Goal: Task Accomplishment & Management: Use online tool/utility

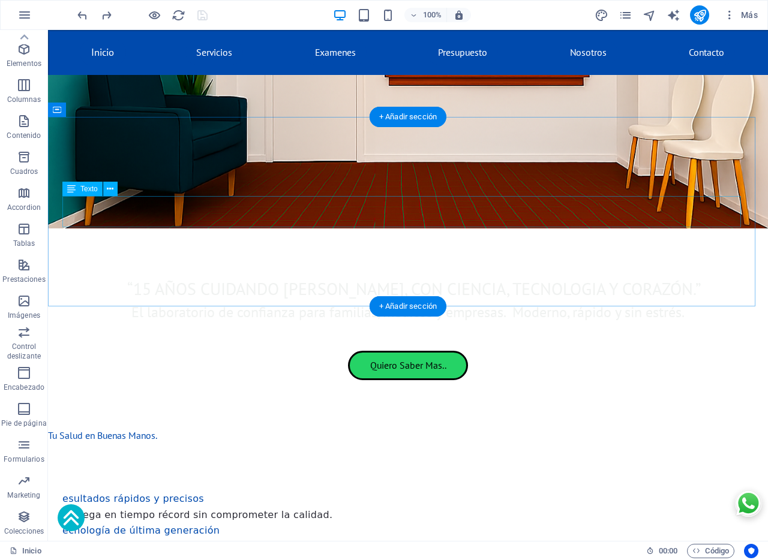
scroll to position [325, 0]
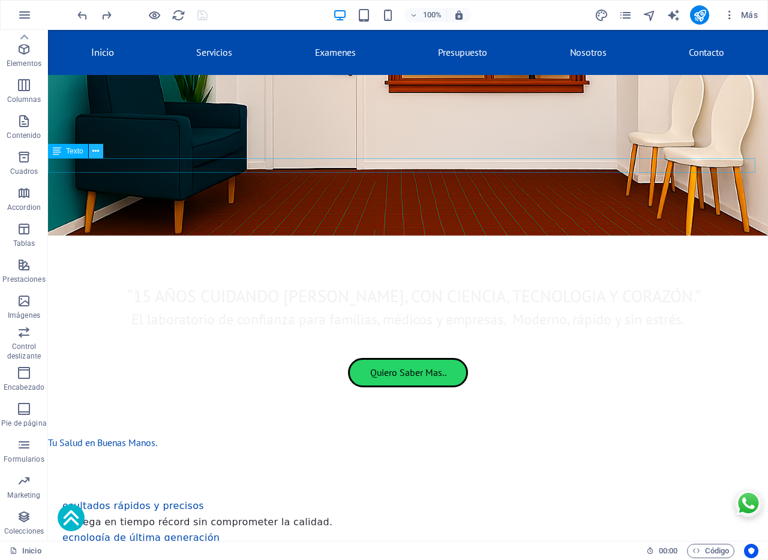
click at [97, 152] on icon at bounding box center [95, 151] width 7 height 13
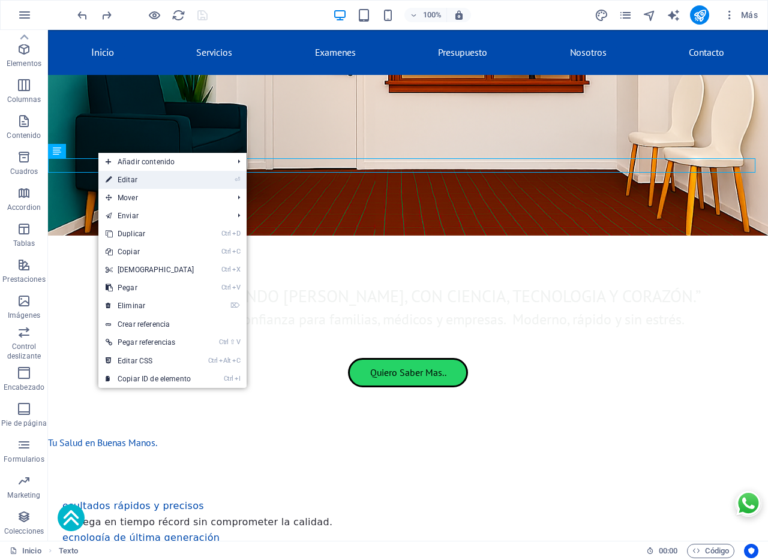
click at [127, 178] on link "⏎ Editar" at bounding box center [149, 180] width 103 height 18
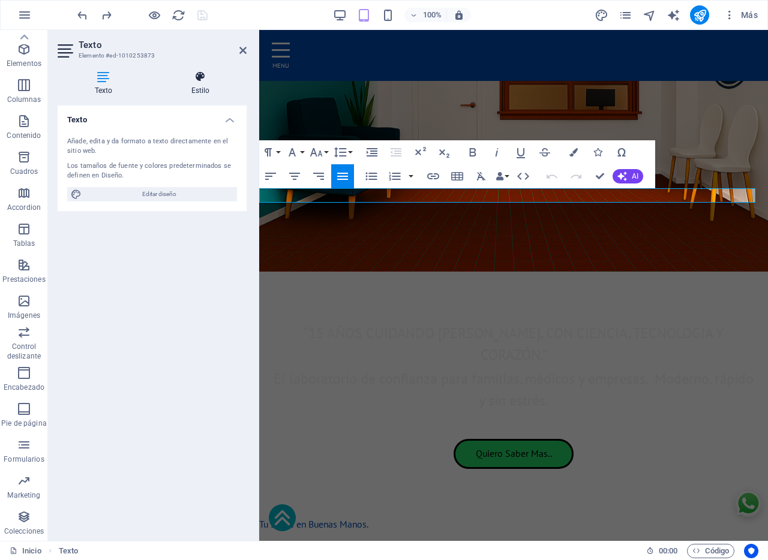
click at [196, 80] on icon at bounding box center [200, 77] width 92 height 12
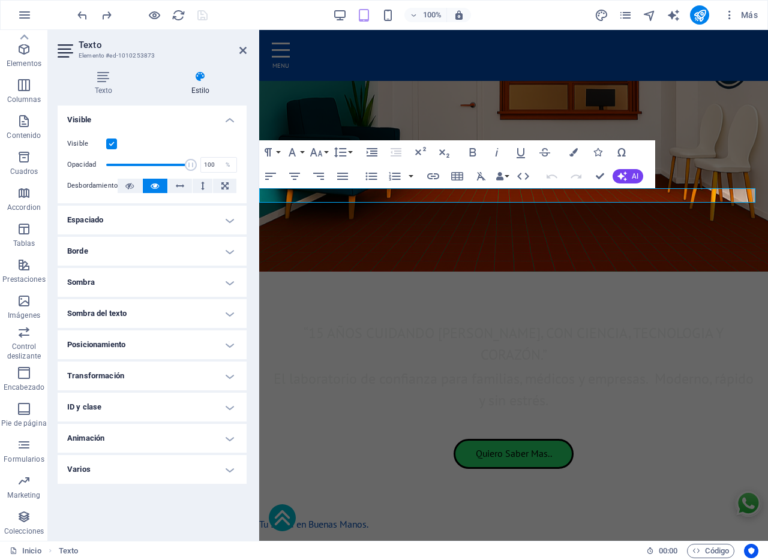
drag, startPoint x: 106, startPoint y: 473, endPoint x: 107, endPoint y: 439, distance: 33.6
click at [106, 471] on h4 "Varios" at bounding box center [152, 469] width 189 height 29
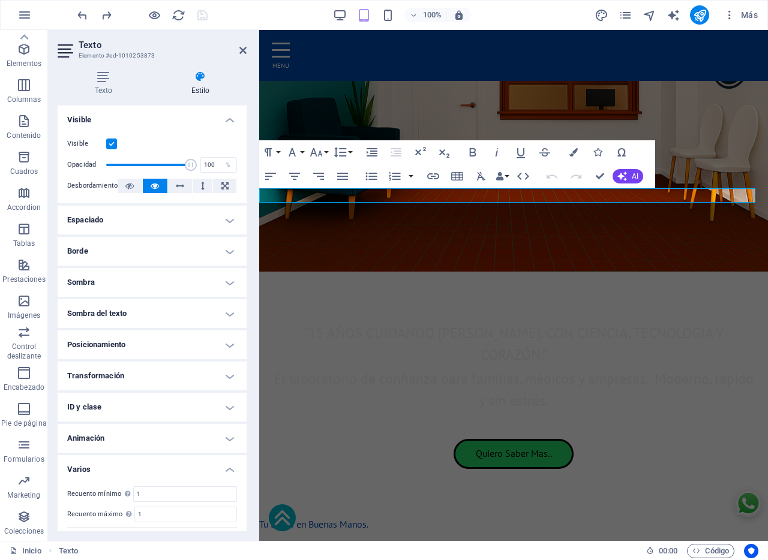
click at [106, 437] on h4 "Animación" at bounding box center [152, 438] width 189 height 29
click at [109, 417] on h4 "ID y clase" at bounding box center [152, 407] width 189 height 29
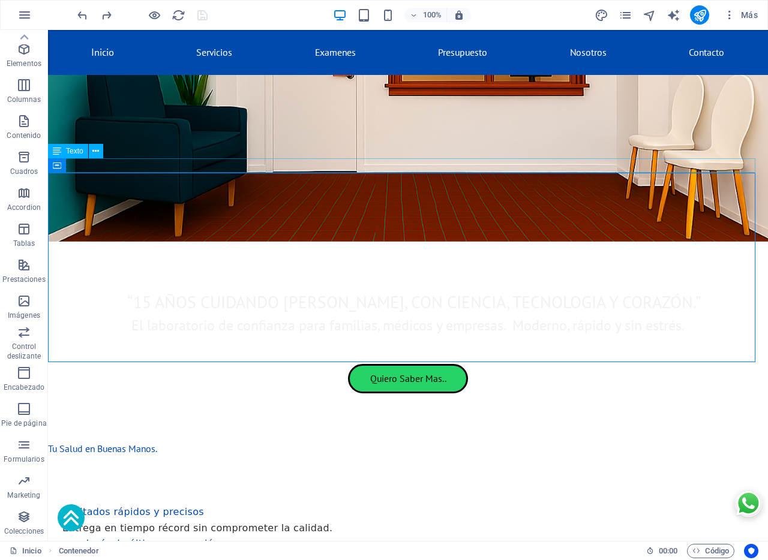
drag, startPoint x: 61, startPoint y: 176, endPoint x: 161, endPoint y: 162, distance: 101.1
click at [161, 441] on div "Tu Salud en Buenas Manos." at bounding box center [408, 448] width 720 height 14
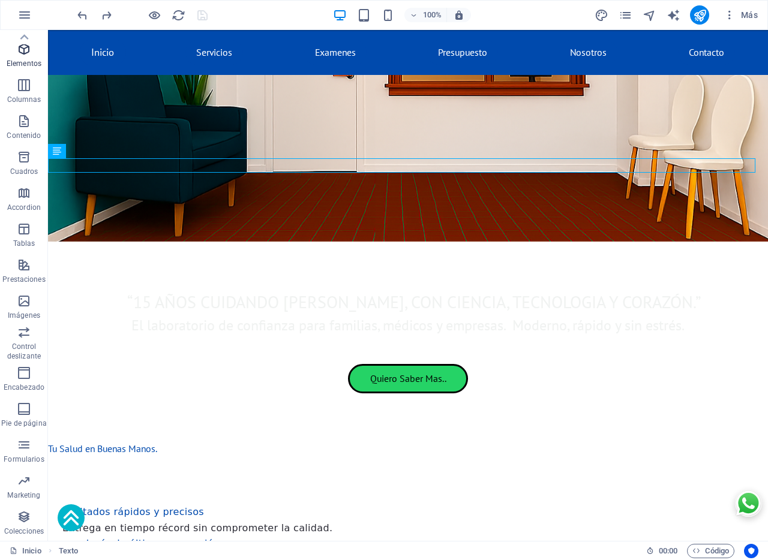
click at [19, 52] on icon "button" at bounding box center [24, 49] width 14 height 14
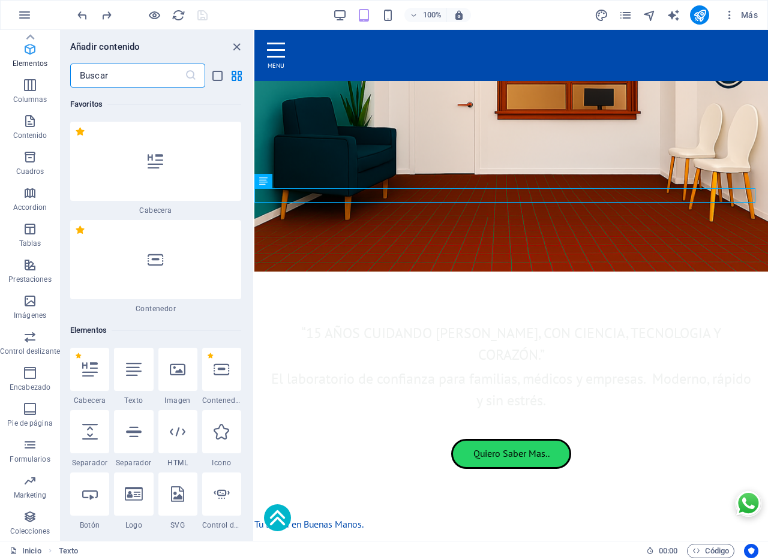
scroll to position [226, 0]
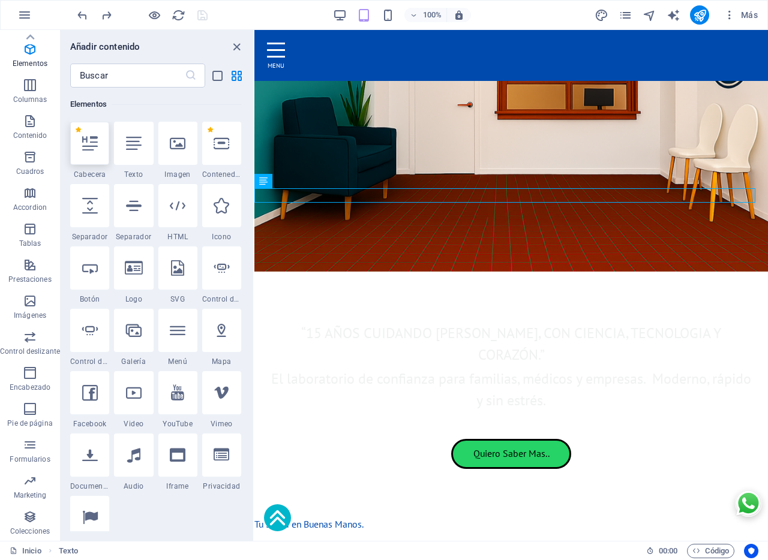
click at [85, 143] on icon at bounding box center [90, 144] width 16 height 16
click at [254, 143] on div "Contenedor H2 Callout Contenedor Texto Texto Botón Barra de menús Menú Barra de…" at bounding box center [510, 285] width 513 height 511
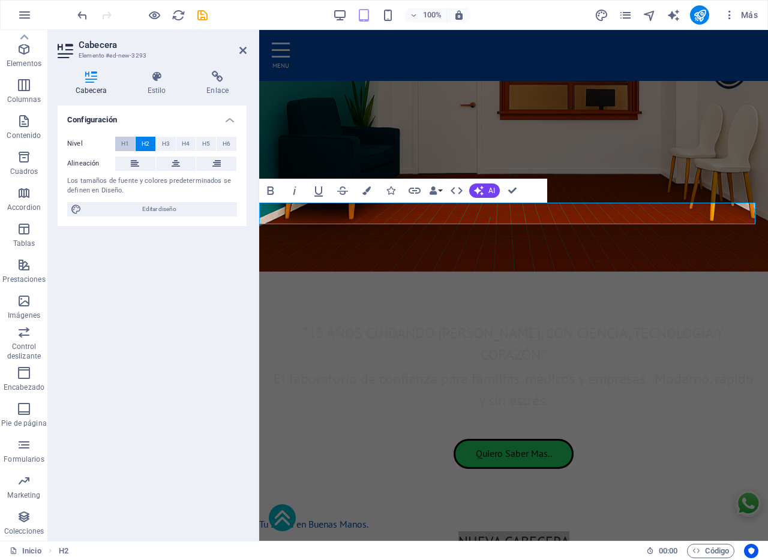
click at [124, 142] on span "H1" at bounding box center [125, 144] width 8 height 14
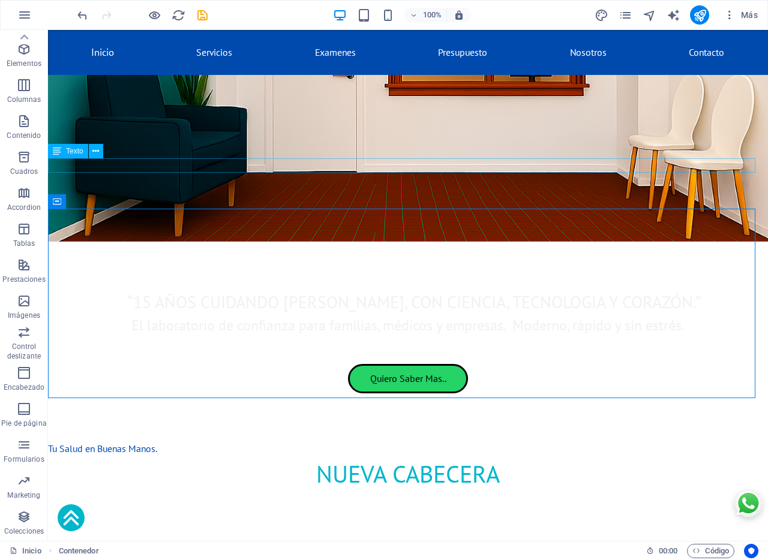
click at [120, 441] on div "Tu Salud en Buenas Manos." at bounding box center [408, 448] width 720 height 14
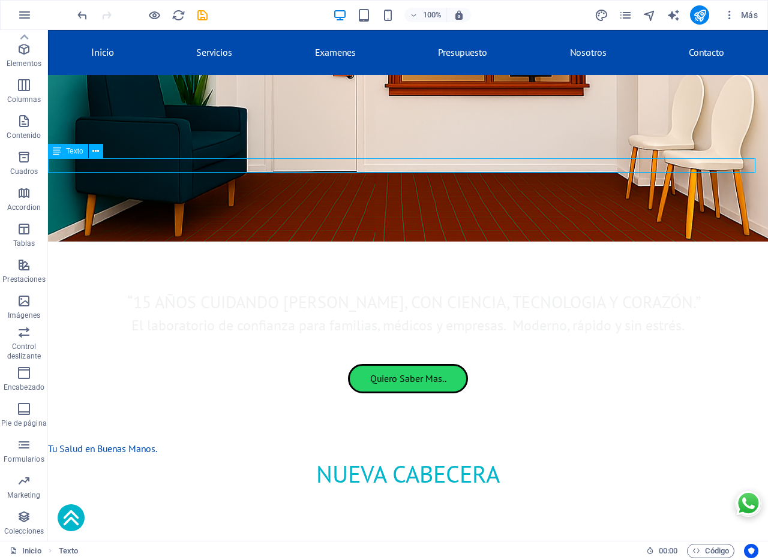
click at [120, 441] on div "Tu Salud en Buenas Manos." at bounding box center [408, 448] width 720 height 14
click at [119, 441] on div "Tu Salud en Buenas Manos." at bounding box center [408, 448] width 720 height 14
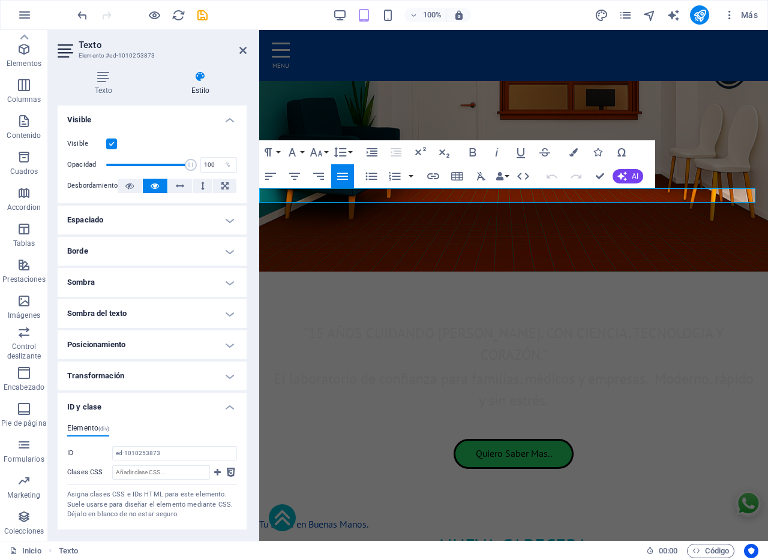
click at [321, 517] on p "Tu Salud en Buenas Manos." at bounding box center [513, 524] width 509 height 14
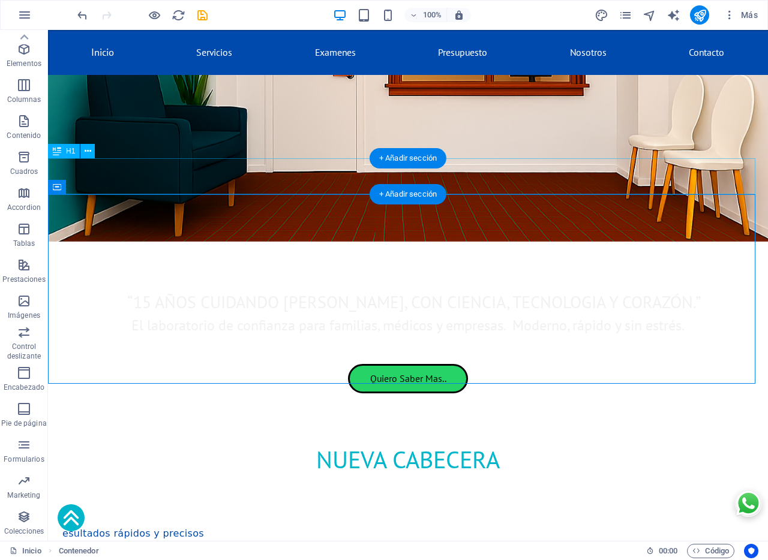
click at [365, 441] on div "Nueva cabecera" at bounding box center [408, 459] width 720 height 36
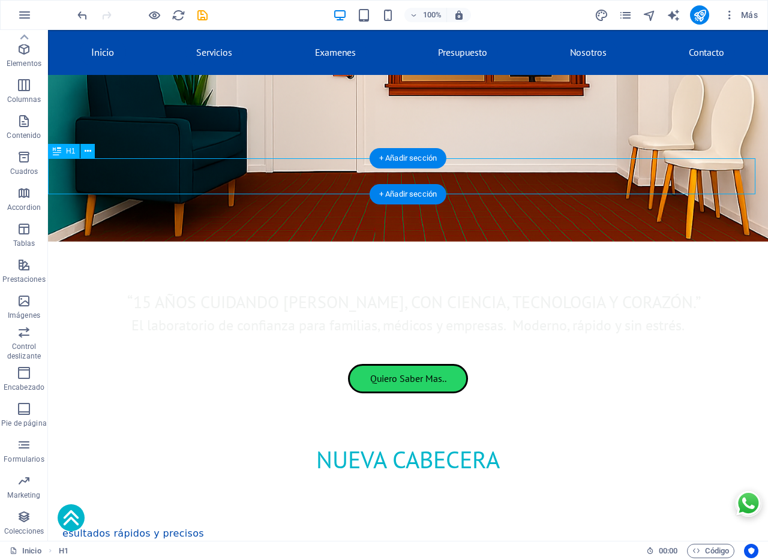
click at [365, 441] on div "Nueva cabecera" at bounding box center [408, 459] width 720 height 36
click at [345, 441] on div "Nueva cabecera" at bounding box center [408, 459] width 720 height 36
drag, startPoint x: 345, startPoint y: 169, endPoint x: 127, endPoint y: 172, distance: 217.7
click at [344, 441] on div "Nueva cabecera" at bounding box center [408, 459] width 720 height 36
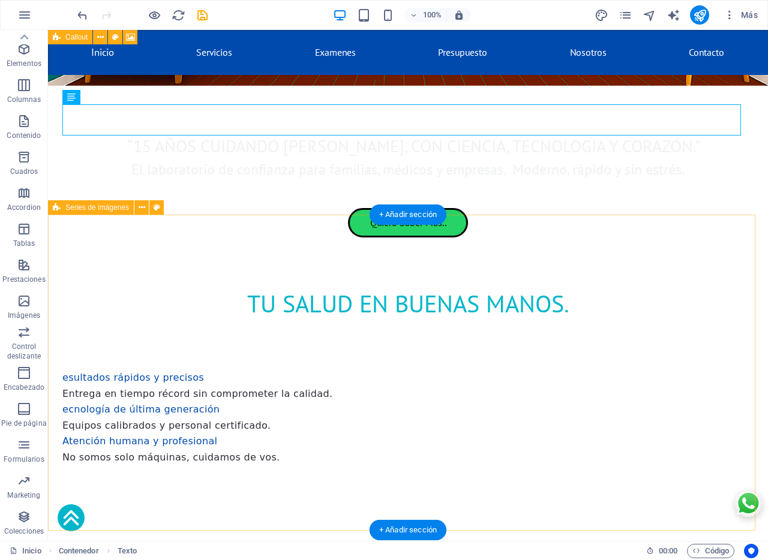
scroll to position [500, 0]
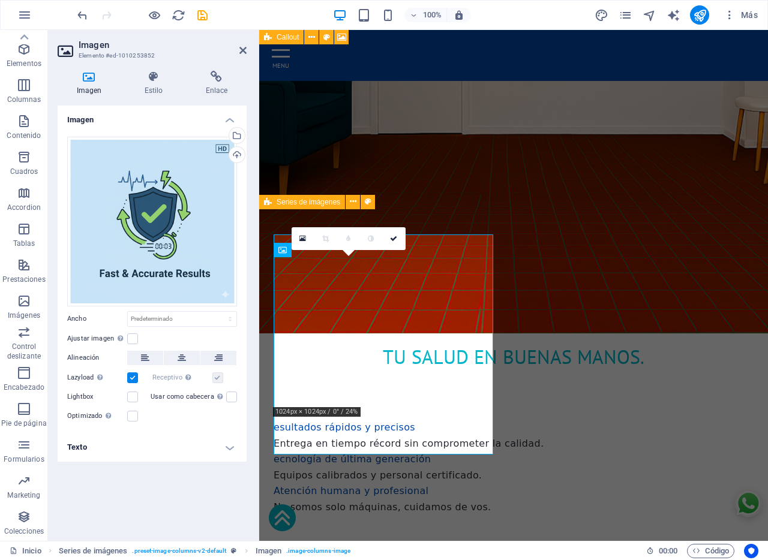
scroll to position [522, 0]
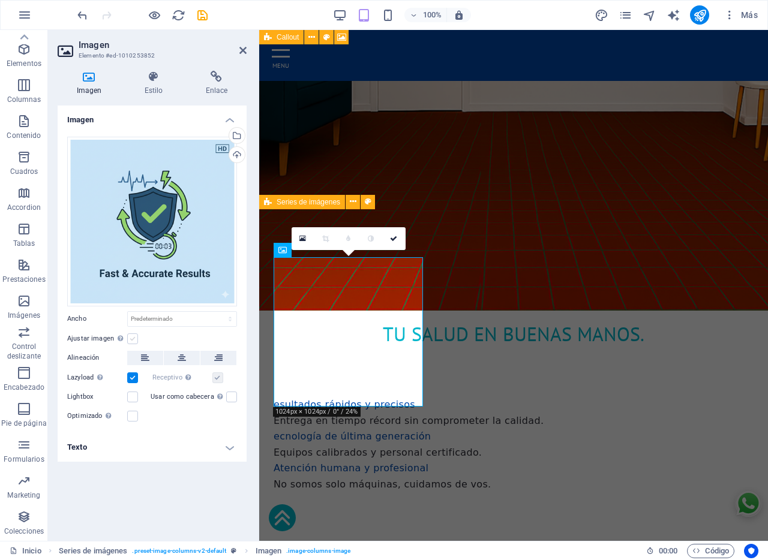
click at [134, 341] on label at bounding box center [132, 338] width 11 height 11
click at [0, 0] on input "Ajustar imagen Ajustar imagen automáticamente a un ancho y alto fijo" at bounding box center [0, 0] width 0 height 0
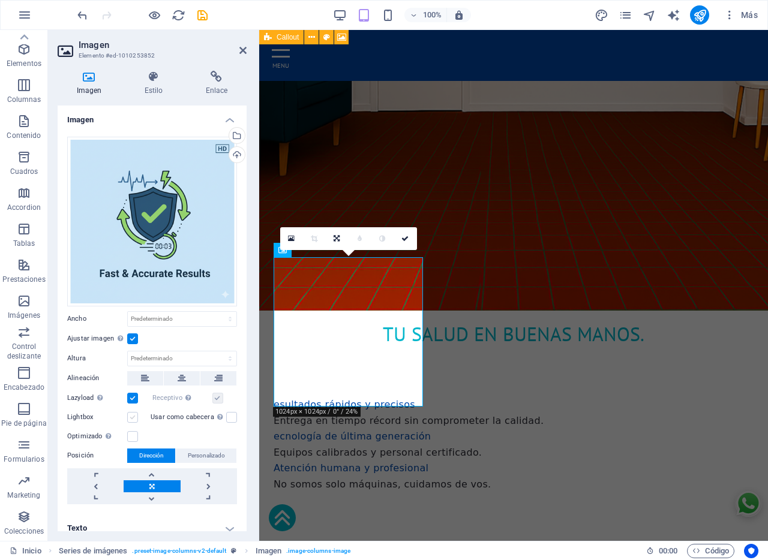
click at [133, 414] on label at bounding box center [132, 417] width 11 height 11
click at [0, 0] on input "Lightbox" at bounding box center [0, 0] width 0 height 0
drag, startPoint x: 131, startPoint y: 416, endPoint x: 135, endPoint y: 423, distance: 8.6
click at [135, 416] on label at bounding box center [132, 417] width 11 height 11
click at [0, 0] on input "Lightbox" at bounding box center [0, 0] width 0 height 0
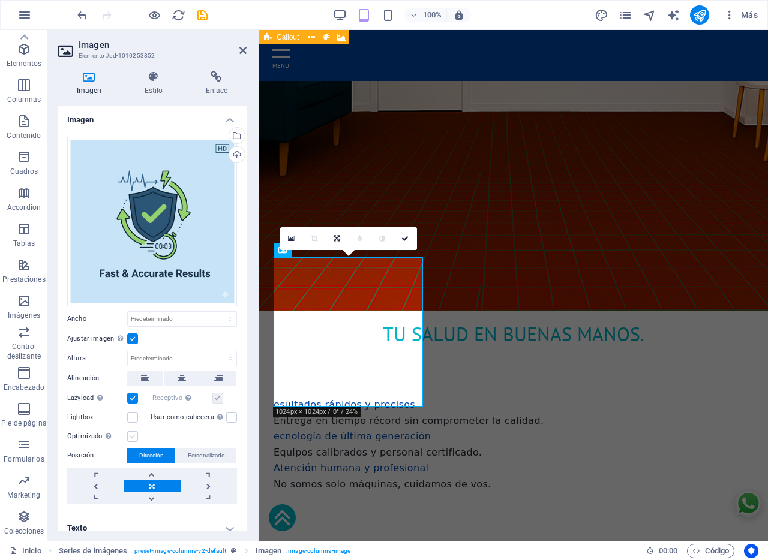
click at [131, 434] on label at bounding box center [132, 436] width 11 height 11
click at [0, 0] on input "Optimizado Las imágenes se comprimen para así mejorar la velocidad de las págin…" at bounding box center [0, 0] width 0 height 0
click at [131, 434] on label at bounding box center [132, 436] width 11 height 11
click at [0, 0] on input "Optimizado Las imágenes se comprimen para así mejorar la velocidad de las págin…" at bounding box center [0, 0] width 0 height 0
click at [134, 336] on label at bounding box center [132, 338] width 11 height 11
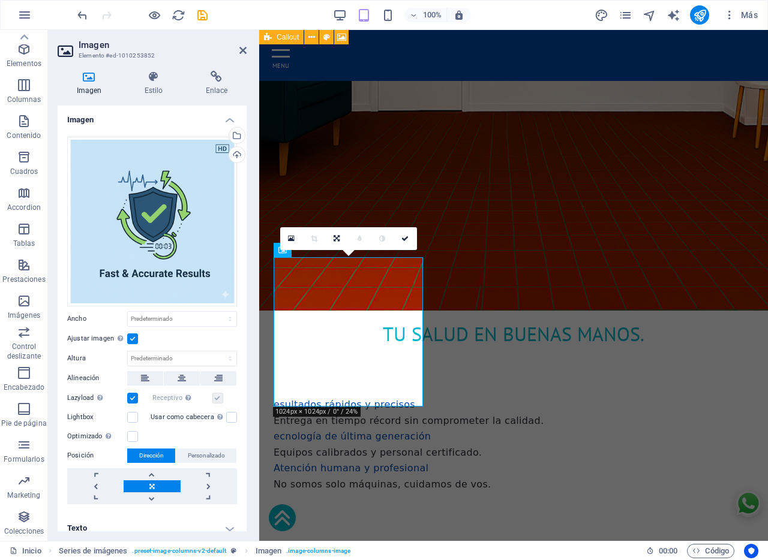
click at [0, 0] on input "Ajustar imagen Ajustar imagen automáticamente a un ancho y alto fijo" at bounding box center [0, 0] width 0 height 0
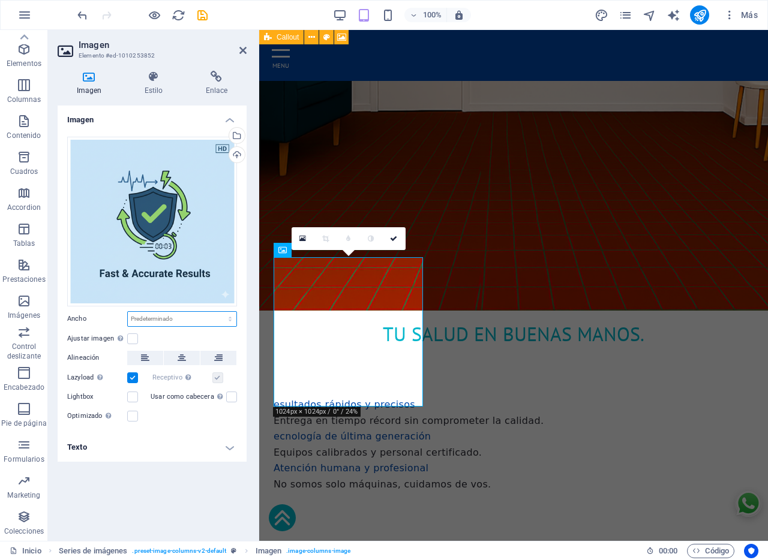
click at [191, 323] on select "Predeterminado automático px rem % em vh vw" at bounding box center [182, 319] width 109 height 14
select select "%"
click at [220, 312] on select "Predeterminado automático px rem % em vh vw" at bounding box center [182, 319] width 109 height 14
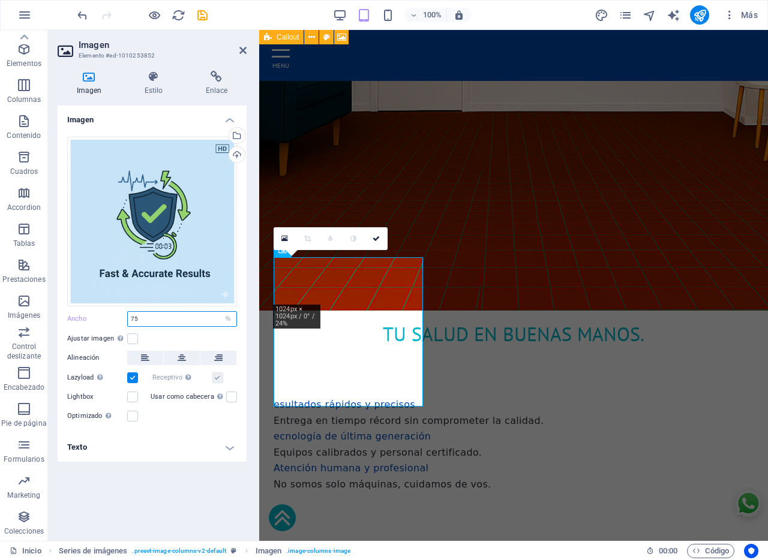
type input "75"
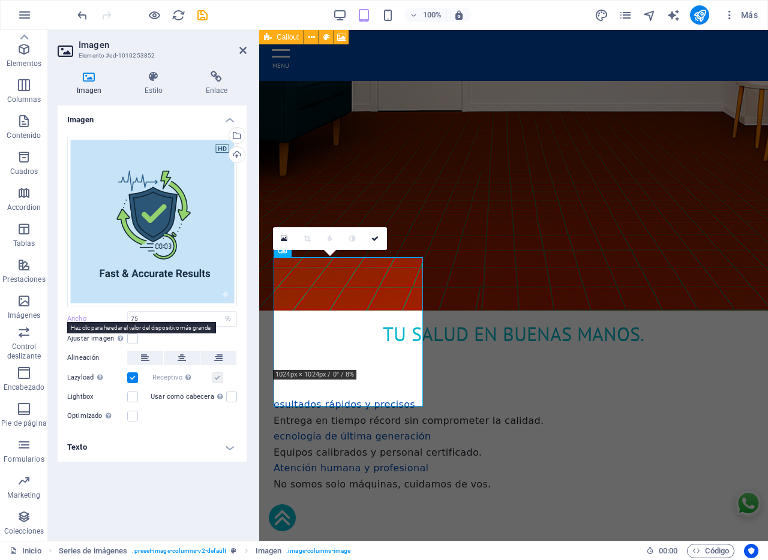
click at [73, 318] on label "Ancho" at bounding box center [97, 319] width 60 height 7
select select "DISABLED_OPTION_VALUE"
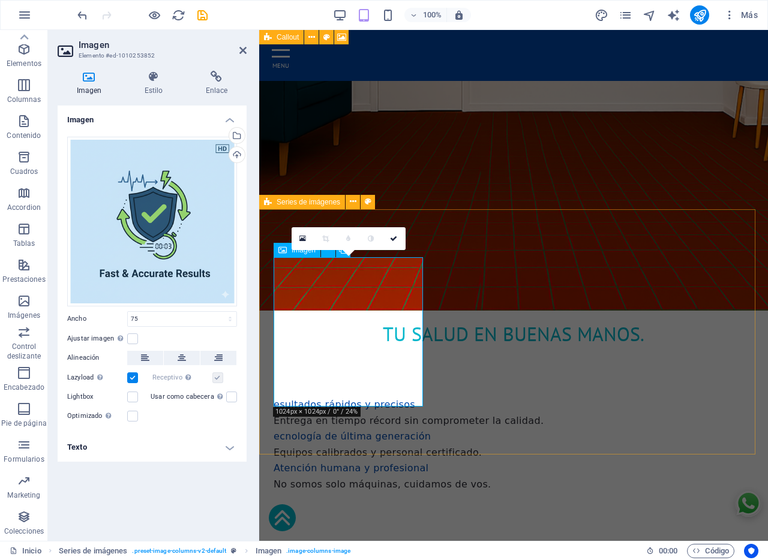
click at [392, 236] on icon at bounding box center [393, 238] width 7 height 7
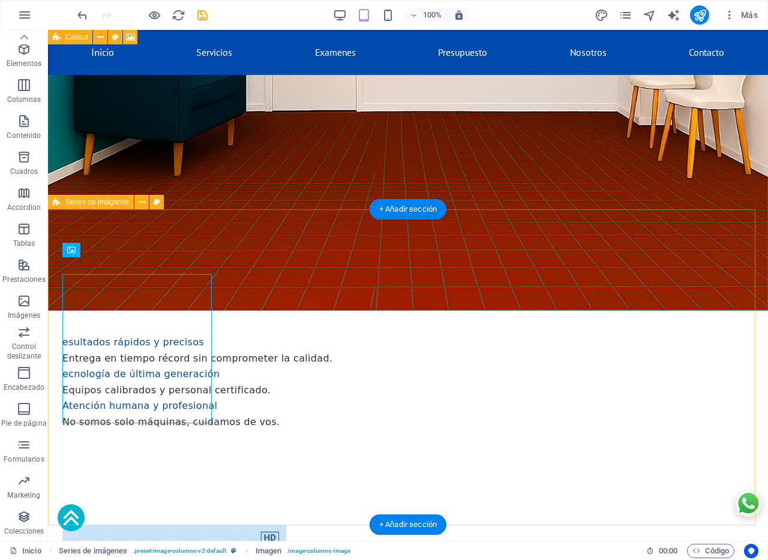
scroll to position [500, 0]
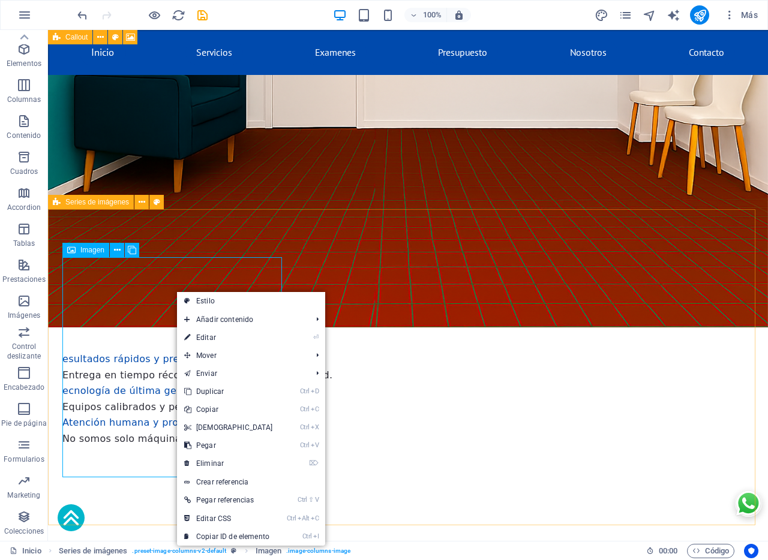
click at [98, 250] on span "Imagen" at bounding box center [92, 250] width 24 height 7
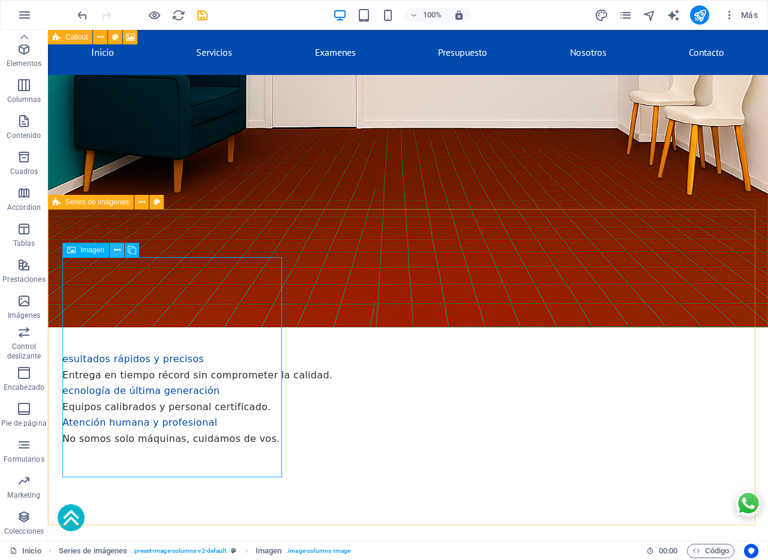
click at [116, 250] on icon at bounding box center [117, 250] width 7 height 13
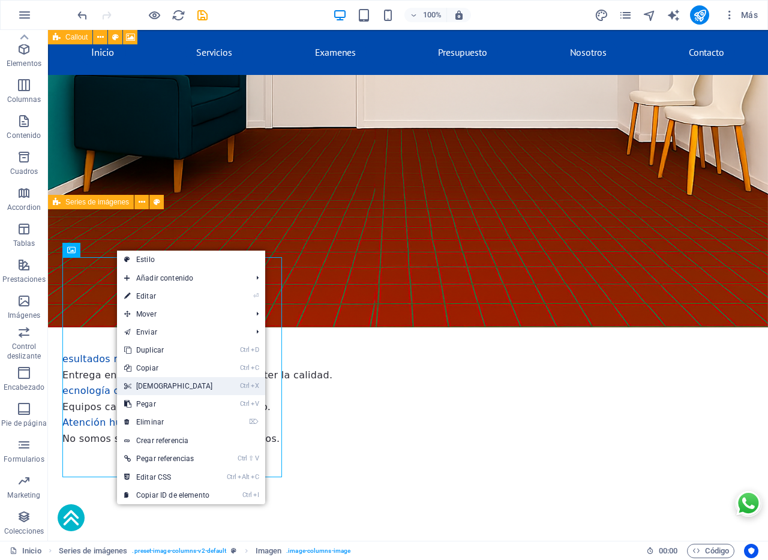
click at [155, 389] on link "Ctrl X Cortar" at bounding box center [168, 386] width 103 height 18
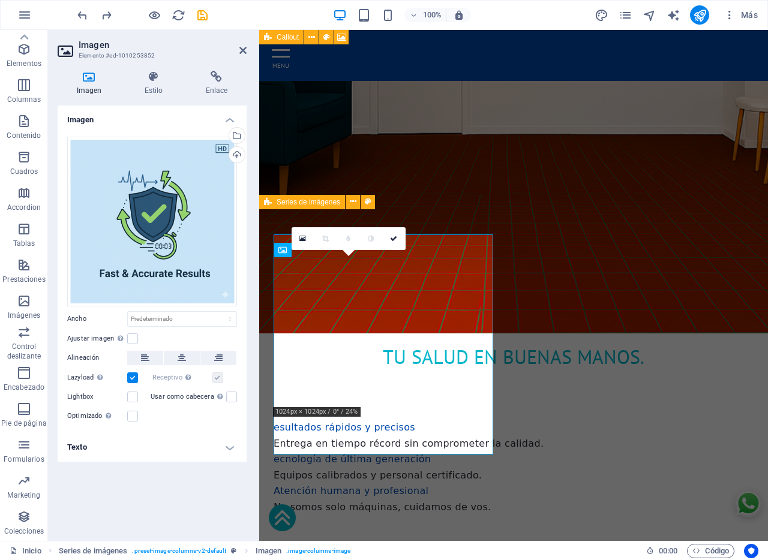
scroll to position [522, 0]
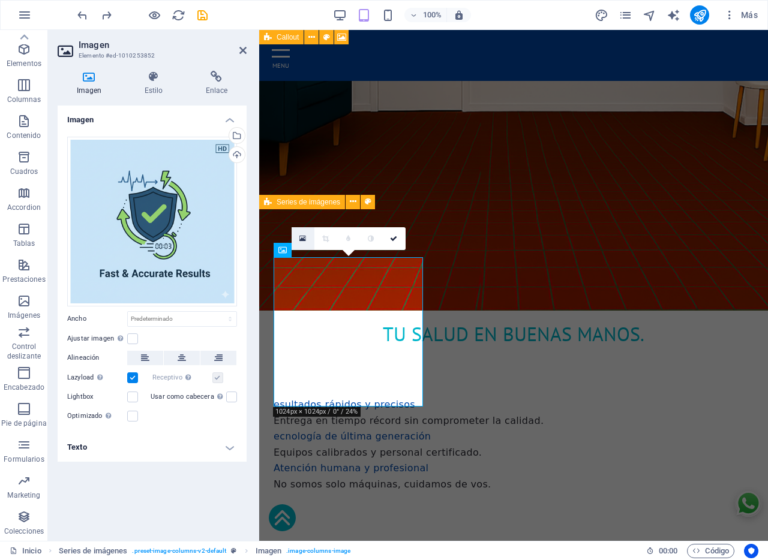
click at [302, 239] on icon at bounding box center [302, 239] width 7 height 8
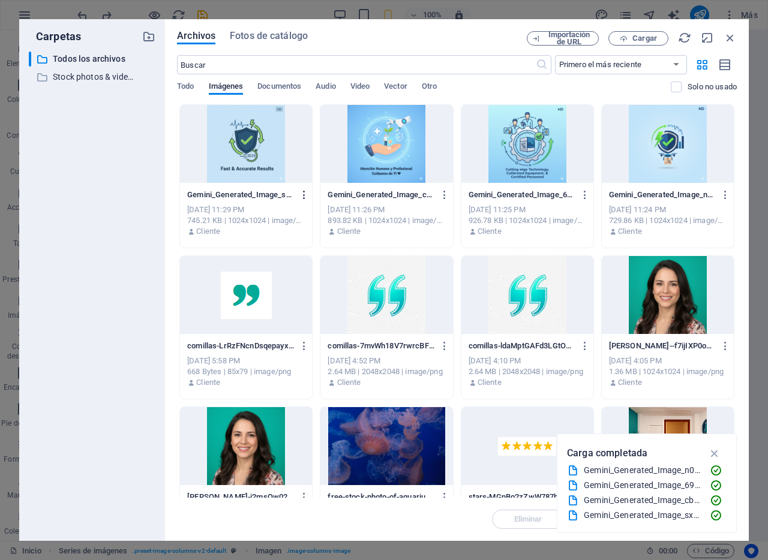
click at [303, 197] on icon "button" at bounding box center [304, 195] width 11 height 11
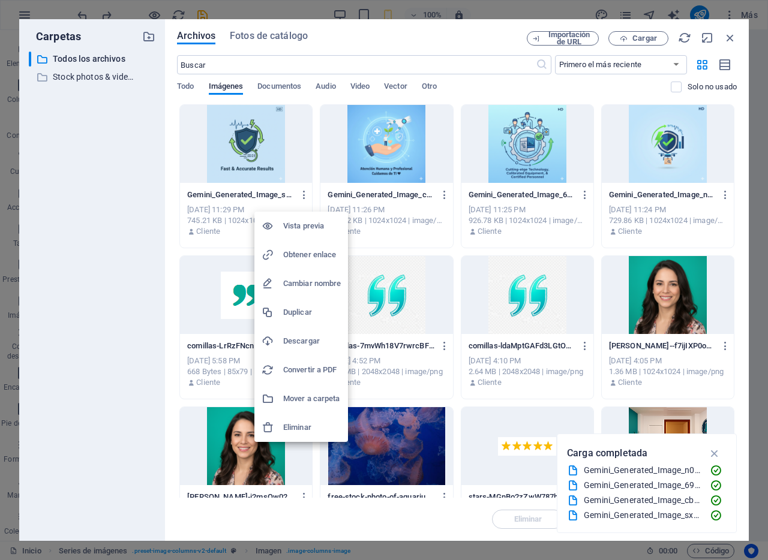
click at [730, 38] on div at bounding box center [384, 280] width 768 height 560
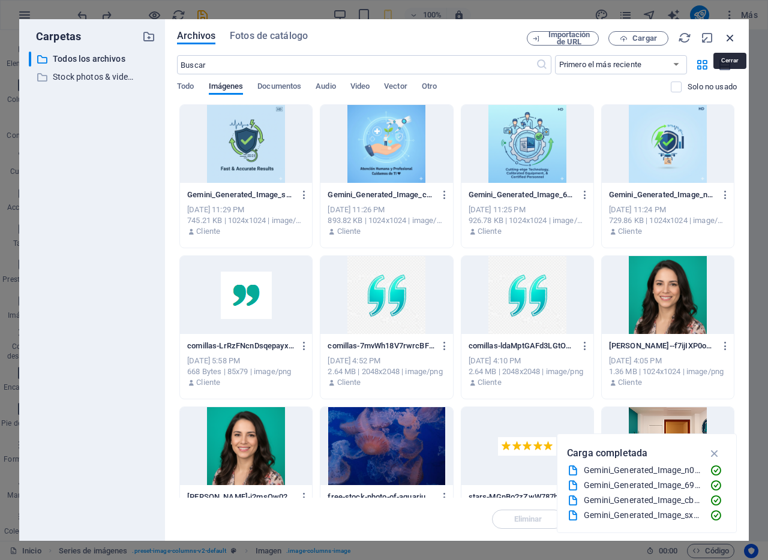
click at [726, 36] on icon "button" at bounding box center [729, 37] width 13 height 13
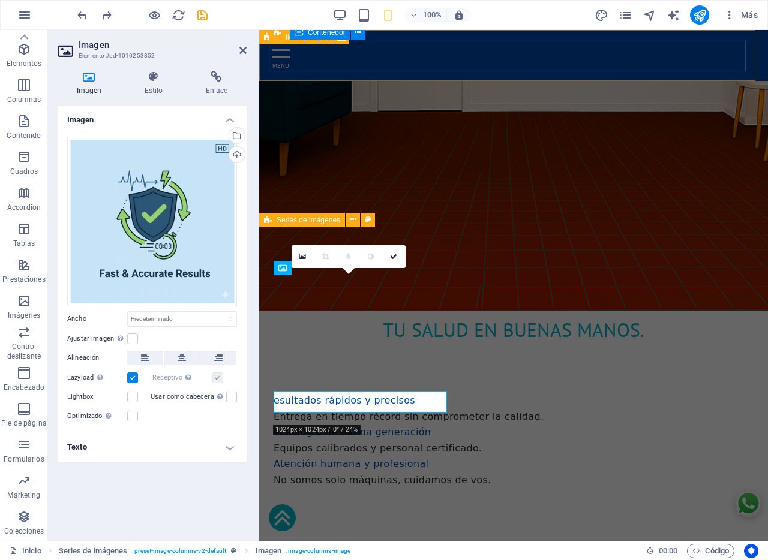
scroll to position [500, 0]
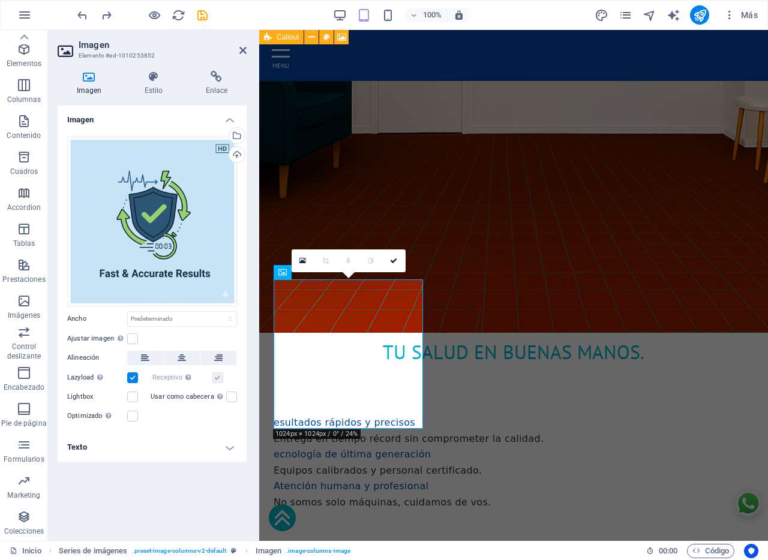
click at [230, 452] on h4 "Texto" at bounding box center [152, 447] width 189 height 29
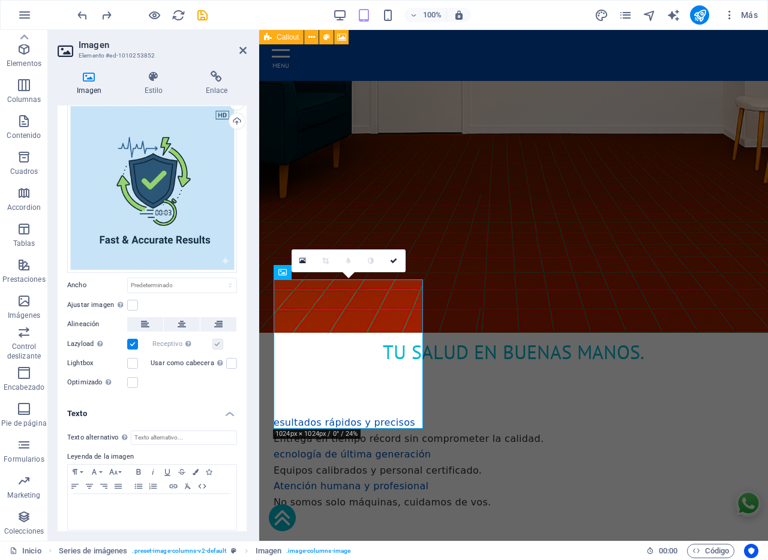
scroll to position [41, 0]
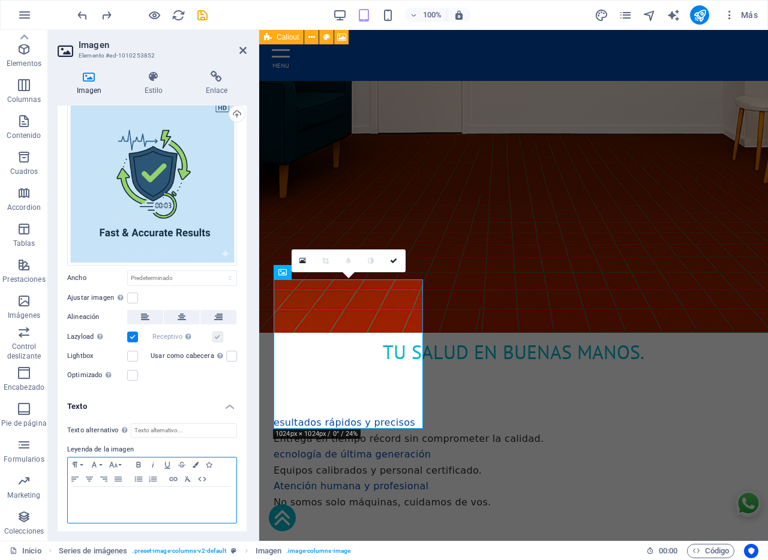
click at [151, 503] on div at bounding box center [152, 505] width 169 height 36
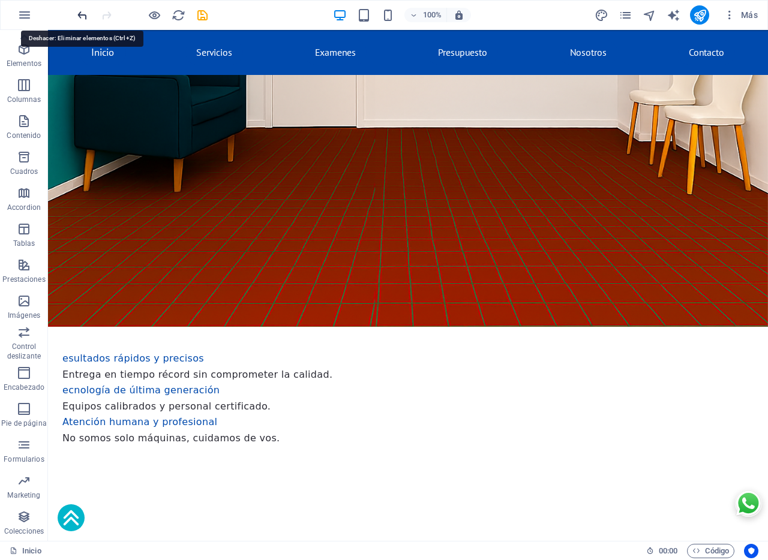
click at [80, 20] on icon "undo" at bounding box center [83, 15] width 14 height 14
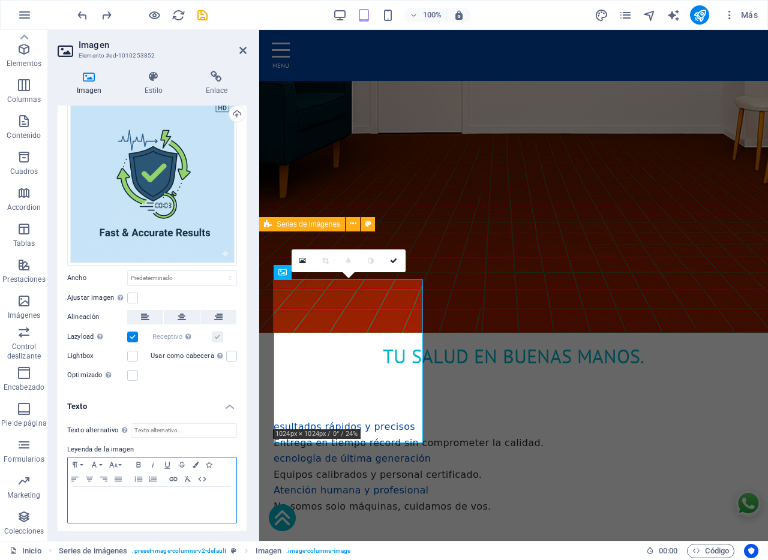
drag, startPoint x: 197, startPoint y: 513, endPoint x: 210, endPoint y: 507, distance: 14.5
click at [197, 512] on div at bounding box center [152, 505] width 169 height 36
drag, startPoint x: 224, startPoint y: 510, endPoint x: 0, endPoint y: 300, distance: 307.7
click at [0, 300] on section "Favoritos Elementos Columnas Contenido Cuadros Accordion Tablas Prestaciones Im…" at bounding box center [384, 285] width 768 height 511
click at [82, 402] on h4 "Texto" at bounding box center [152, 403] width 189 height 22
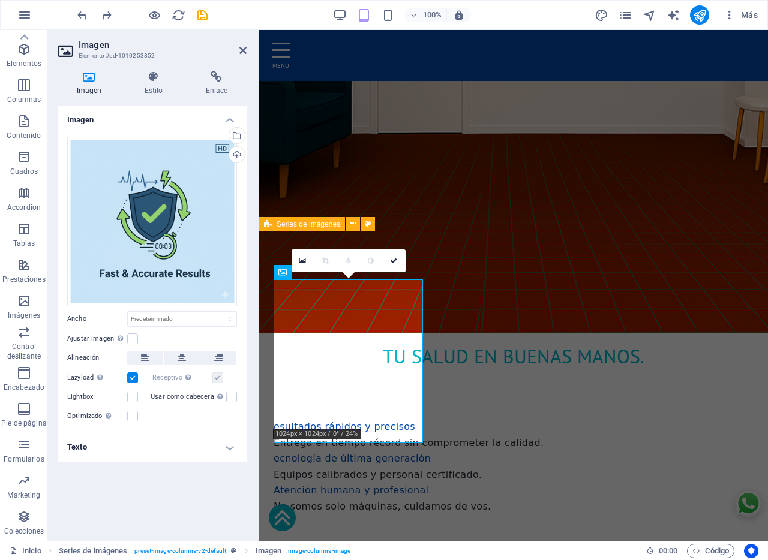
scroll to position [0, 0]
click at [71, 448] on h4 "Texto" at bounding box center [152, 447] width 189 height 29
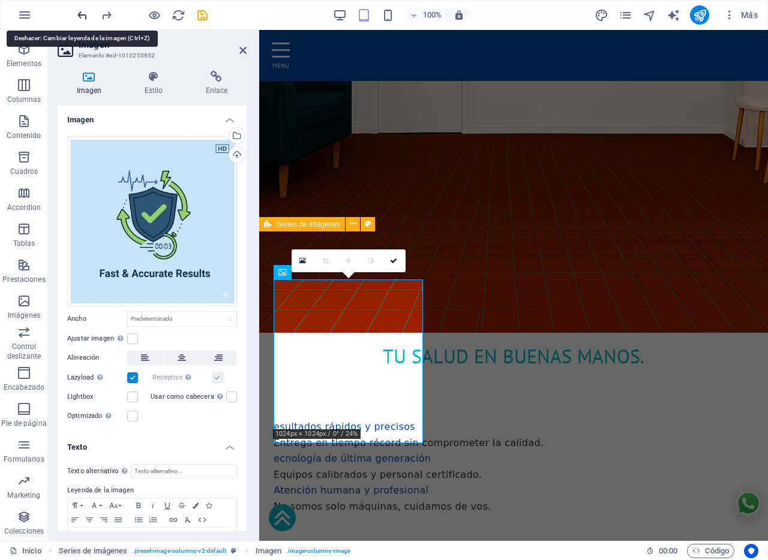
click at [79, 14] on icon "undo" at bounding box center [83, 15] width 14 height 14
click at [82, 16] on icon "undo" at bounding box center [83, 15] width 14 height 14
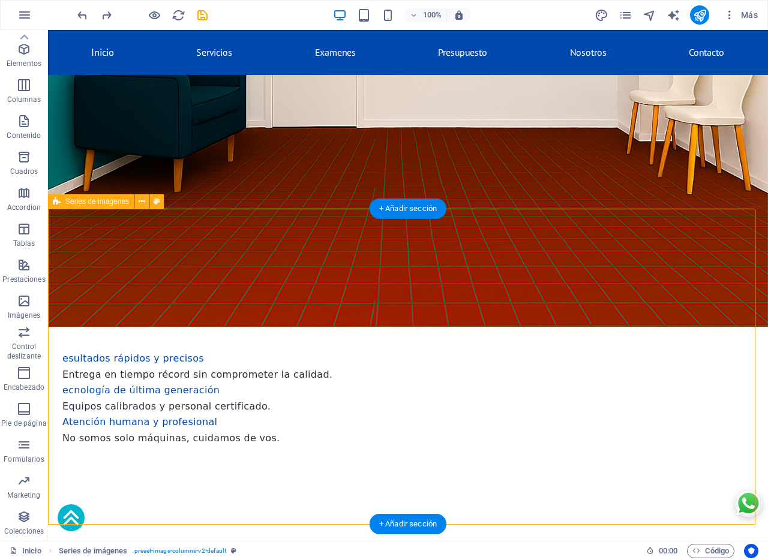
select select "rem"
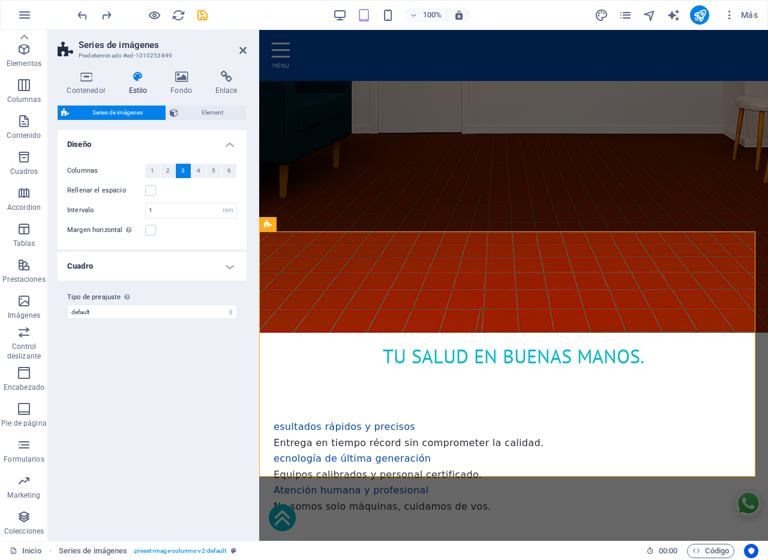
click at [137, 82] on icon at bounding box center [137, 77] width 37 height 12
click at [203, 112] on span "Element" at bounding box center [212, 113] width 61 height 14
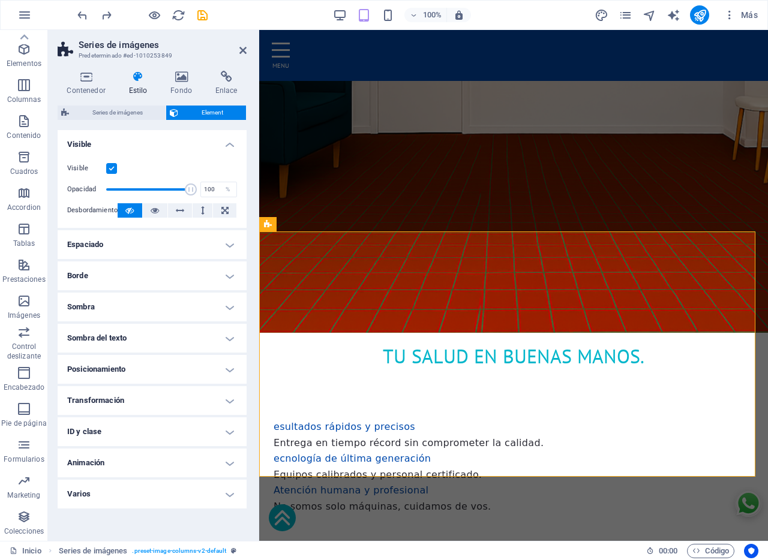
click at [148, 245] on h4 "Espaciado" at bounding box center [152, 244] width 189 height 29
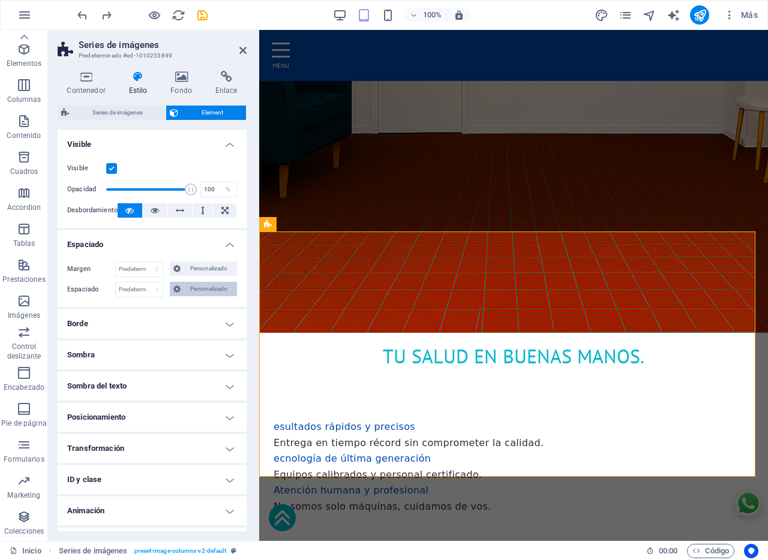
click at [218, 288] on span "Personalizado" at bounding box center [208, 289] width 49 height 14
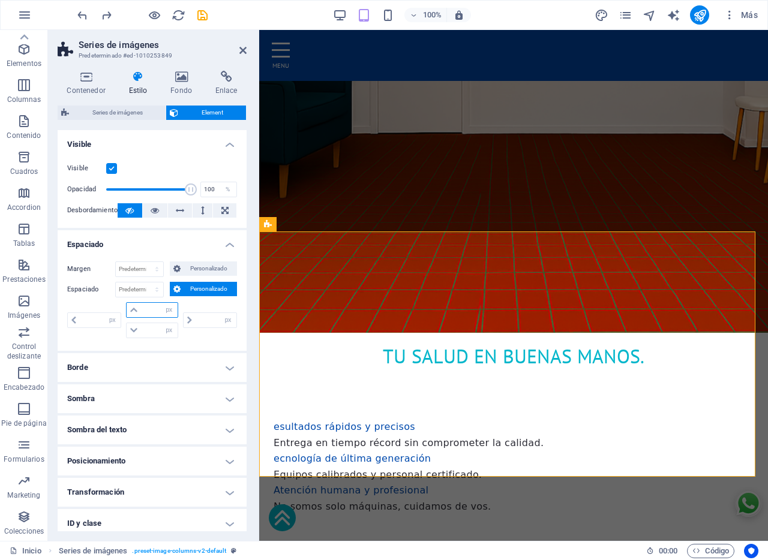
click at [151, 308] on input "number" at bounding box center [159, 310] width 36 height 14
type input "0"
click at [151, 327] on input "number" at bounding box center [159, 330] width 36 height 14
select select "px"
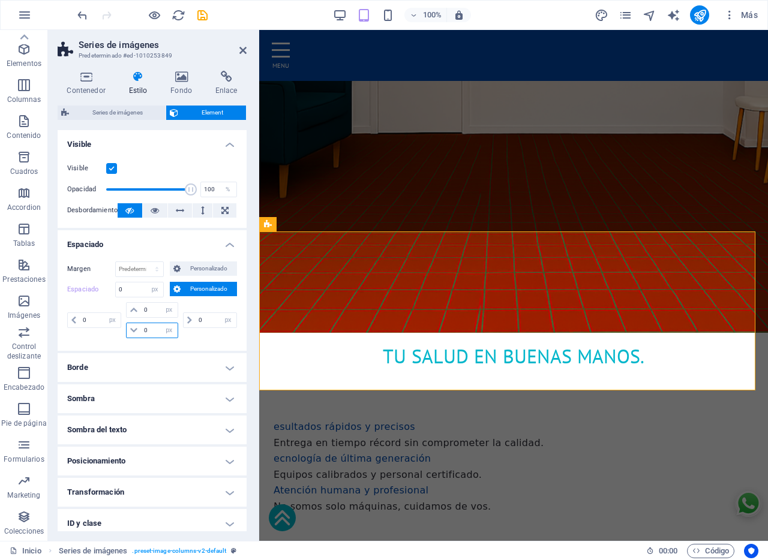
type input "00"
drag, startPoint x: 149, startPoint y: 311, endPoint x: 80, endPoint y: 306, distance: 69.1
click at [80, 306] on div "px rem % vh vw 0 px rem % vh vw 00 px rem % vh vw px rem % vh vw" at bounding box center [152, 320] width 170 height 36
type input "80"
select select "DISABLED_OPTION_VALUE"
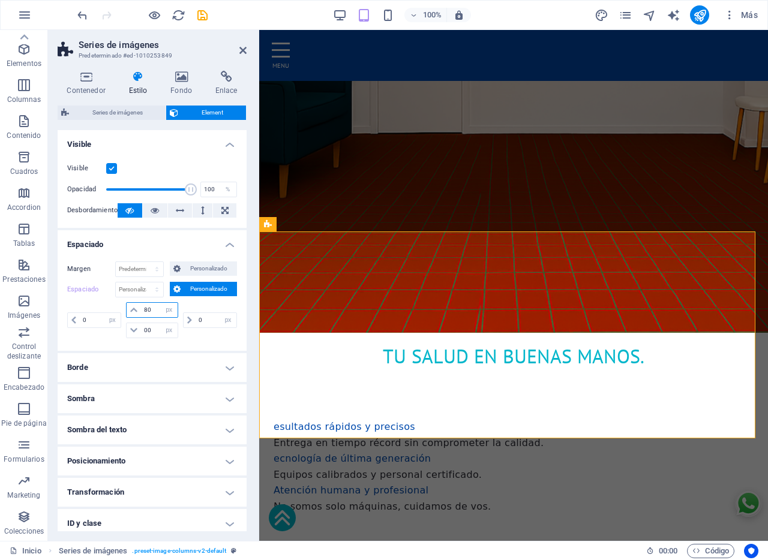
type input "8"
select select "px"
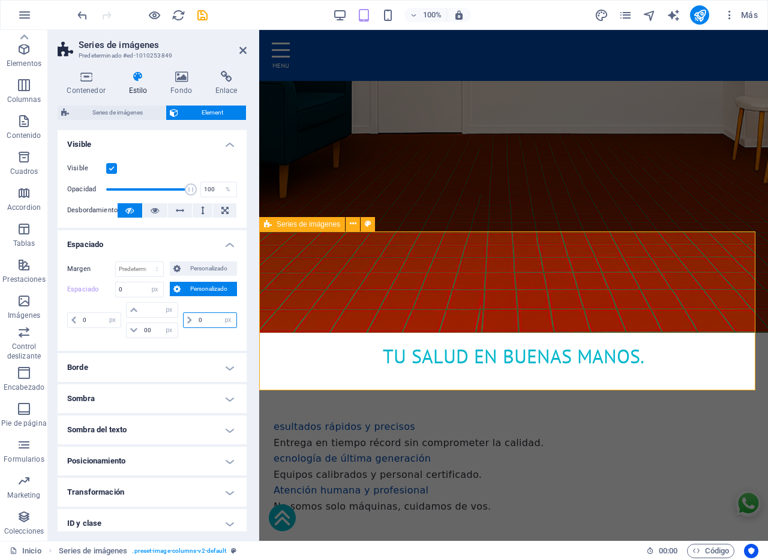
drag, startPoint x: 213, startPoint y: 322, endPoint x: 106, endPoint y: 303, distance: 109.1
click at [103, 299] on div "Espaciado Predeterminado px rem % vh vw Personalizado Personalizado px rem % vh…" at bounding box center [152, 311] width 170 height 59
type input "20"
select select "DISABLED_OPTION_VALUE"
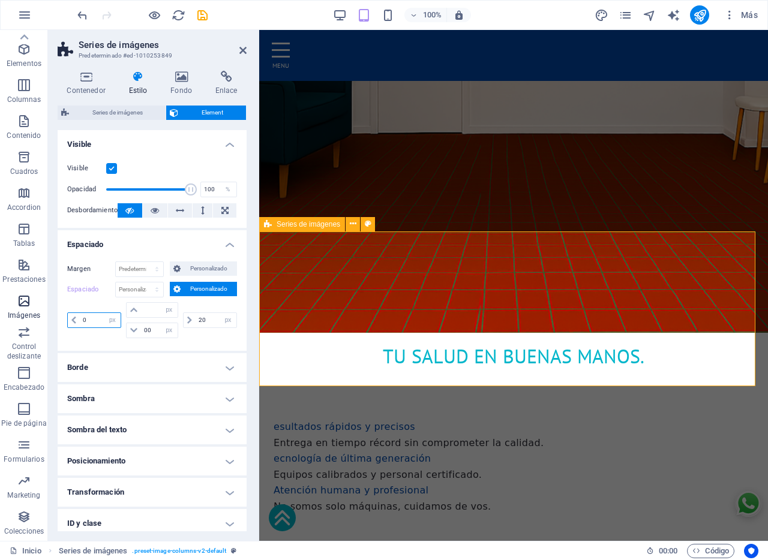
drag, startPoint x: 94, startPoint y: 321, endPoint x: 9, endPoint y: 312, distance: 85.1
click at [9, 312] on section "Favoritos Elementos Columnas Contenido Cuadros Accordion Tablas Prestaciones Im…" at bounding box center [384, 285] width 768 height 511
type input "20"
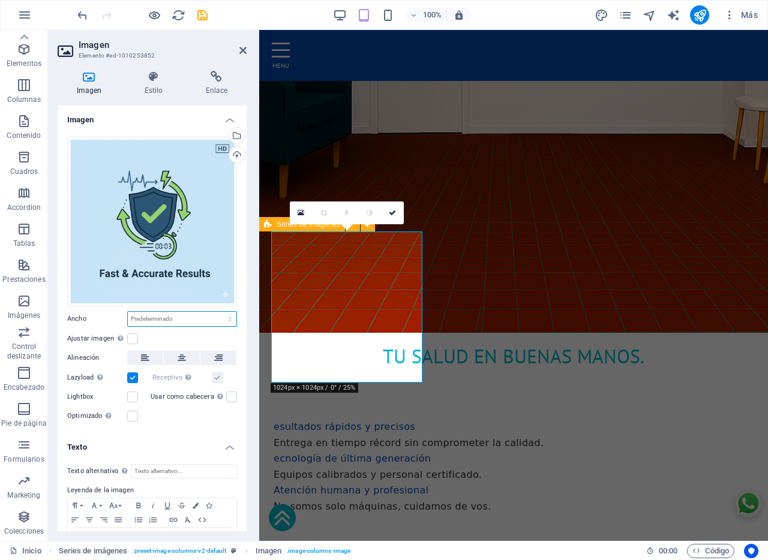
click at [180, 317] on select "Predeterminado automático px rem % em vh vw" at bounding box center [182, 319] width 109 height 14
select select "%"
click at [217, 312] on select "Predeterminado automático px rem % em vh vw" at bounding box center [182, 319] width 109 height 14
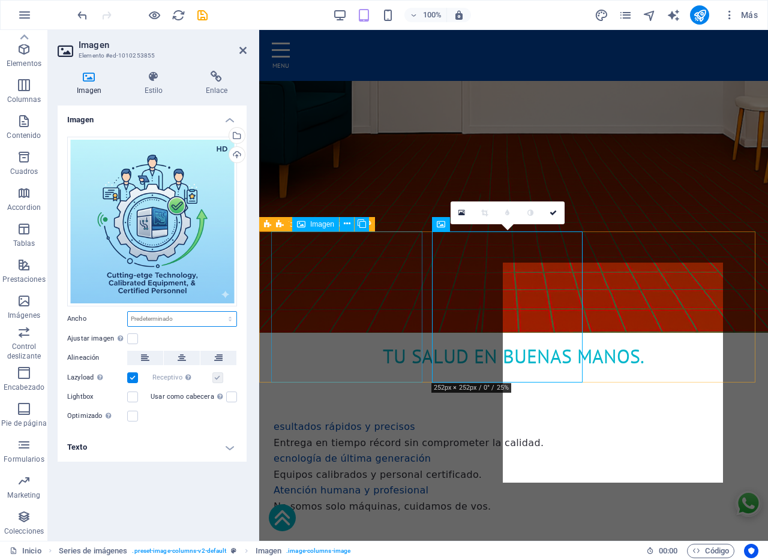
click at [180, 317] on select "Predeterminado automático px rem % em vh vw" at bounding box center [182, 319] width 109 height 14
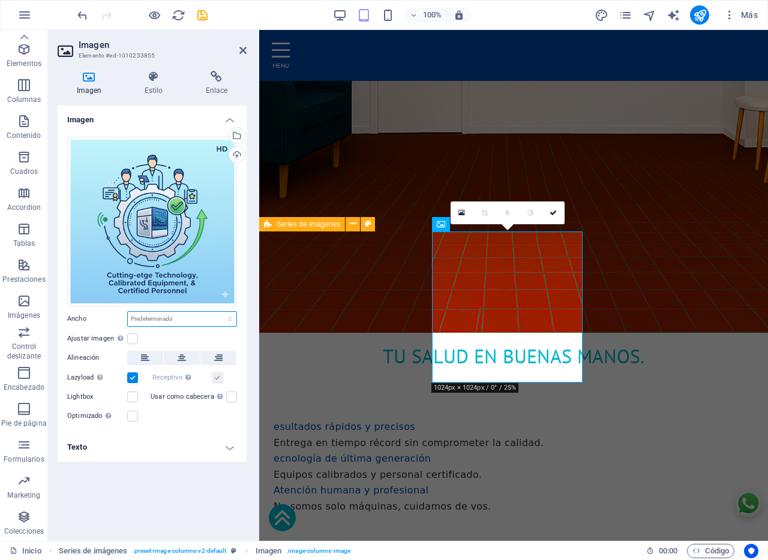
select select "%"
click at [220, 312] on select "Predeterminado automático px rem % em vh vw" at bounding box center [182, 319] width 109 height 14
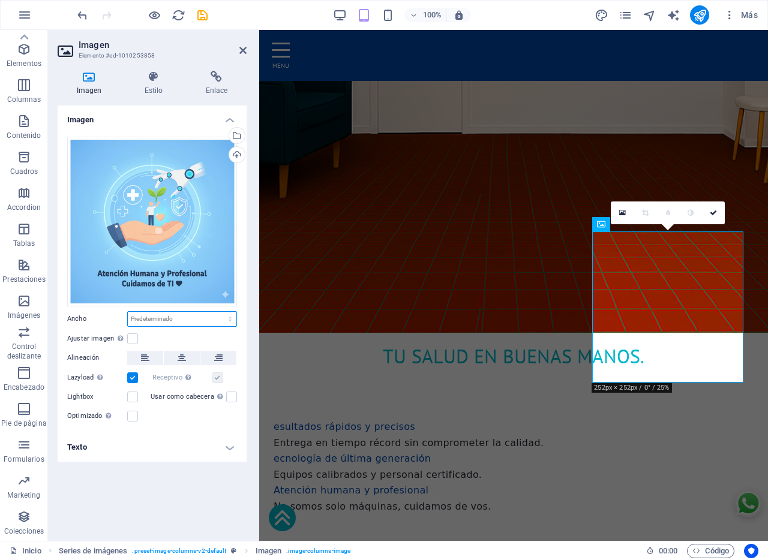
click at [156, 316] on select "Predeterminado automático px rem % em vh vw" at bounding box center [182, 319] width 109 height 14
select select "%"
click at [220, 312] on select "Predeterminado automático px rem % em vh vw" at bounding box center [182, 319] width 109 height 14
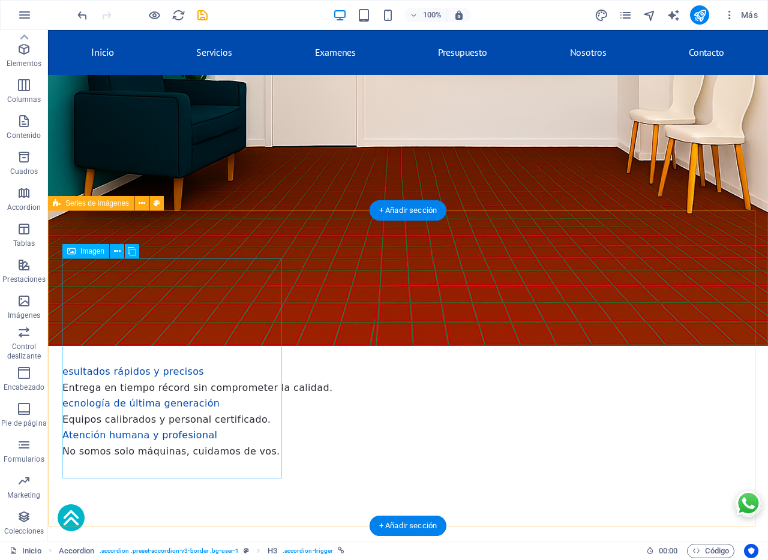
scroll to position [473, 0]
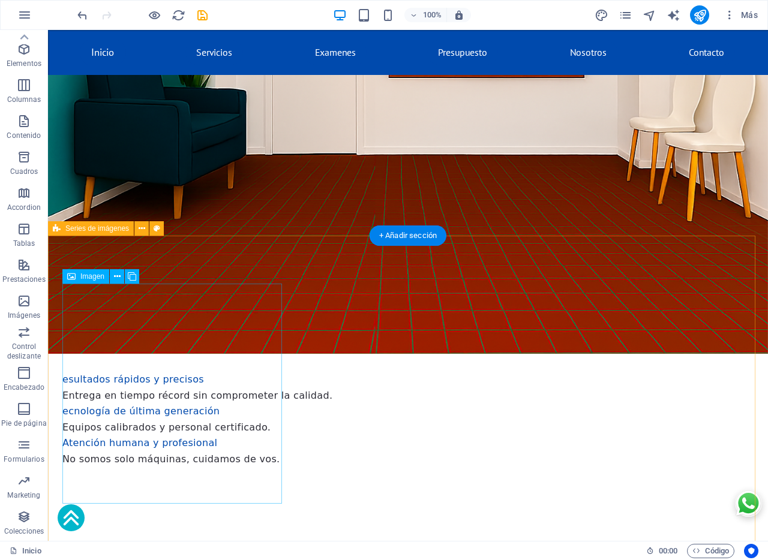
select select "%"
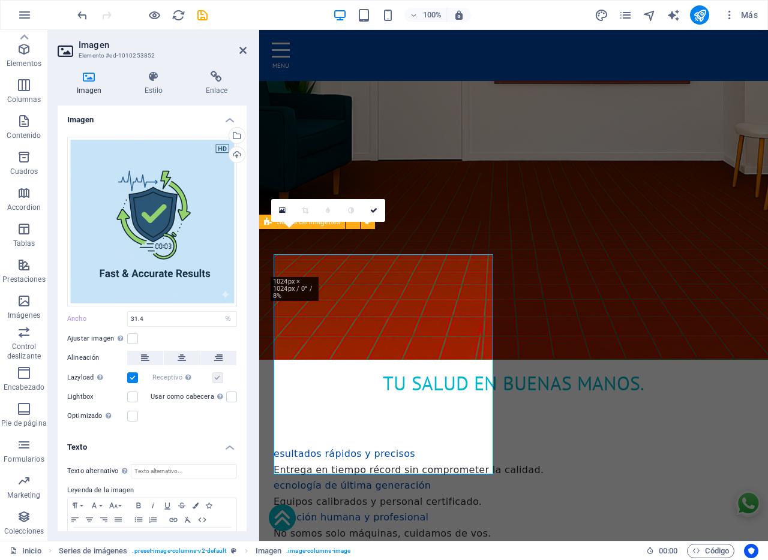
scroll to position [503, 0]
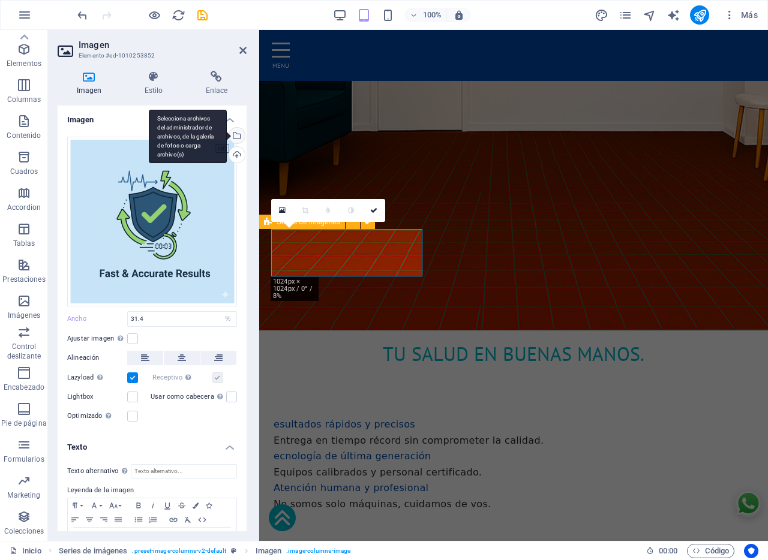
click at [235, 134] on div "Selecciona archivos del administrador de archivos, de la galería de fotos o car…" at bounding box center [236, 137] width 18 height 18
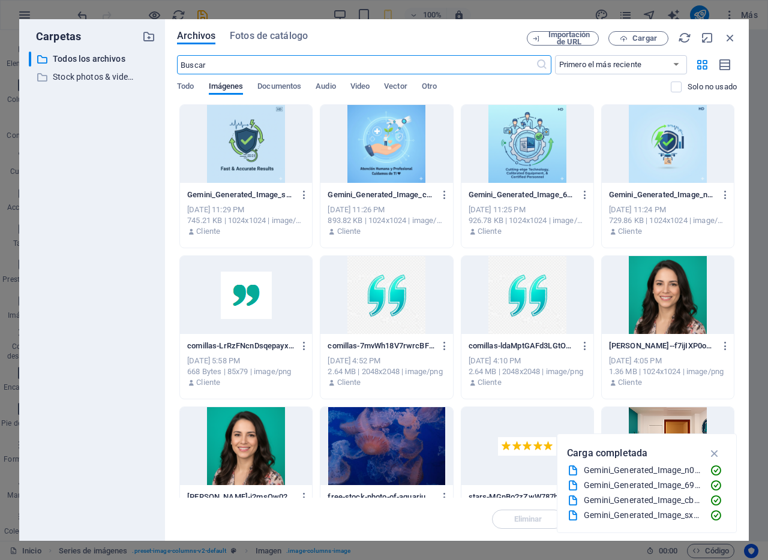
scroll to position [582, 0]
click at [302, 197] on icon "button" at bounding box center [304, 195] width 11 height 11
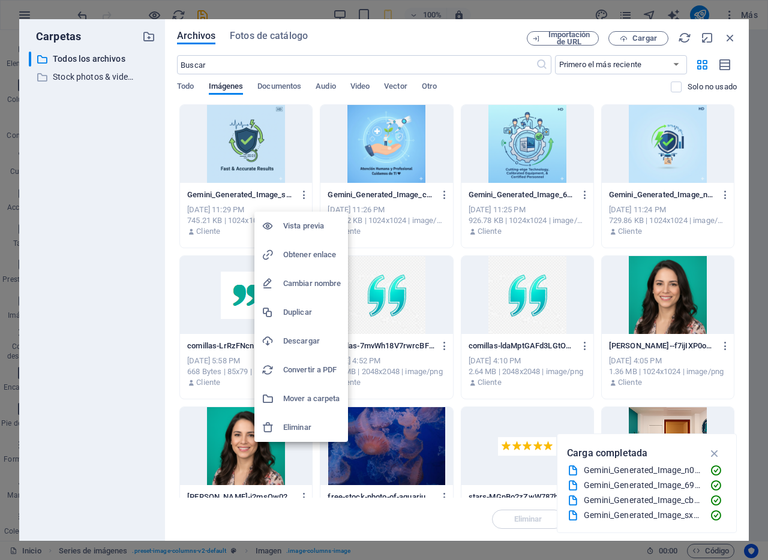
click at [303, 432] on h6 "Eliminar" at bounding box center [312, 427] width 58 height 14
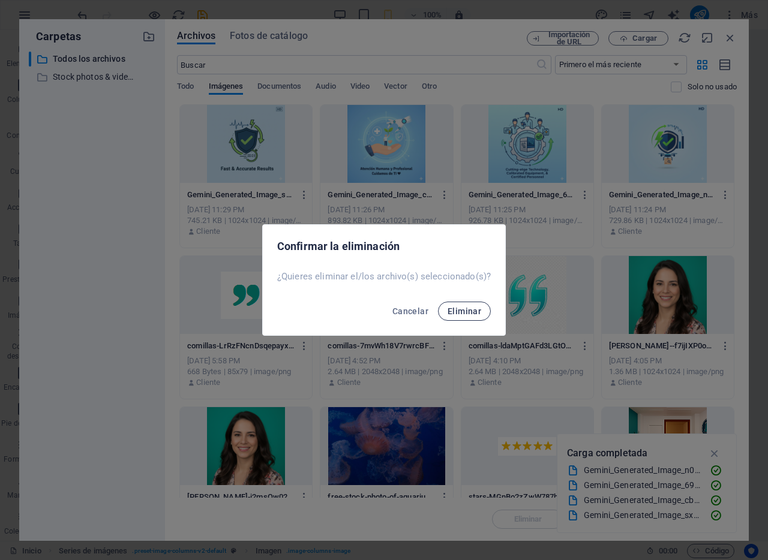
click at [457, 311] on span "Eliminar" at bounding box center [464, 312] width 34 height 10
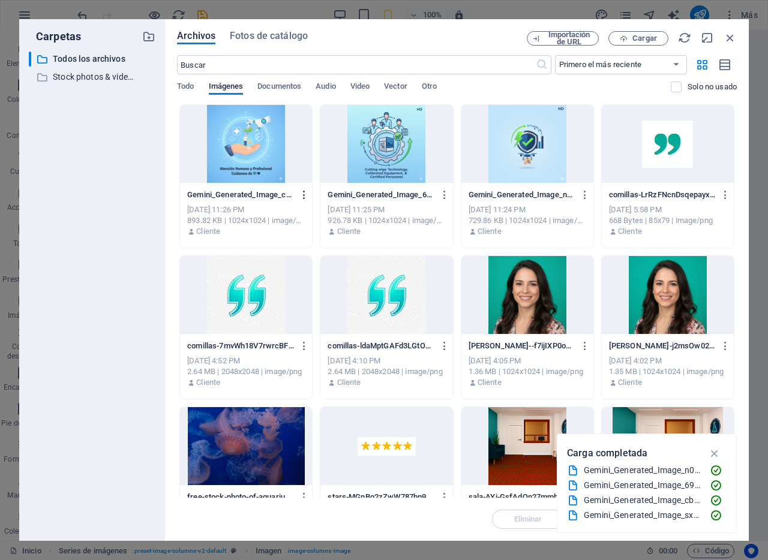
click at [305, 196] on icon "button" at bounding box center [304, 195] width 11 height 11
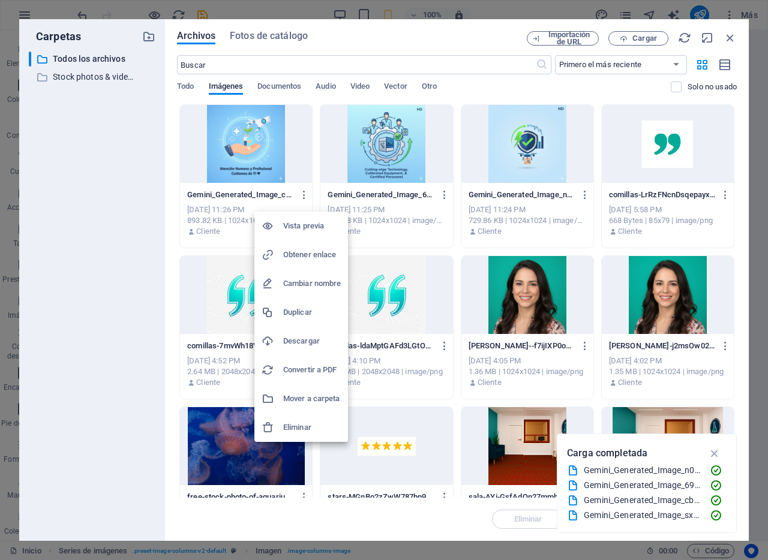
click at [302, 428] on h6 "Eliminar" at bounding box center [312, 427] width 58 height 14
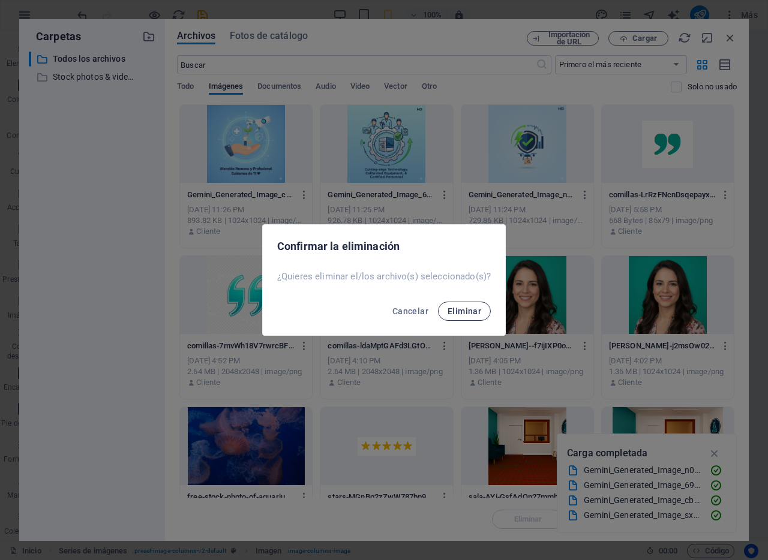
click at [465, 314] on span "Eliminar" at bounding box center [464, 312] width 34 height 10
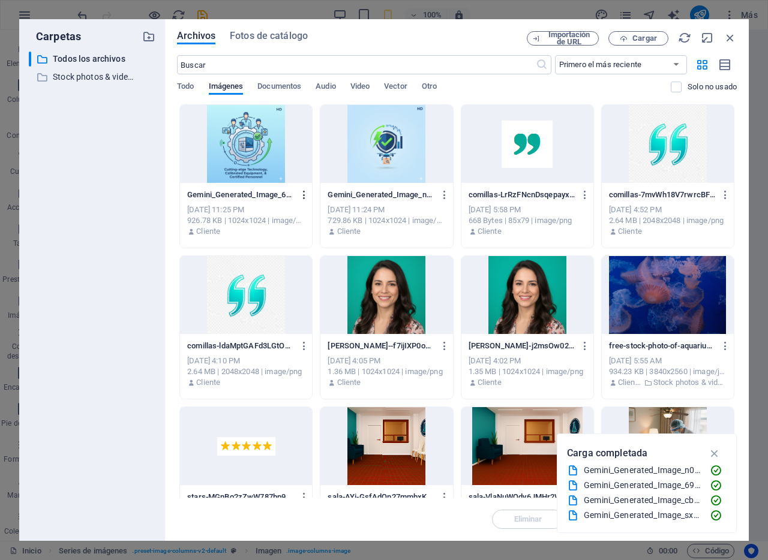
click at [304, 195] on icon "button" at bounding box center [304, 195] width 11 height 11
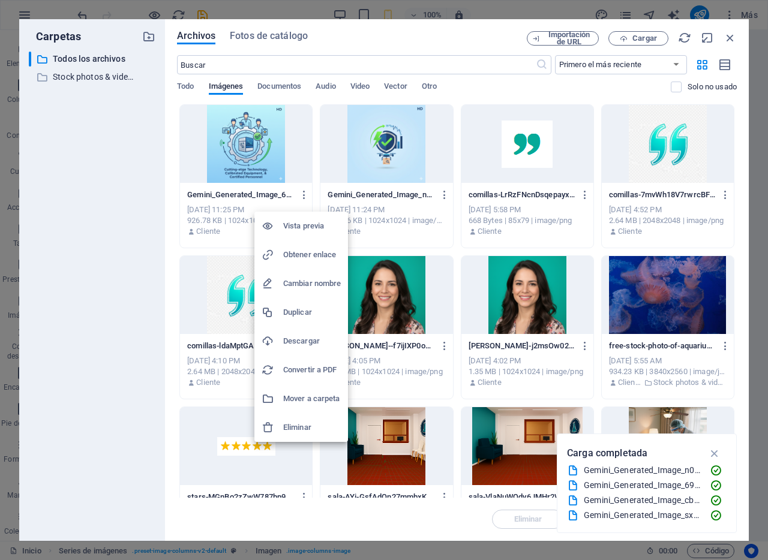
click at [295, 428] on h6 "Eliminar" at bounding box center [312, 427] width 58 height 14
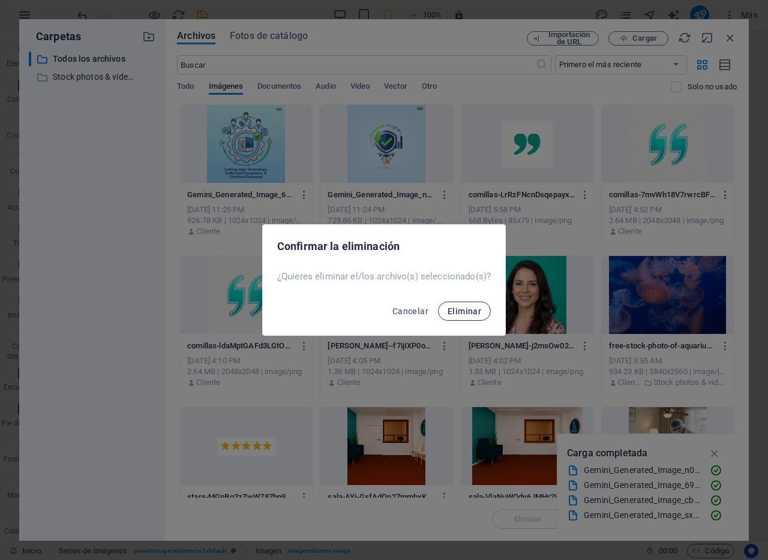
click at [461, 313] on span "Eliminar" at bounding box center [464, 312] width 34 height 10
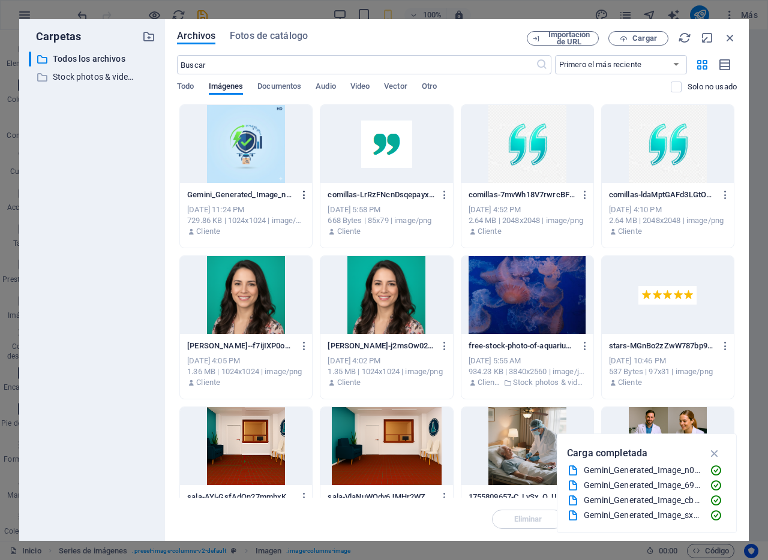
click at [304, 196] on icon "button" at bounding box center [304, 195] width 11 height 11
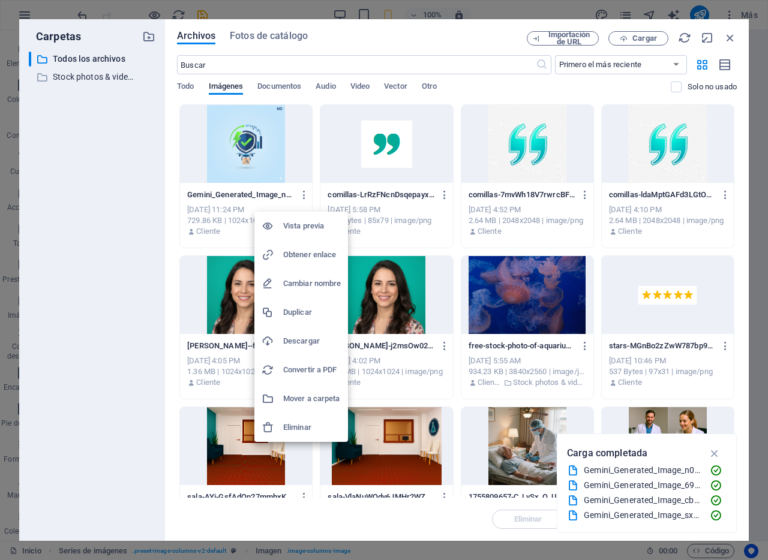
click at [298, 431] on h6 "Eliminar" at bounding box center [312, 427] width 58 height 14
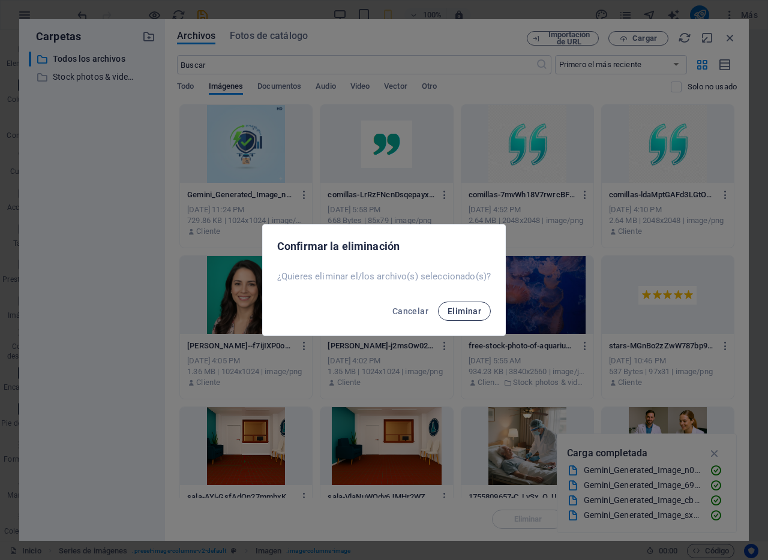
click at [476, 308] on span "Eliminar" at bounding box center [464, 312] width 34 height 10
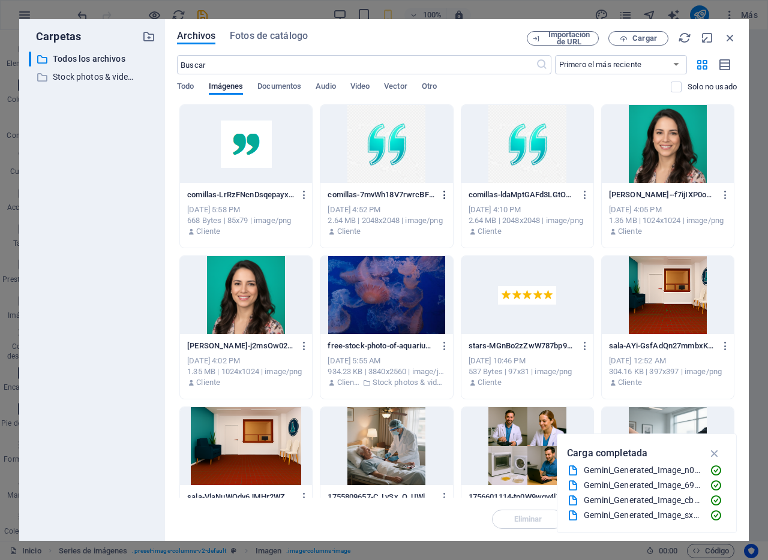
click at [441, 195] on icon "button" at bounding box center [444, 195] width 11 height 11
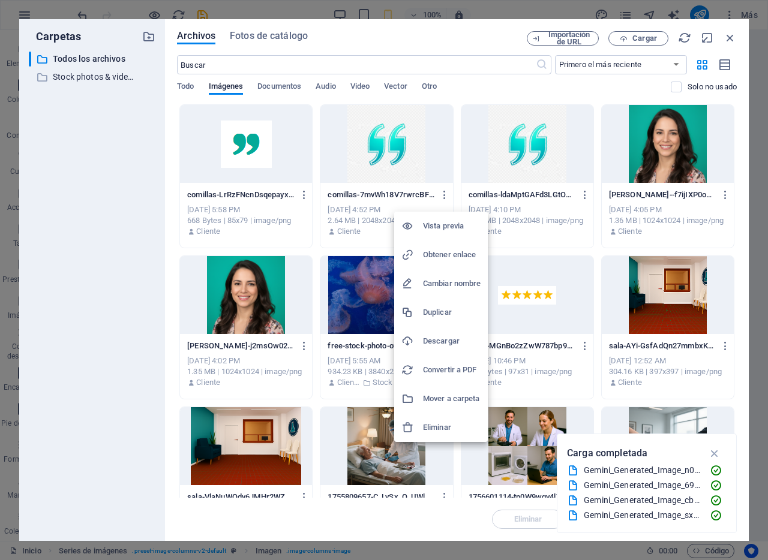
click at [431, 425] on h6 "Eliminar" at bounding box center [452, 427] width 58 height 14
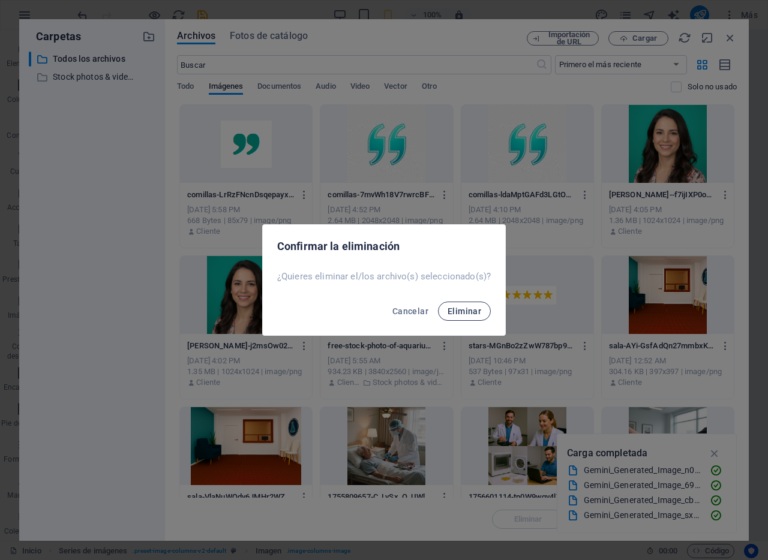
click at [457, 311] on span "Eliminar" at bounding box center [464, 312] width 34 height 10
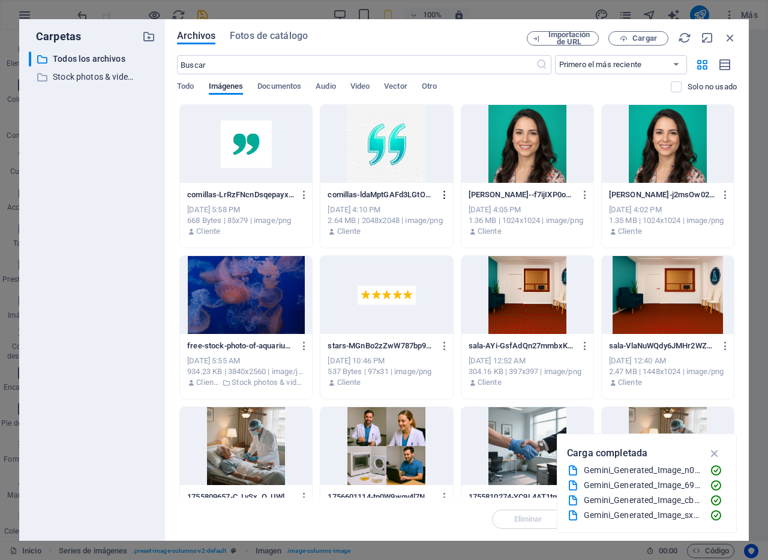
click at [442, 196] on icon "button" at bounding box center [444, 195] width 11 height 11
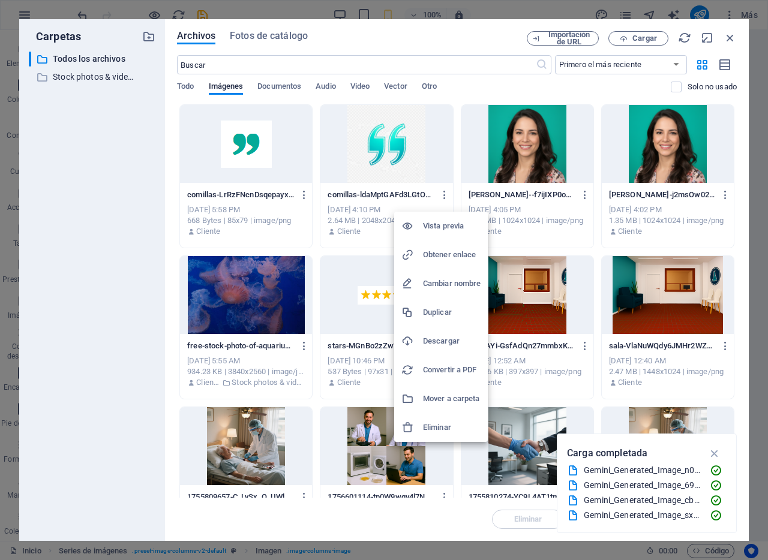
click at [438, 426] on h6 "Eliminar" at bounding box center [452, 427] width 58 height 14
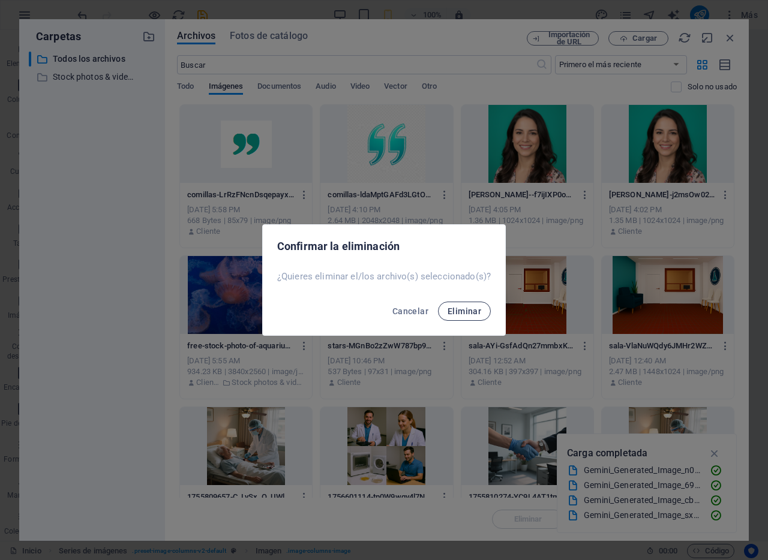
click at [461, 311] on span "Eliminar" at bounding box center [464, 312] width 34 height 10
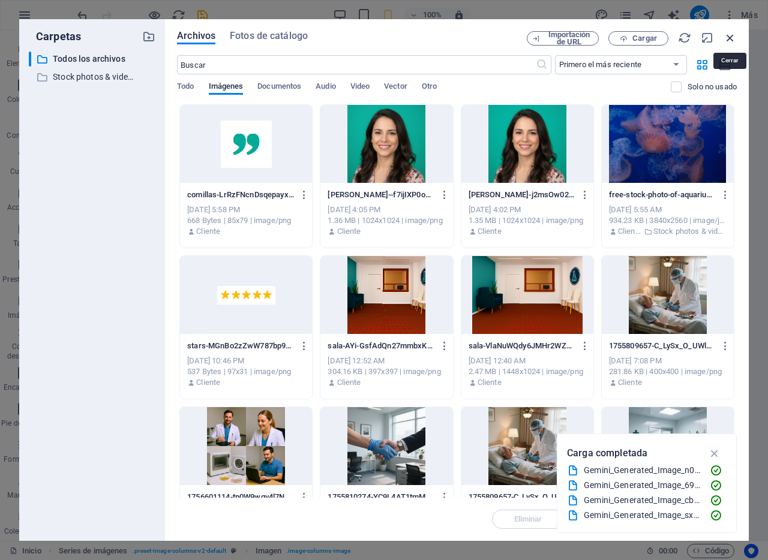
click at [733, 38] on icon "button" at bounding box center [729, 37] width 13 height 13
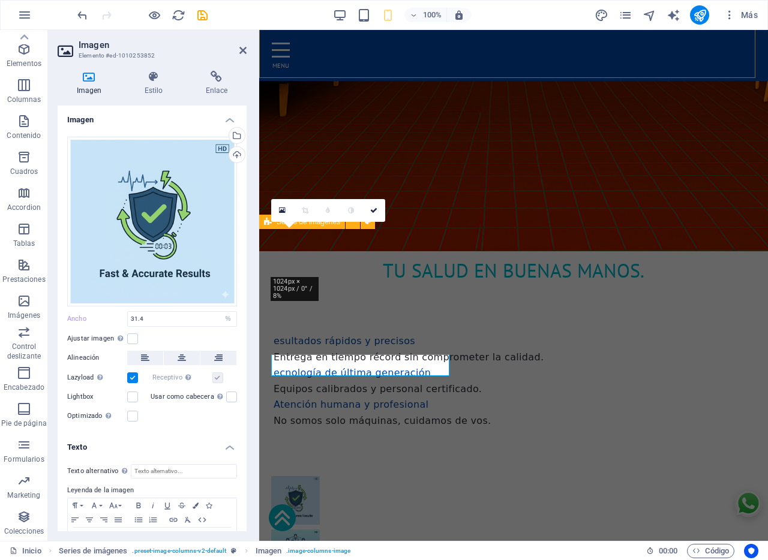
scroll to position [503, 0]
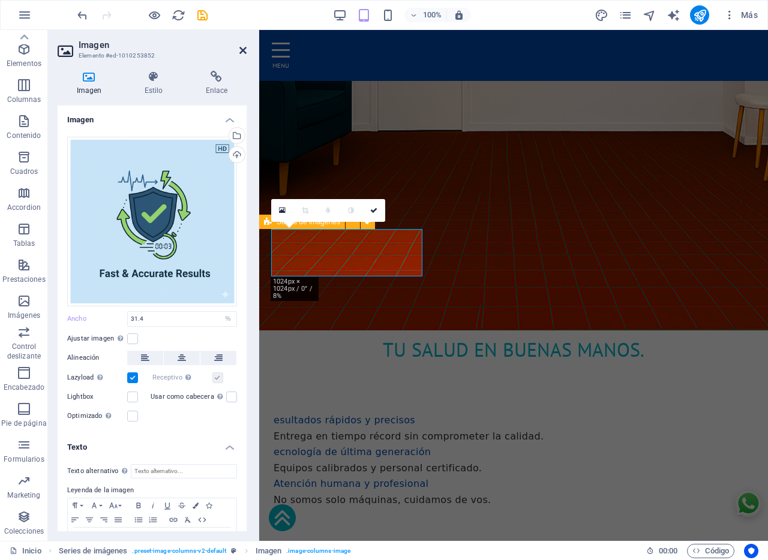
click at [244, 51] on icon at bounding box center [242, 51] width 7 height 10
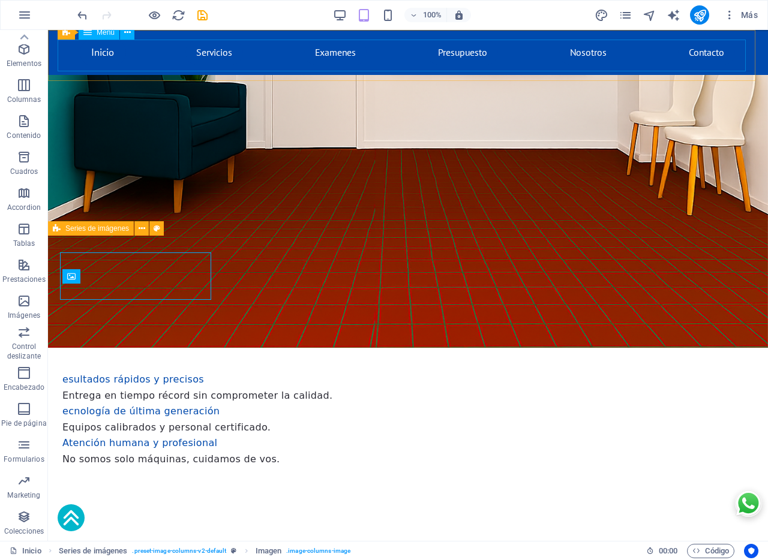
scroll to position [473, 0]
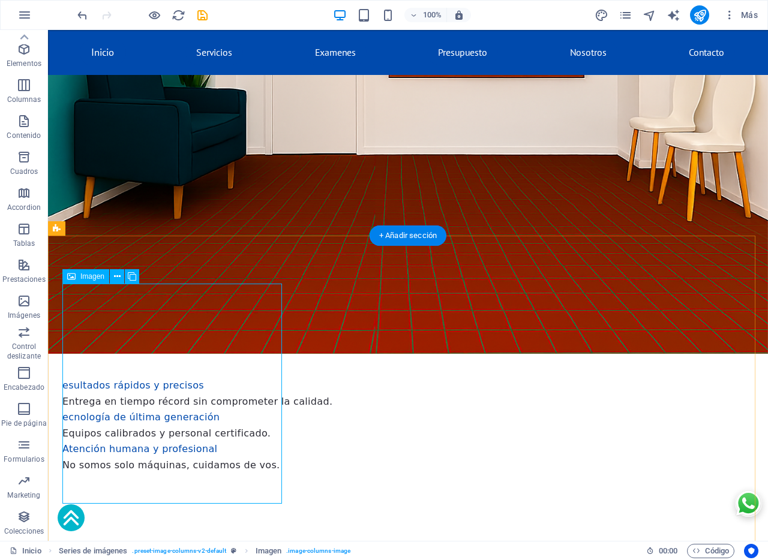
select select "%"
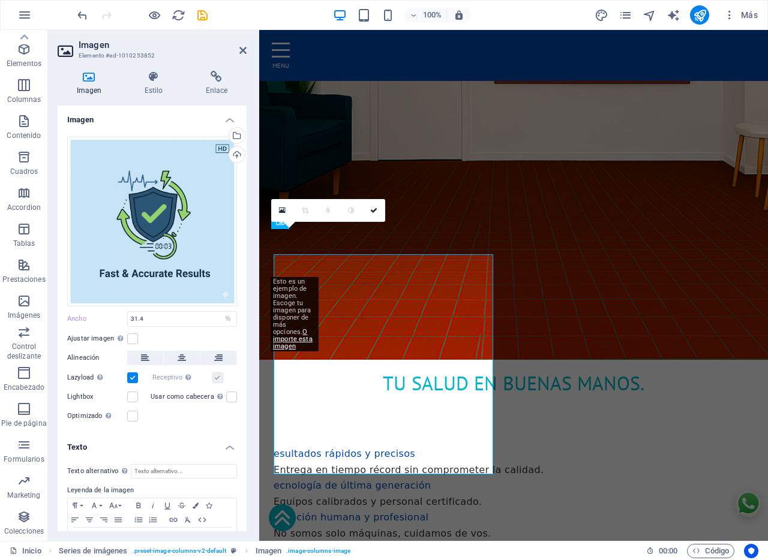
scroll to position [503, 0]
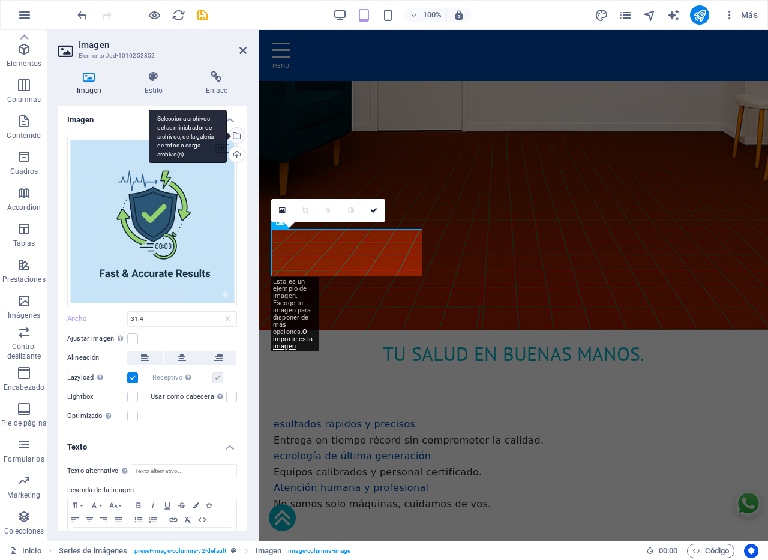
click at [227, 135] on div "Selecciona archivos del administrador de archivos, de la galería de fotos o car…" at bounding box center [188, 137] width 78 height 54
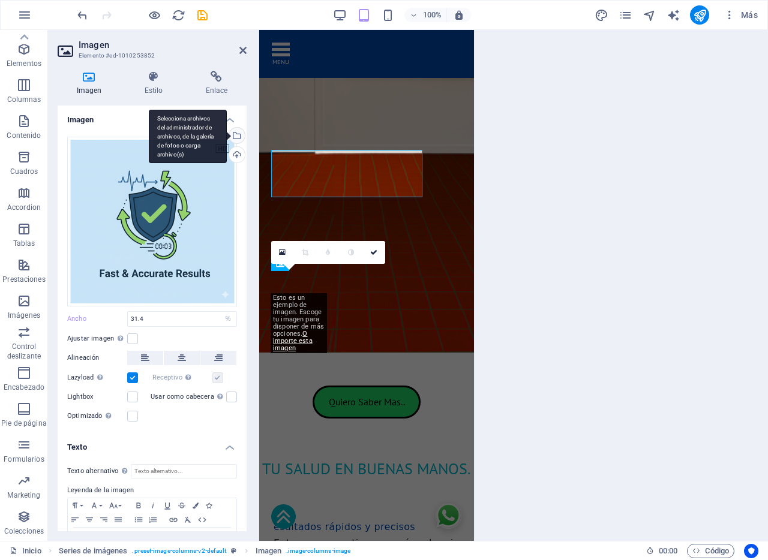
scroll to position [582, 0]
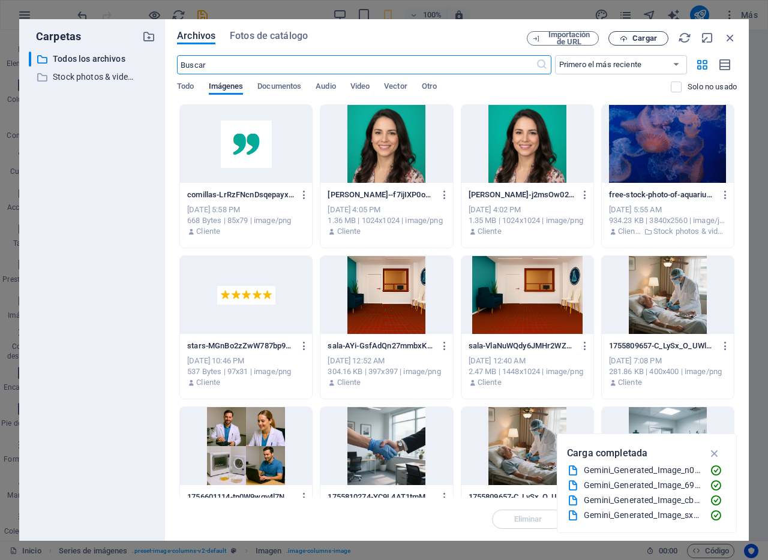
click at [641, 37] on span "Cargar" at bounding box center [644, 38] width 25 height 7
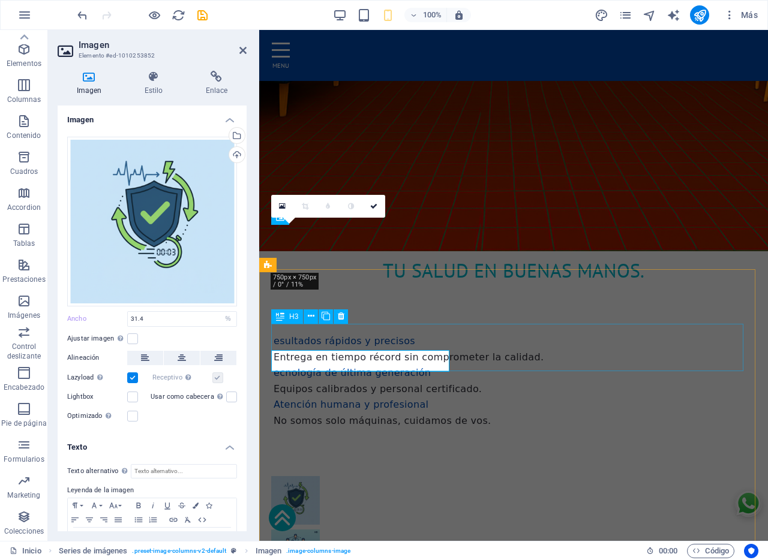
scroll to position [503, 0]
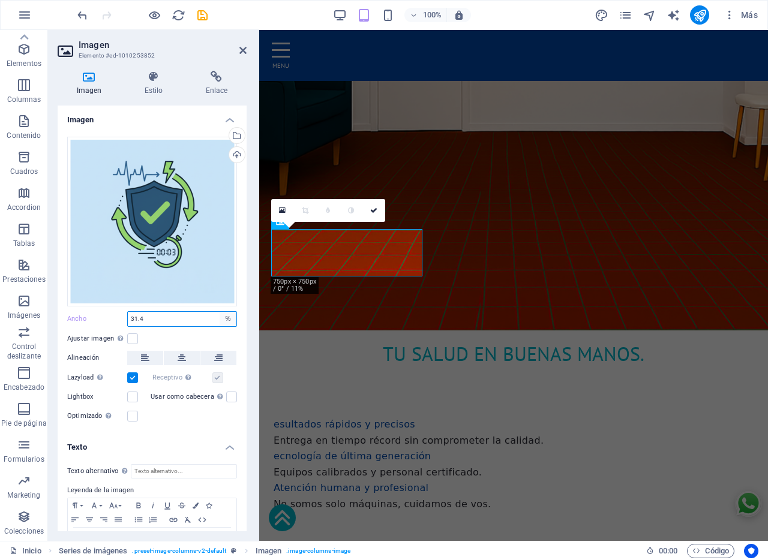
click at [227, 319] on select "Predeterminado automático px rem % em vh vw" at bounding box center [228, 319] width 17 height 14
click at [220, 312] on select "Predeterminado automático px rem % em vh vw" at bounding box center [228, 319] width 17 height 14
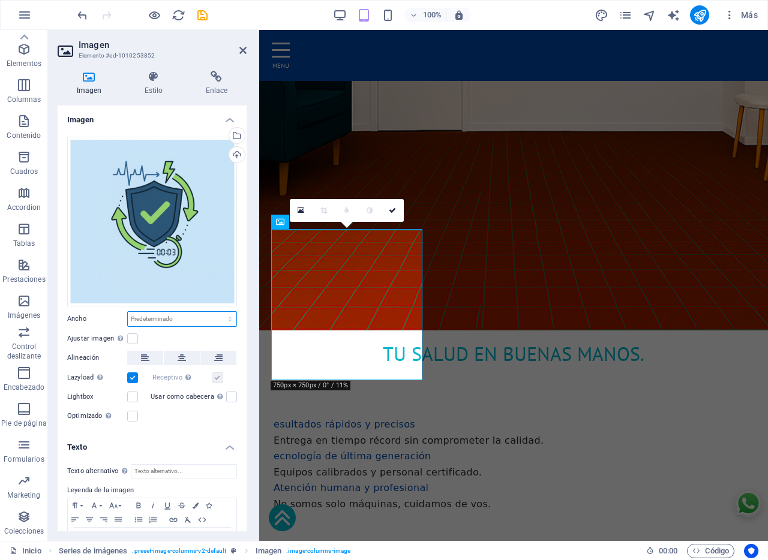
click at [179, 319] on select "Predeterminado automático px rem % em vh vw" at bounding box center [182, 319] width 109 height 14
select select "%"
click at [217, 312] on select "Predeterminado automático px rem % em vh vw" at bounding box center [182, 319] width 109 height 14
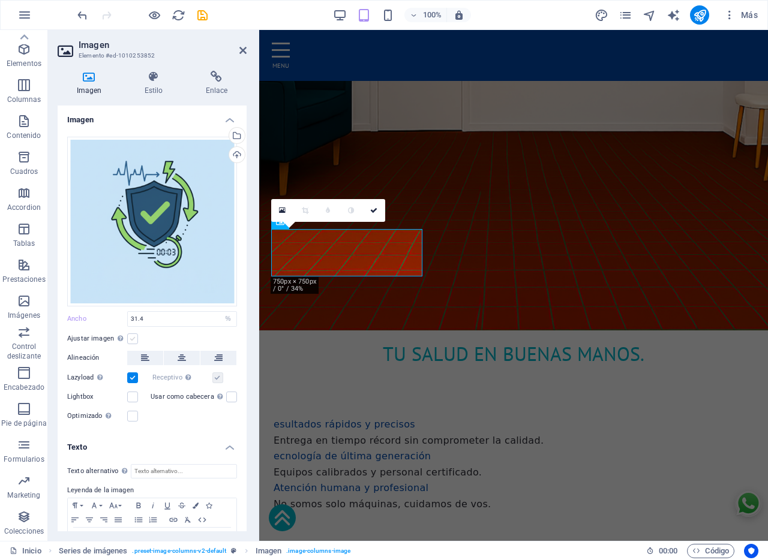
click at [131, 339] on label at bounding box center [132, 338] width 11 height 11
click at [0, 0] on input "Ajustar imagen Ajustar imagen automáticamente a un ancho y alto fijo" at bounding box center [0, 0] width 0 height 0
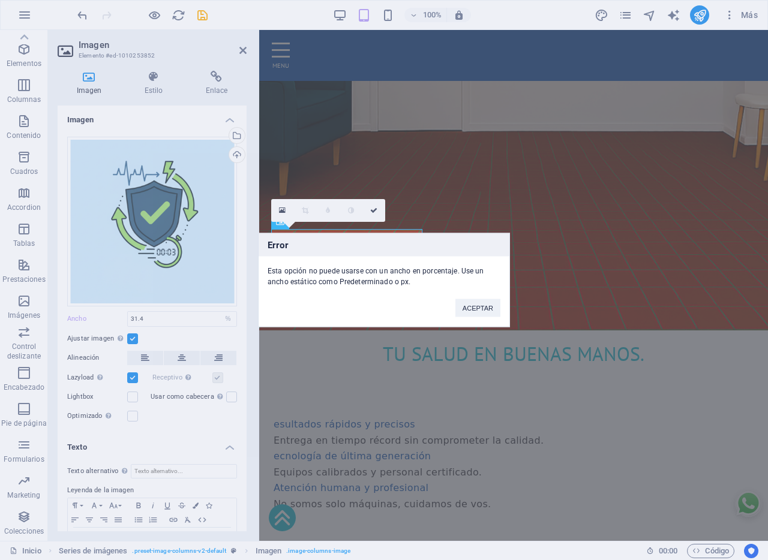
click at [133, 338] on div "Error Esta opción no puede usarse con un ancho en porcentaje. Use un ancho está…" at bounding box center [384, 280] width 768 height 560
click at [484, 313] on button "ACEPTAR" at bounding box center [477, 308] width 45 height 18
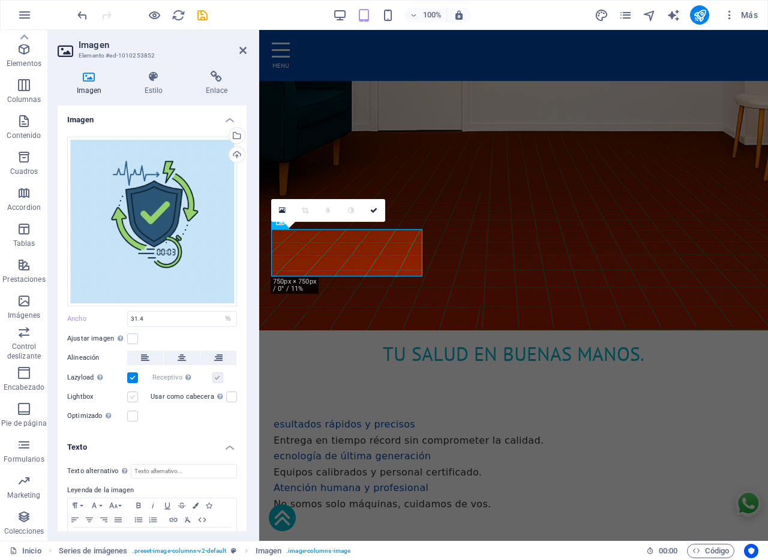
click at [134, 396] on label at bounding box center [132, 397] width 11 height 11
click at [0, 0] on input "Lightbox" at bounding box center [0, 0] width 0 height 0
click at [134, 415] on label at bounding box center [132, 416] width 11 height 11
click at [0, 0] on input "Optimizado Las imágenes se comprimen para así mejorar la velocidad de las págin…" at bounding box center [0, 0] width 0 height 0
click at [134, 415] on label at bounding box center [132, 416] width 11 height 11
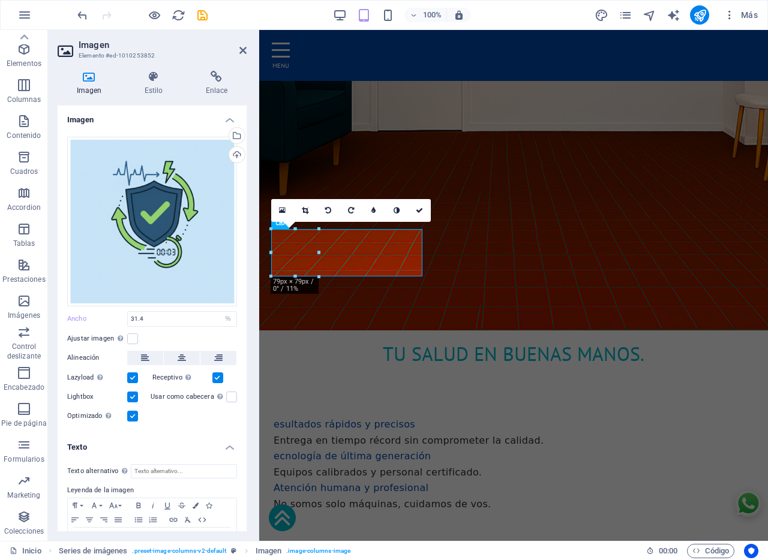
click at [0, 0] on input "Optimizado Las imágenes se comprimen para así mejorar la velocidad de las págin…" at bounding box center [0, 0] width 0 height 0
click at [132, 396] on label at bounding box center [132, 397] width 11 height 11
click at [0, 0] on input "Lightbox" at bounding box center [0, 0] width 0 height 0
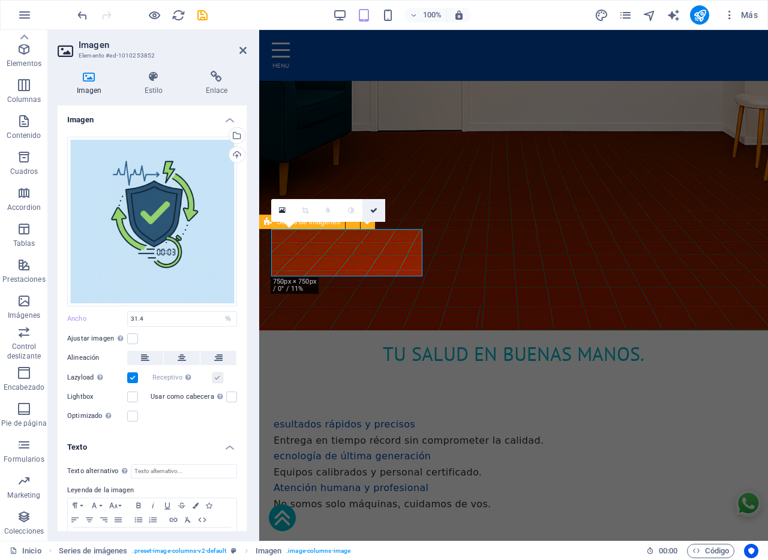
click at [376, 209] on icon at bounding box center [373, 210] width 7 height 7
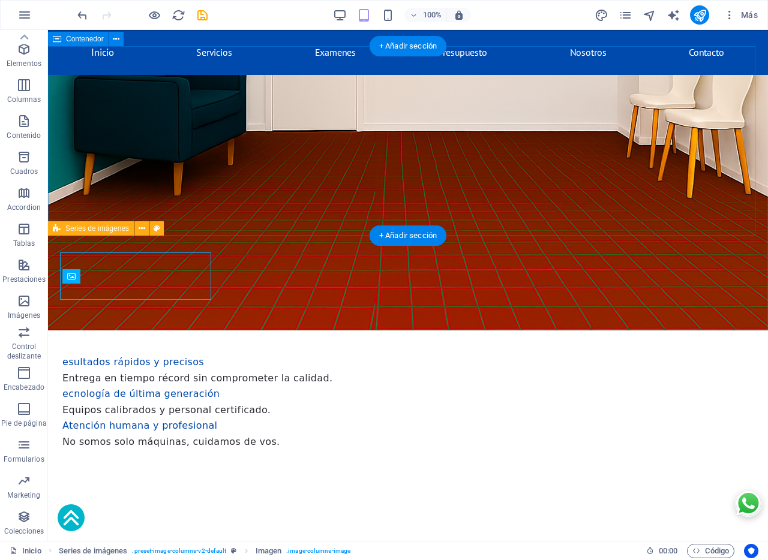
scroll to position [473, 0]
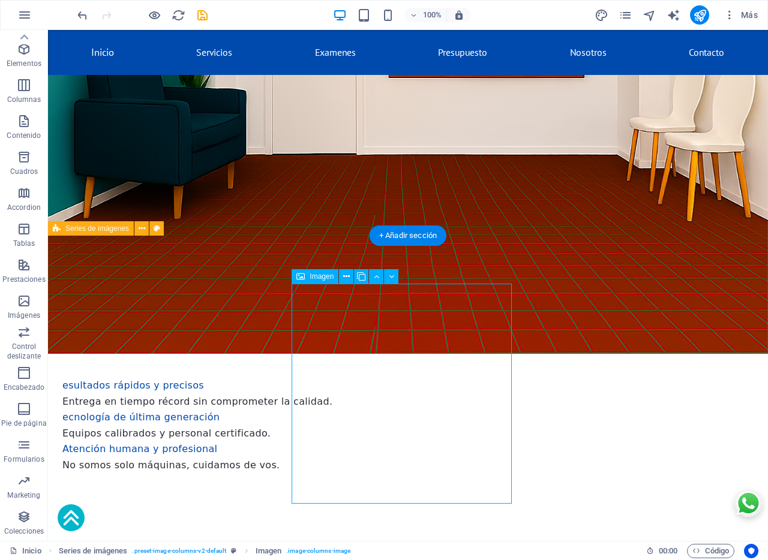
select select "%"
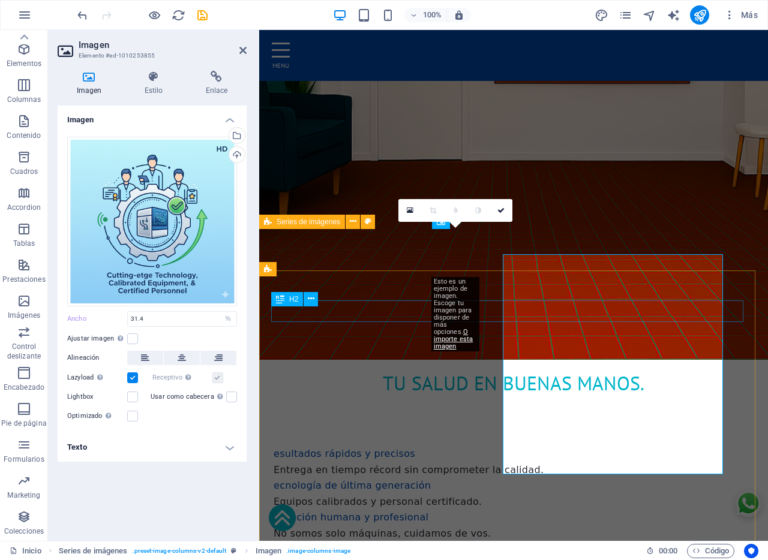
scroll to position [503, 0]
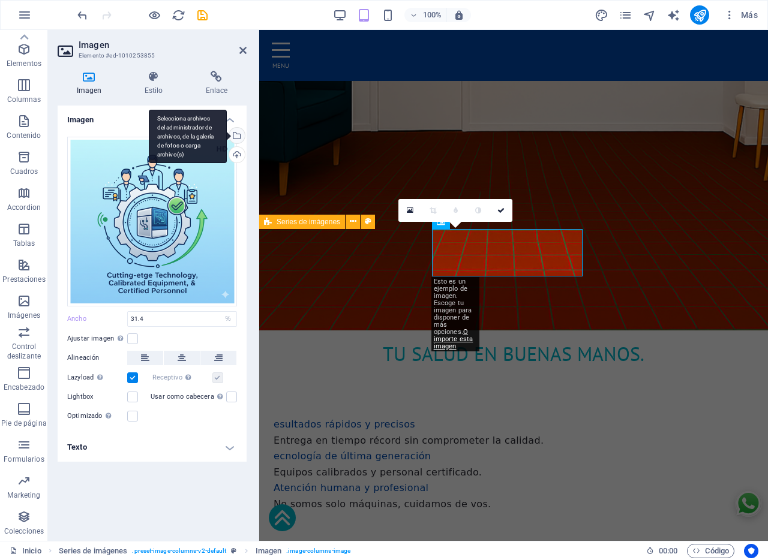
click at [238, 137] on div "Selecciona archivos del administrador de archivos, de la galería de fotos o car…" at bounding box center [236, 137] width 18 height 18
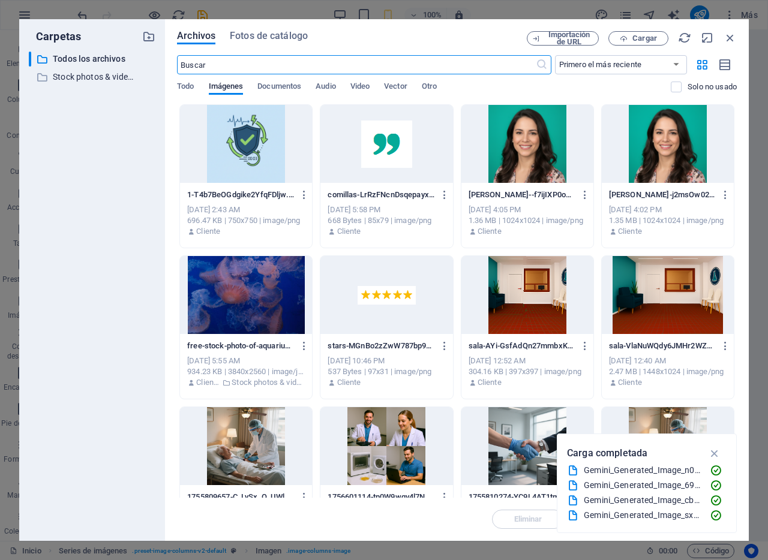
scroll to position [582, 0]
click at [624, 38] on icon "button" at bounding box center [624, 39] width 8 height 8
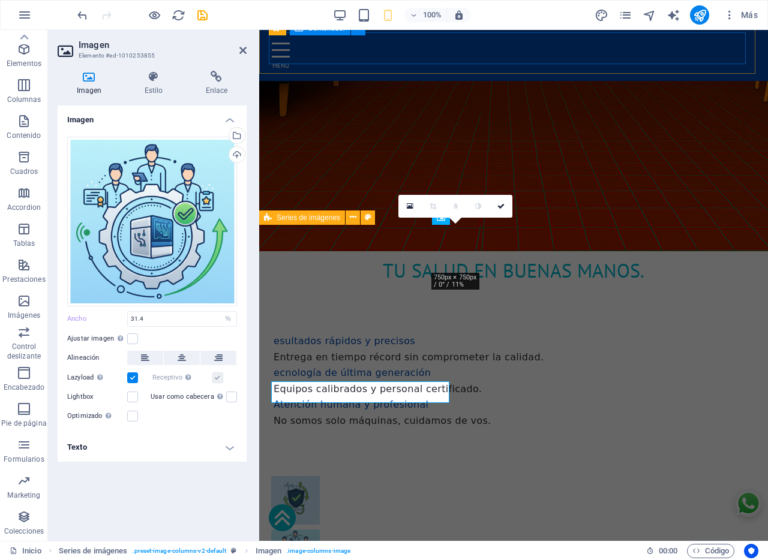
scroll to position [503, 0]
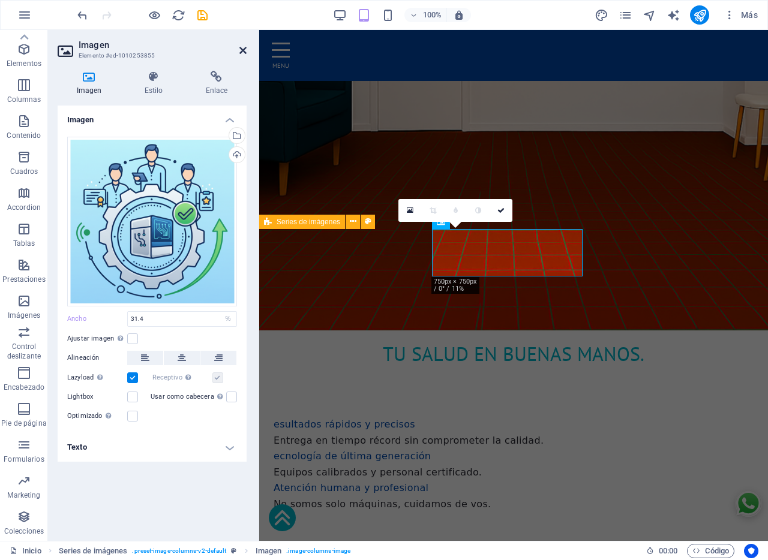
click at [245, 51] on icon at bounding box center [242, 51] width 7 height 10
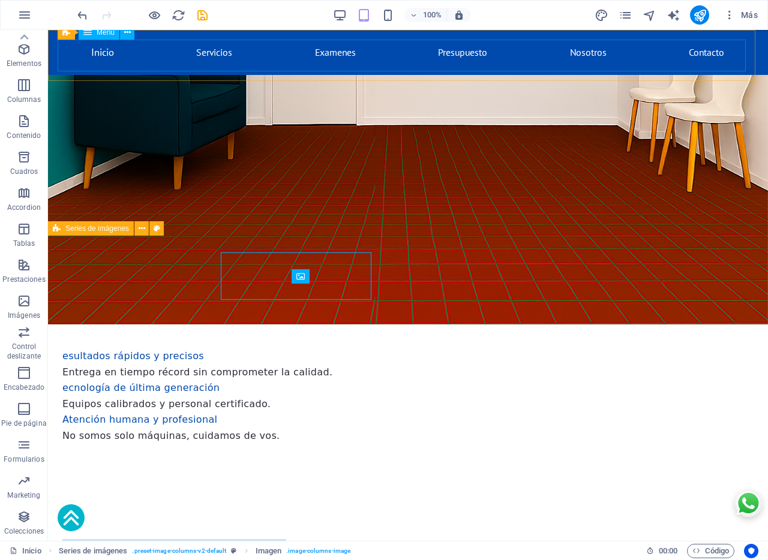
scroll to position [473, 0]
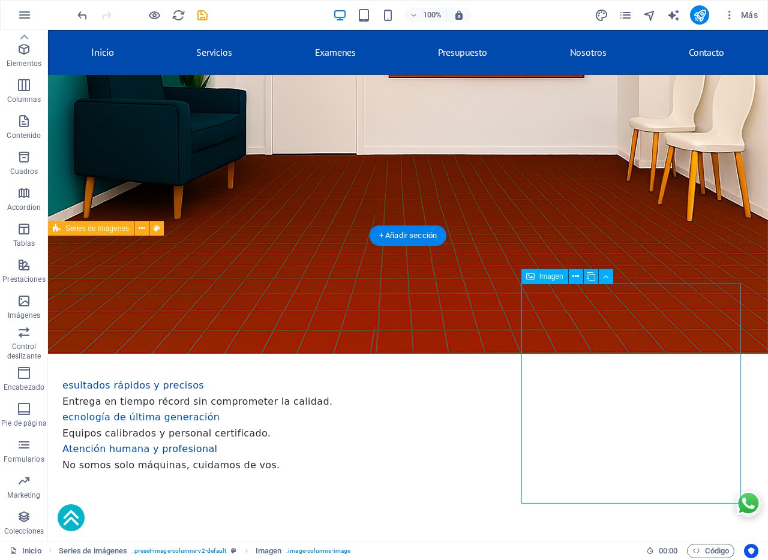
select select "%"
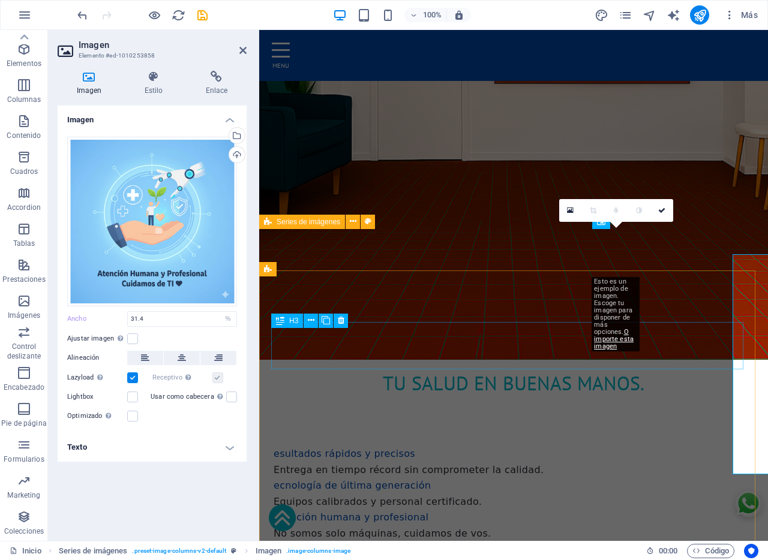
scroll to position [503, 0]
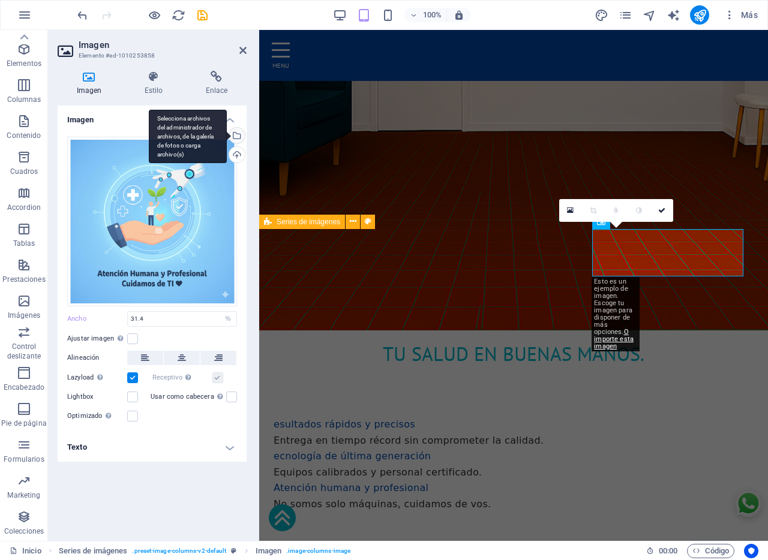
click at [241, 136] on div "Selecciona archivos del administrador de archivos, de la galería de fotos o car…" at bounding box center [236, 137] width 18 height 18
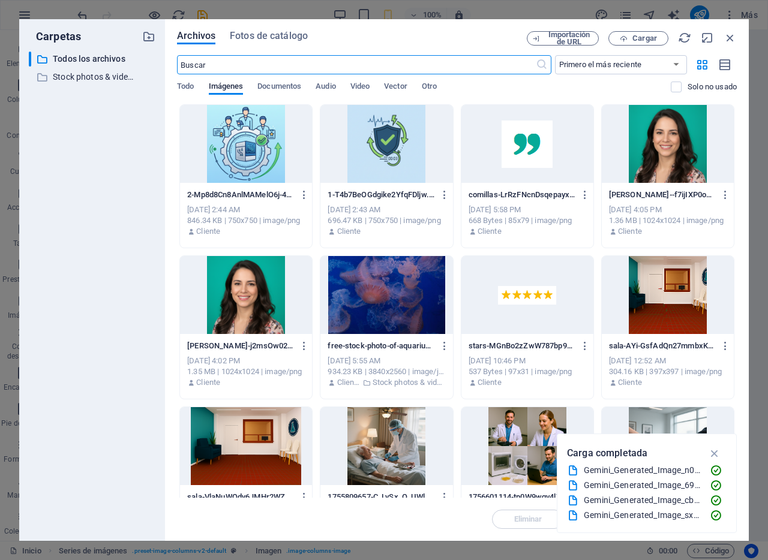
scroll to position [582, 0]
click at [646, 38] on span "Cargar" at bounding box center [644, 38] width 25 height 7
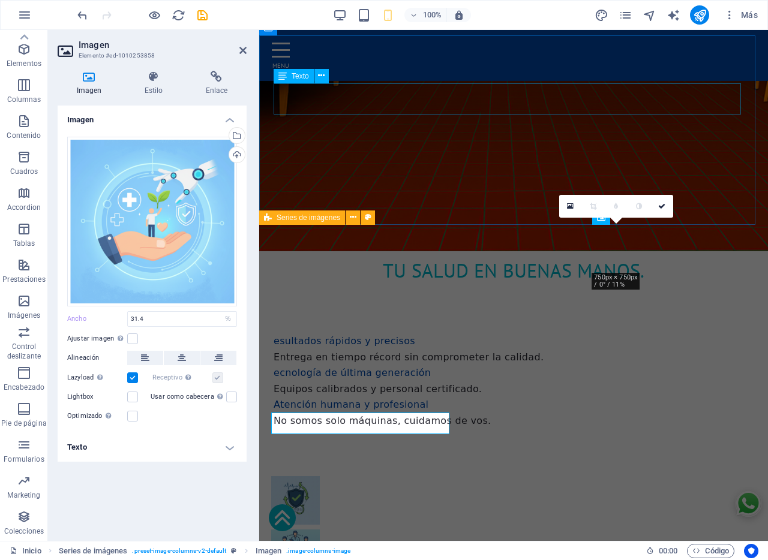
scroll to position [503, 0]
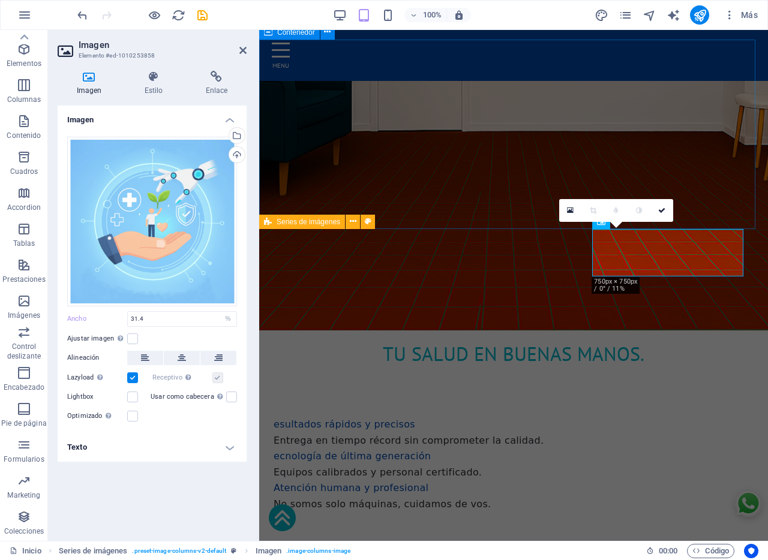
click at [578, 368] on div "esultados rápidos y precisos Entrega en tiempo récord sin comprometer la calida…" at bounding box center [513, 463] width 509 height 191
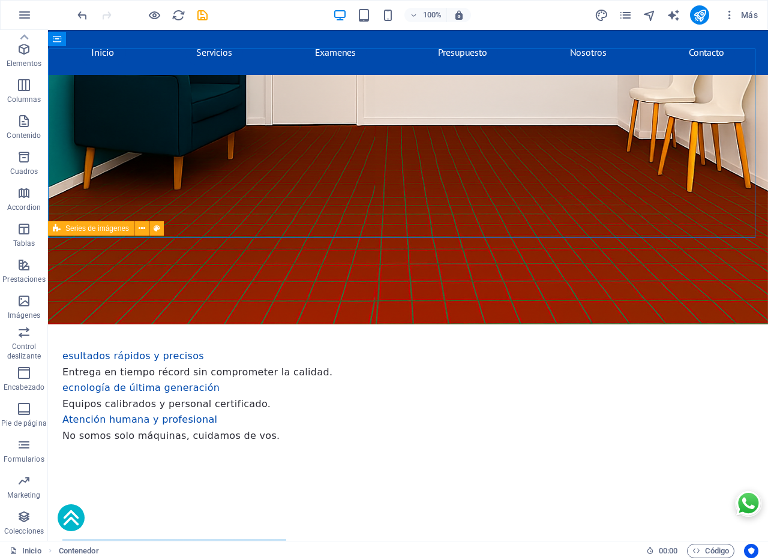
scroll to position [473, 0]
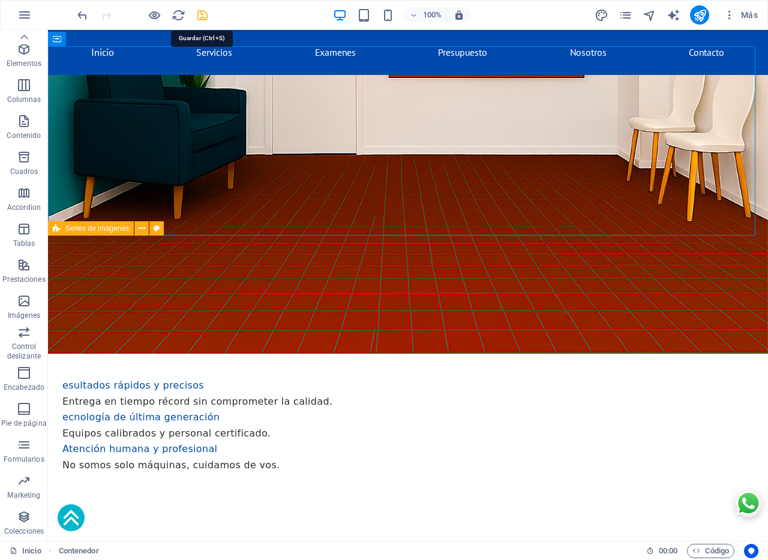
click at [203, 15] on icon "save" at bounding box center [203, 15] width 14 height 14
checkbox input "false"
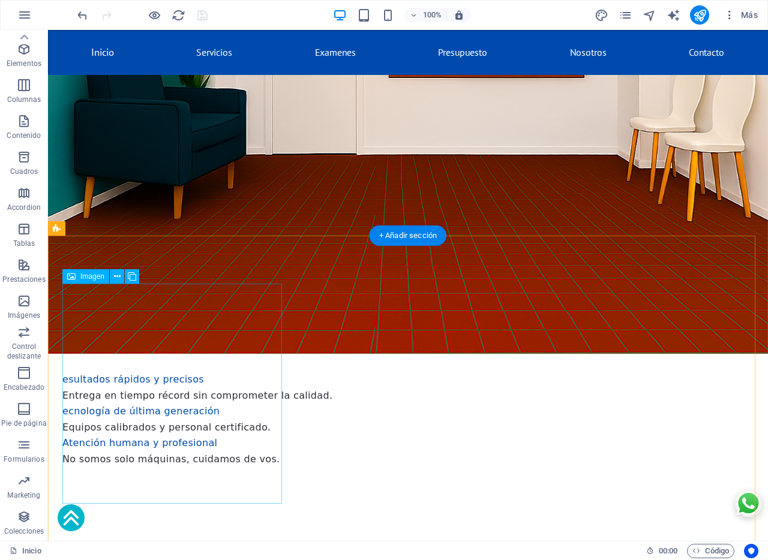
select select "%"
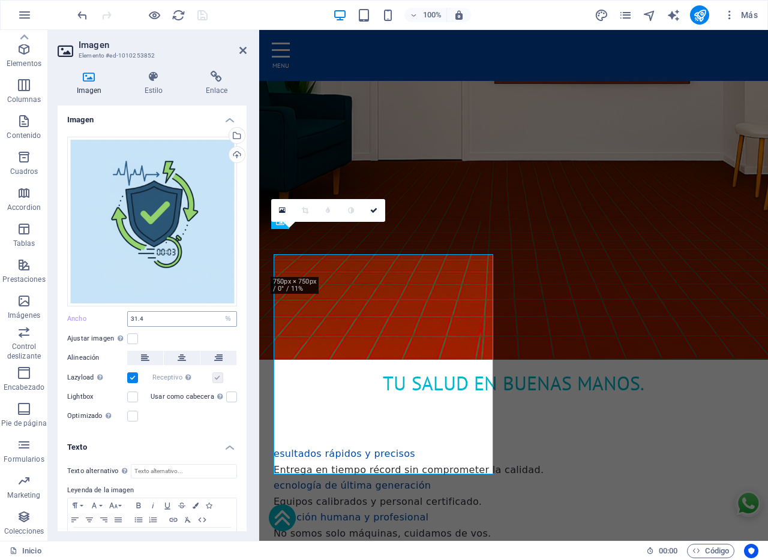
scroll to position [503, 0]
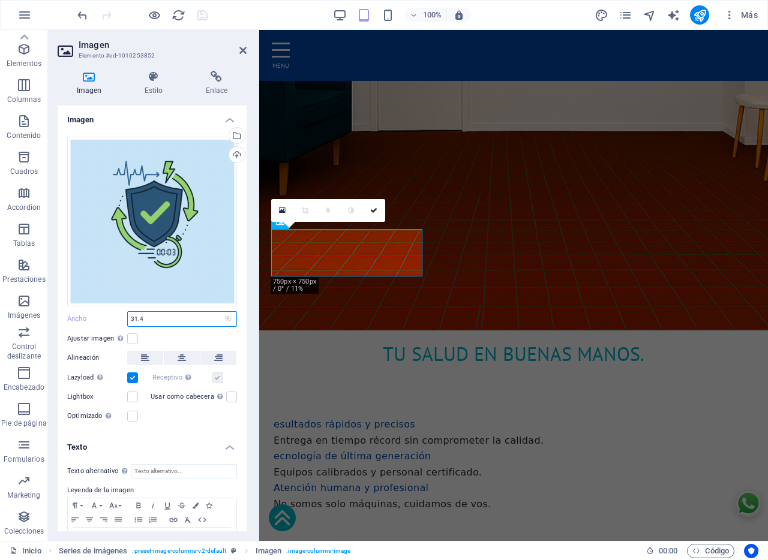
drag, startPoint x: 178, startPoint y: 317, endPoint x: 62, endPoint y: 317, distance: 115.8
click at [62, 317] on div "Arrastra archivos aquí, haz clic para escoger archivos o selecciona archivos de…" at bounding box center [152, 280] width 189 height 306
type input "30"
click at [130, 336] on label at bounding box center [132, 338] width 11 height 11
click at [0, 0] on input "Ajustar imagen Ajustar imagen automáticamente a un ancho y alto fijo" at bounding box center [0, 0] width 0 height 0
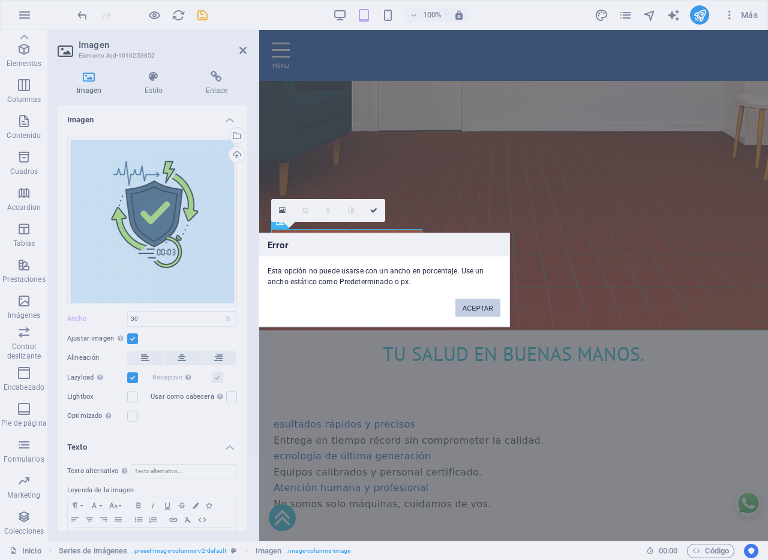
click at [476, 307] on button "ACEPTAR" at bounding box center [477, 308] width 45 height 18
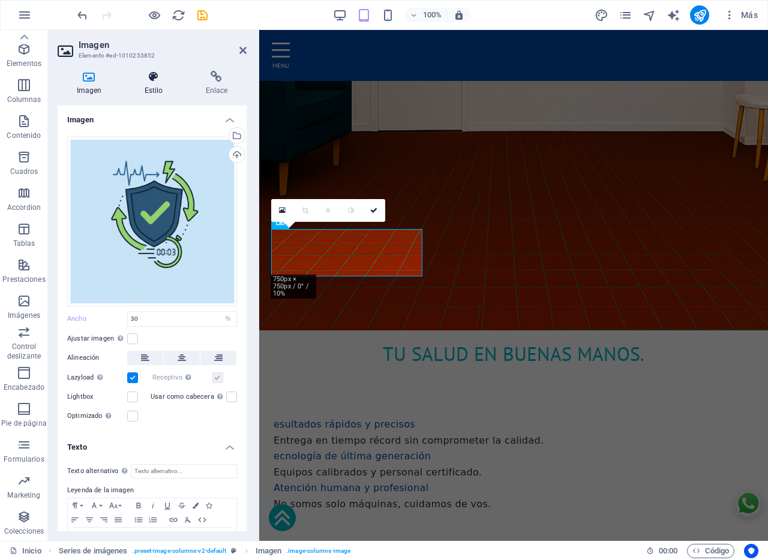
click at [154, 82] on icon at bounding box center [153, 77] width 56 height 12
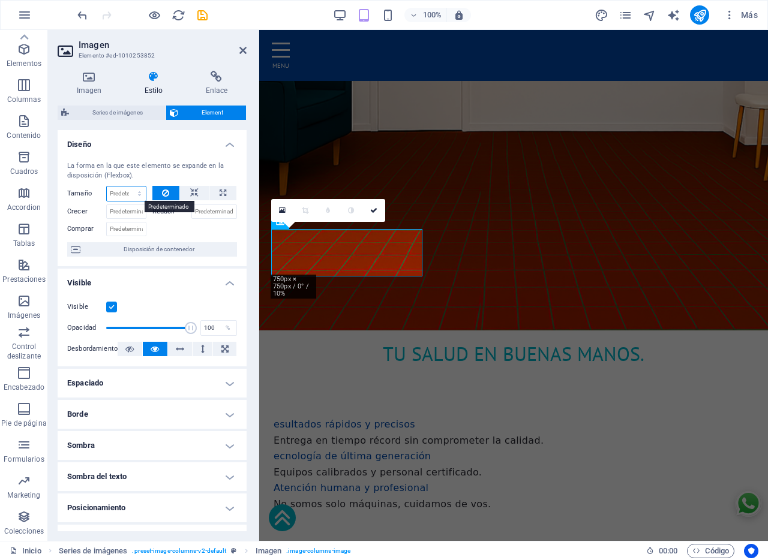
click at [124, 196] on select "Predeterminado automático px % 1/1 1/2 1/3 1/4 1/5 1/6 1/7 1/8 1/9 1/10" at bounding box center [126, 194] width 39 height 14
click at [127, 187] on select "Predeterminado automático px % 1/1 1/2 1/3 1/4 1/5 1/6 1/7 1/8 1/9 1/10" at bounding box center [126, 194] width 39 height 14
select select "%"
click at [120, 198] on input "30" at bounding box center [126, 194] width 39 height 14
drag, startPoint x: 121, startPoint y: 194, endPoint x: 56, endPoint y: 188, distance: 65.6
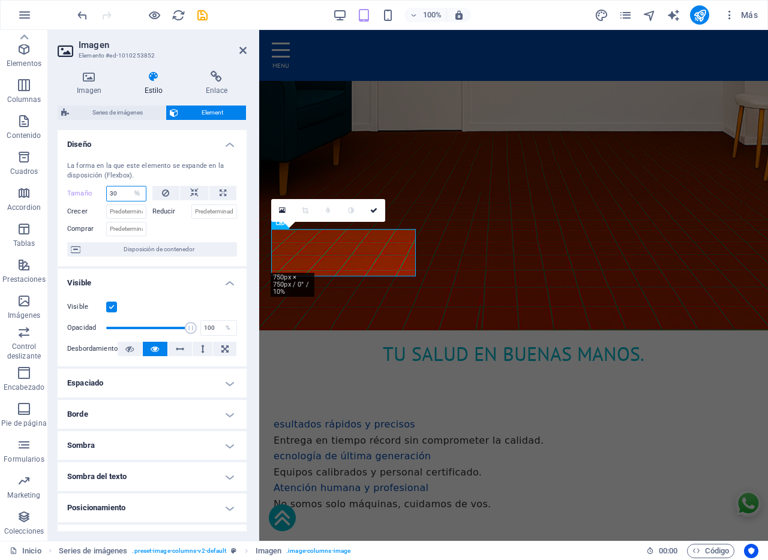
click at [56, 188] on div "Imagen Estilo Enlace Imagen Arrastra archivos aquí, haz clic para escoger archi…" at bounding box center [152, 301] width 208 height 480
type input "33"
type input "33.33"
click at [244, 49] on icon at bounding box center [242, 51] width 7 height 10
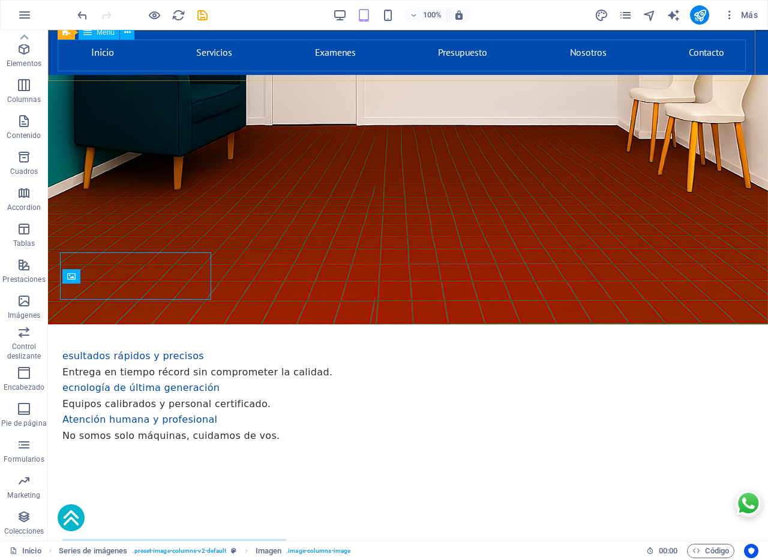
scroll to position [473, 0]
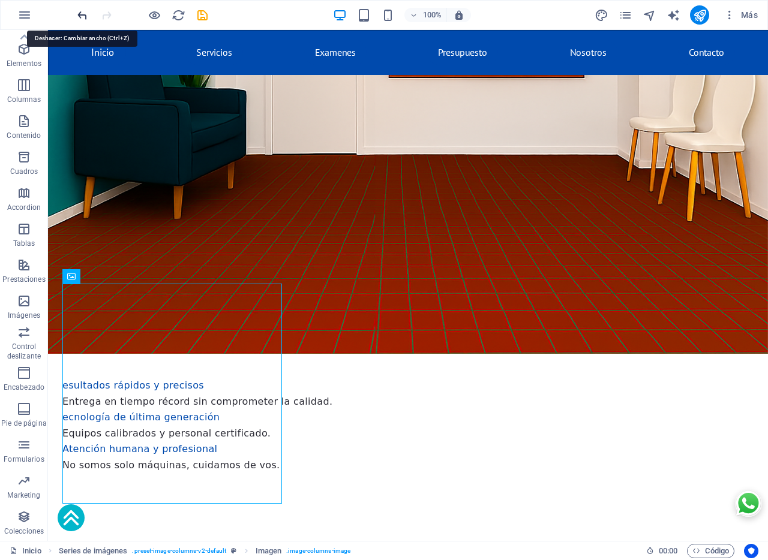
click at [85, 13] on icon "undo" at bounding box center [83, 15] width 14 height 14
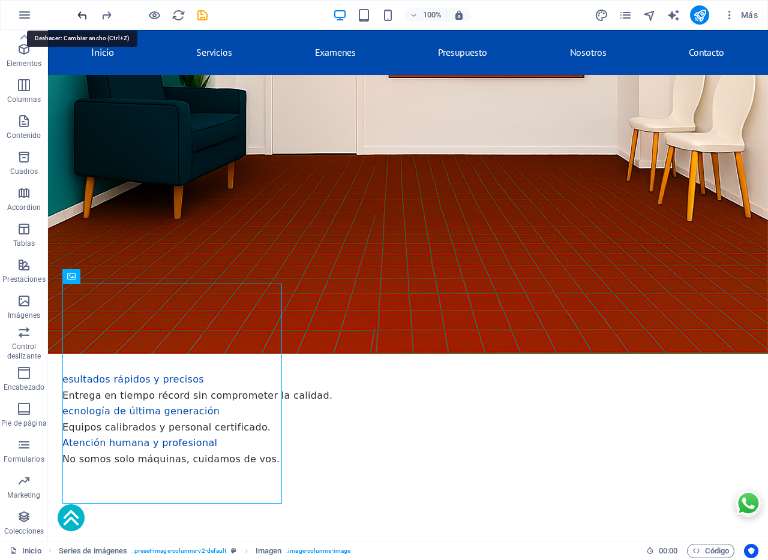
click at [81, 15] on icon "undo" at bounding box center [83, 15] width 14 height 14
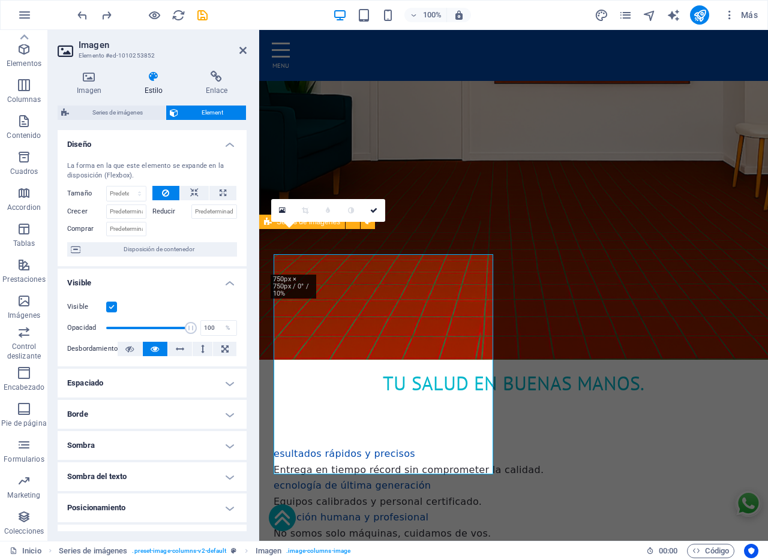
scroll to position [503, 0]
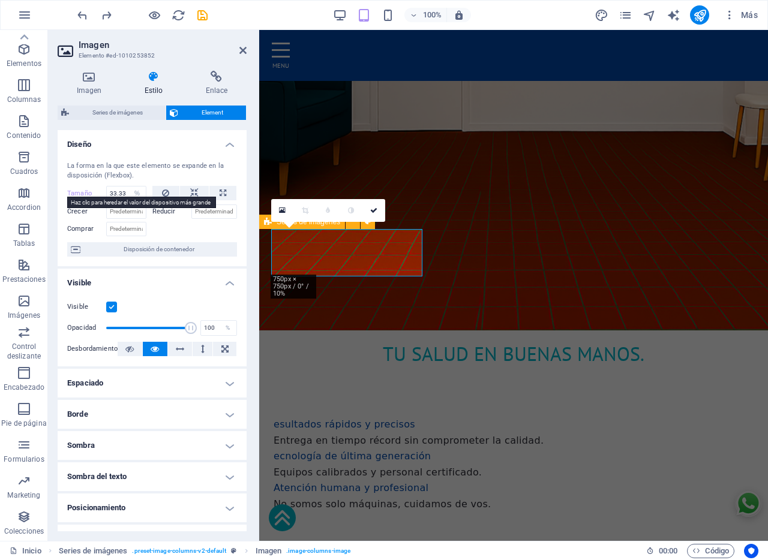
click at [81, 191] on label "Tamaño" at bounding box center [86, 193] width 39 height 7
select select "DISABLED_OPTION_VALUE"
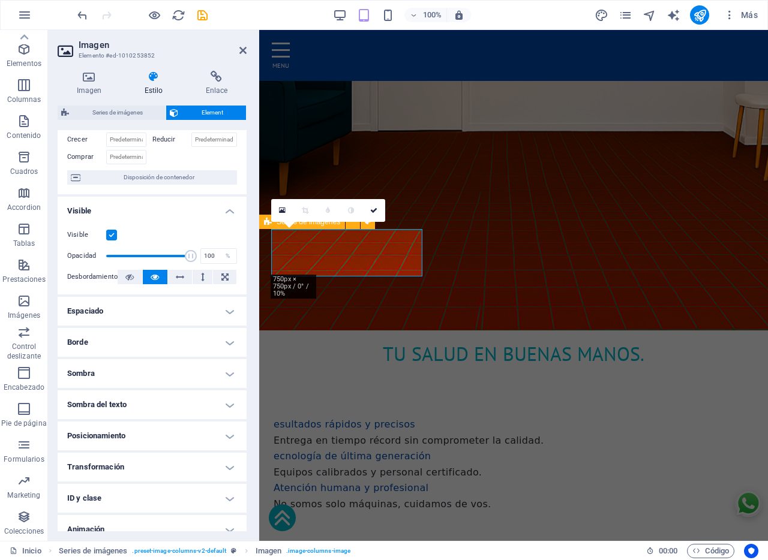
scroll to position [75, 0]
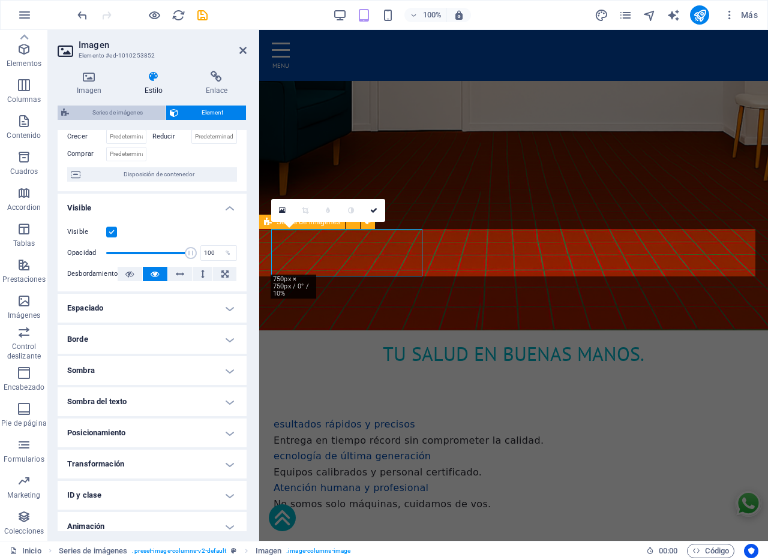
click at [126, 112] on span "Series de imágenes" at bounding box center [117, 113] width 89 height 14
select select "rem"
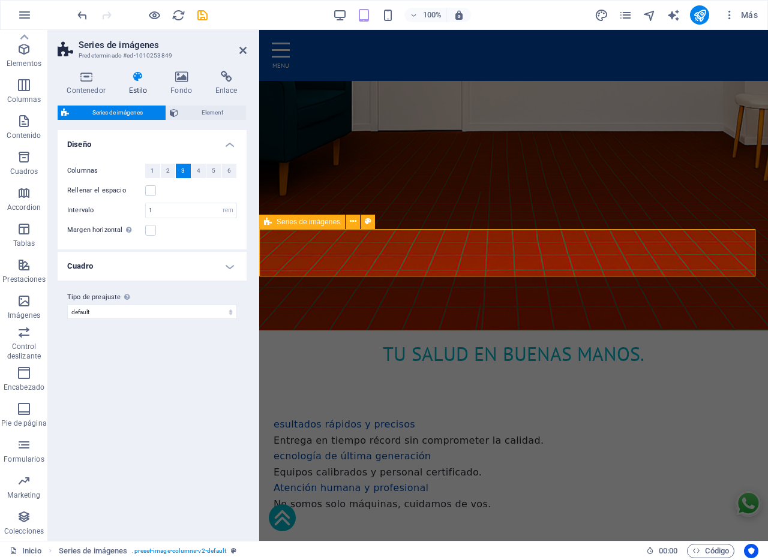
click at [230, 269] on h4 "Cuadro" at bounding box center [152, 266] width 189 height 29
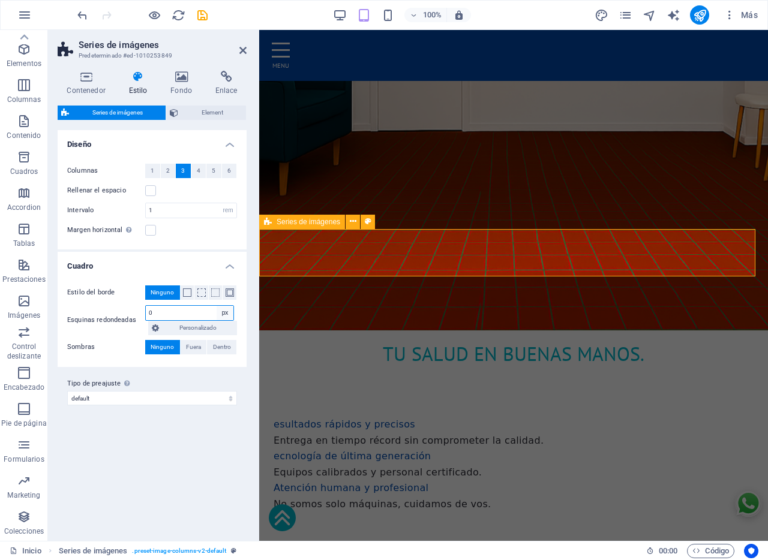
click at [226, 317] on select "px rem % vh vw Personalizado" at bounding box center [225, 313] width 17 height 14
select select "%"
click at [217, 306] on select "px rem % vh vw Personalizado" at bounding box center [225, 313] width 17 height 14
type input "100"
click at [187, 295] on span at bounding box center [187, 293] width 8 height 8
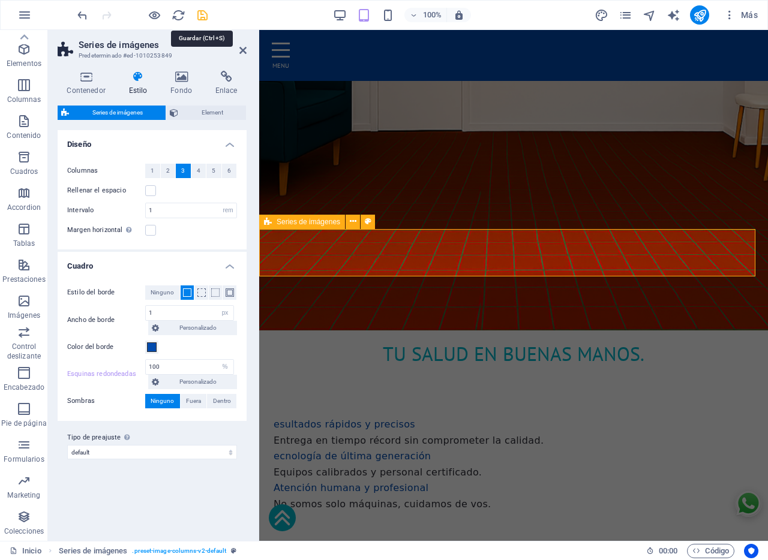
click at [201, 16] on icon "save" at bounding box center [203, 15] width 14 height 14
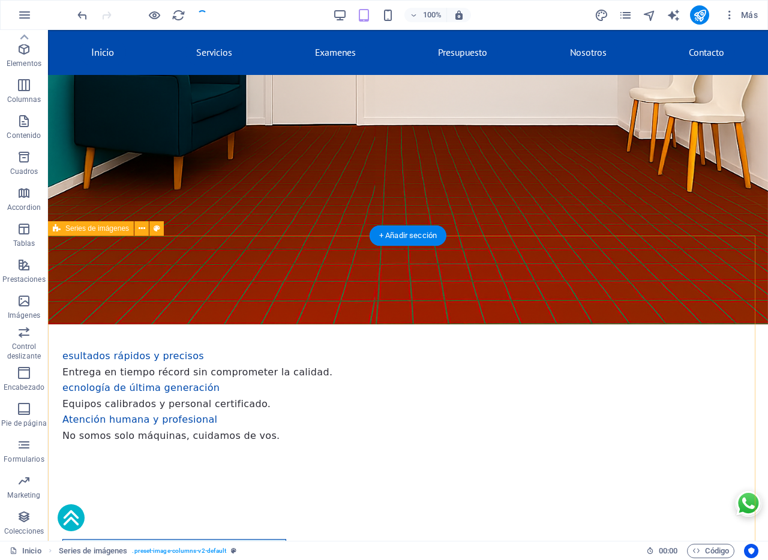
checkbox input "false"
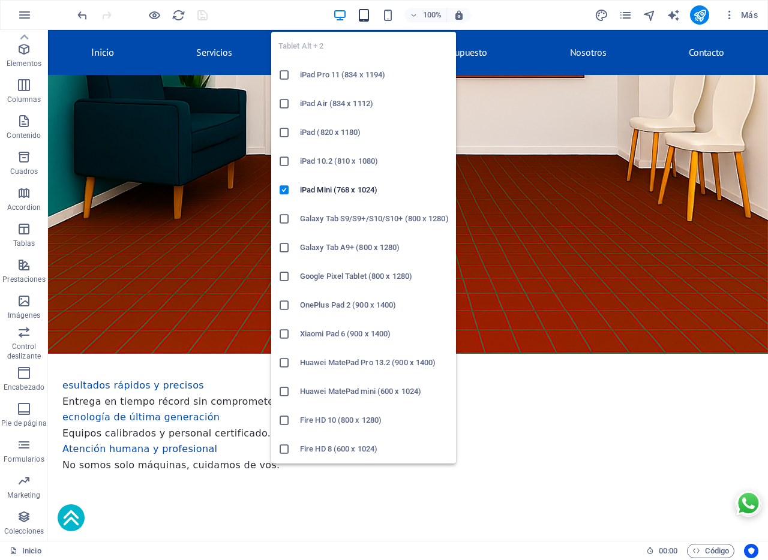
click at [360, 15] on icon "button" at bounding box center [364, 15] width 14 height 14
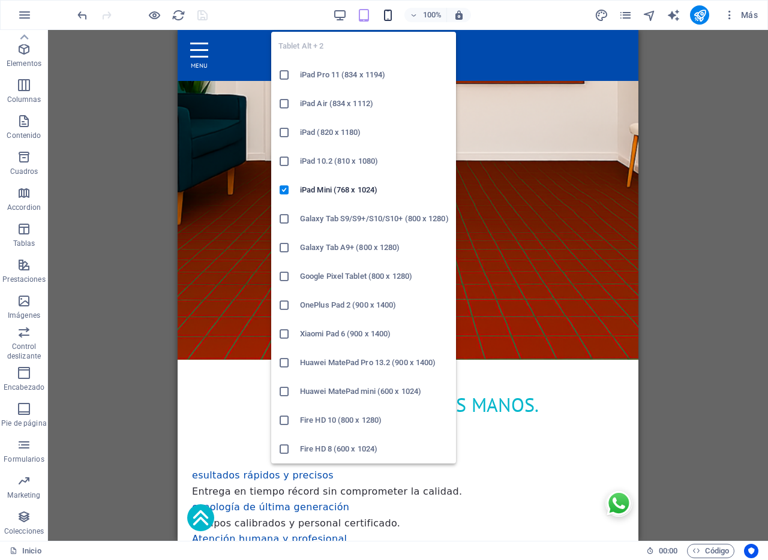
scroll to position [524, 0]
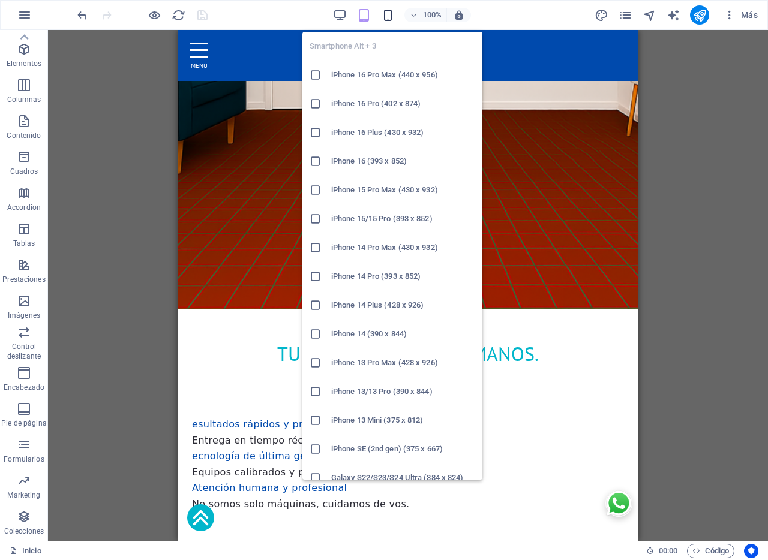
click at [389, 17] on icon "button" at bounding box center [388, 15] width 14 height 14
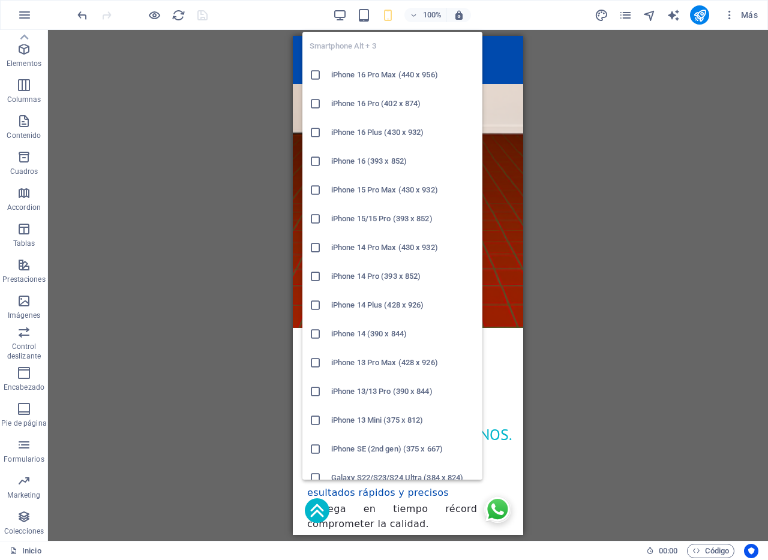
scroll to position [585, 0]
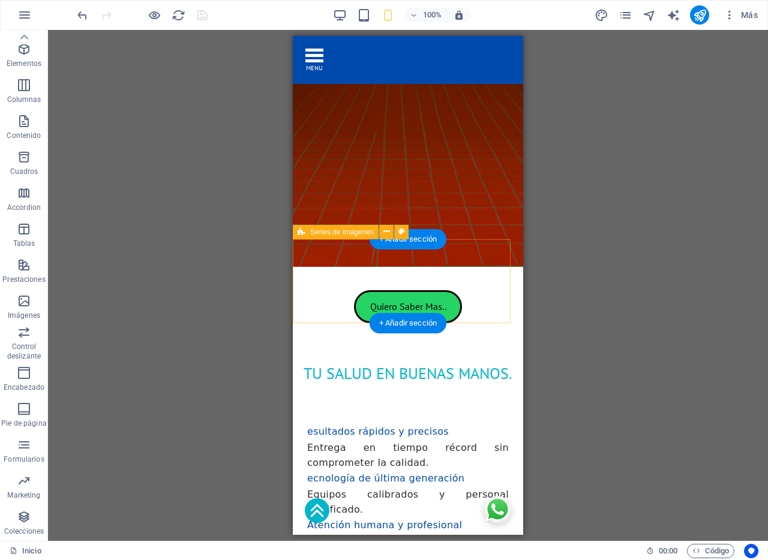
select select "rem"
select select "px"
select select "%"
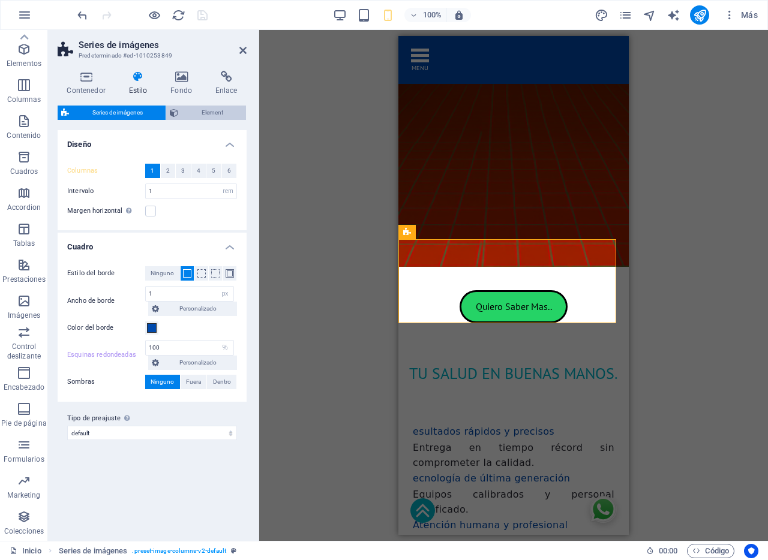
click at [219, 111] on span "Element" at bounding box center [212, 113] width 61 height 14
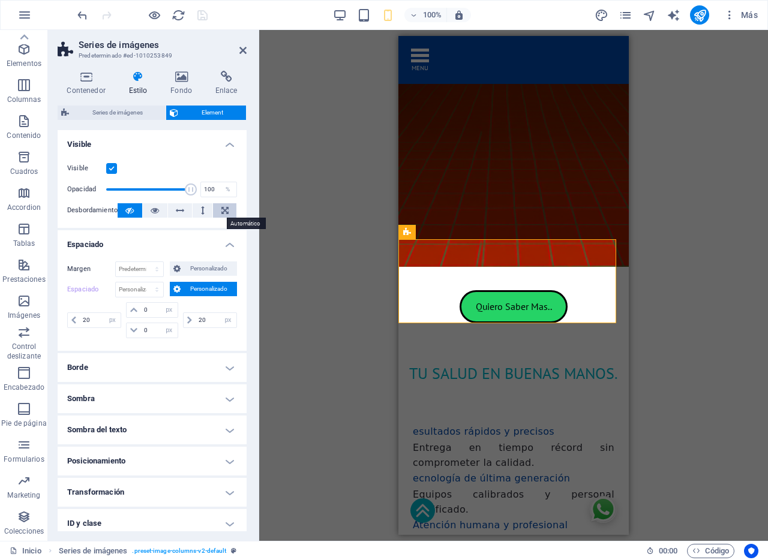
click at [226, 214] on button at bounding box center [224, 210] width 23 height 14
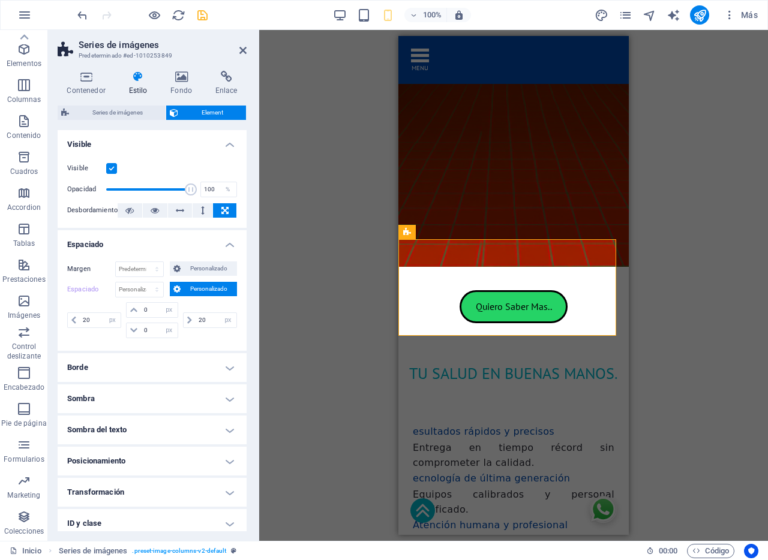
click at [226, 214] on button at bounding box center [224, 210] width 23 height 14
click at [135, 214] on button at bounding box center [130, 210] width 25 height 14
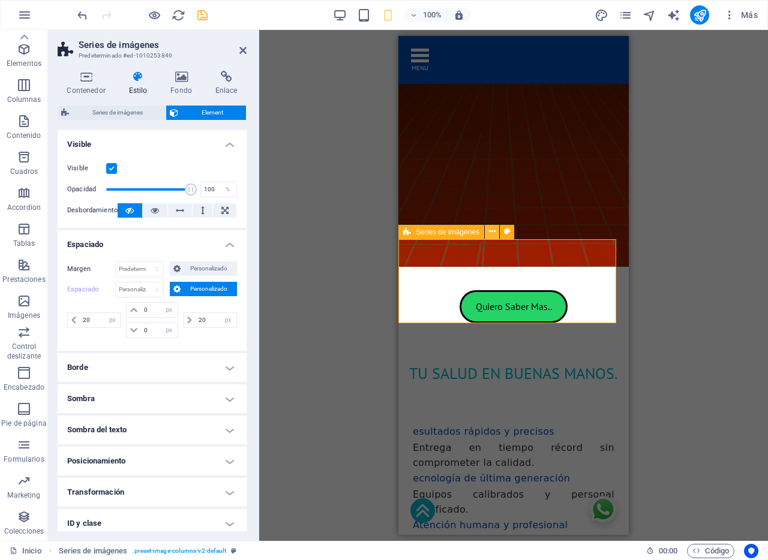
click at [490, 232] on icon at bounding box center [492, 232] width 7 height 13
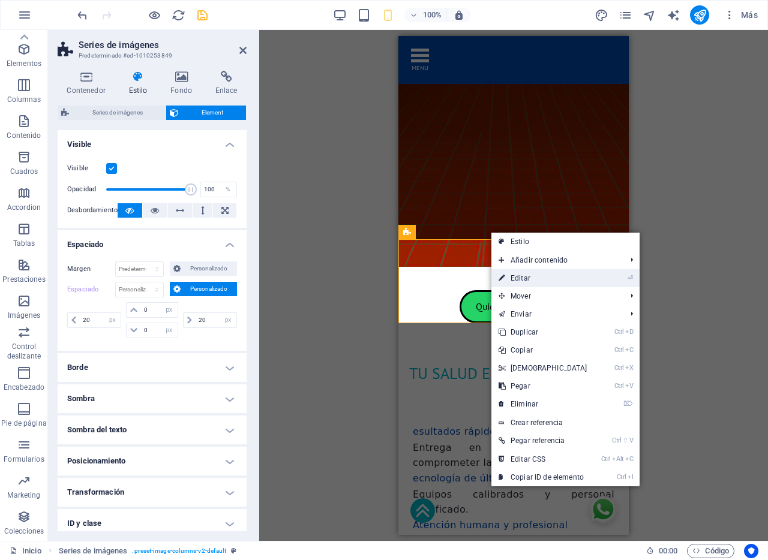
click at [524, 281] on link "⏎ Editar" at bounding box center [542, 278] width 103 height 18
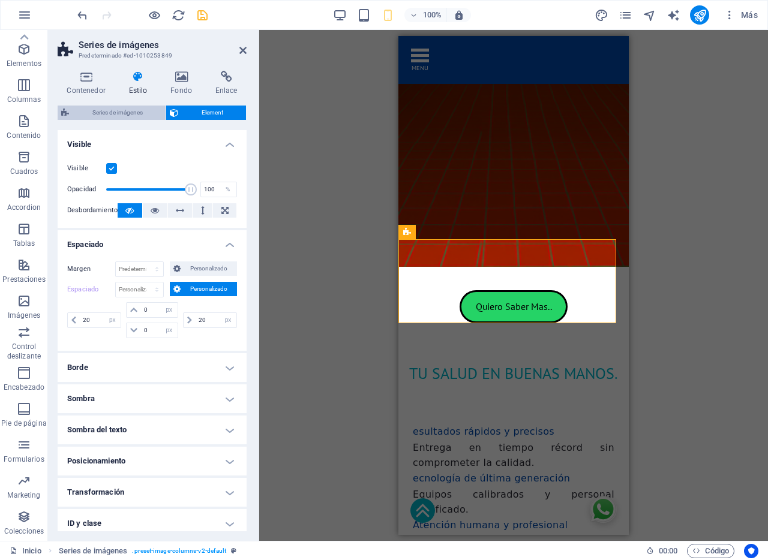
click at [133, 115] on span "Series de imágenes" at bounding box center [117, 113] width 89 height 14
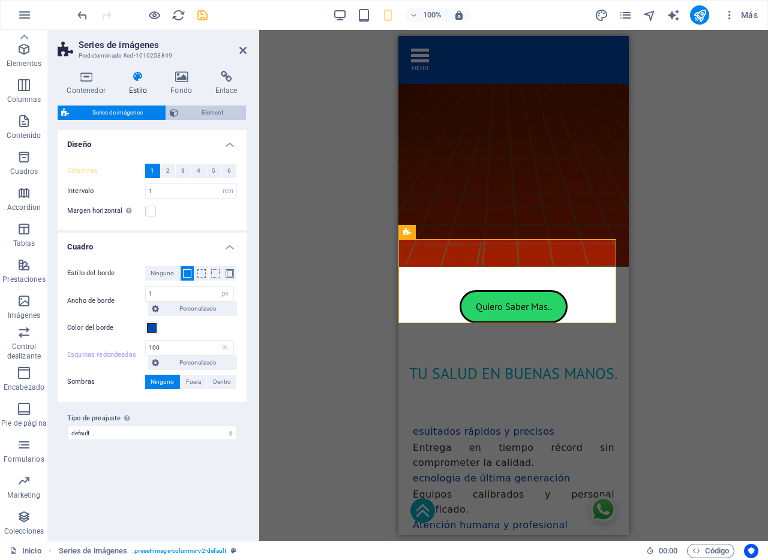
click at [205, 113] on span "Element" at bounding box center [212, 113] width 61 height 14
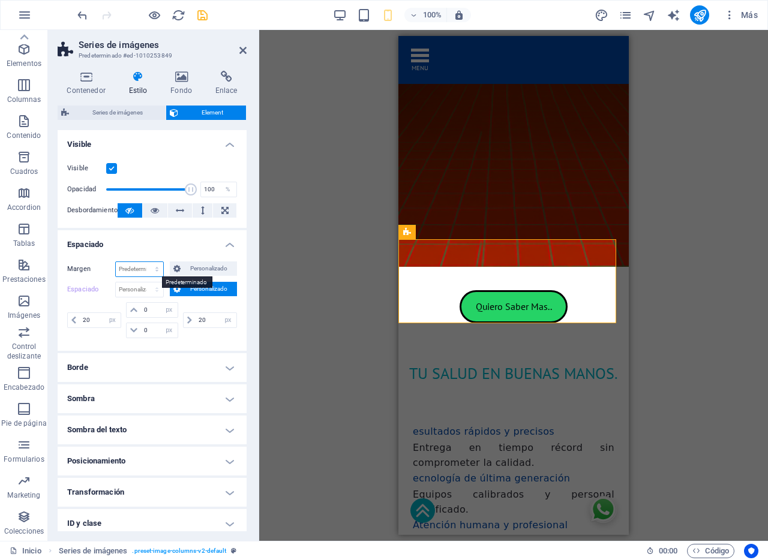
click at [157, 270] on select "Predeterminado automático px % rem vw vh Personalizado" at bounding box center [139, 269] width 47 height 14
click at [200, 268] on span "Personalizado" at bounding box center [208, 269] width 49 height 14
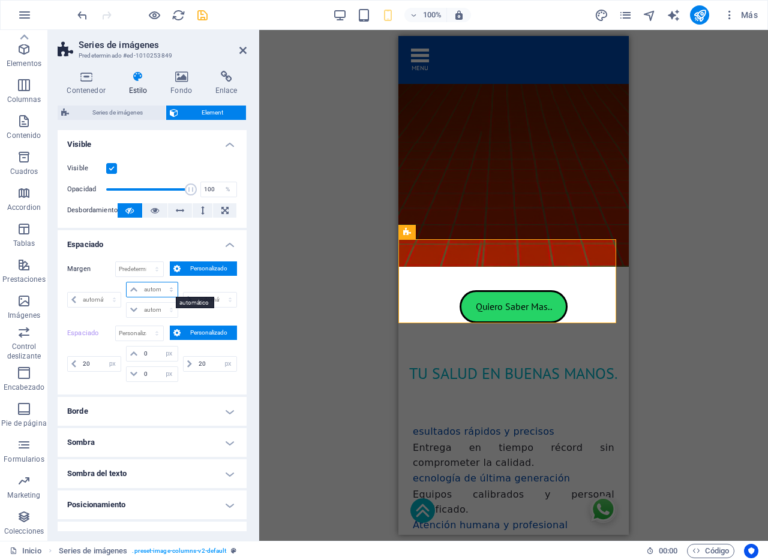
click at [173, 290] on select "automático px % rem vw vh" at bounding box center [152, 290] width 50 height 14
select select "%"
click at [159, 283] on select "automático px % rem vw vh" at bounding box center [152, 290] width 50 height 14
select select "px"
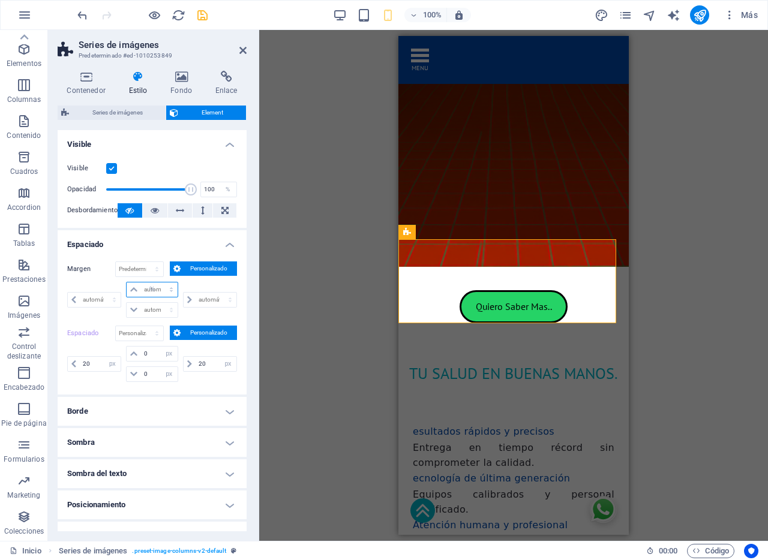
select select "px"
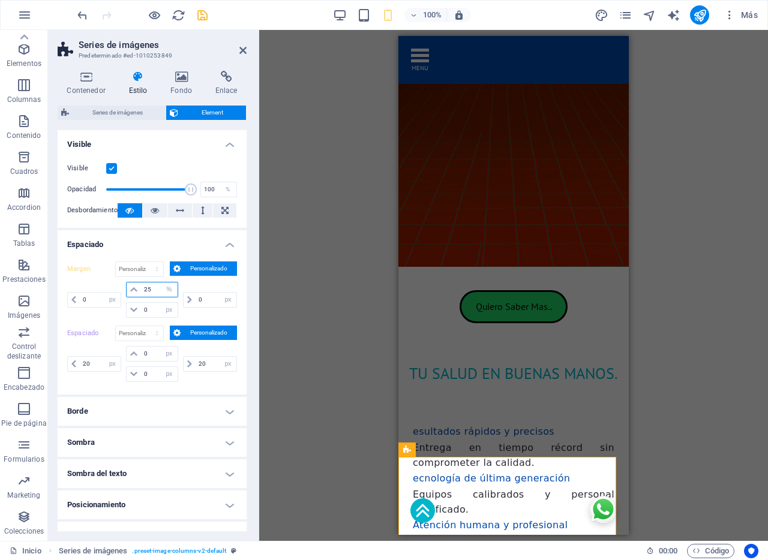
type input "25"
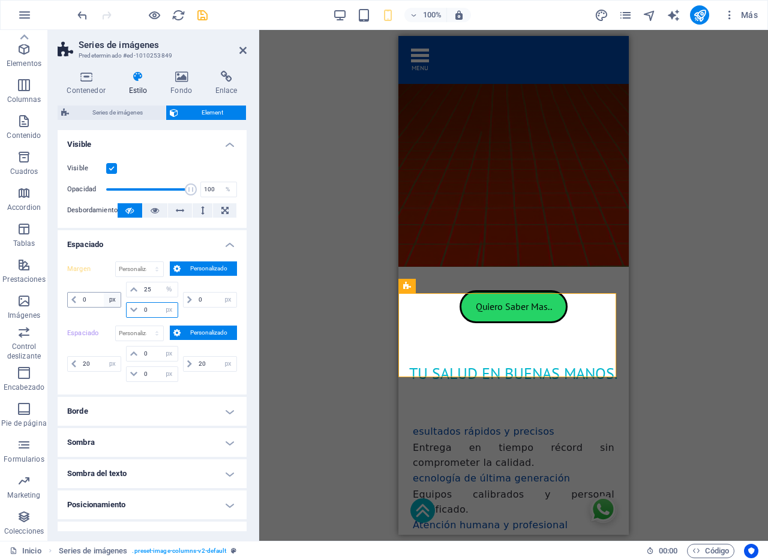
drag, startPoint x: 88, startPoint y: 298, endPoint x: 110, endPoint y: 305, distance: 23.0
click at [85, 296] on div "automático px % rem vw vh 25 automático px % rem vw vh automático px % rem vw v…" at bounding box center [152, 300] width 170 height 36
click at [169, 313] on select "automático px % rem vw vh" at bounding box center [169, 310] width 17 height 14
select select "%"
click at [161, 303] on select "automático px % rem vw vh" at bounding box center [169, 310] width 17 height 14
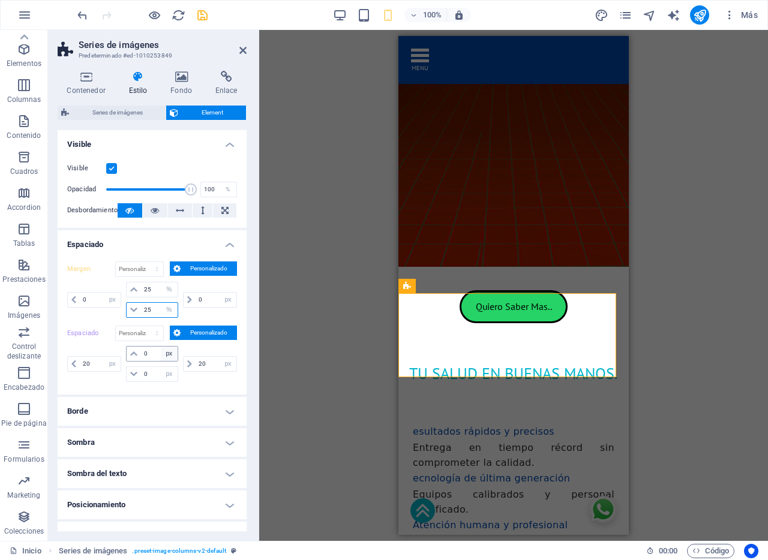
type input "25"
click at [168, 357] on select "px rem % vh vw" at bounding box center [169, 354] width 17 height 14
select select "%"
click at [161, 347] on select "px rem % vh vw" at bounding box center [169, 354] width 17 height 14
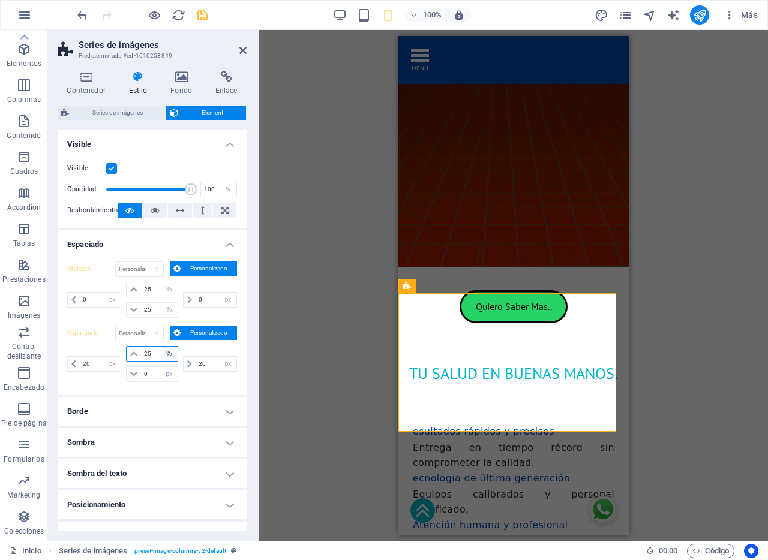
type input "25"
click at [152, 375] on input "0" at bounding box center [159, 374] width 36 height 14
click at [172, 375] on select "px rem % vh vw" at bounding box center [169, 374] width 17 height 14
select select "%"
click at [161, 367] on select "px rem % vh vw" at bounding box center [169, 374] width 17 height 14
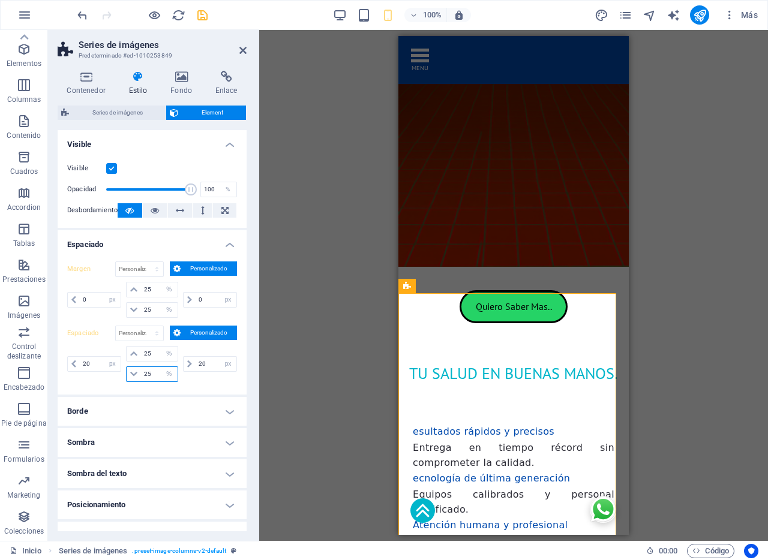
type input "25"
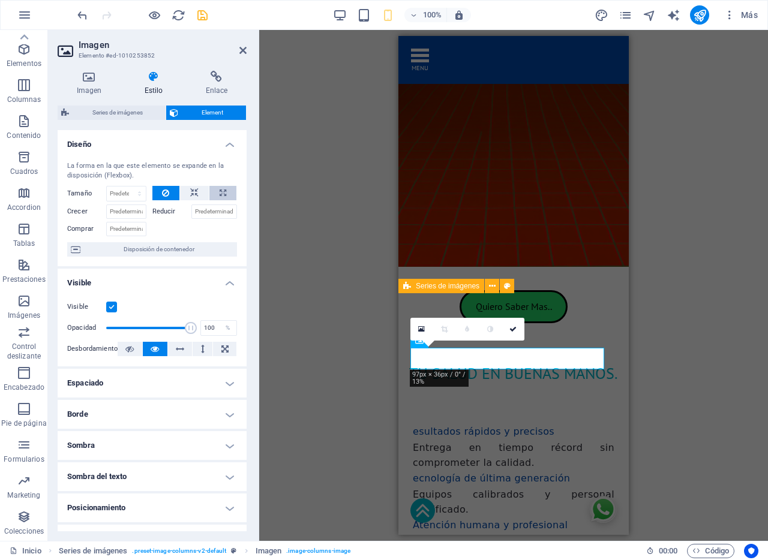
click at [226, 195] on button at bounding box center [222, 193] width 27 height 14
click at [170, 195] on button at bounding box center [166, 193] width 28 height 14
select select "DISABLED_OPTION_VALUE"
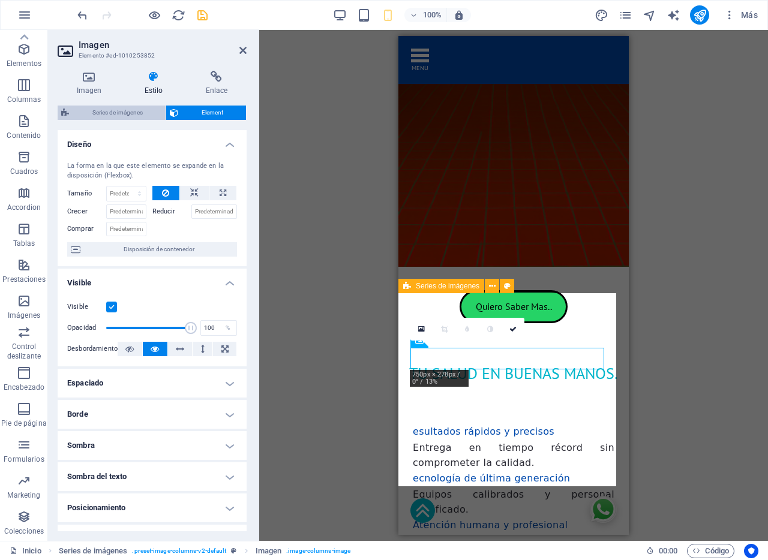
click at [142, 114] on span "Series de imágenes" at bounding box center [117, 113] width 89 height 14
select select "rem"
select select "px"
select select "%"
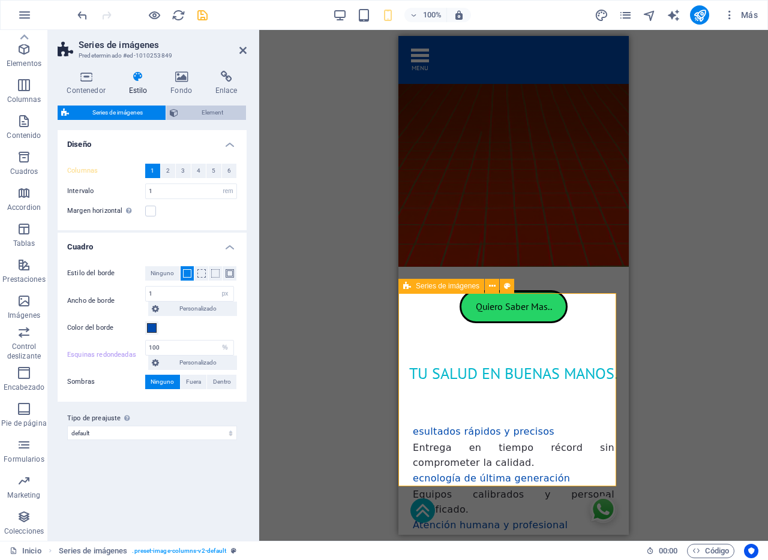
click at [214, 113] on span "Element" at bounding box center [212, 113] width 61 height 14
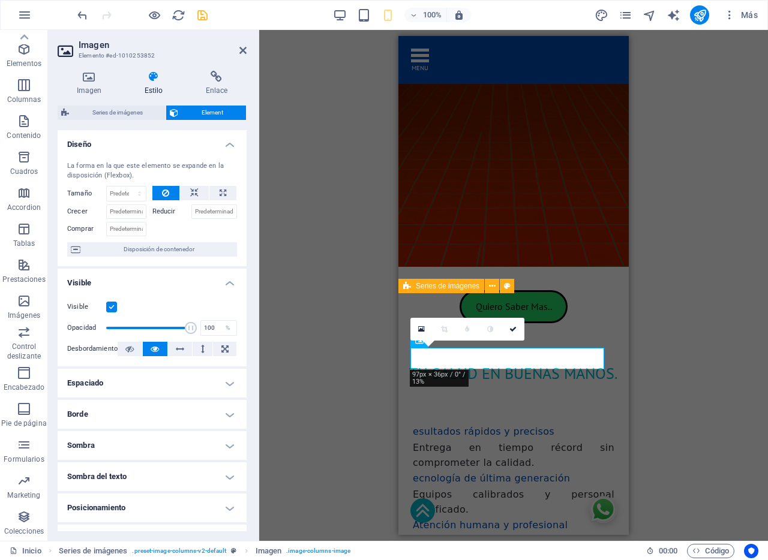
click at [229, 383] on h4 "Espaciado" at bounding box center [152, 383] width 189 height 29
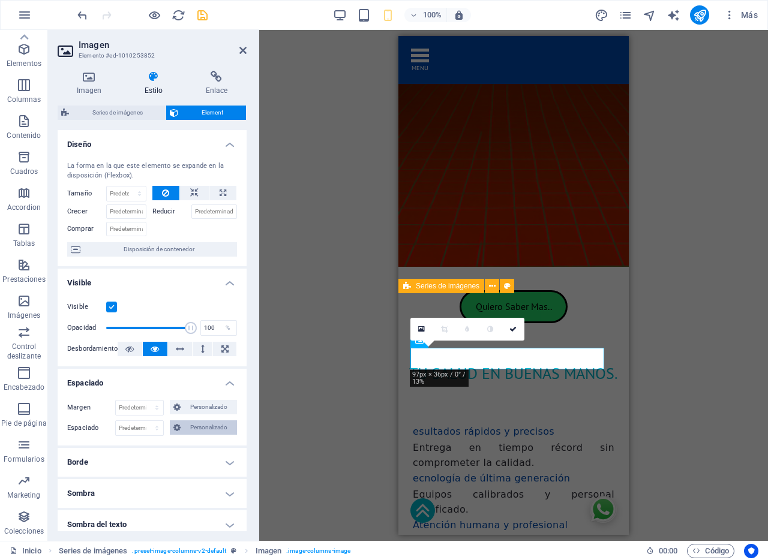
click at [208, 426] on span "Personalizado" at bounding box center [208, 427] width 49 height 14
click at [152, 428] on select "Predeterminado px rem % vh vw Personalizado" at bounding box center [139, 428] width 47 height 14
select select "px"
click at [145, 421] on select "Predeterminado px rem % vh vw Personalizado" at bounding box center [139, 428] width 47 height 14
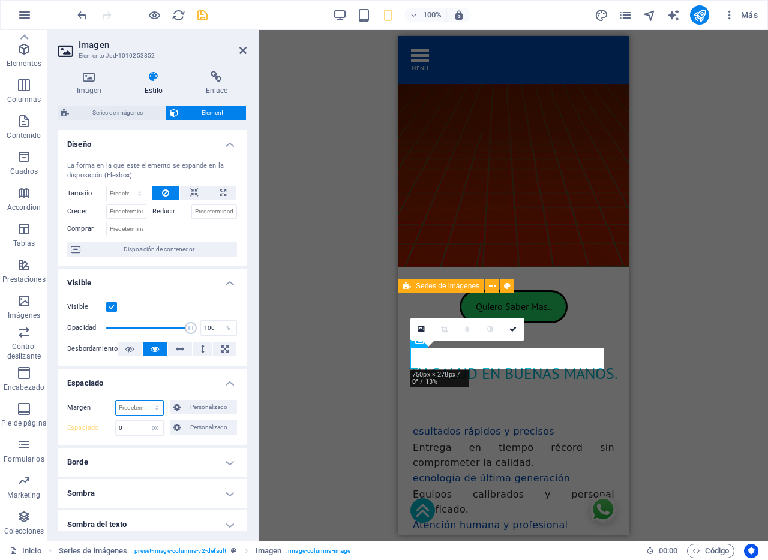
click at [157, 407] on select "Predeterminado automático px % rem vw vh Personalizado" at bounding box center [139, 408] width 47 height 14
click at [145, 401] on select "Predeterminado automático px % rem vw vh Personalizado" at bounding box center [139, 408] width 47 height 14
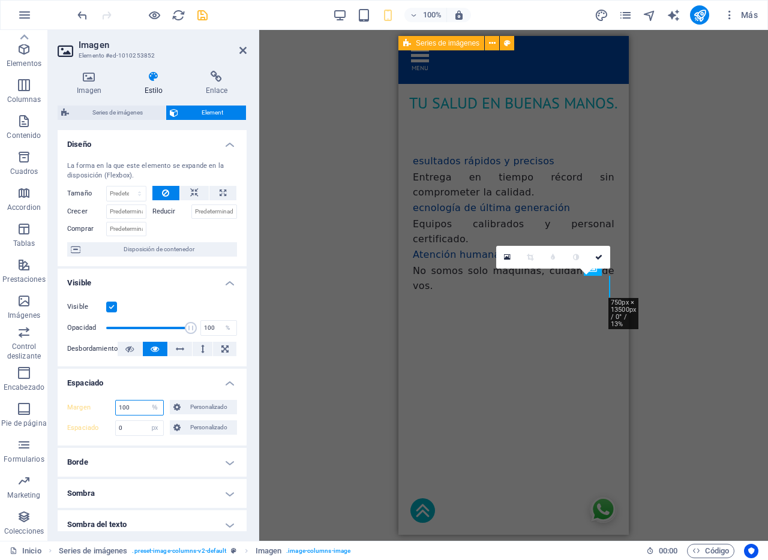
scroll to position [857, 0]
click at [79, 410] on label "Margen" at bounding box center [91, 408] width 48 height 14
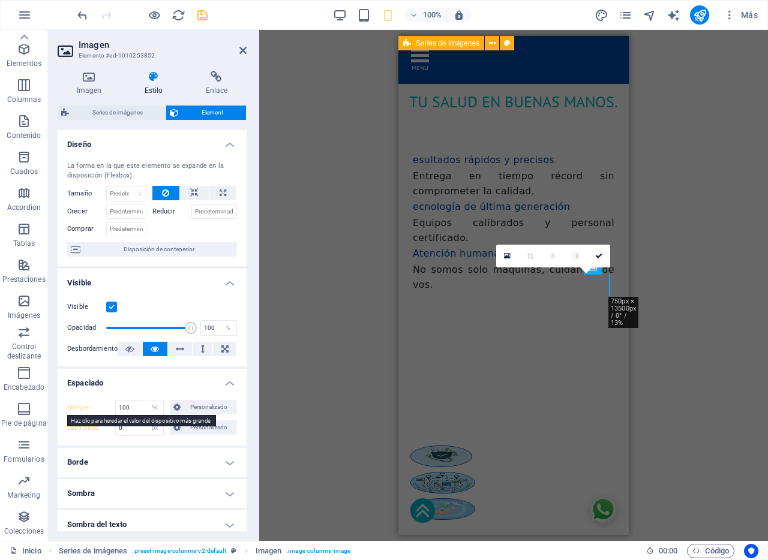
click at [79, 410] on label "Margen" at bounding box center [91, 408] width 48 height 14
select select "DISABLED_OPTION_VALUE"
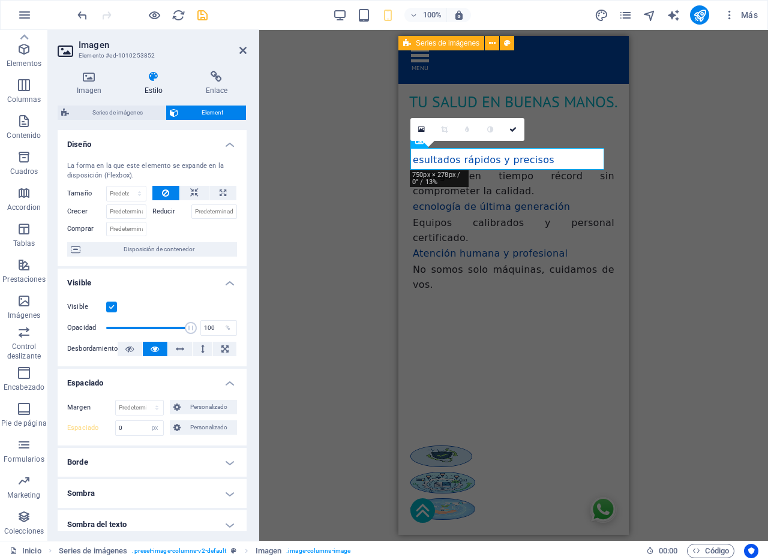
scroll to position [782, 0]
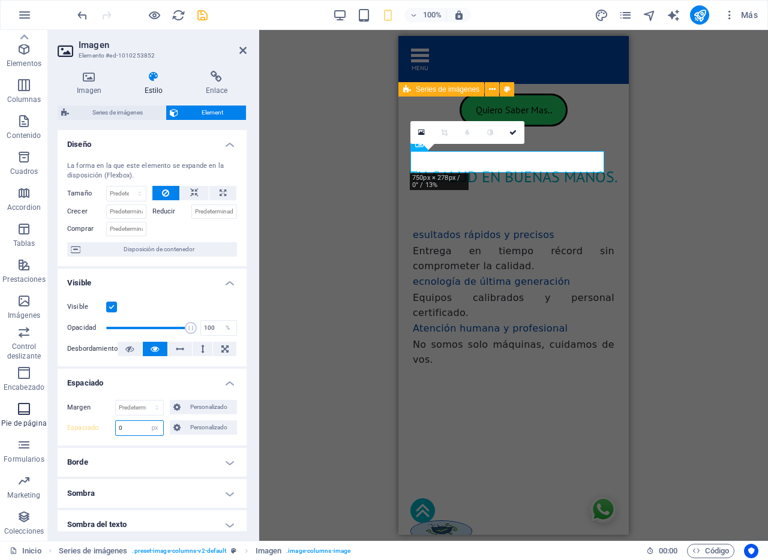
drag, startPoint x: 134, startPoint y: 426, endPoint x: 29, endPoint y: 416, distance: 105.5
click at [28, 415] on section "Favoritos Elementos Columnas Contenido Cuadros Accordion Tablas Prestaciones Im…" at bounding box center [384, 285] width 768 height 511
click at [154, 430] on select "Predeterminado px rem % vh vw Personalizado" at bounding box center [154, 428] width 17 height 14
select select "%"
click at [146, 421] on select "Predeterminado px rem % vh vw Personalizado" at bounding box center [154, 428] width 17 height 14
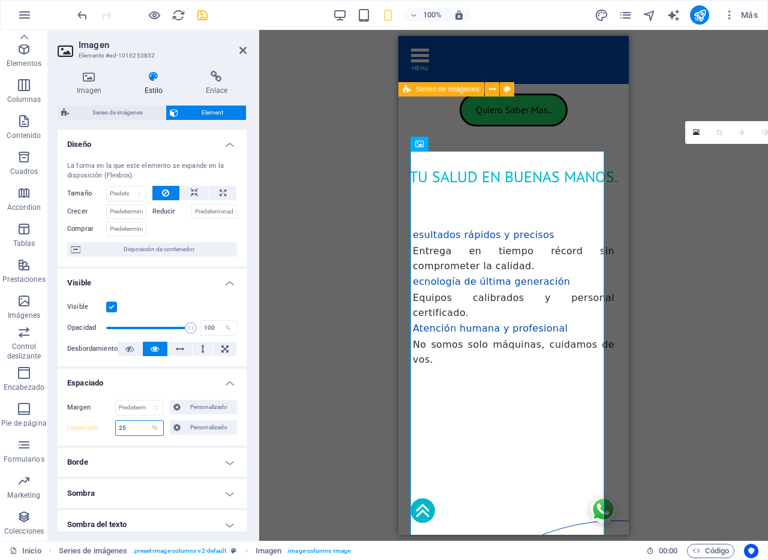
type input "25"
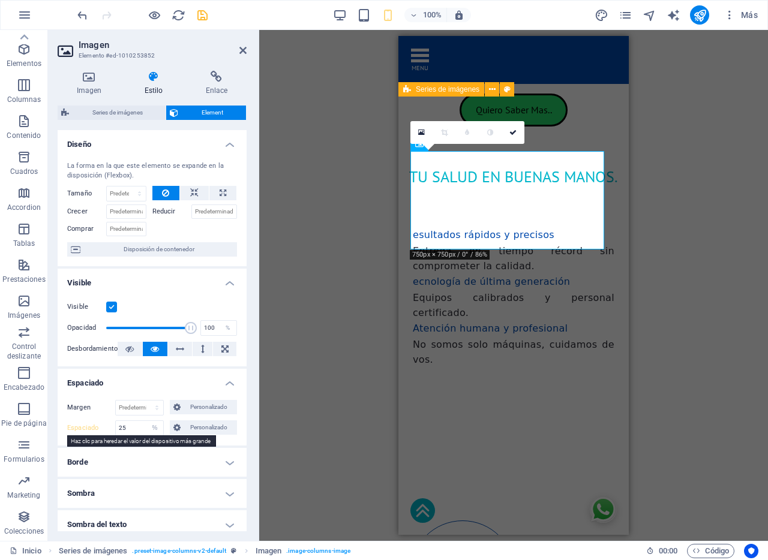
click at [80, 429] on label "Espaciado" at bounding box center [91, 428] width 48 height 14
select select "DISABLED_OPTION_VALUE"
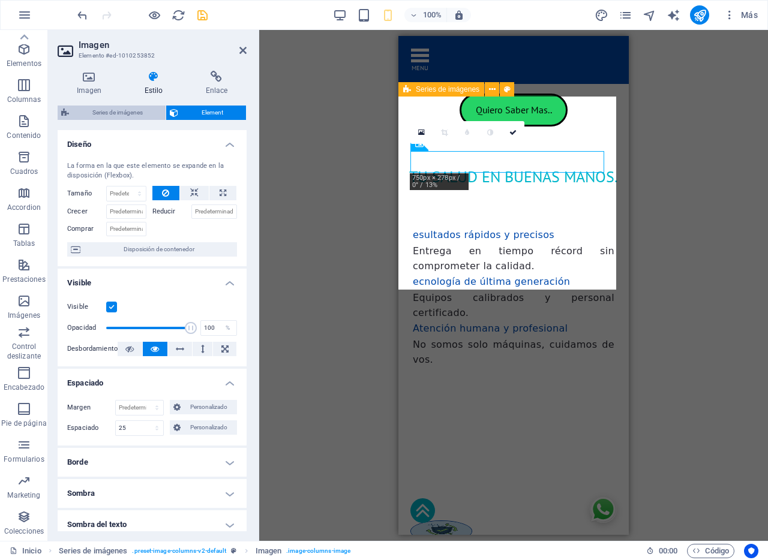
click at [142, 112] on span "Series de imágenes" at bounding box center [117, 113] width 89 height 14
select select "rem"
select select "px"
select select "%"
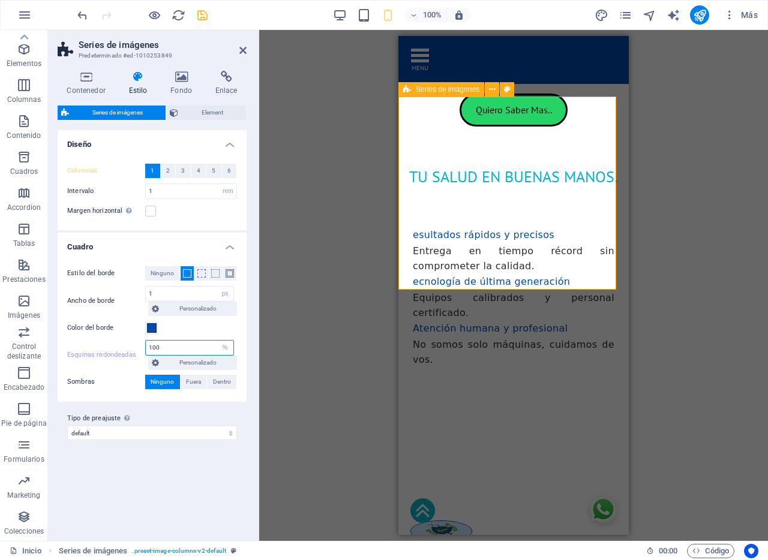
drag, startPoint x: 173, startPoint y: 347, endPoint x: 61, endPoint y: 324, distance: 113.9
click at [61, 324] on div "Estilo del borde Ninguno Ancho de borde 1 px rem vw vh Personalizado Personaliz…" at bounding box center [152, 328] width 194 height 148
drag, startPoint x: 169, startPoint y: 347, endPoint x: 83, endPoint y: 333, distance: 86.3
click at [83, 333] on div "Estilo del borde Ninguno Ancho de borde 1 px rem vw vh Personalizado Personaliz…" at bounding box center [152, 328] width 194 height 148
type input "50"
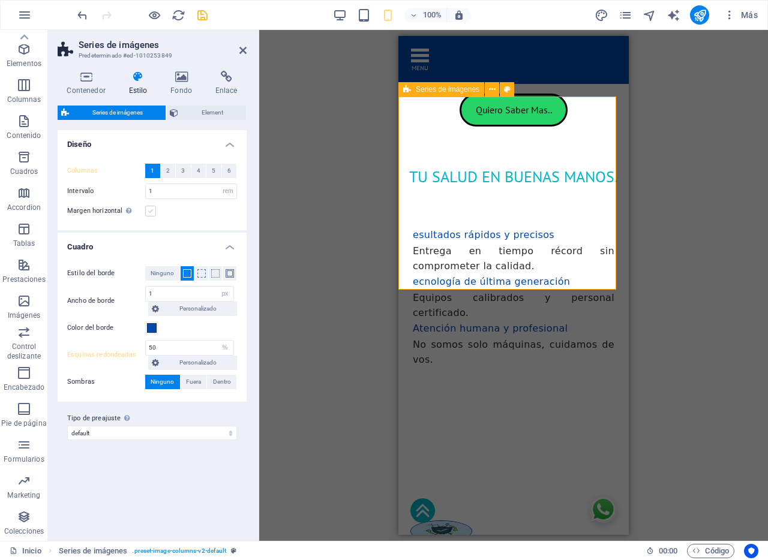
click at [151, 210] on label at bounding box center [150, 211] width 11 height 11
click at [0, 0] on input "Margen horizontal Solo si el "Ancho del contenido" de los contenedores no se ha…" at bounding box center [0, 0] width 0 height 0
click at [151, 210] on label at bounding box center [150, 211] width 11 height 11
click at [0, 0] on input "Margen horizontal Solo si el "Ancho del contenido" de los contenedores no se ha…" at bounding box center [0, 0] width 0 height 0
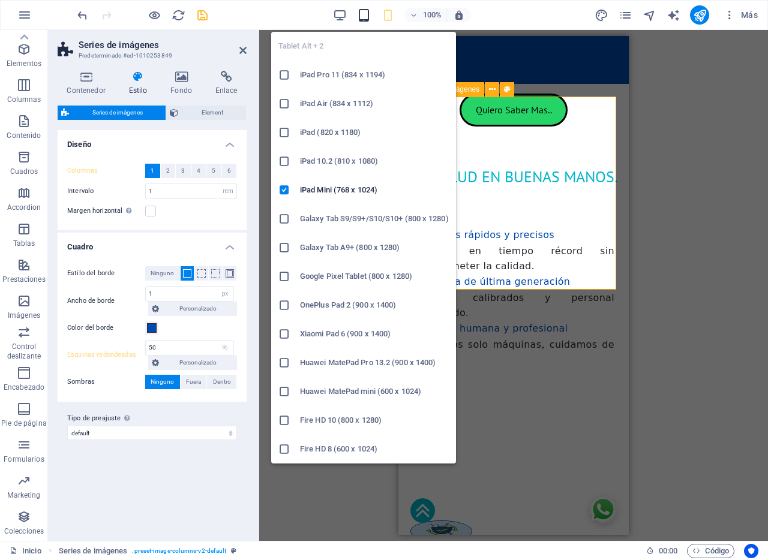
click at [363, 14] on icon "button" at bounding box center [364, 15] width 14 height 14
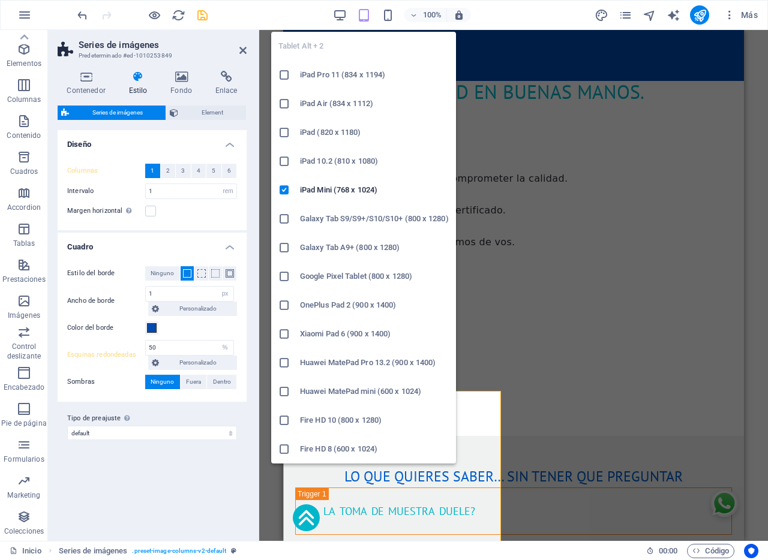
scroll to position [482, 0]
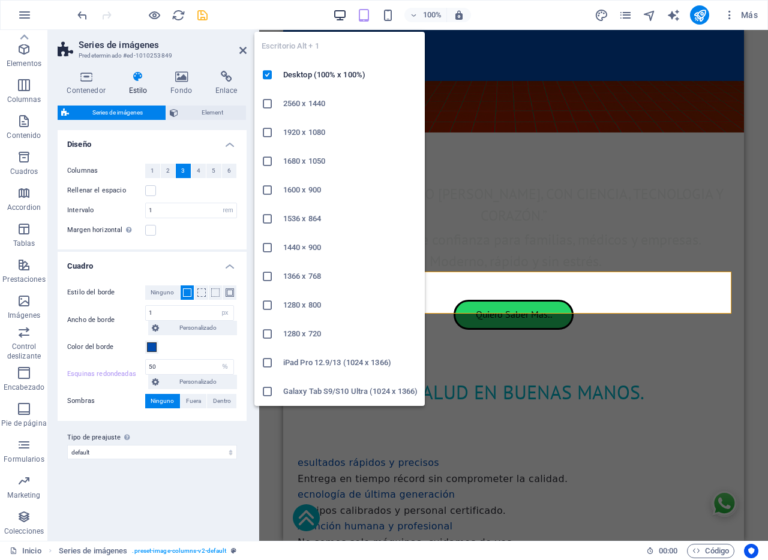
click at [343, 16] on icon "button" at bounding box center [340, 15] width 14 height 14
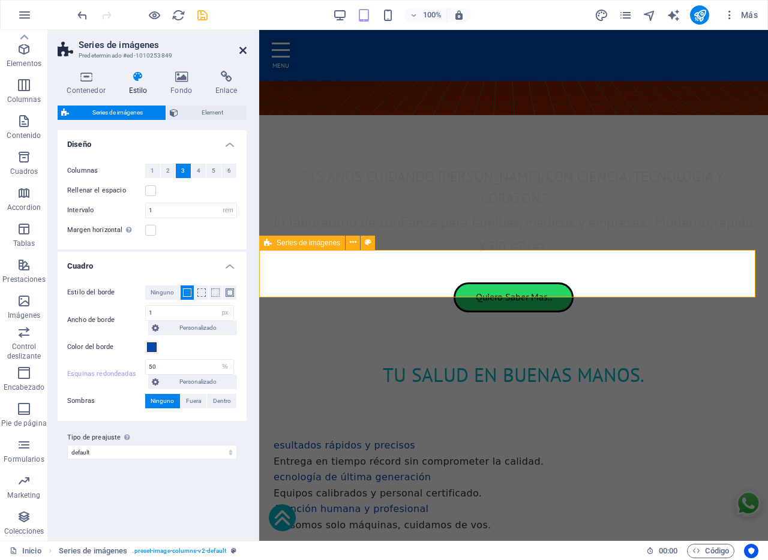
click at [245, 50] on icon at bounding box center [242, 51] width 7 height 10
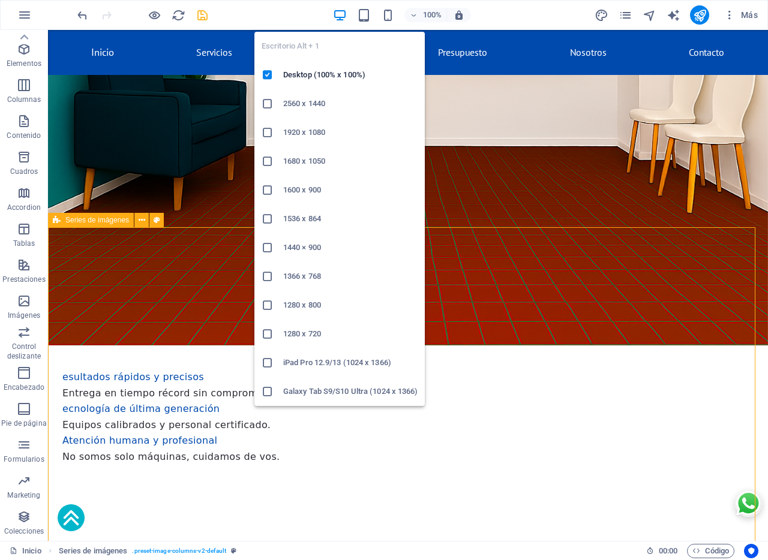
click at [343, 16] on icon "button" at bounding box center [340, 15] width 14 height 14
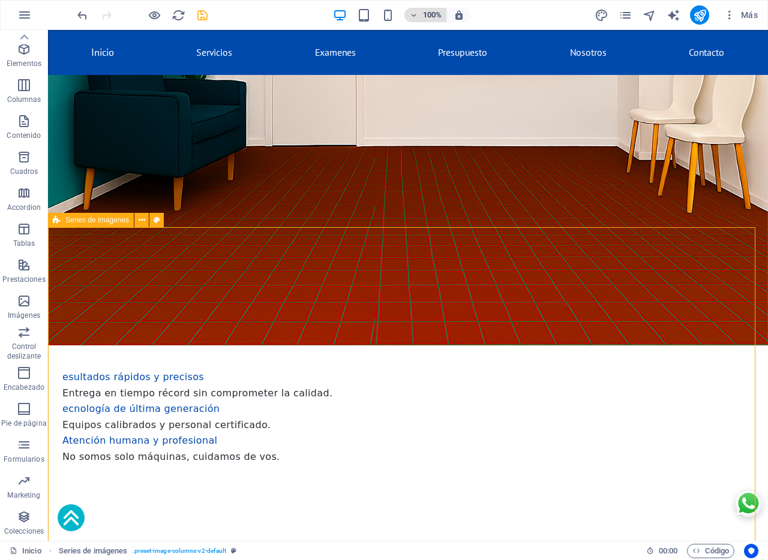
click at [416, 16] on icon "button" at bounding box center [413, 15] width 8 height 8
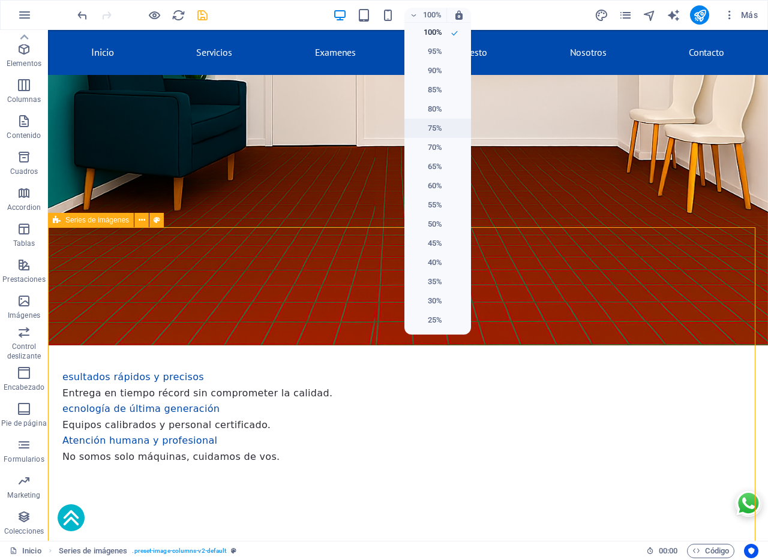
click at [441, 131] on h6 "75%" at bounding box center [426, 128] width 31 height 14
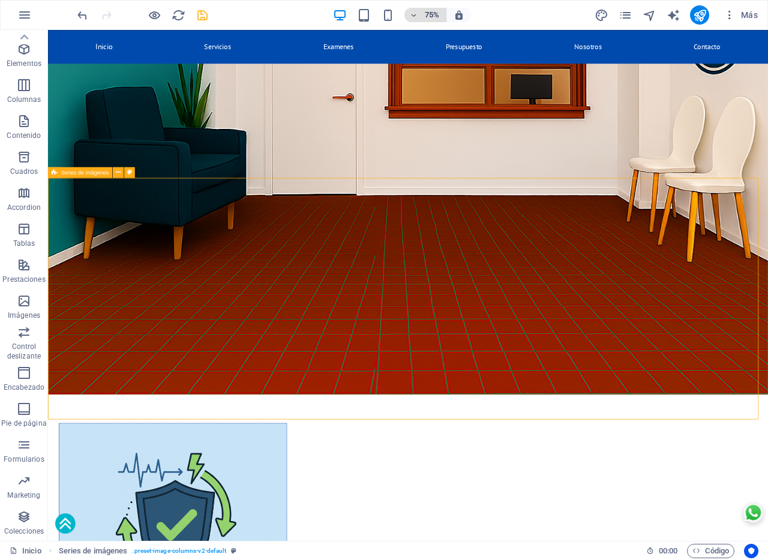
click at [431, 17] on h6 "75%" at bounding box center [431, 15] width 19 height 14
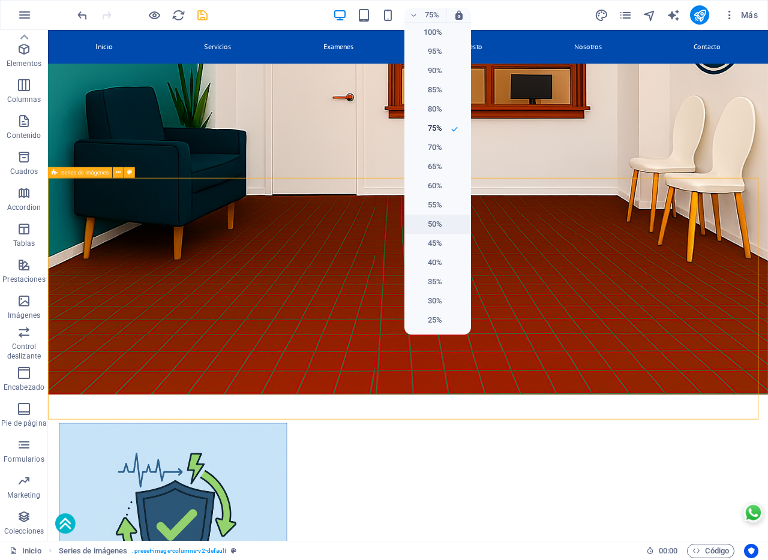
click at [442, 228] on li "50%" at bounding box center [437, 224] width 67 height 19
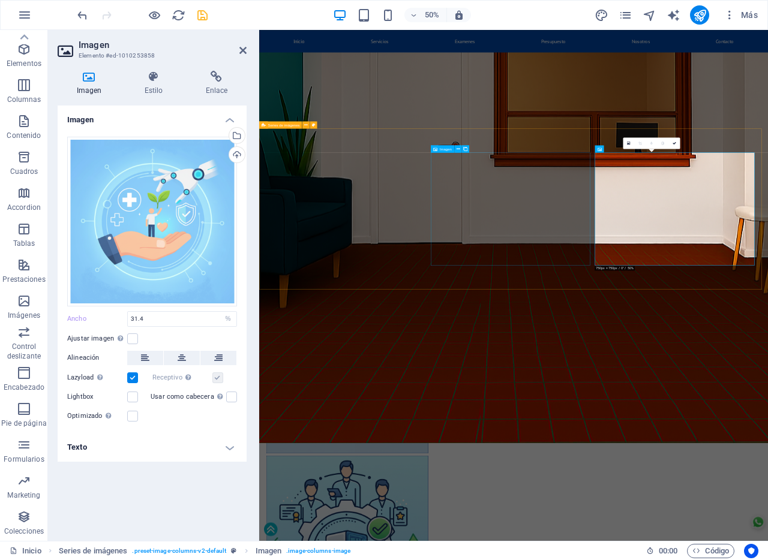
select select "DISABLED_OPTION_VALUE"
click at [154, 87] on h4 "Estilo" at bounding box center [155, 83] width 61 height 25
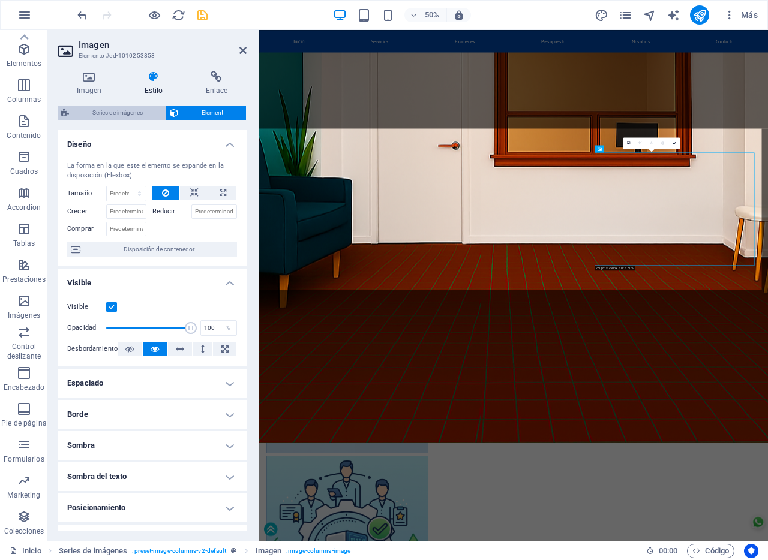
click at [136, 109] on span "Series de imágenes" at bounding box center [117, 113] width 89 height 14
select select "rem"
select select "px"
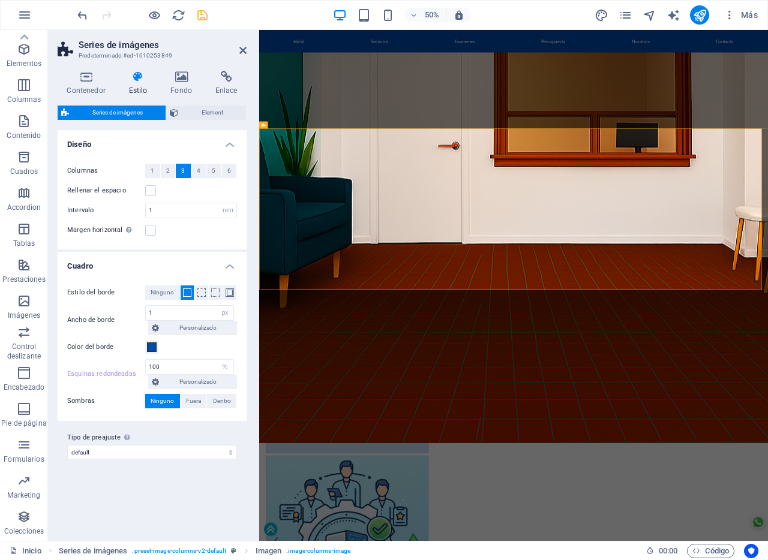
select select "px"
drag, startPoint x: 168, startPoint y: 365, endPoint x: 19, endPoint y: 335, distance: 152.3
click at [19, 335] on section "Favoritos Elementos Columnas Contenido Cuadros Accordion Tablas Prestaciones Im…" at bounding box center [384, 285] width 768 height 511
drag, startPoint x: 176, startPoint y: 366, endPoint x: 66, endPoint y: 344, distance: 112.6
click at [66, 344] on div "Estilo del borde Ninguno Ancho de borde 1 px rem vw vh Personalizado Personaliz…" at bounding box center [152, 348] width 194 height 148
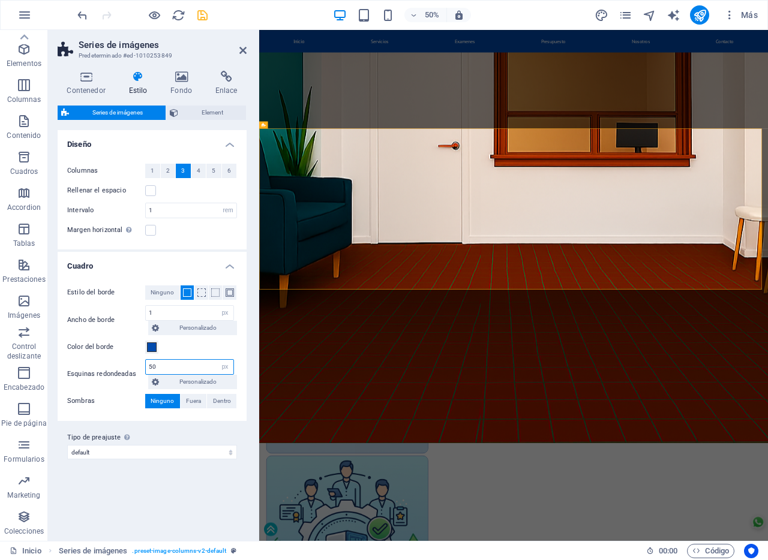
type input "50"
click at [68, 359] on div "Esquinas redondeadas 50 px rem % vh vw Personalizado Personalizado" at bounding box center [152, 374] width 170 height 30
click at [227, 368] on select "px rem % vh vw Personalizado" at bounding box center [225, 367] width 17 height 14
select select "%"
click at [217, 360] on select "px rem % vh vw Personalizado" at bounding box center [225, 367] width 17 height 14
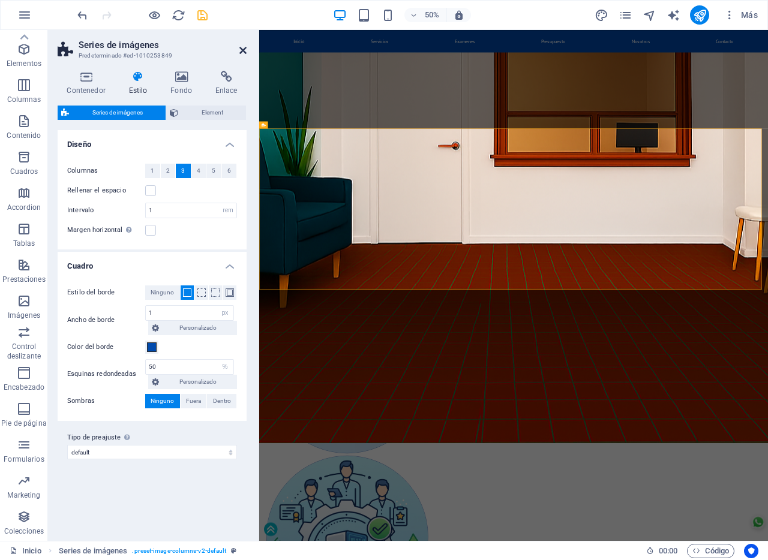
click at [245, 50] on icon at bounding box center [242, 51] width 7 height 10
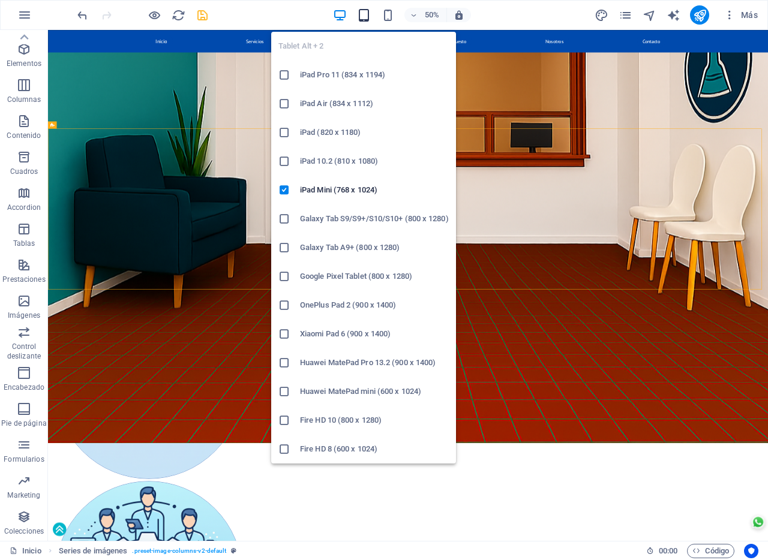
click at [365, 17] on icon "button" at bounding box center [364, 15] width 14 height 14
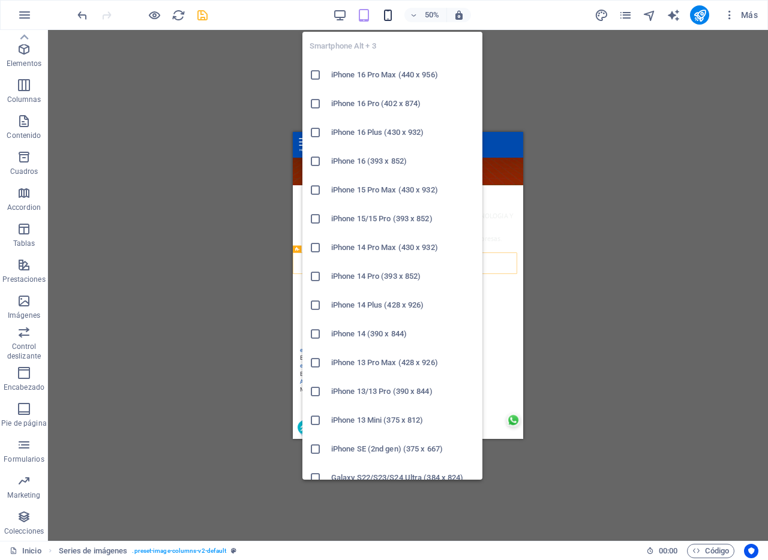
click at [386, 13] on icon "button" at bounding box center [388, 15] width 14 height 14
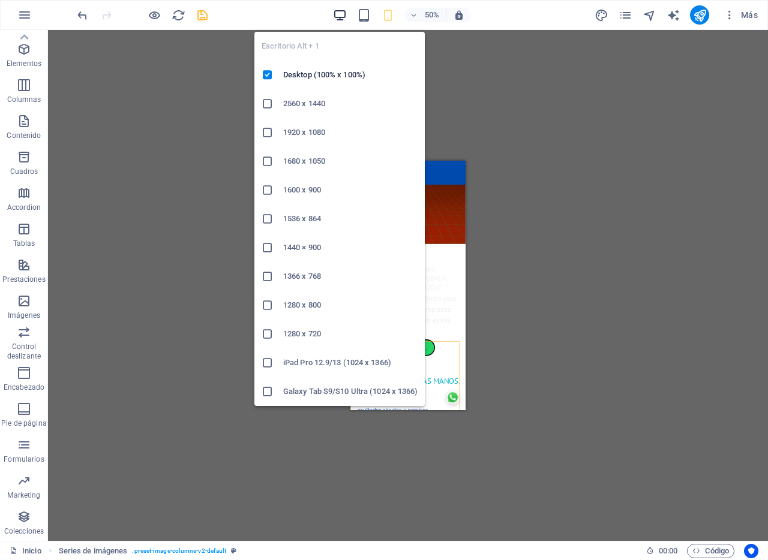
drag, startPoint x: 337, startPoint y: 16, endPoint x: 1116, endPoint y: 215, distance: 803.8
click at [337, 16] on icon "button" at bounding box center [340, 15] width 14 height 14
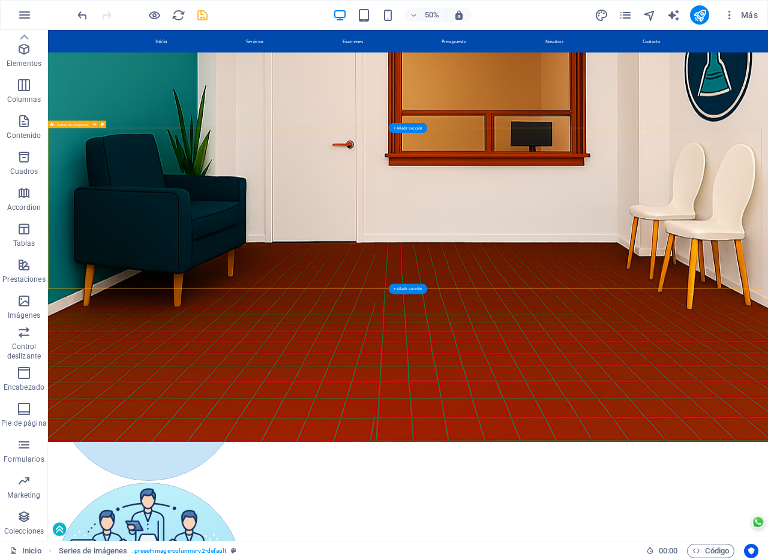
scroll to position [483, 0]
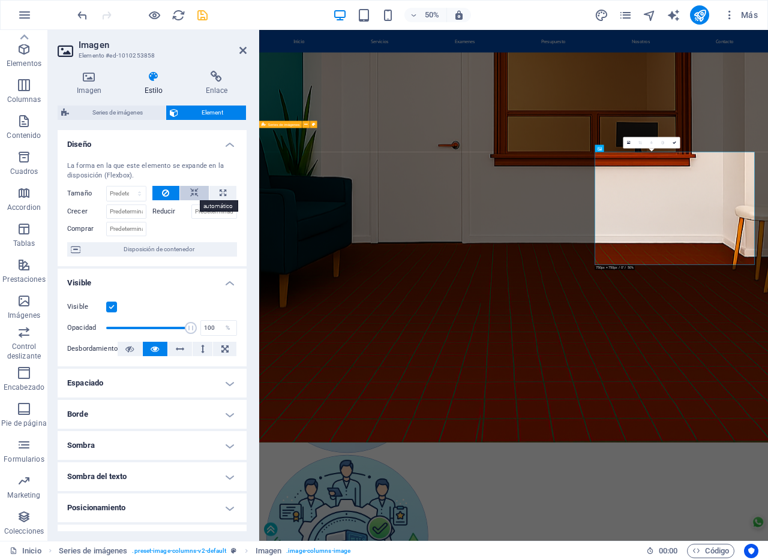
click at [190, 193] on icon at bounding box center [194, 193] width 8 height 14
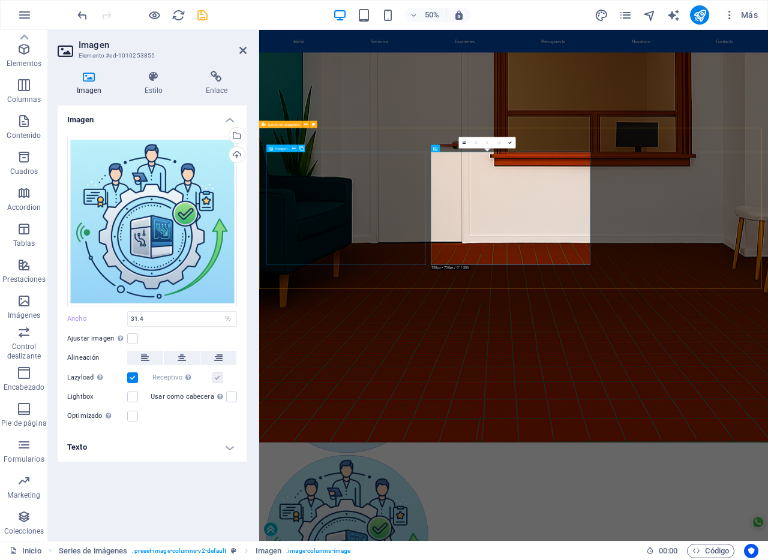
select select "DISABLED_OPTION_VALUE"
click at [154, 84] on h4 "Estilo" at bounding box center [155, 83] width 61 height 25
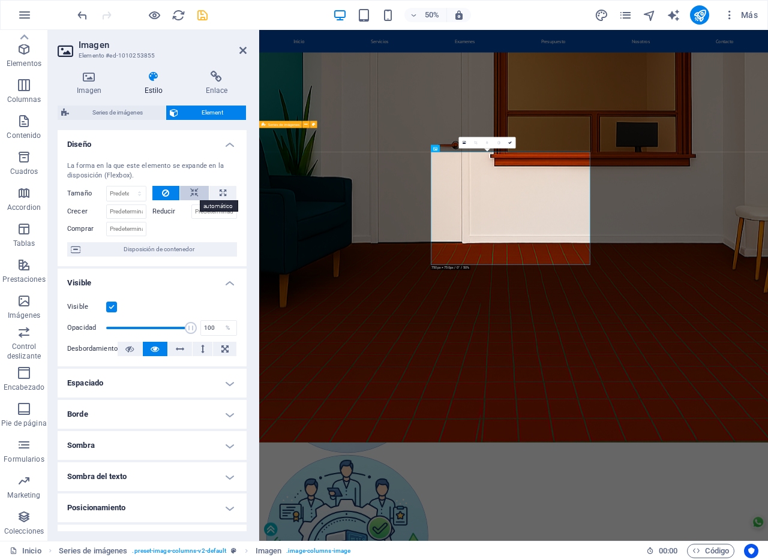
click at [190, 194] on icon at bounding box center [194, 193] width 8 height 14
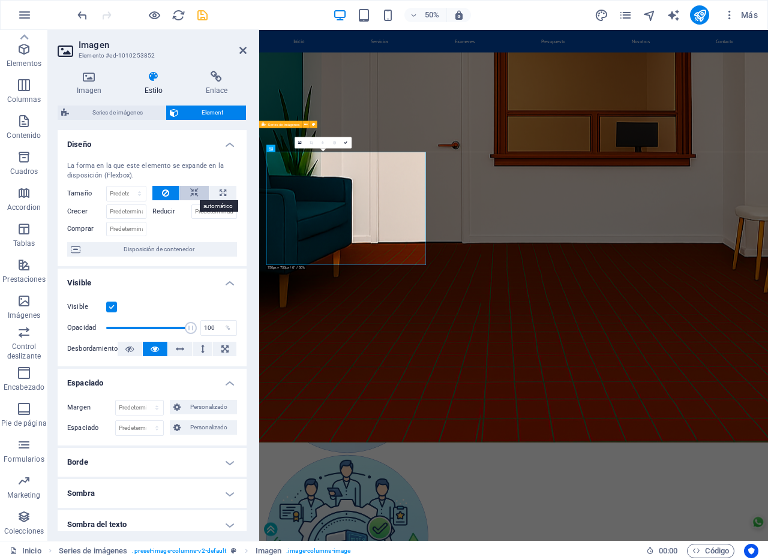
click at [196, 193] on icon at bounding box center [194, 193] width 8 height 14
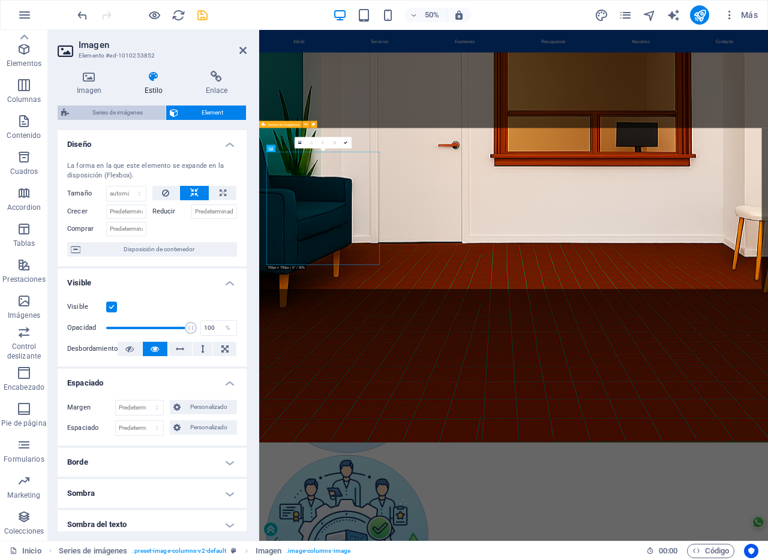
click at [113, 116] on span "Series de imágenes" at bounding box center [117, 113] width 89 height 14
select select "rem"
select select "px"
select select "%"
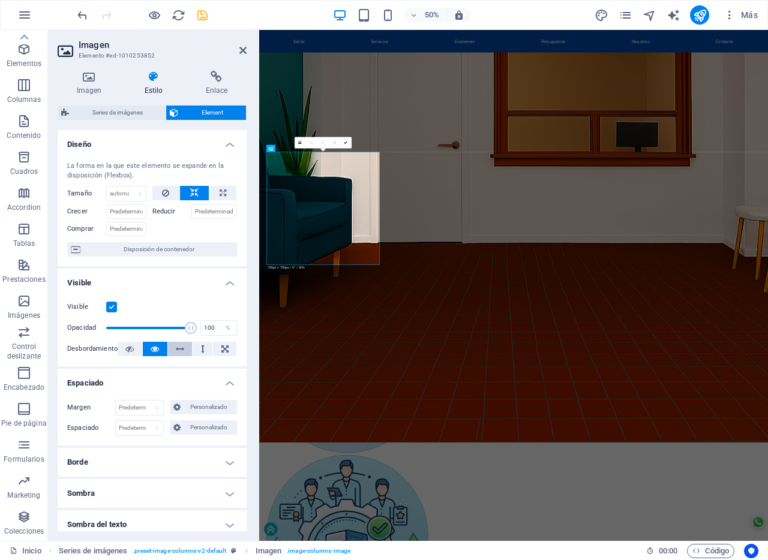
click at [217, 347] on button at bounding box center [224, 349] width 23 height 14
click at [154, 349] on icon at bounding box center [155, 349] width 8 height 14
click at [220, 194] on icon at bounding box center [223, 193] width 7 height 14
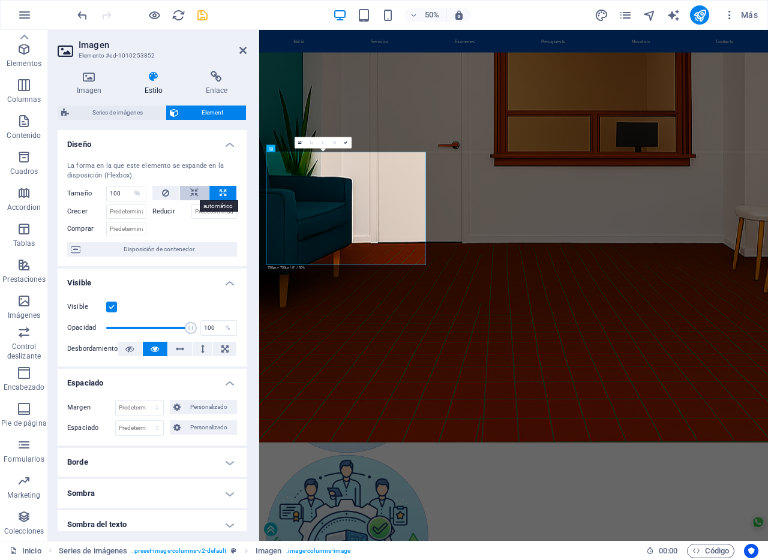
click at [192, 194] on icon at bounding box center [194, 193] width 8 height 14
select select "DISABLED_OPTION_VALUE"
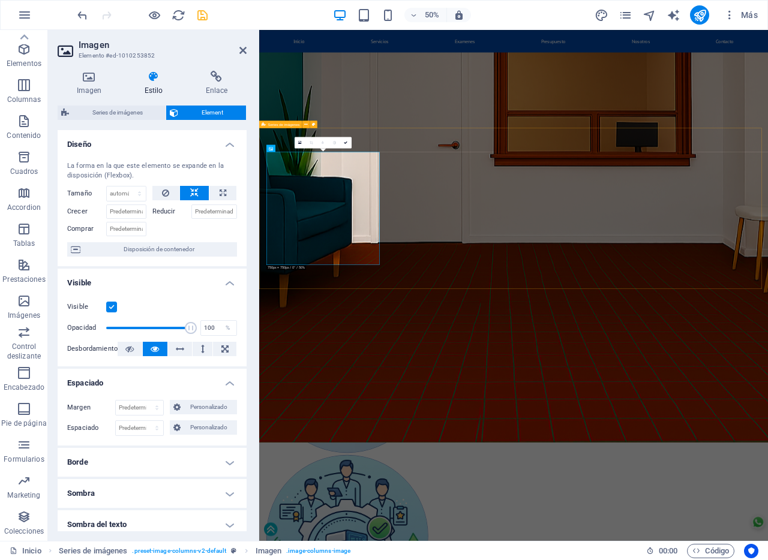
select select "rem"
select select "px"
select select "%"
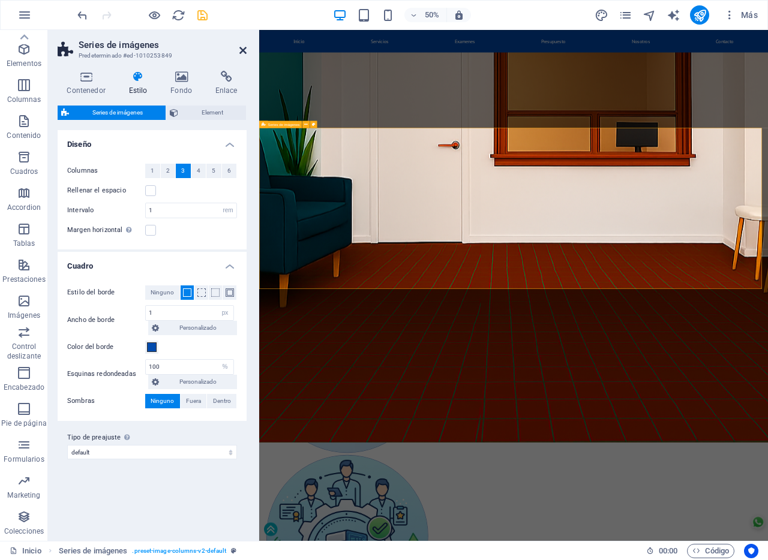
click at [245, 51] on icon at bounding box center [242, 51] width 7 height 10
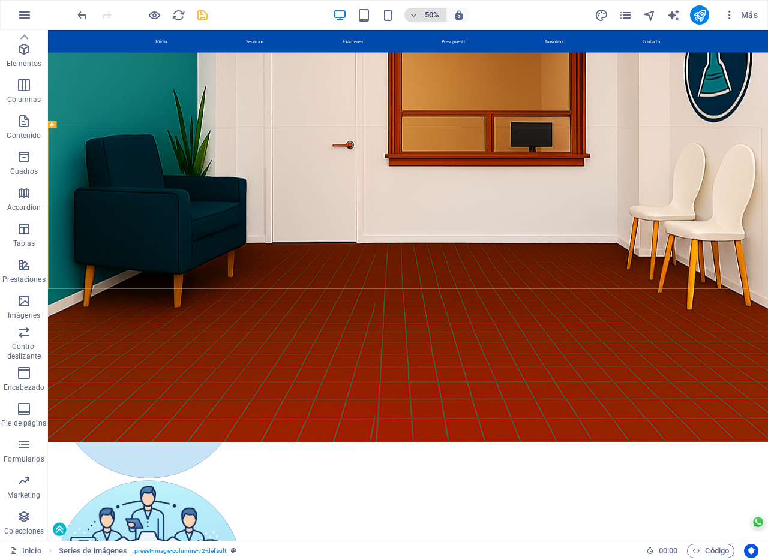
click at [429, 12] on h6 "50%" at bounding box center [431, 15] width 19 height 14
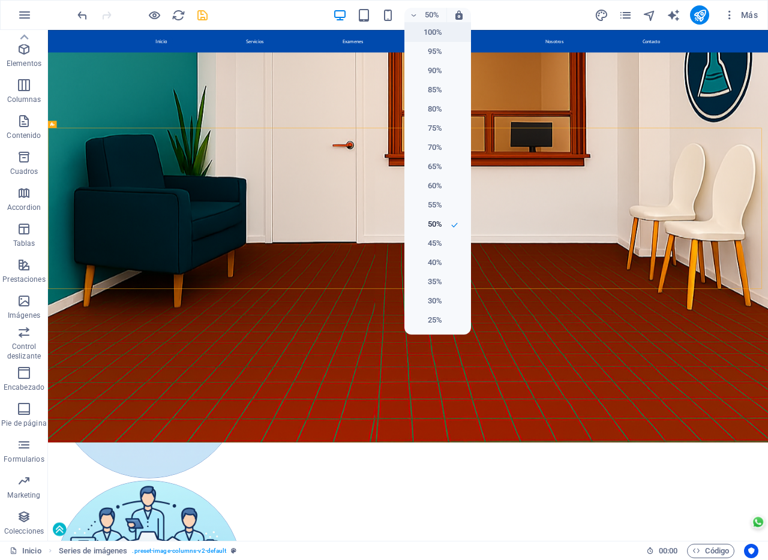
click at [434, 34] on h6 "100%" at bounding box center [426, 32] width 31 height 14
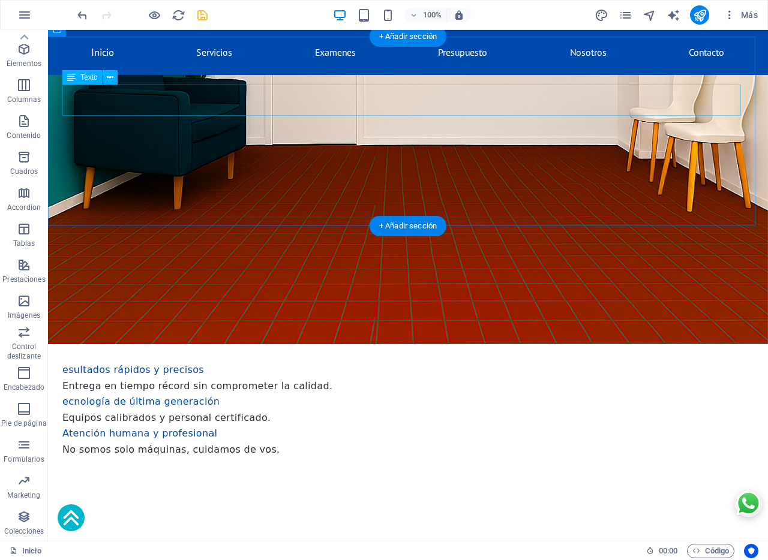
click at [77, 362] on div "esultados rápidos y precisos Entrega en tiempo récord sin comprometer la calida…" at bounding box center [407, 378] width 691 height 32
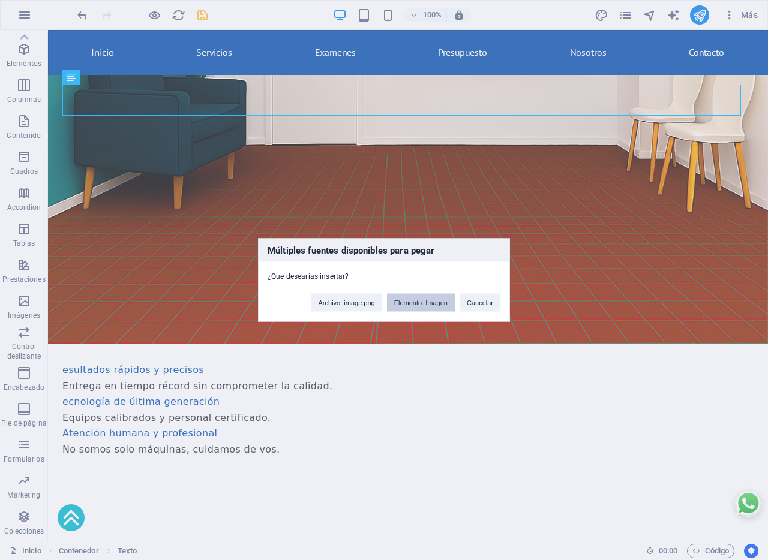
click at [407, 306] on button "Elemento: Imagen" at bounding box center [421, 303] width 68 height 18
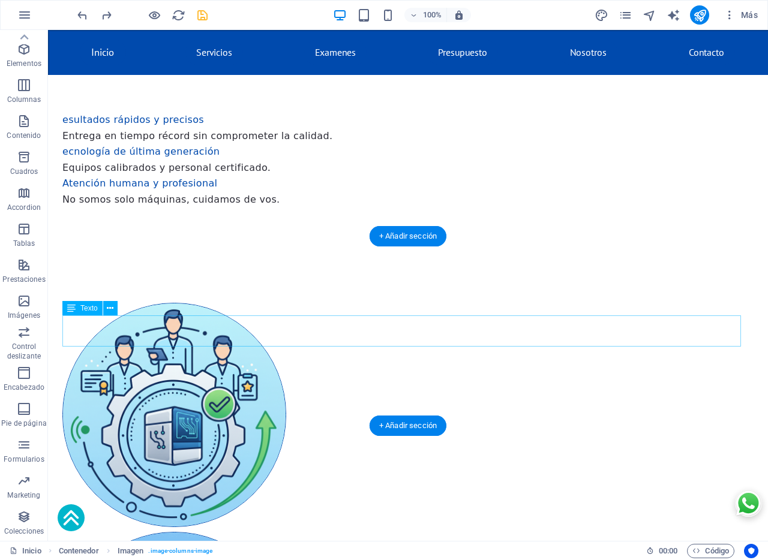
scroll to position [283, 0]
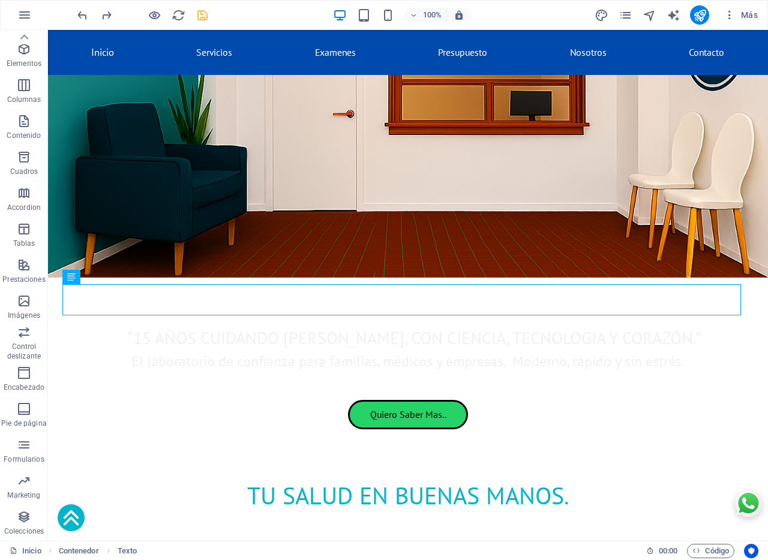
click at [74, 14] on div "100% Más" at bounding box center [384, 15] width 767 height 29
click at [86, 16] on icon "undo" at bounding box center [83, 15] width 14 height 14
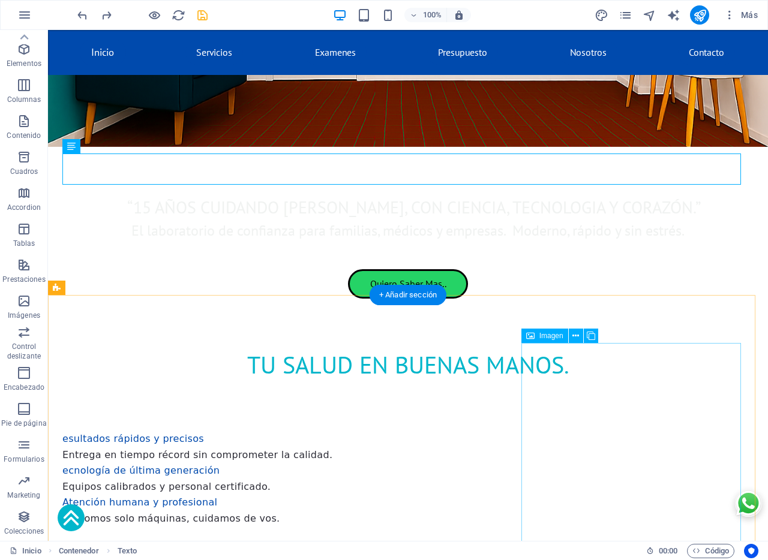
scroll to position [508, 0]
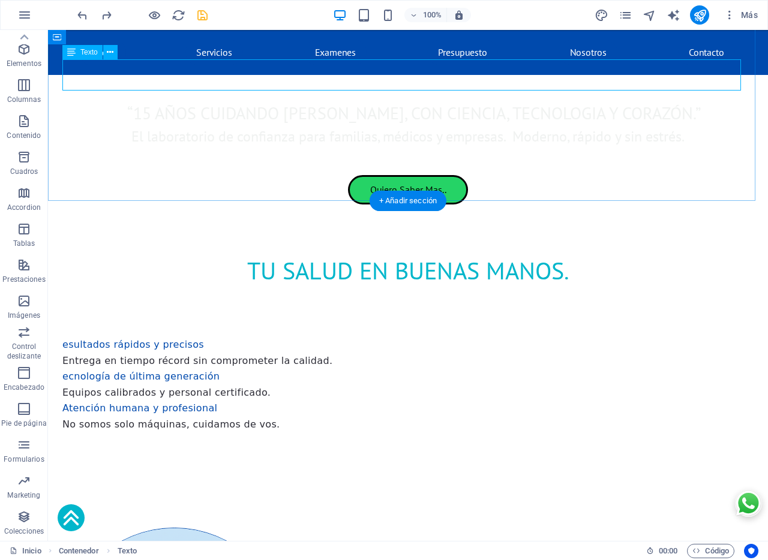
click at [188, 336] on div "esultados rápidos y precisos Entrega en tiempo récord sin comprometer la calida…" at bounding box center [407, 352] width 691 height 32
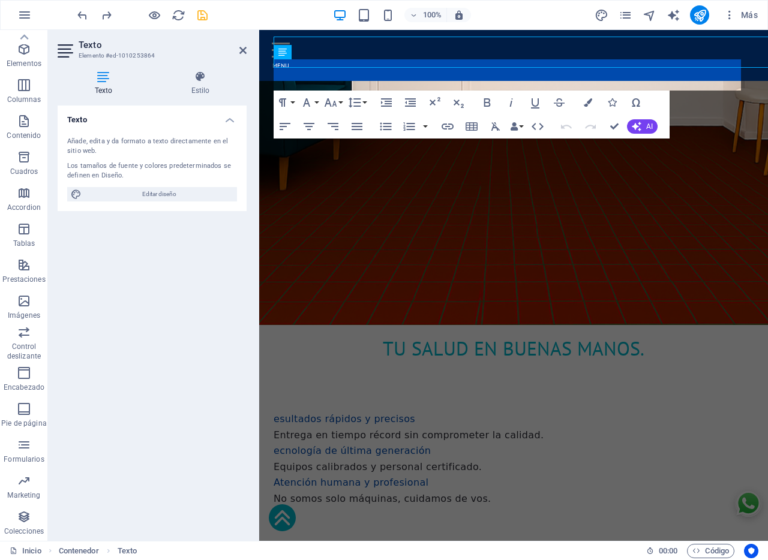
scroll to position [531, 0]
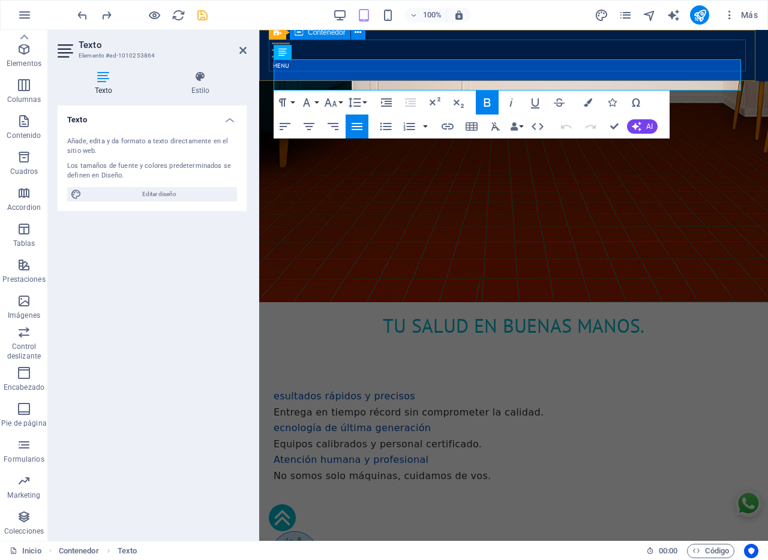
click at [292, 70] on div at bounding box center [513, 56] width 489 height 32
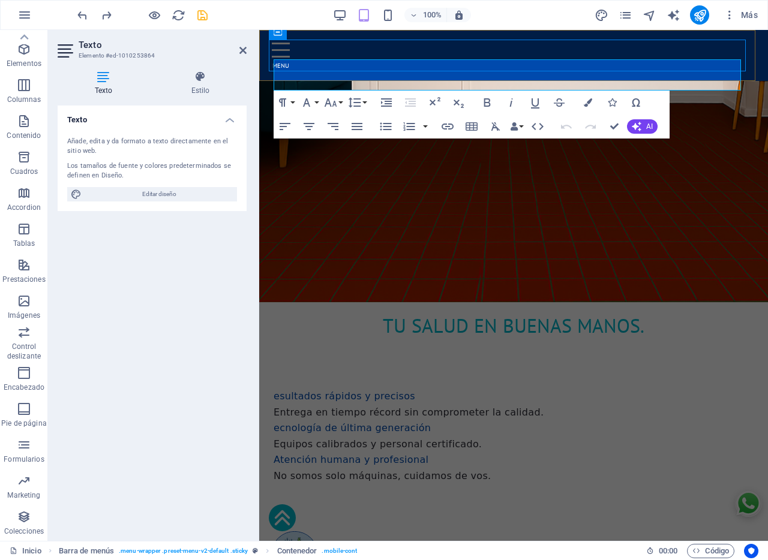
click at [506, 75] on div "Inicio Servicios Examenes Presupuesto Nosotros Contacto" at bounding box center [513, 55] width 509 height 51
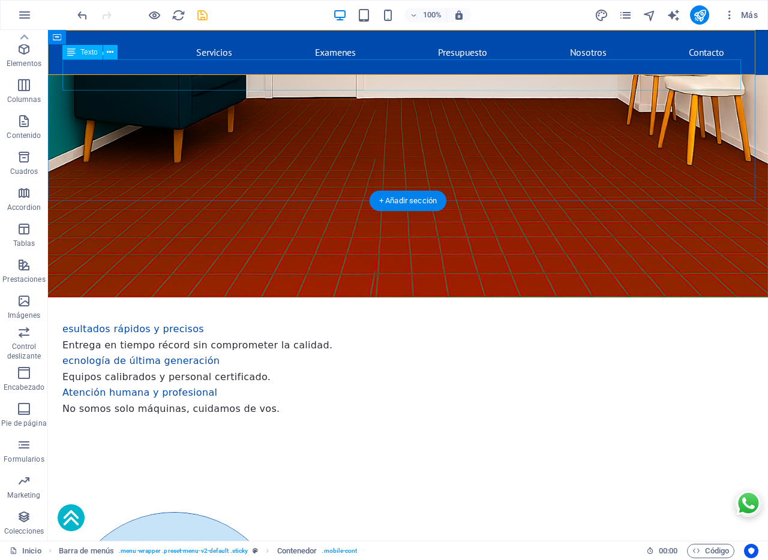
scroll to position [508, 0]
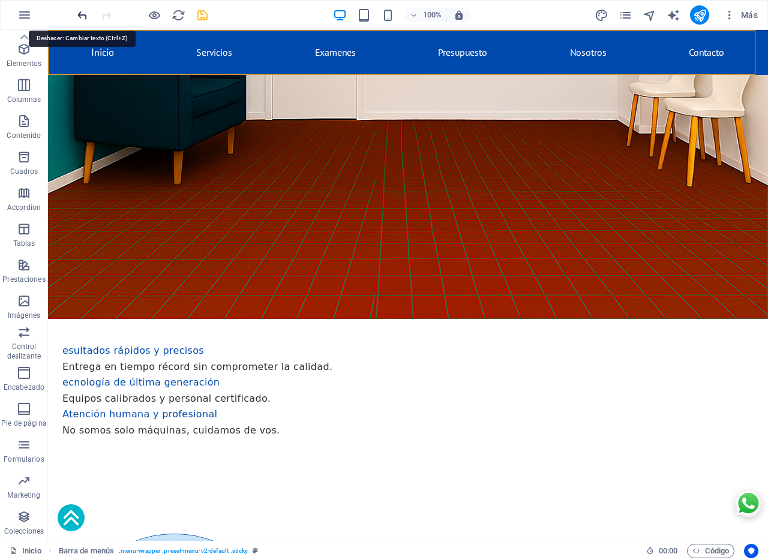
click at [84, 12] on icon "undo" at bounding box center [83, 15] width 14 height 14
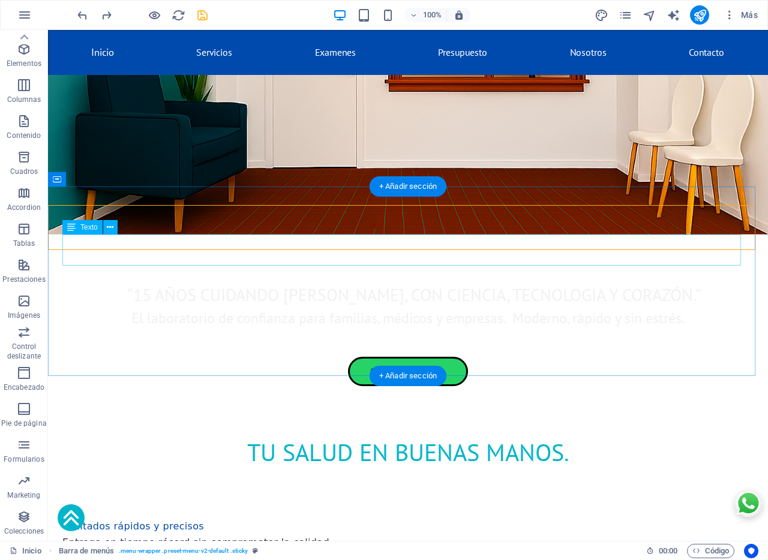
scroll to position [283, 0]
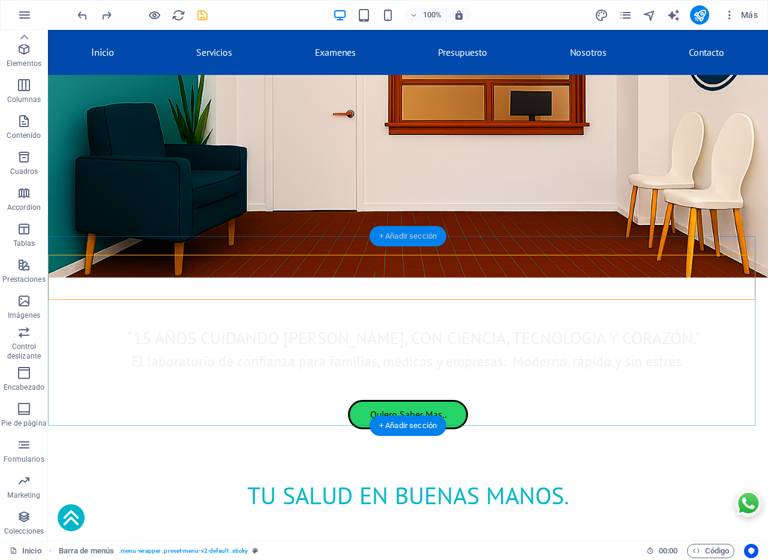
click at [403, 238] on div "+ Añadir sección" at bounding box center [407, 236] width 77 height 20
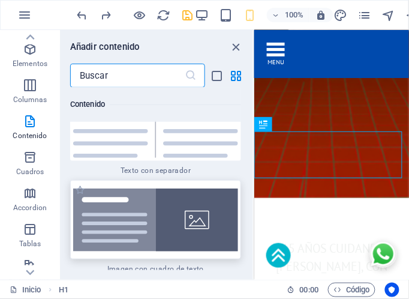
scroll to position [4373, 0]
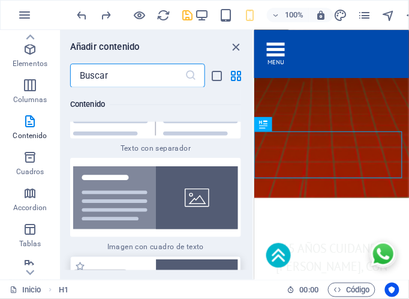
click at [121, 259] on img at bounding box center [155, 296] width 165 height 74
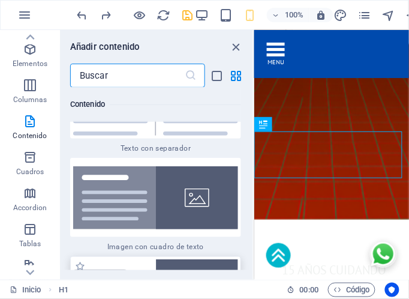
click at [254, 206] on div "H2 Callout Contenedor Texto Texto Botón Barra de menús Menú Barra de menús Cont…" at bounding box center [331, 155] width 155 height 250
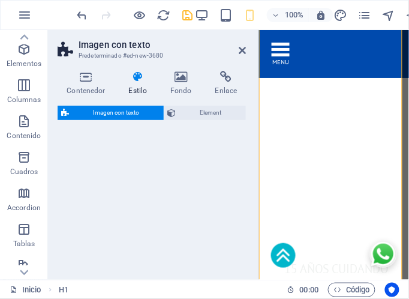
select select "rem"
select select "px"
select select "preset-text-with-image-v4-default"
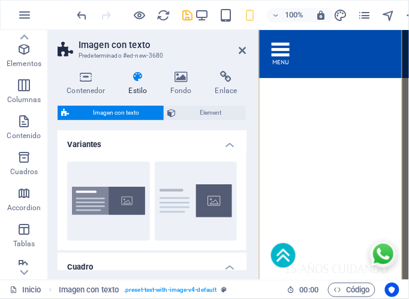
scroll to position [849, 0]
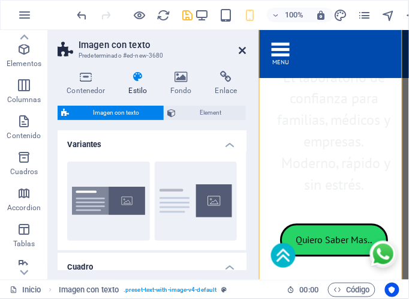
click at [245, 51] on icon at bounding box center [242, 51] width 7 height 10
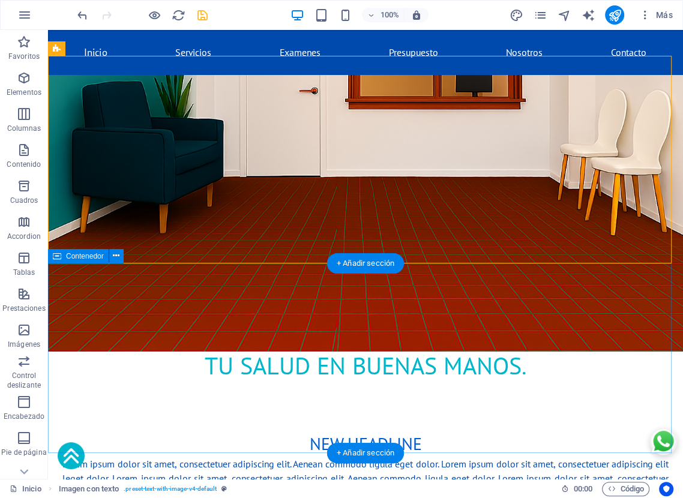
scroll to position [464, 0]
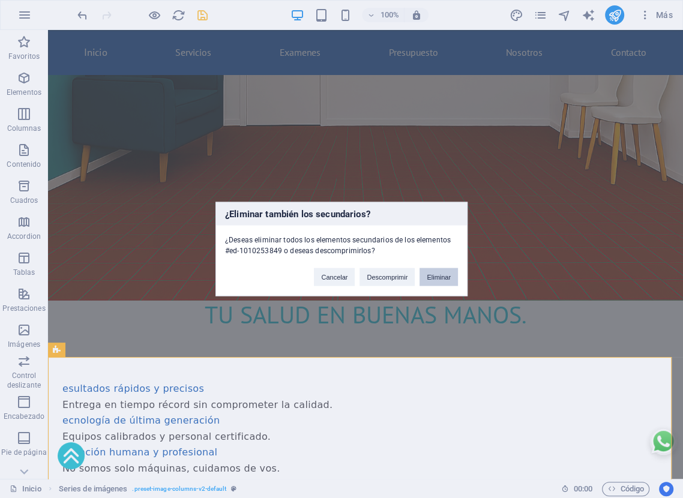
click at [428, 276] on button "Eliminar" at bounding box center [438, 277] width 38 height 18
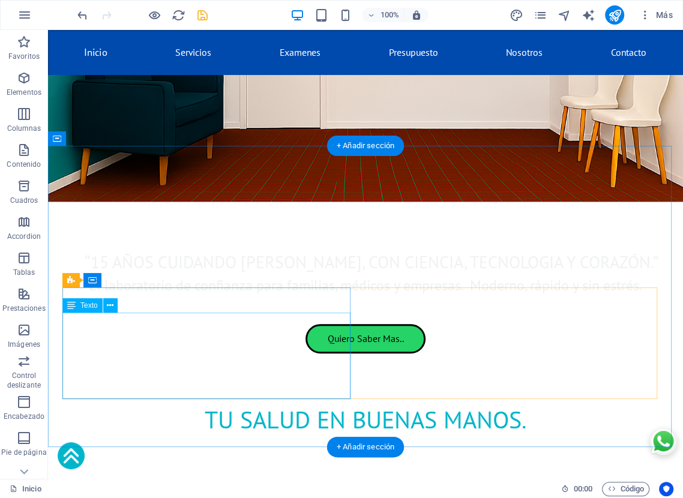
scroll to position [375, 0]
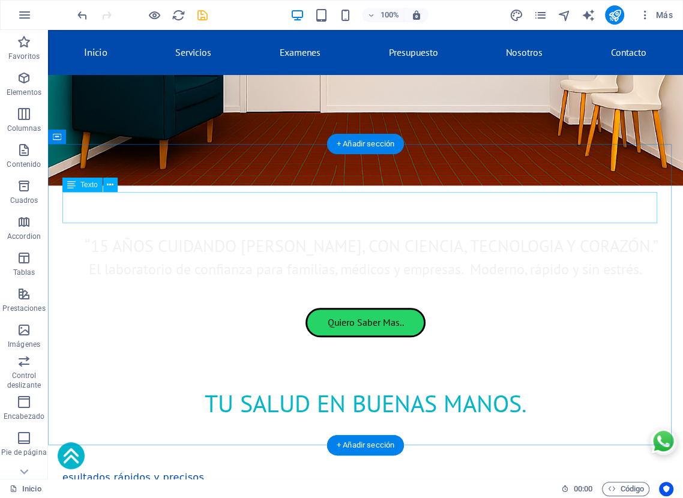
click at [137, 469] on div "esultados rápidos y precisos Entrega en tiempo récord sin comprometer la calida…" at bounding box center [365, 485] width 606 height 32
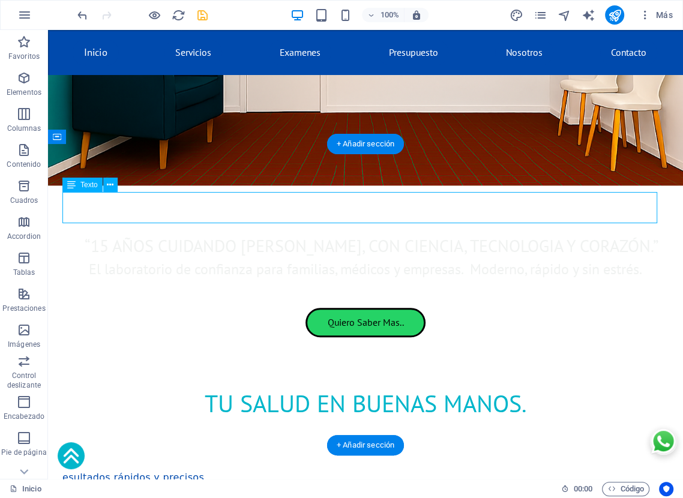
click at [137, 469] on div "esultados rápidos y precisos Entrega en tiempo récord sin comprometer la calida…" at bounding box center [365, 485] width 606 height 32
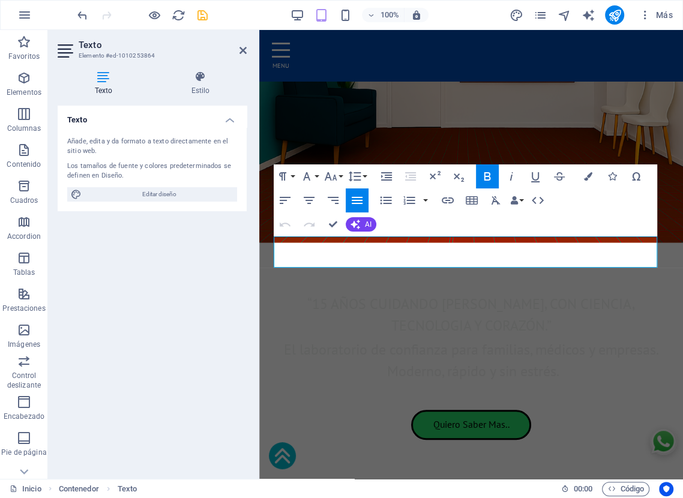
drag, startPoint x: 410, startPoint y: 242, endPoint x: 170, endPoint y: 237, distance: 240.0
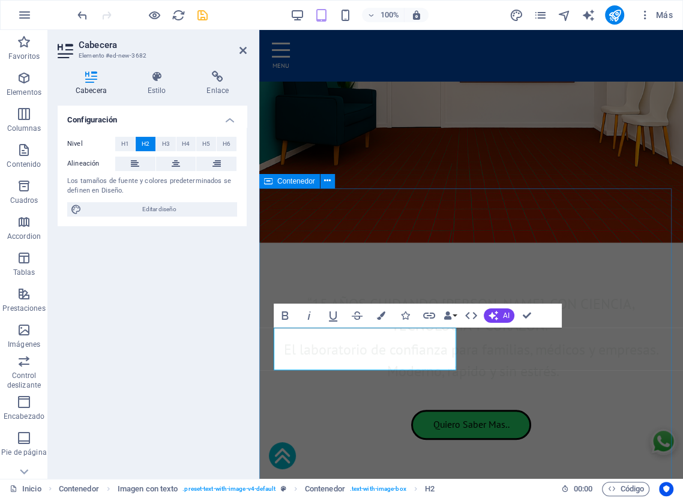
scroll to position [0, 3]
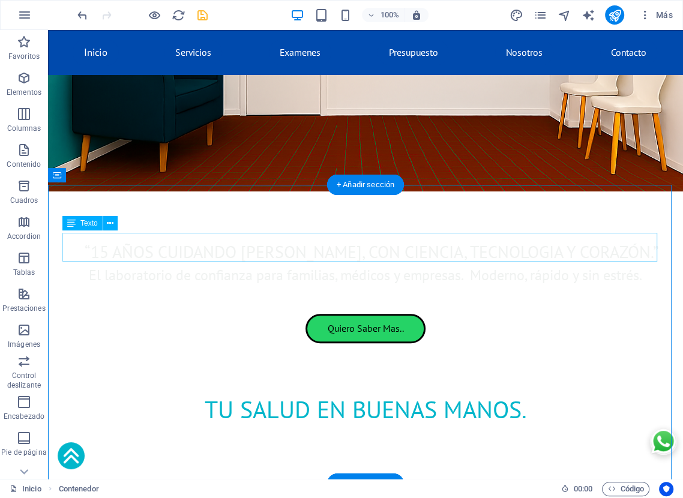
scroll to position [337, 0]
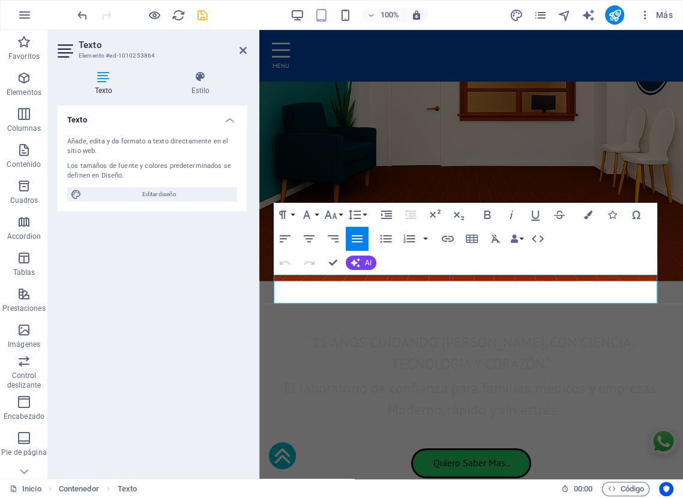
drag, startPoint x: 520, startPoint y: 296, endPoint x: 451, endPoint y: 307, distance: 69.8
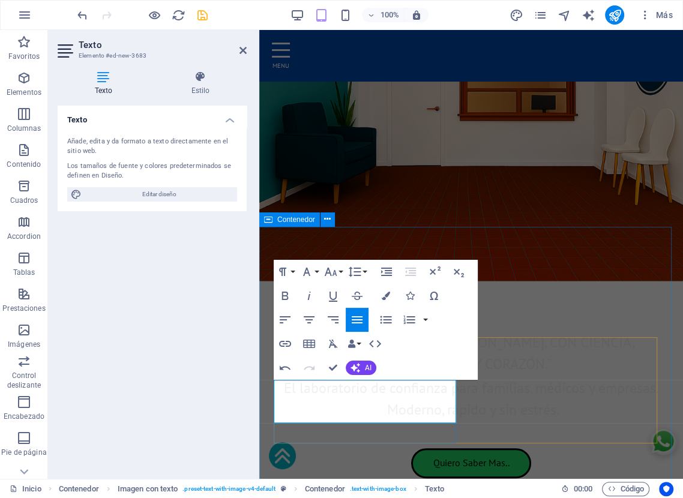
click at [336, 274] on icon "button" at bounding box center [330, 272] width 13 height 8
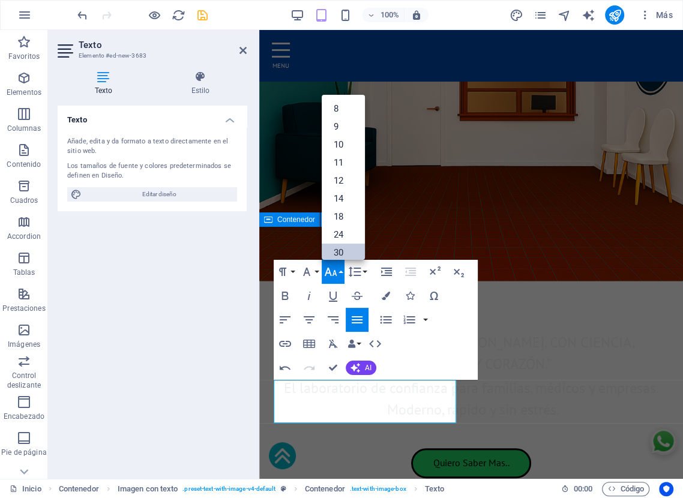
click at [342, 253] on link "30" at bounding box center [342, 253] width 43 height 18
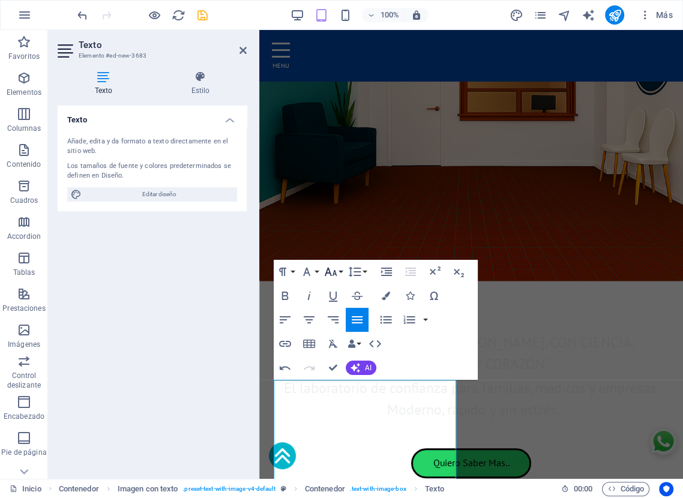
click at [336, 272] on icon "button" at bounding box center [330, 272] width 14 height 14
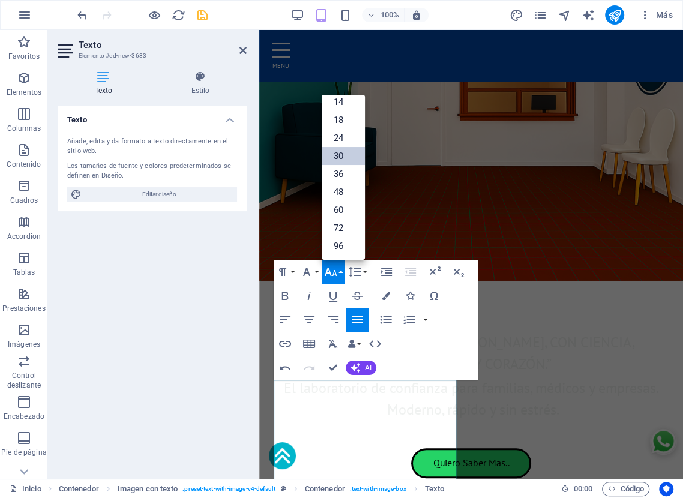
scroll to position [96, 0]
click at [336, 140] on link "24" at bounding box center [342, 139] width 43 height 18
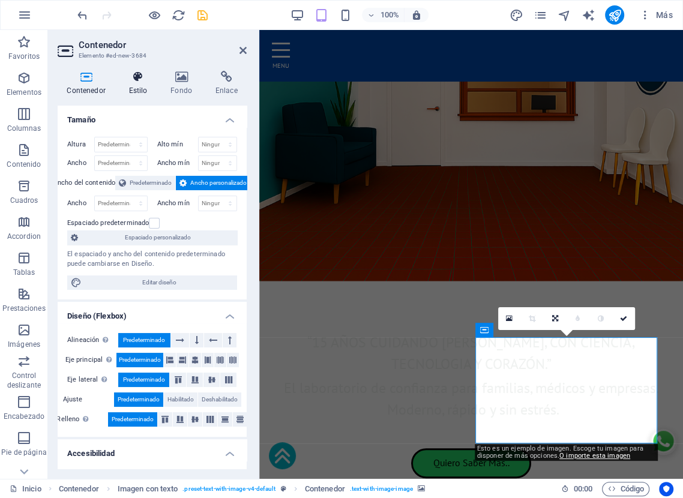
click at [136, 85] on h4 "Estilo" at bounding box center [140, 83] width 42 height 25
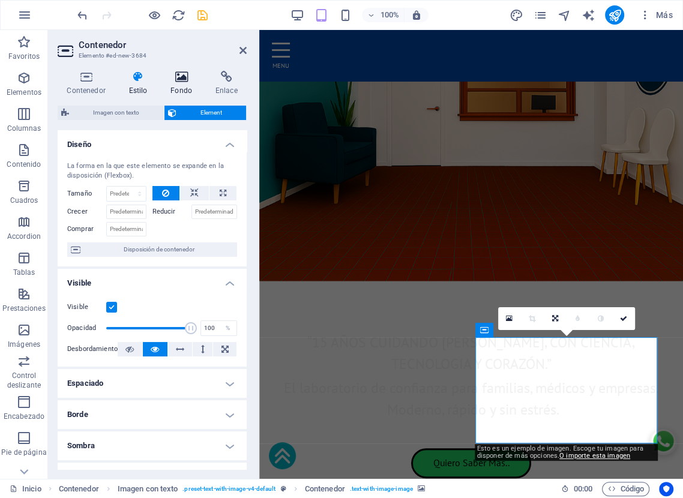
click at [188, 81] on icon at bounding box center [181, 77] width 40 height 12
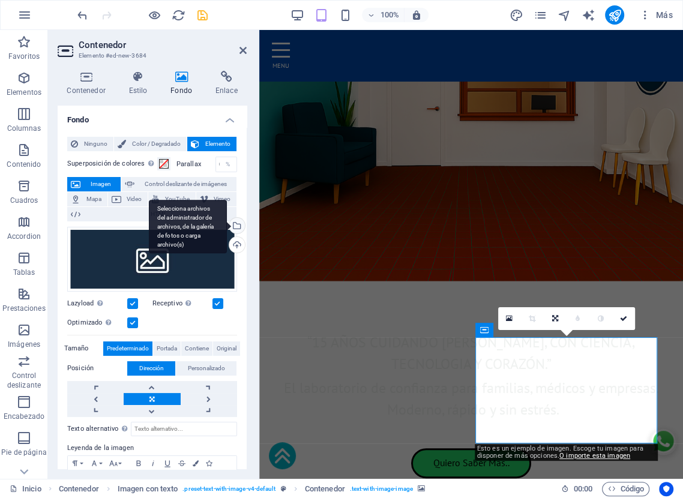
click at [227, 228] on div "Selecciona archivos del administrador de archivos, de la galería de fotos o car…" at bounding box center [188, 227] width 78 height 54
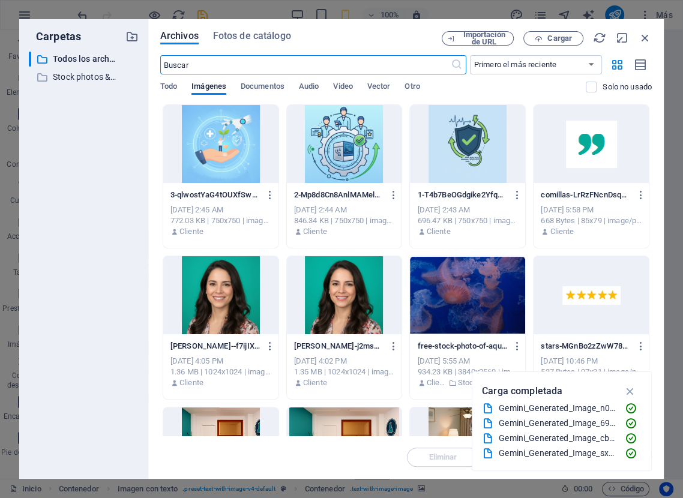
scroll to position [1019, 0]
click at [455, 145] on div at bounding box center [467, 144] width 115 height 78
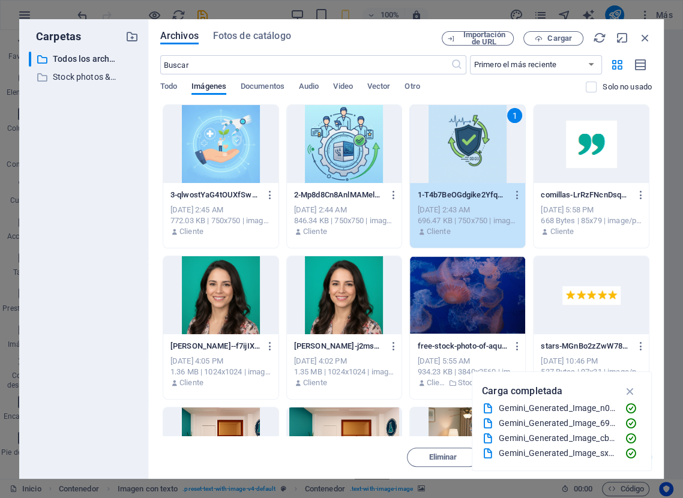
click at [455, 145] on div "1" at bounding box center [467, 144] width 115 height 78
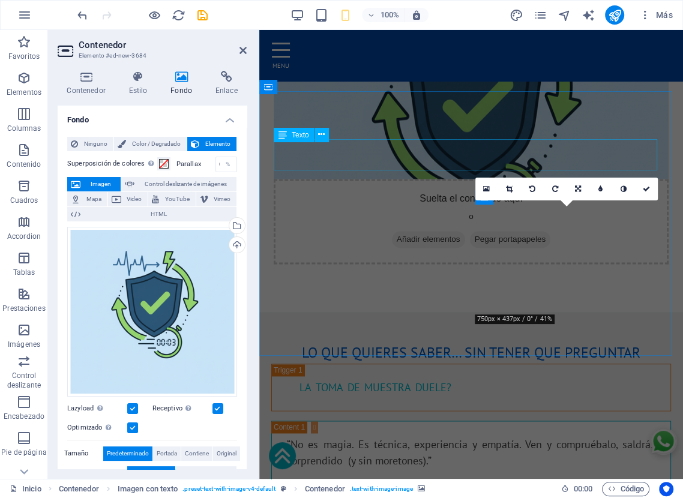
scroll to position [465, 0]
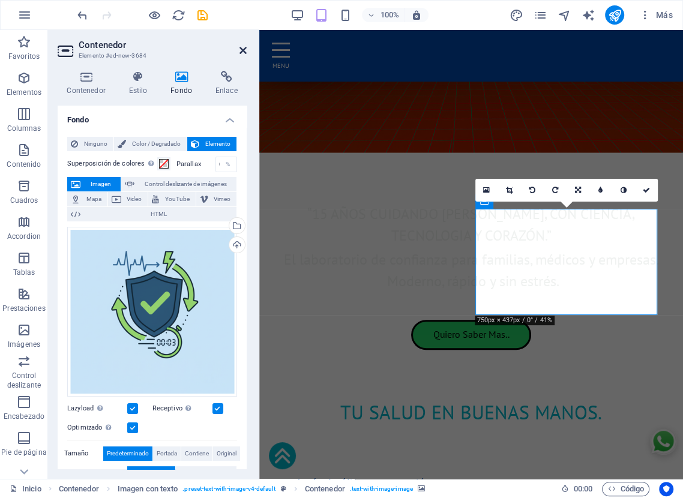
click at [241, 50] on icon at bounding box center [242, 51] width 7 height 10
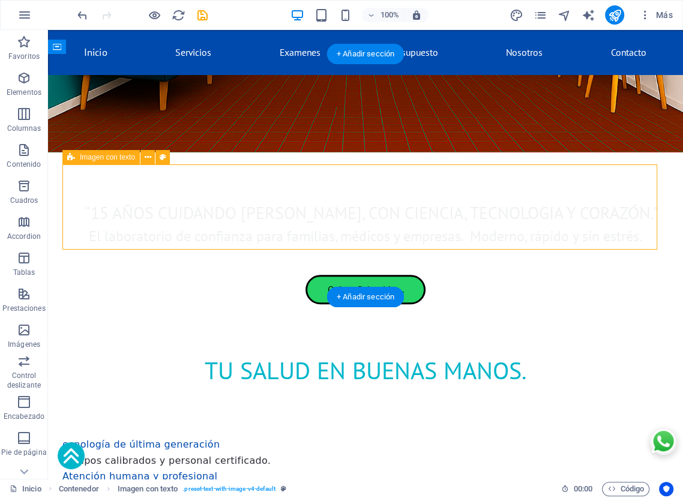
select select "rem"
select select "px"
select select "preset-text-with-image-v4-default"
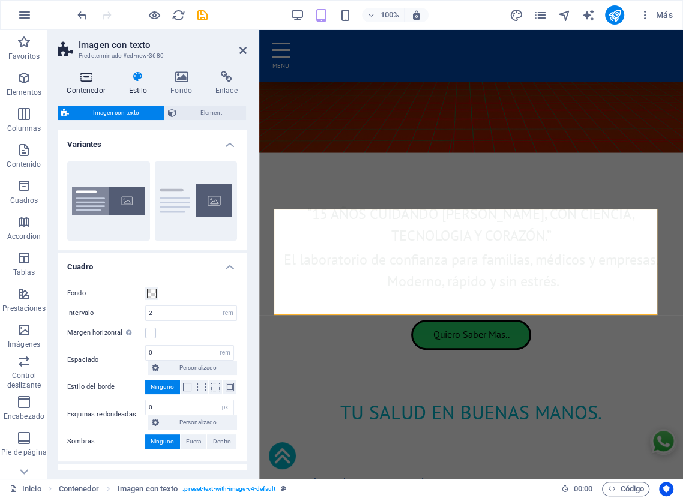
click at [83, 86] on h4 "Contenedor" at bounding box center [89, 83] width 62 height 25
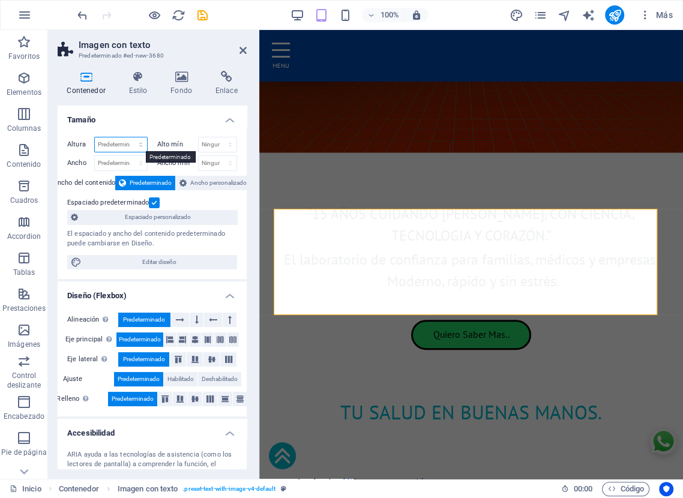
click at [110, 146] on select "Predeterminado px rem % vh vw" at bounding box center [121, 144] width 52 height 14
select select "%"
click at [128, 137] on select "Predeterminado px rem % vh vw" at bounding box center [121, 144] width 52 height 14
type input "33"
type input "33.33"
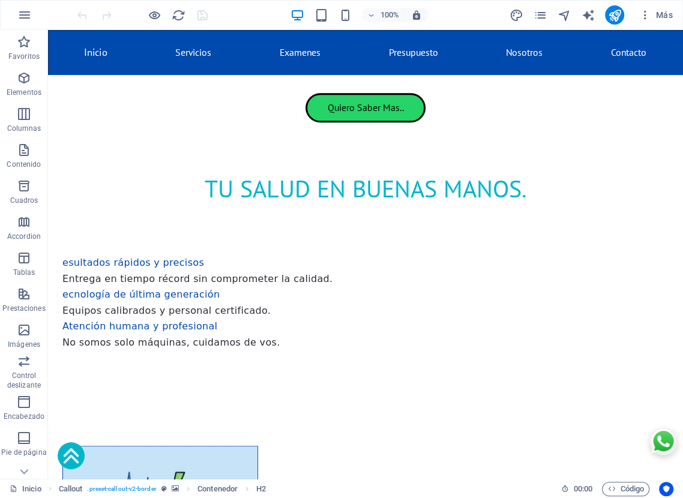
scroll to position [555, 0]
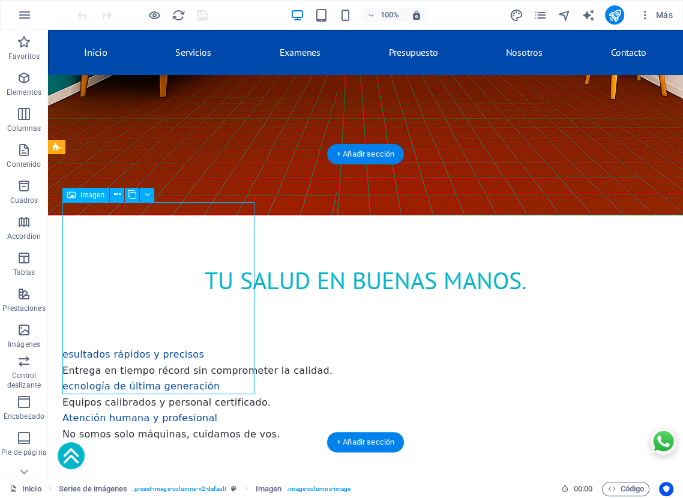
select select "%"
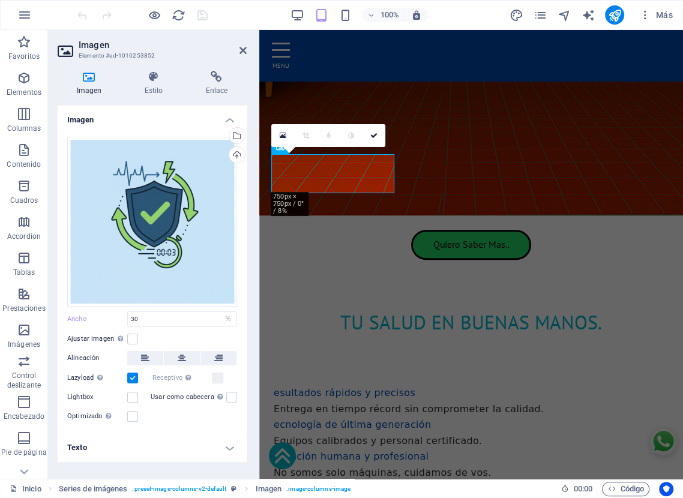
scroll to position [599, 0]
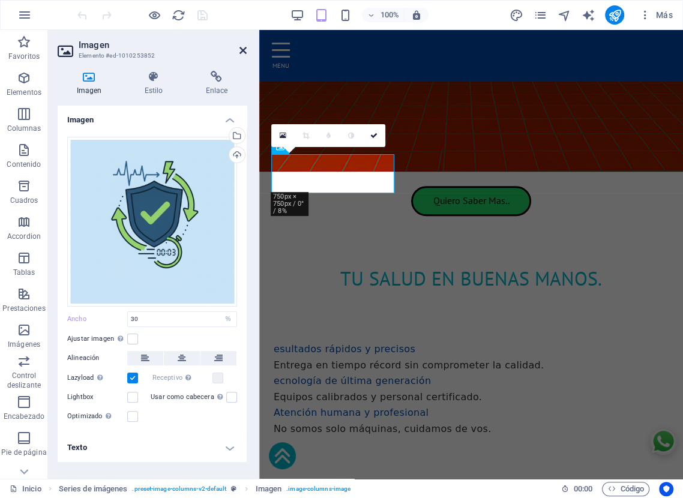
click at [241, 50] on icon at bounding box center [242, 51] width 7 height 10
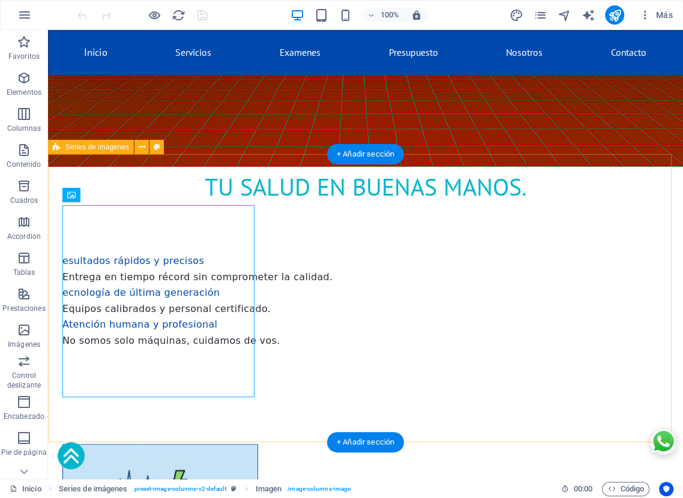
scroll to position [555, 0]
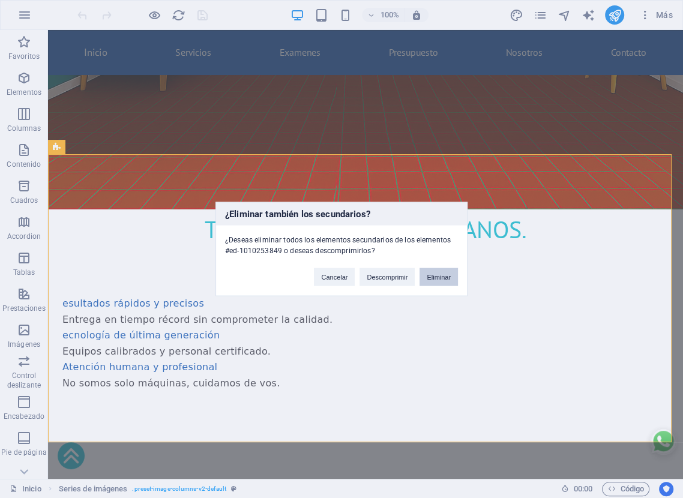
click at [432, 277] on button "Eliminar" at bounding box center [438, 277] width 38 height 18
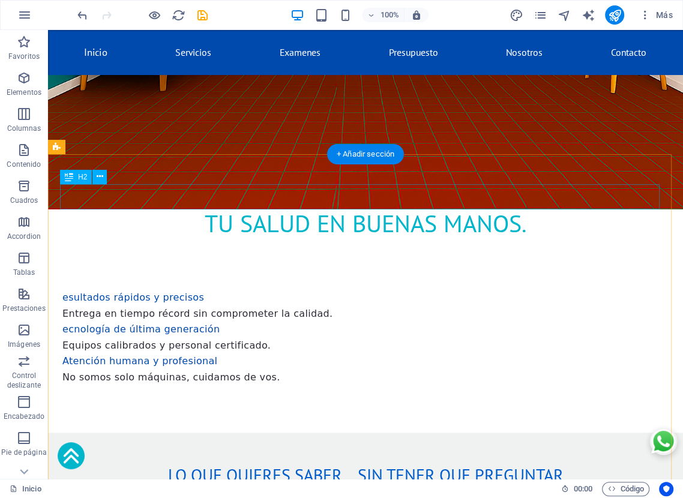
click at [140, 462] on div "Lo que quieres saber… sin tener que preguntar" at bounding box center [365, 474] width 611 height 25
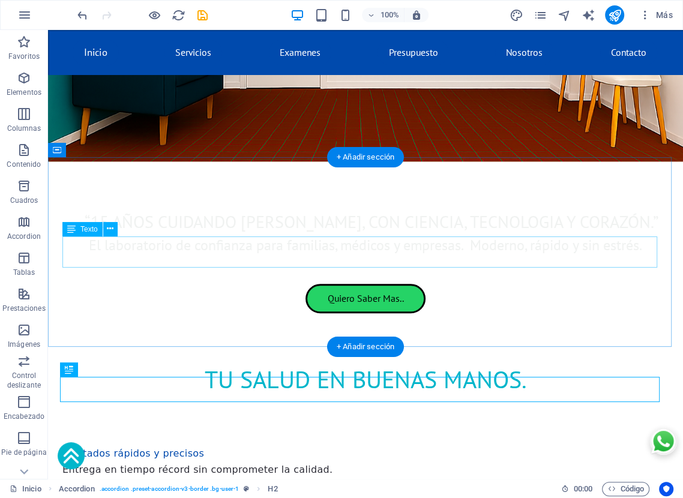
scroll to position [333, 0]
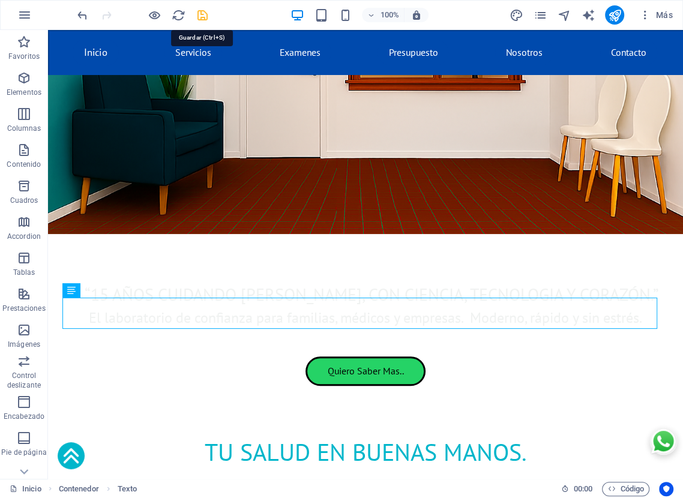
click at [203, 14] on icon "save" at bounding box center [203, 15] width 14 height 14
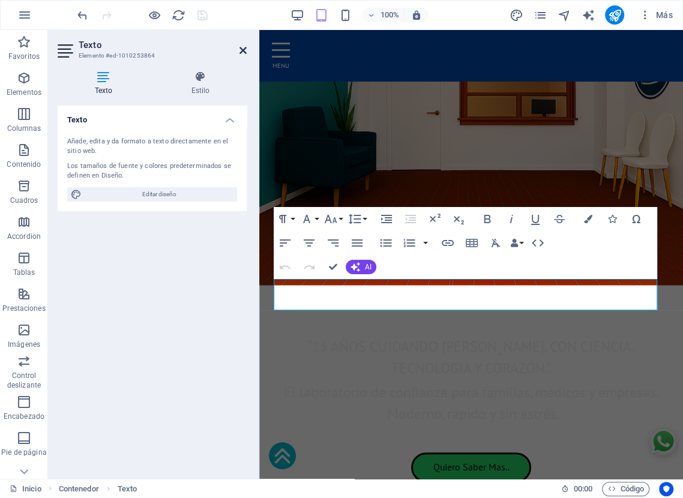
drag, startPoint x: 243, startPoint y: 52, endPoint x: 150, endPoint y: 67, distance: 94.1
click at [243, 52] on icon at bounding box center [242, 51] width 7 height 10
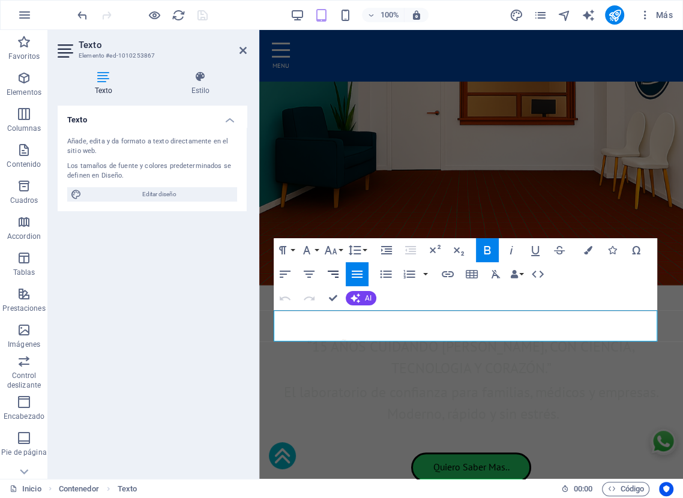
click at [333, 274] on icon "button" at bounding box center [332, 274] width 11 height 7
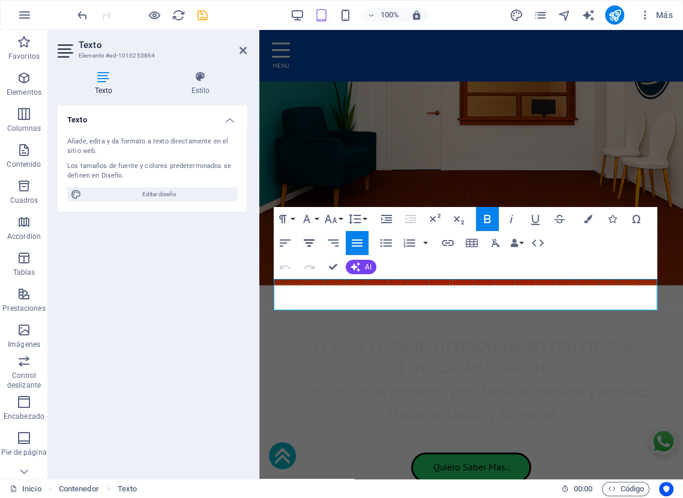
click at [308, 242] on icon "button" at bounding box center [309, 242] width 11 height 7
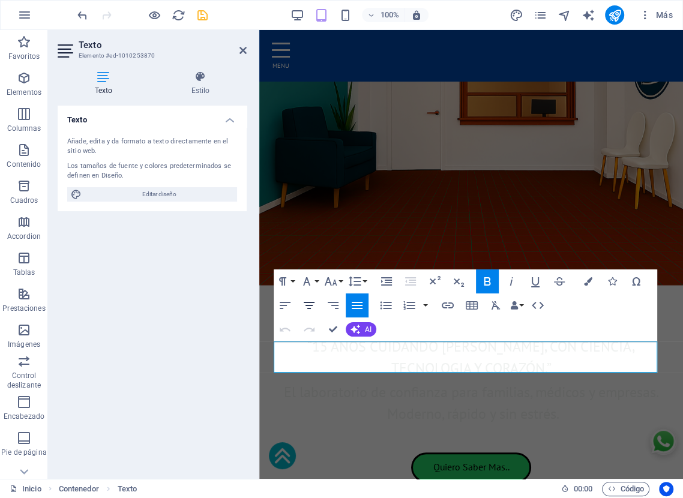
click at [308, 307] on icon "button" at bounding box center [309, 305] width 14 height 14
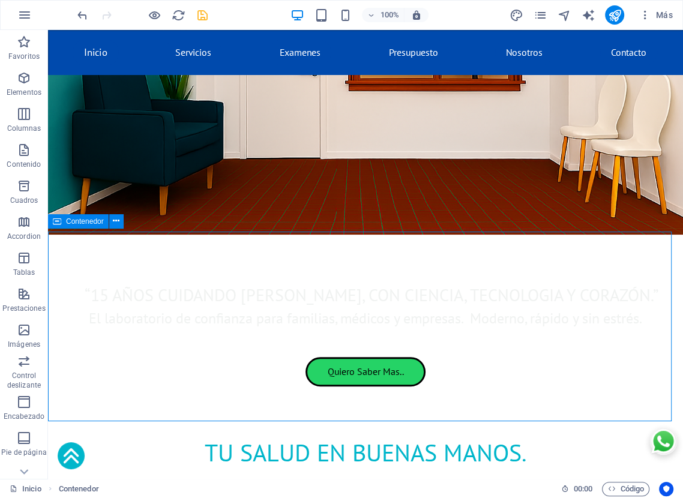
scroll to position [295, 0]
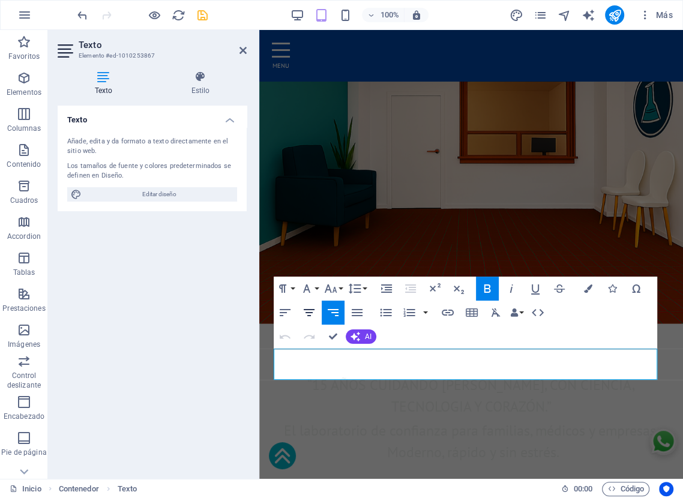
click at [306, 317] on icon "button" at bounding box center [309, 312] width 14 height 14
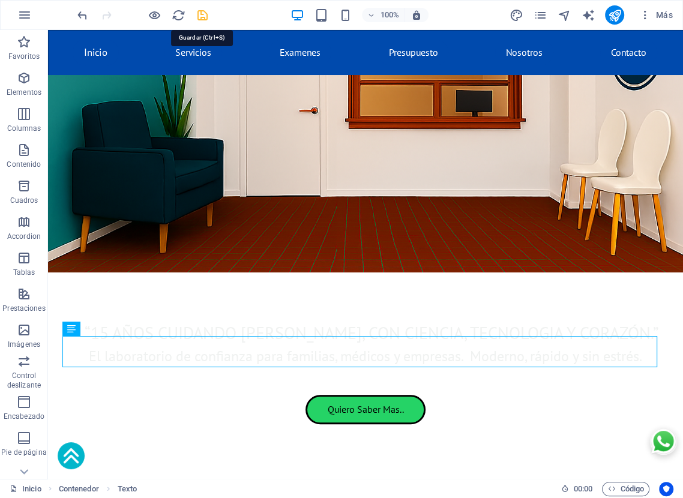
click at [202, 17] on icon "save" at bounding box center [203, 15] width 14 height 14
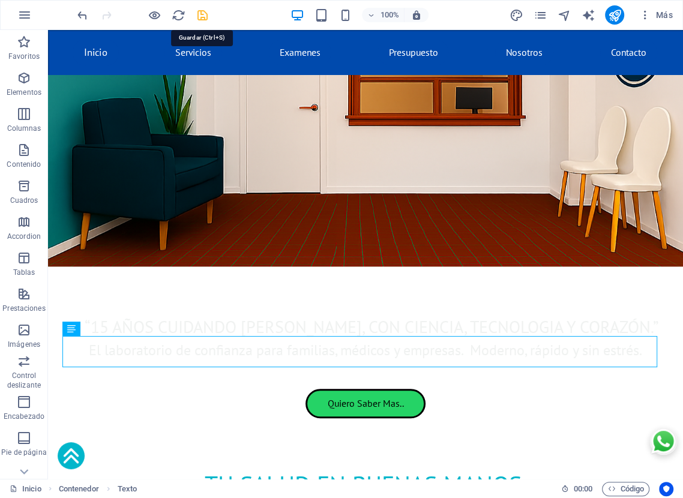
checkbox input "false"
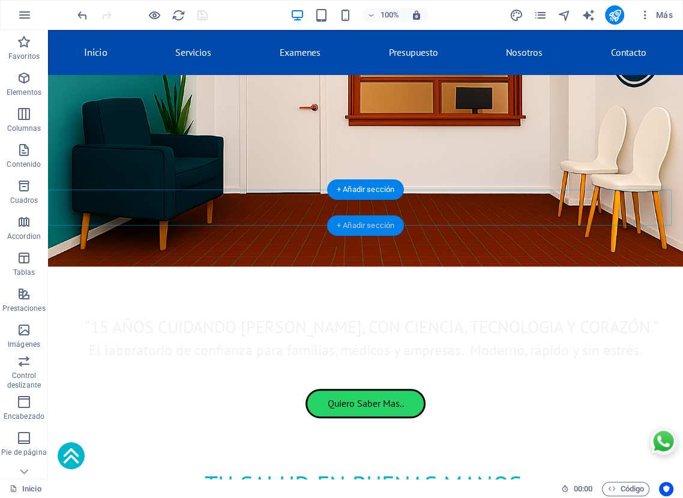
click at [360, 227] on div "+ Añadir sección" at bounding box center [365, 225] width 77 height 20
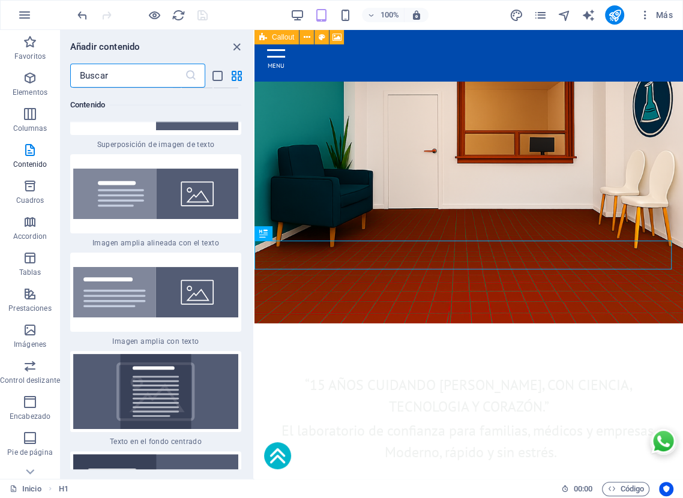
scroll to position [4659, 0]
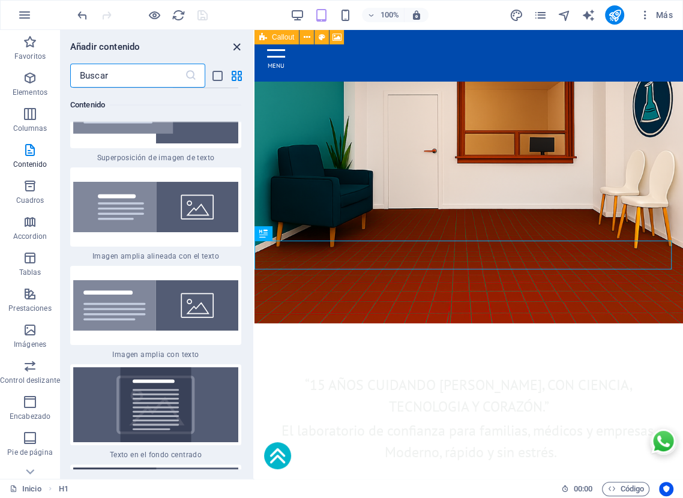
click at [234, 49] on icon "close panel" at bounding box center [237, 47] width 14 height 14
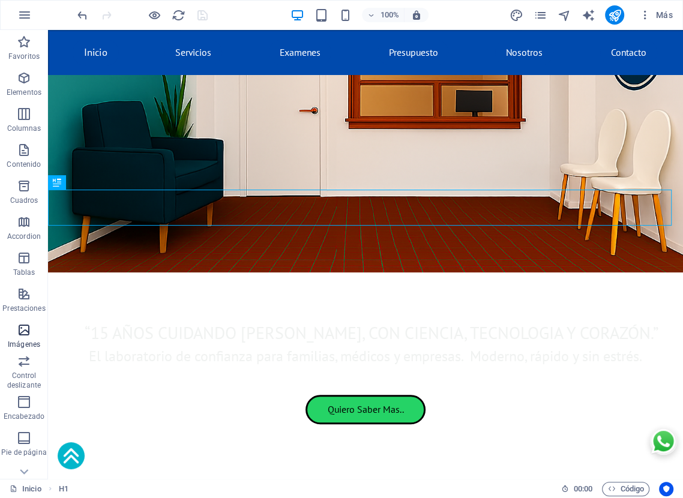
click at [26, 329] on icon "button" at bounding box center [24, 330] width 14 height 14
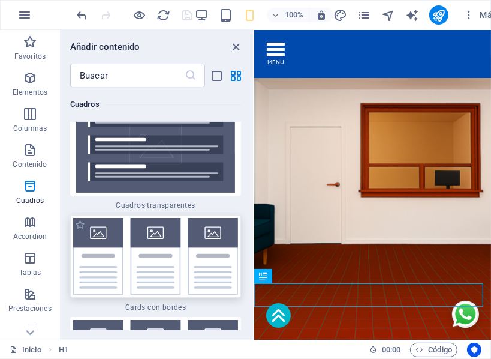
scroll to position [7131, 0]
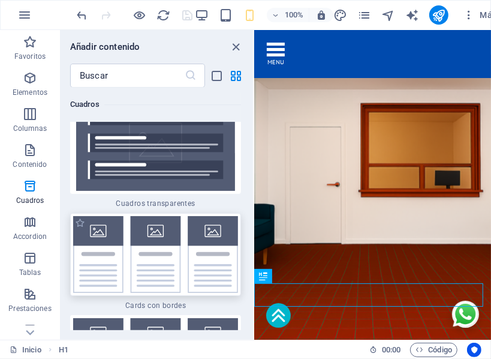
click at [157, 216] on img at bounding box center [155, 254] width 165 height 77
click at [254, 171] on div "H2 Callout Contenedor Barra de menús Menú Imagen Series de imágenes Imagen Imag…" at bounding box center [372, 185] width 237 height 310
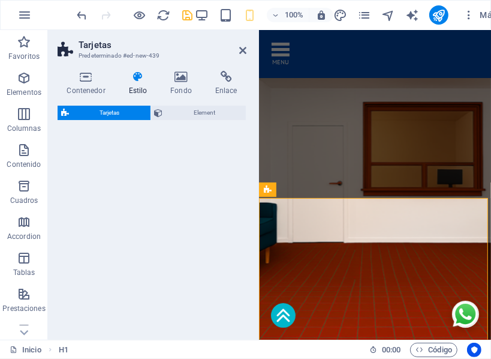
select select "rem"
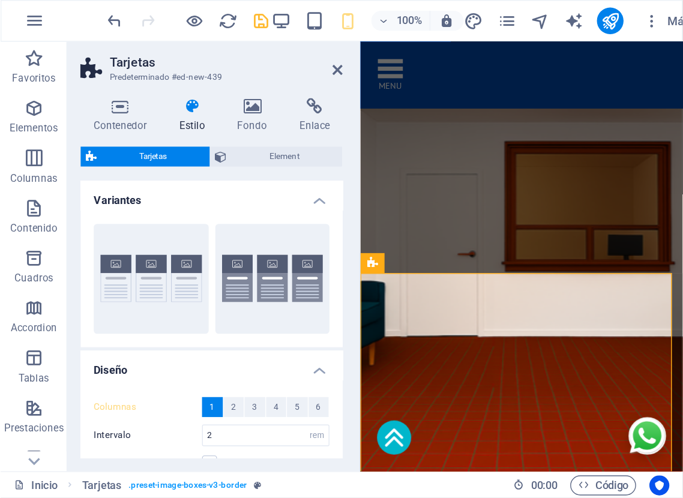
scroll to position [403, 0]
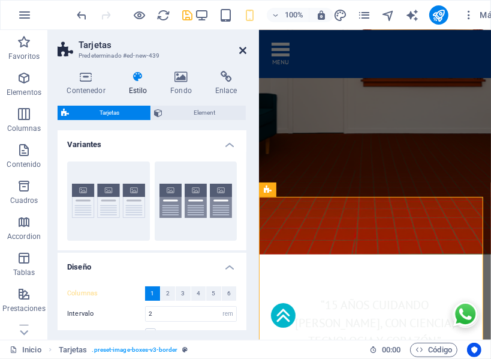
drag, startPoint x: 243, startPoint y: 51, endPoint x: 130, endPoint y: 72, distance: 114.7
click at [243, 51] on icon at bounding box center [242, 51] width 7 height 10
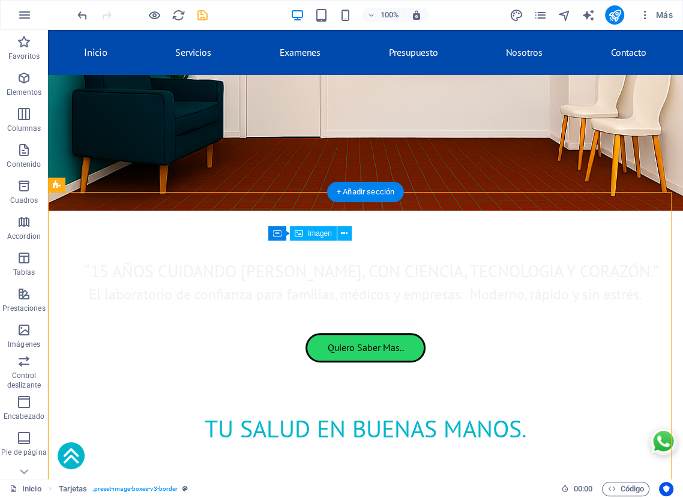
scroll to position [314, 0]
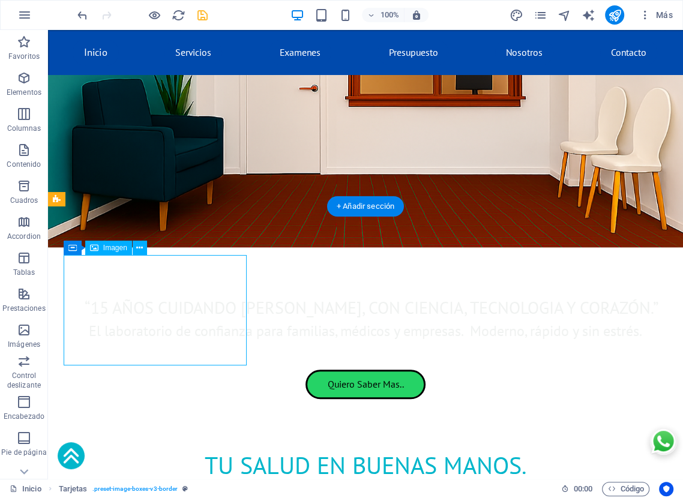
select select "%"
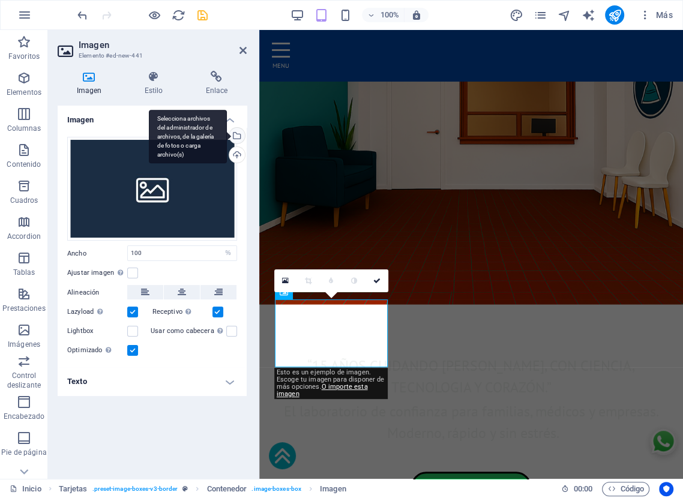
click at [237, 136] on div "Selecciona archivos del administrador de archivos, de la galería de fotos o car…" at bounding box center [236, 137] width 18 height 18
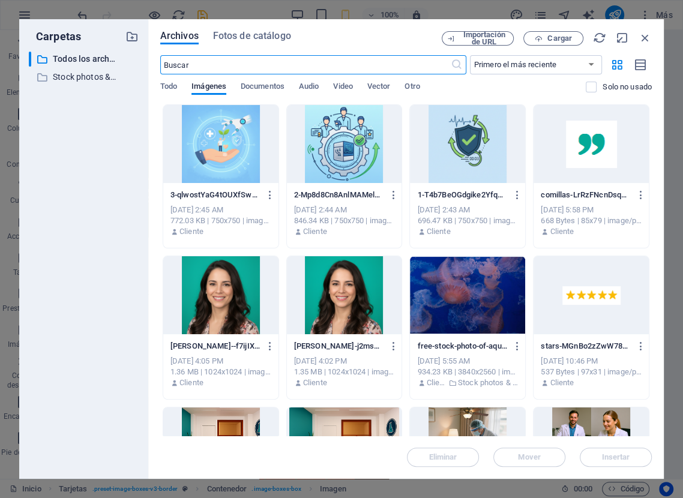
scroll to position [614, 0]
click at [471, 146] on div at bounding box center [467, 144] width 115 height 78
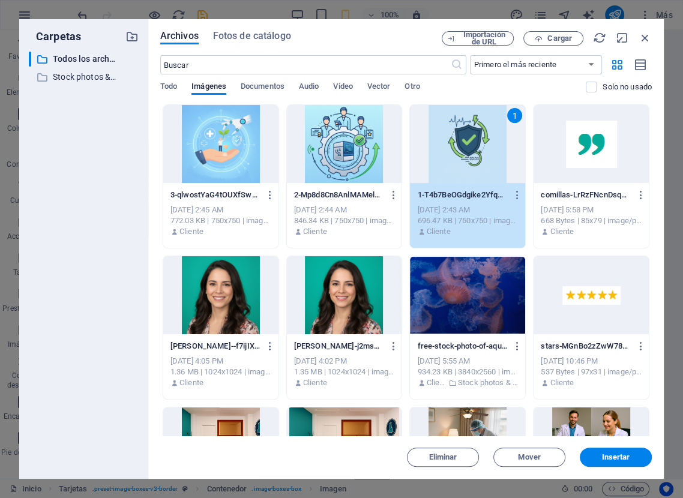
drag, startPoint x: 471, startPoint y: 146, endPoint x: 26, endPoint y: 195, distance: 447.7
click at [471, 146] on div "1" at bounding box center [467, 144] width 115 height 78
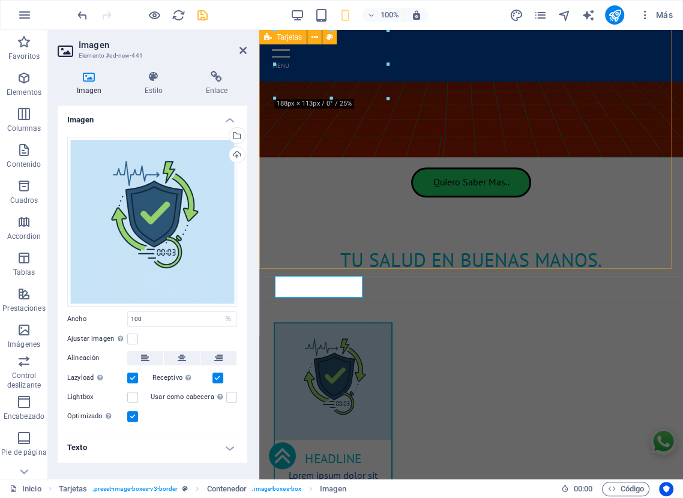
scroll to position [578, 0]
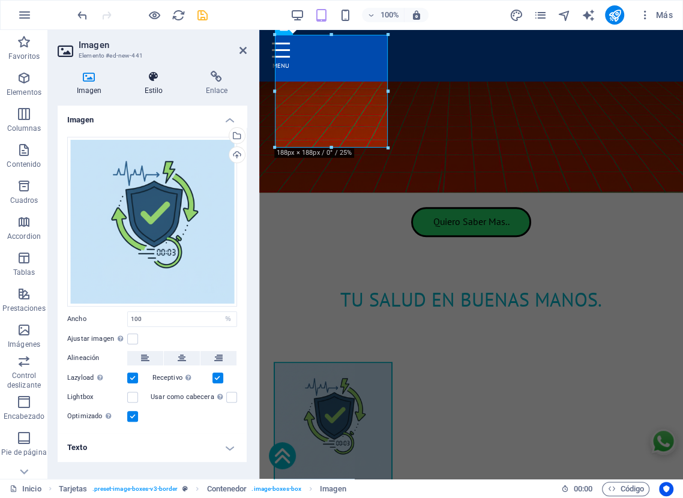
click at [149, 79] on icon at bounding box center [153, 77] width 56 height 12
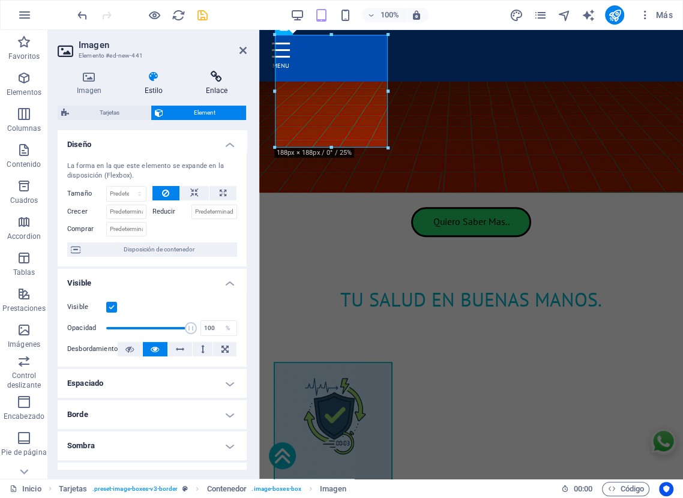
click at [218, 89] on h4 "Enlace" at bounding box center [217, 83] width 60 height 25
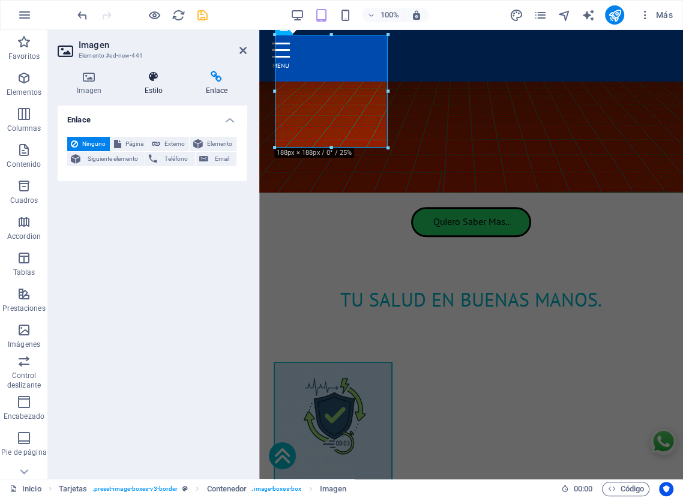
drag, startPoint x: 158, startPoint y: 85, endPoint x: 158, endPoint y: 78, distance: 7.2
click at [158, 79] on h4 "Estilo" at bounding box center [155, 83] width 61 height 25
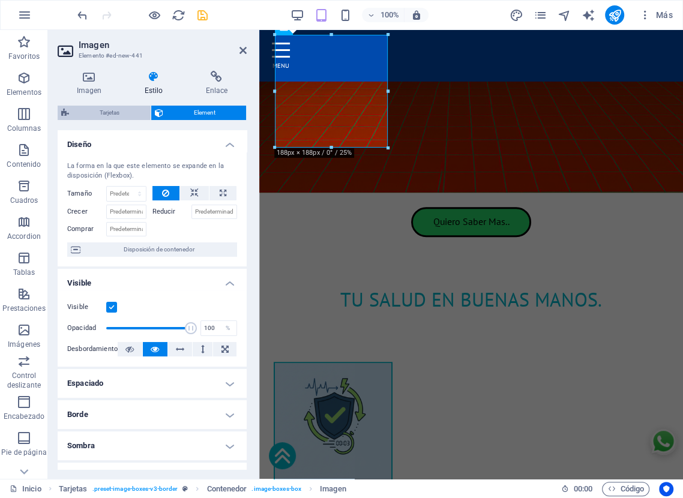
click at [118, 118] on span "Tarjetas" at bounding box center [110, 113] width 74 height 14
select select "rem"
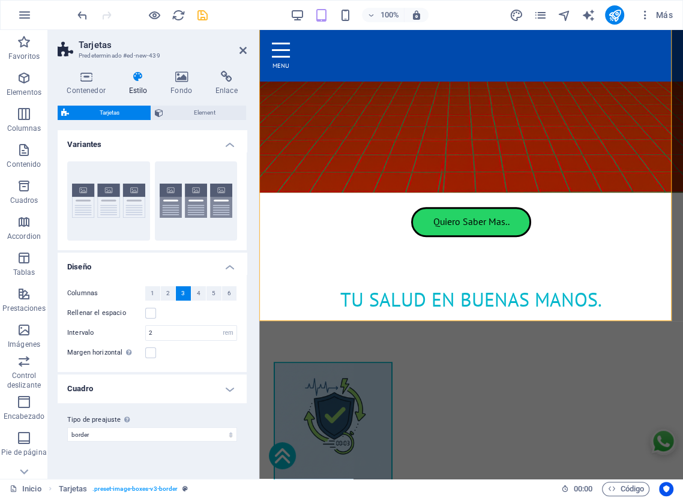
click at [250, 391] on div "Contenedor Estilo Fondo Enlace Tamaño Altura Predeterminado px rem % vh vw Alto…" at bounding box center [152, 269] width 208 height 417
click at [214, 110] on span "Element" at bounding box center [205, 113] width 76 height 14
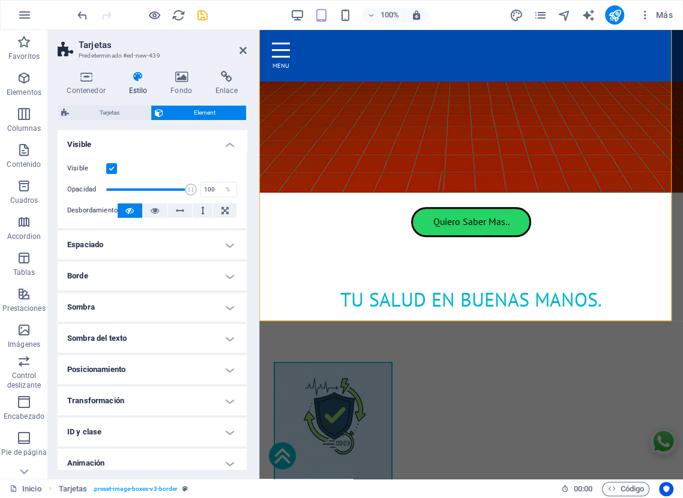
click at [140, 79] on icon at bounding box center [137, 77] width 37 height 12
click at [82, 79] on icon at bounding box center [86, 77] width 57 height 12
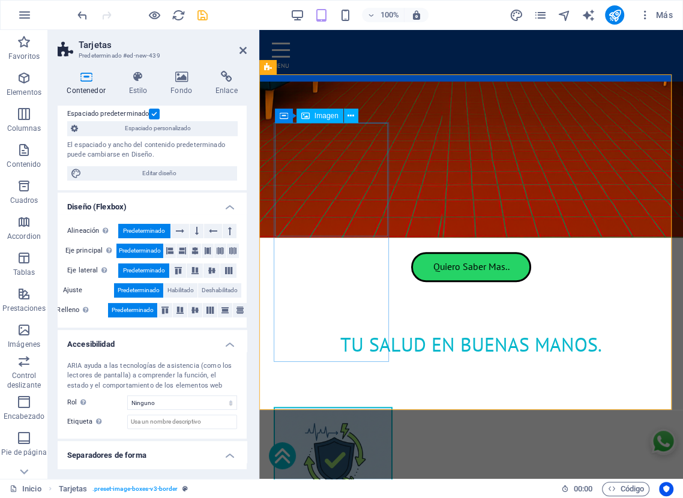
scroll to position [489, 0]
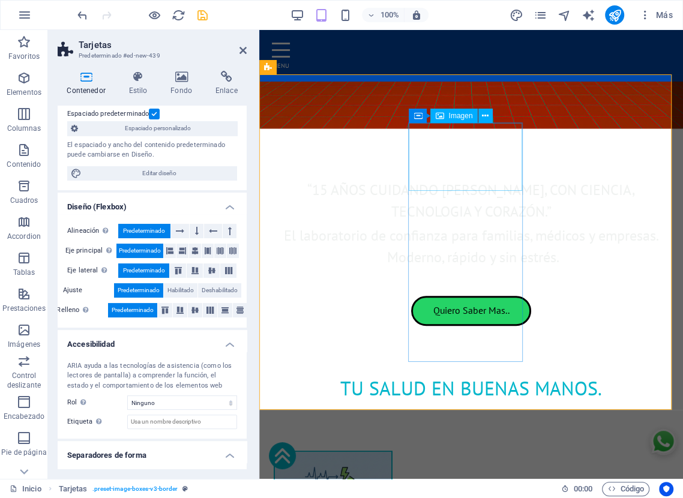
select select "%"
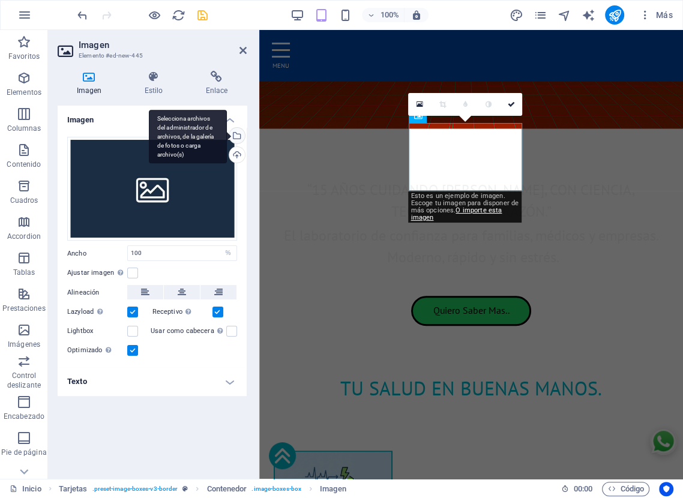
click at [239, 137] on div "Selecciona archivos del administrador de archivos, de la galería de fotos o car…" at bounding box center [236, 137] width 18 height 18
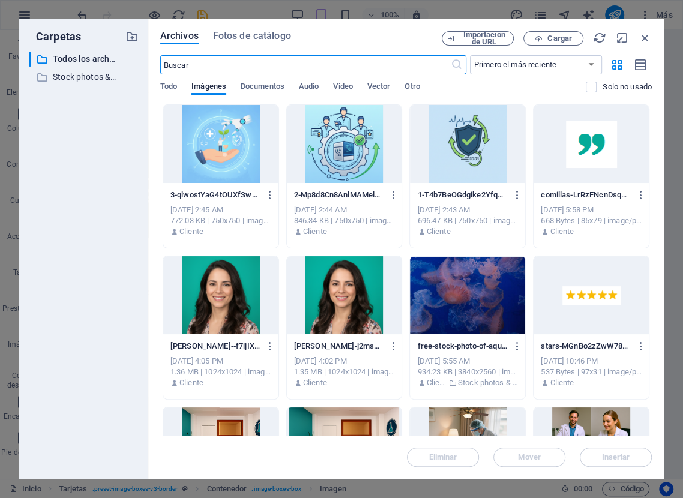
scroll to position [817, 0]
click at [341, 137] on div at bounding box center [344, 144] width 115 height 78
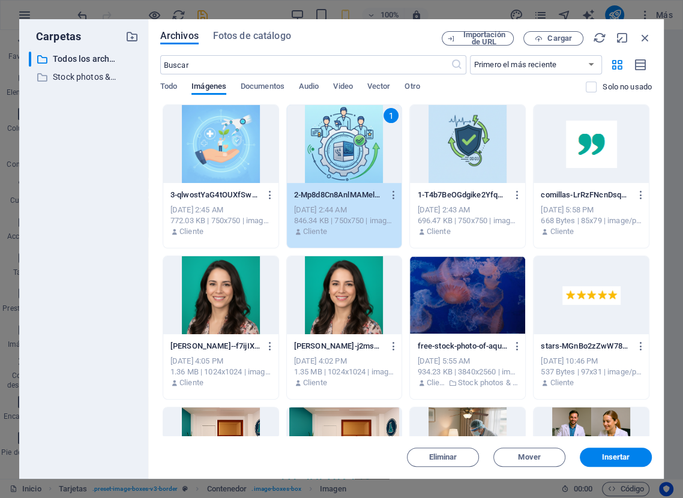
click at [341, 137] on div "1" at bounding box center [344, 144] width 115 height 78
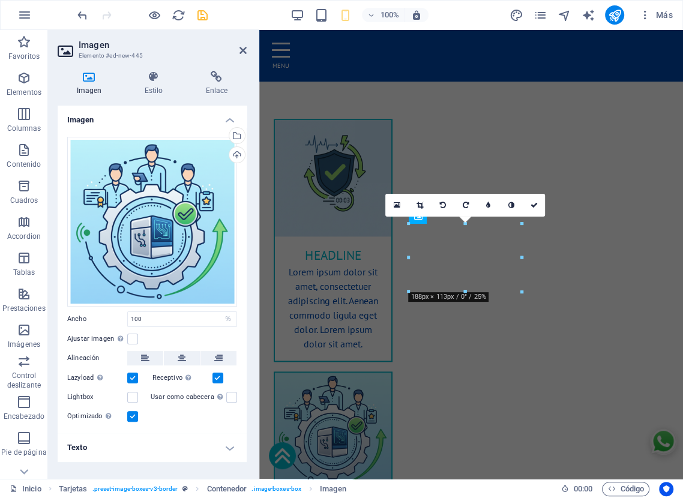
scroll to position [385, 0]
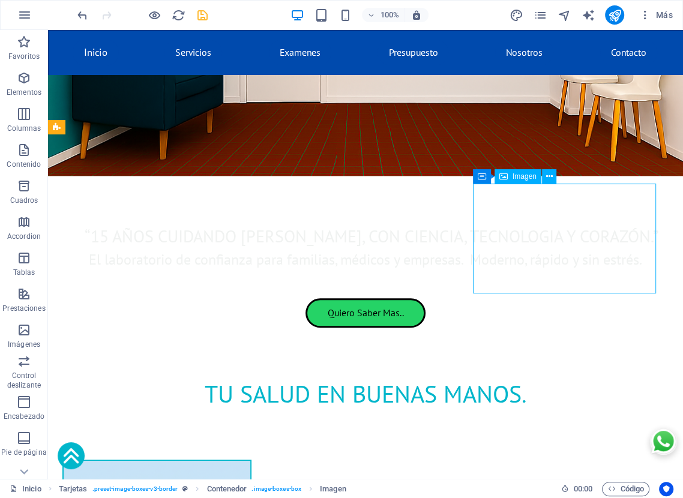
select select "%"
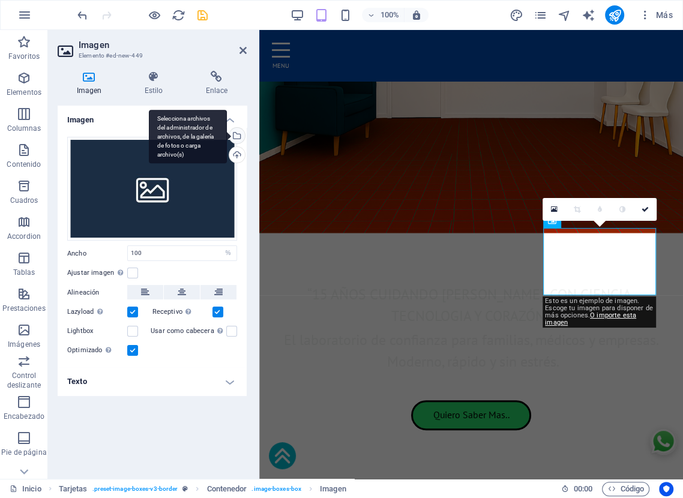
click at [237, 138] on div "Selecciona archivos del administrador de archivos, de la galería de fotos o car…" at bounding box center [236, 137] width 18 height 18
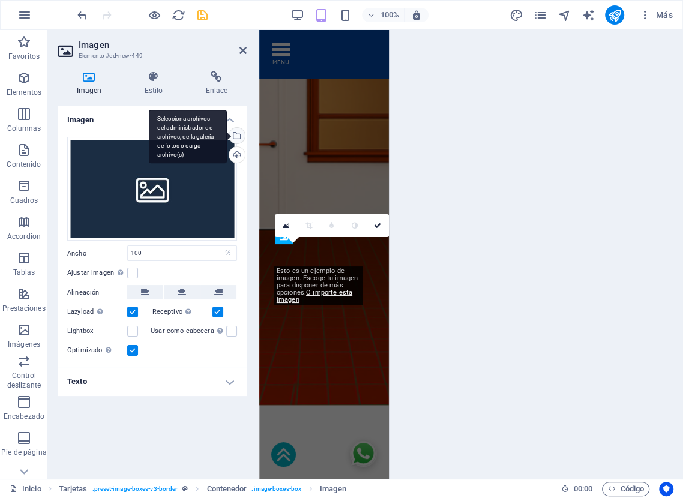
scroll to position [1022, 0]
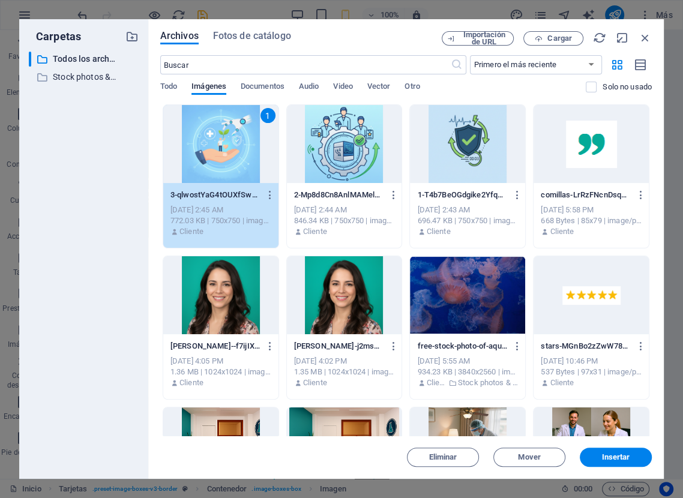
click at [239, 151] on div "1" at bounding box center [220, 144] width 115 height 78
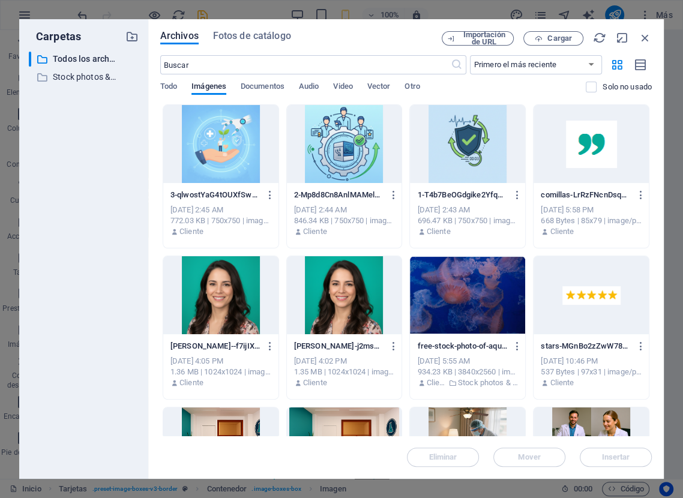
click at [239, 151] on div at bounding box center [220, 144] width 115 height 78
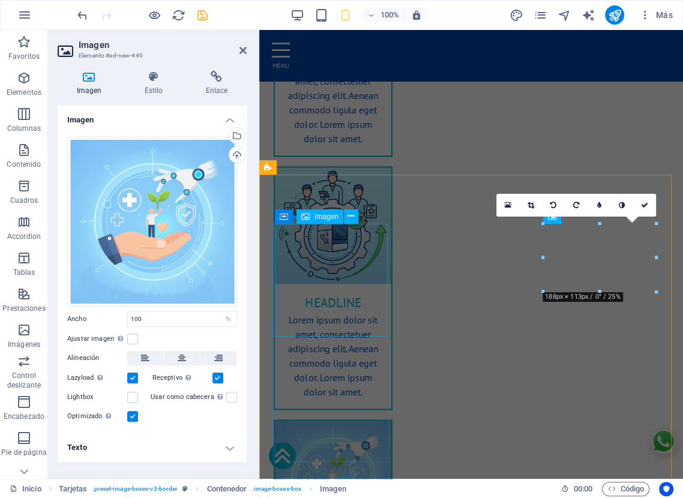
scroll to position [385, 0]
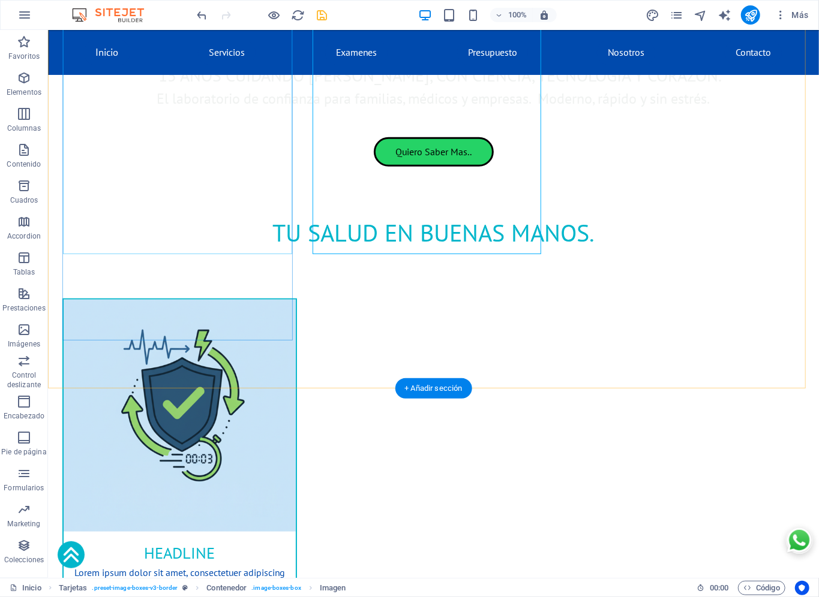
scroll to position [560, 0]
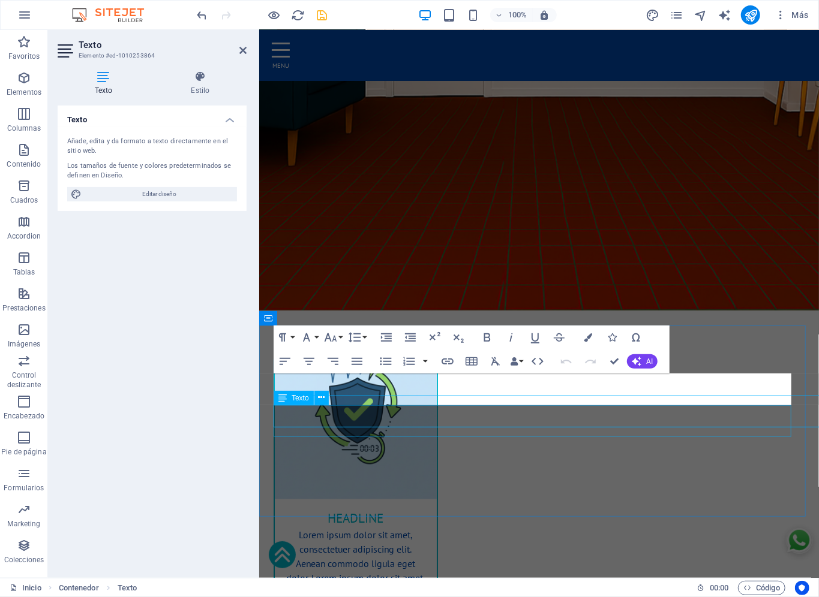
scroll to position [583, 0]
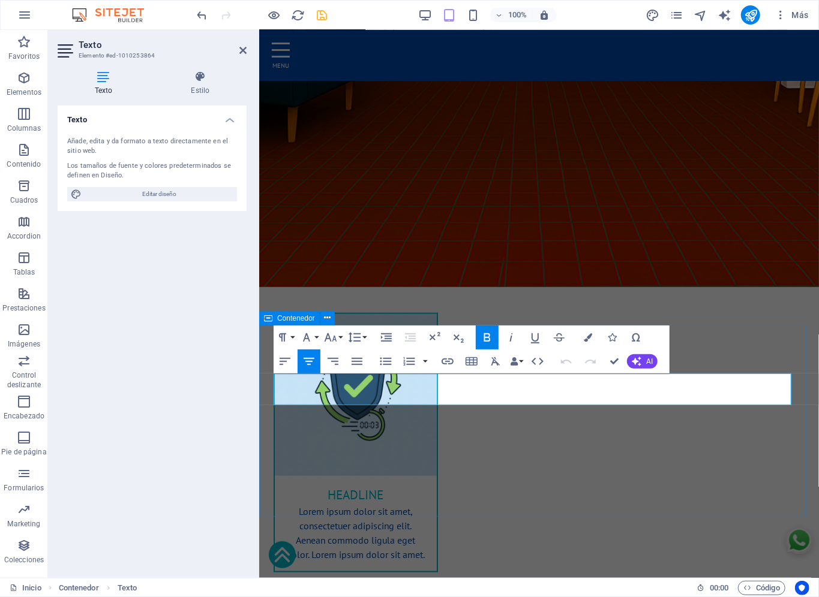
drag, startPoint x: 618, startPoint y: 383, endPoint x: 425, endPoint y: 347, distance: 196.4
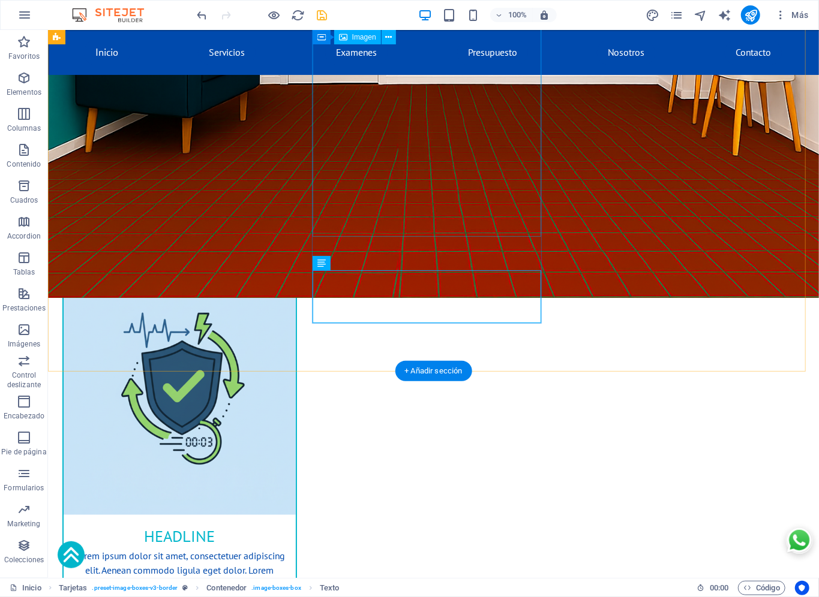
scroll to position [560, 0]
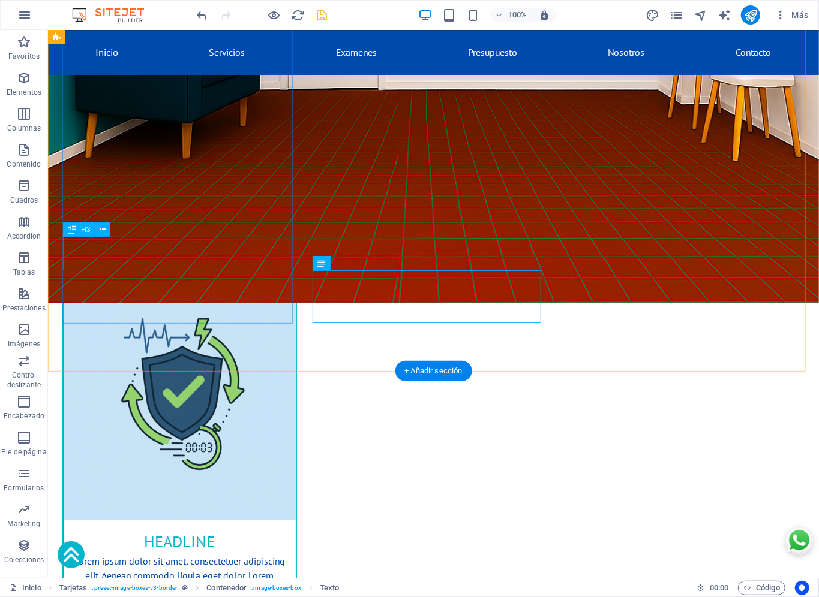
click at [184, 497] on div "Headline" at bounding box center [179, 537] width 232 height 34
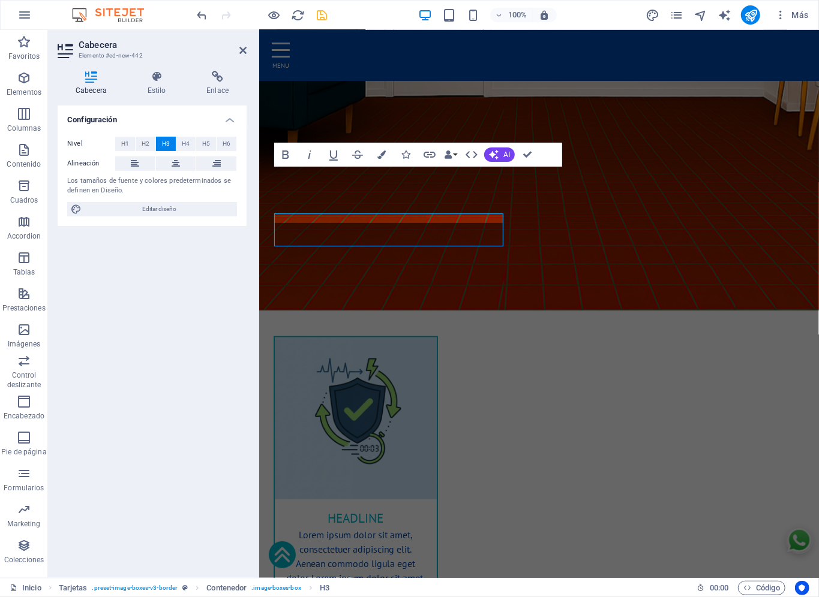
scroll to position [583, 0]
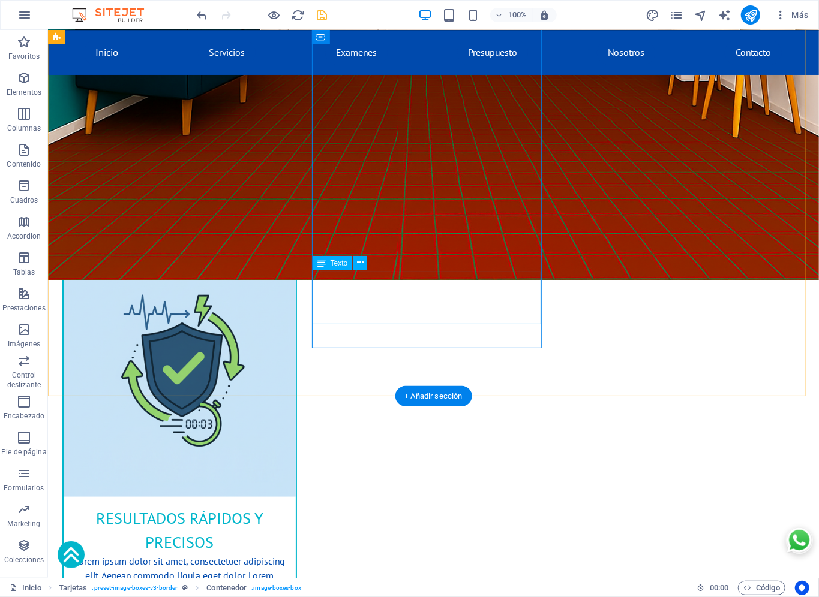
scroll to position [560, 0]
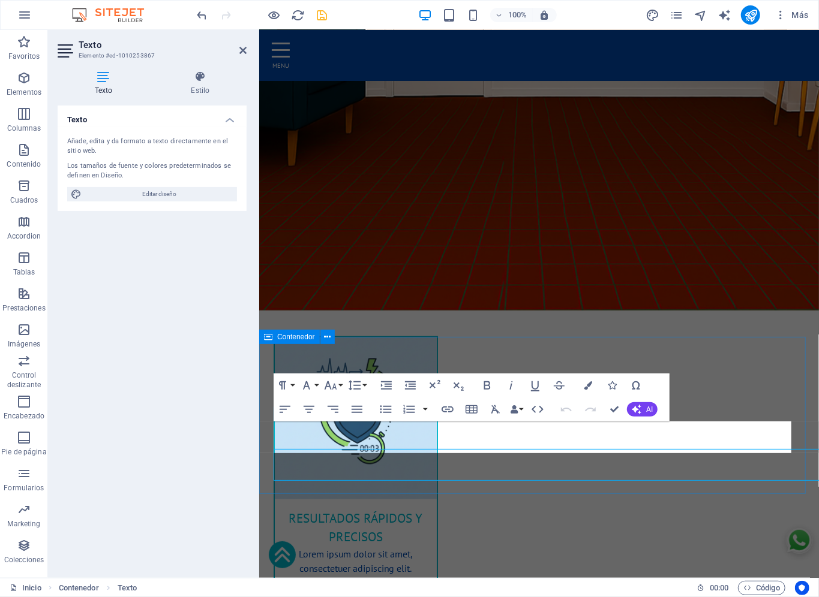
scroll to position [583, 0]
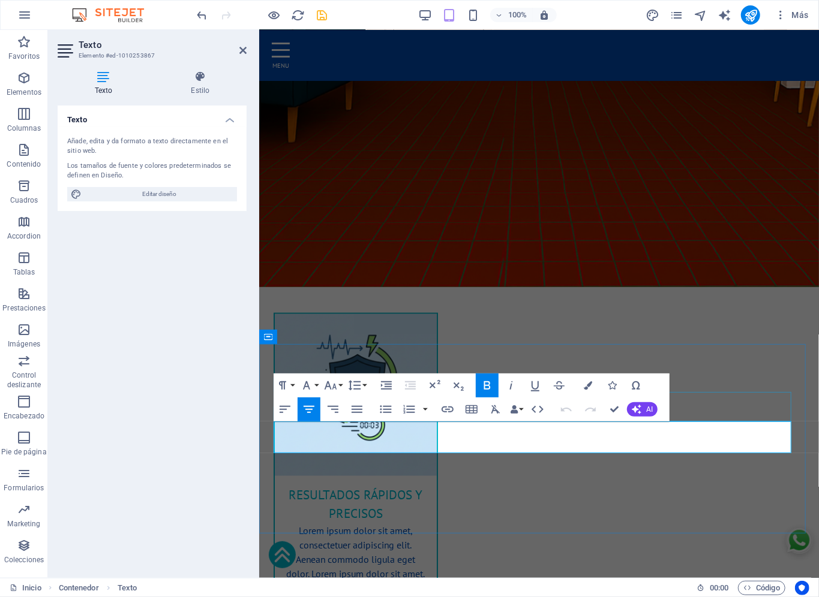
drag, startPoint x: 623, startPoint y: 427, endPoint x: 407, endPoint y: 405, distance: 217.1
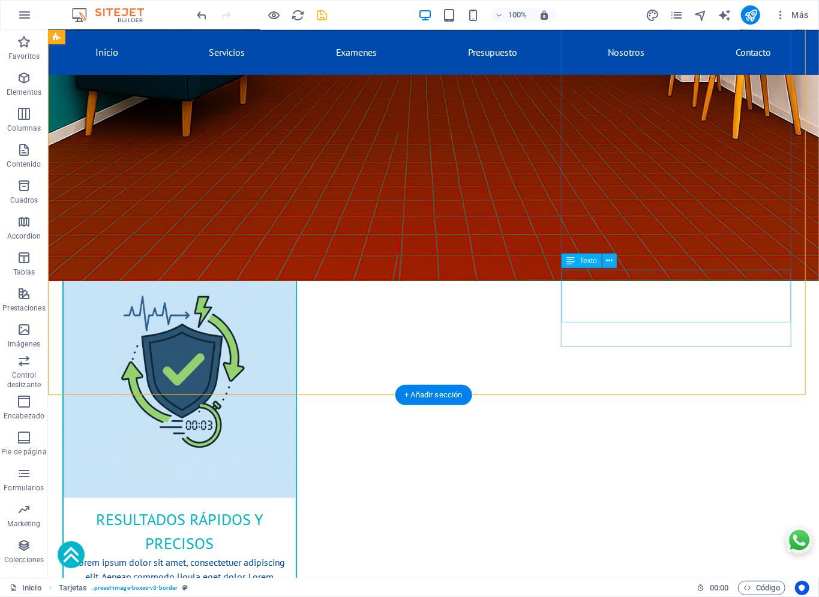
scroll to position [560, 0]
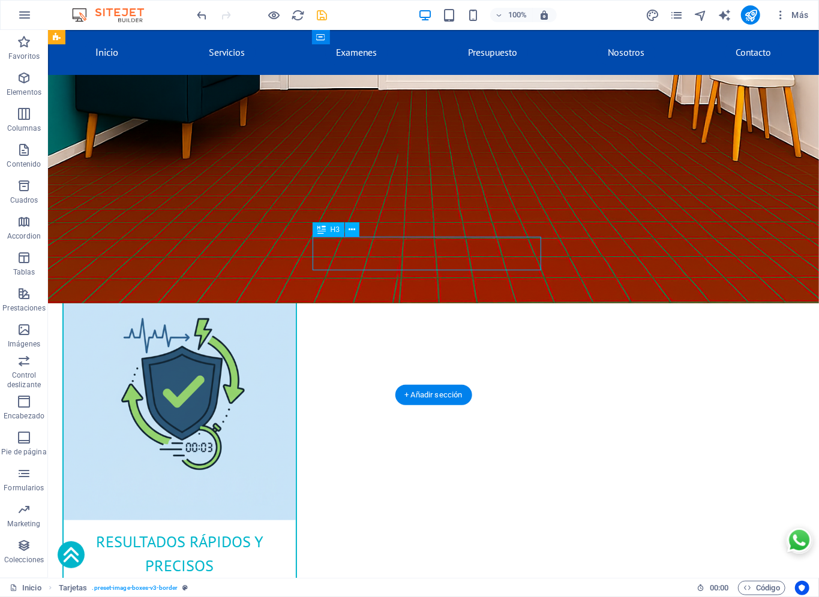
drag, startPoint x: 432, startPoint y: 256, endPoint x: 221, endPoint y: 256, distance: 211.1
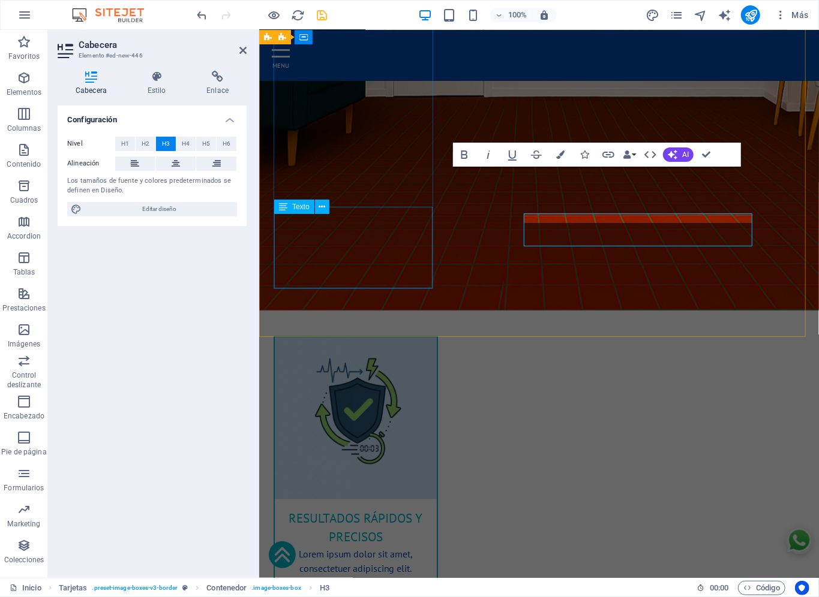
scroll to position [583, 0]
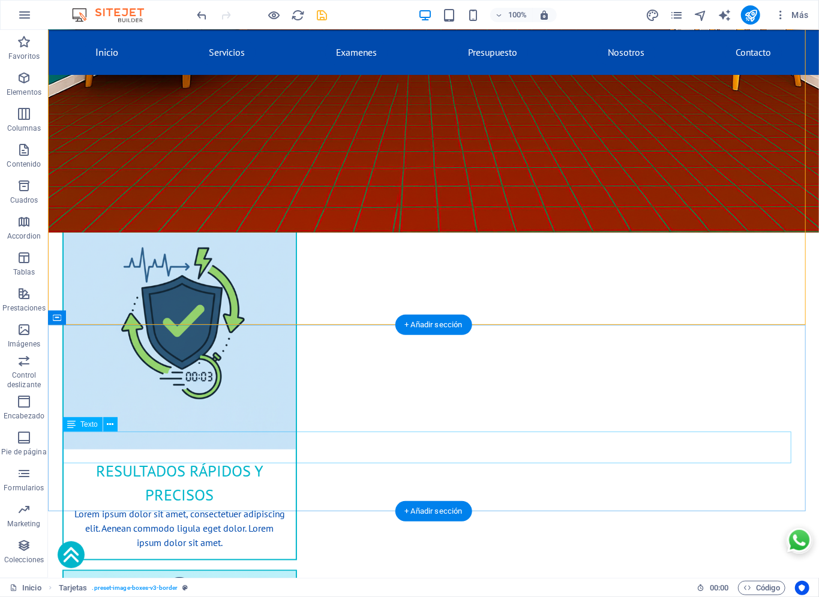
scroll to position [630, 0]
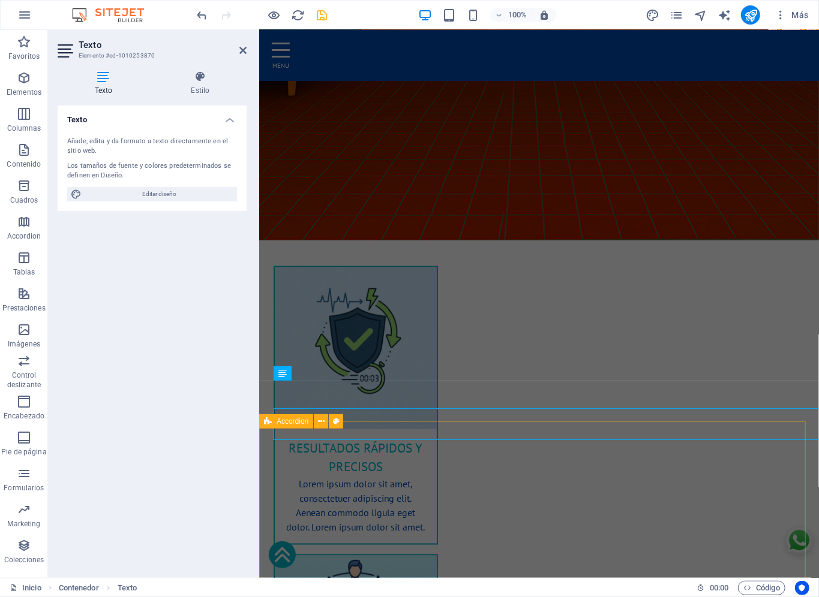
scroll to position [654, 0]
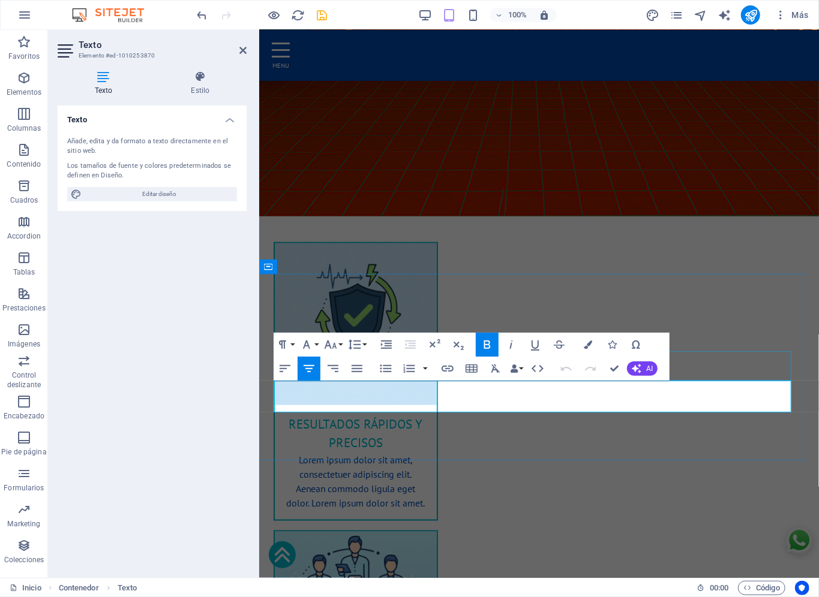
drag, startPoint x: 612, startPoint y: 389, endPoint x: 416, endPoint y: 375, distance: 196.7
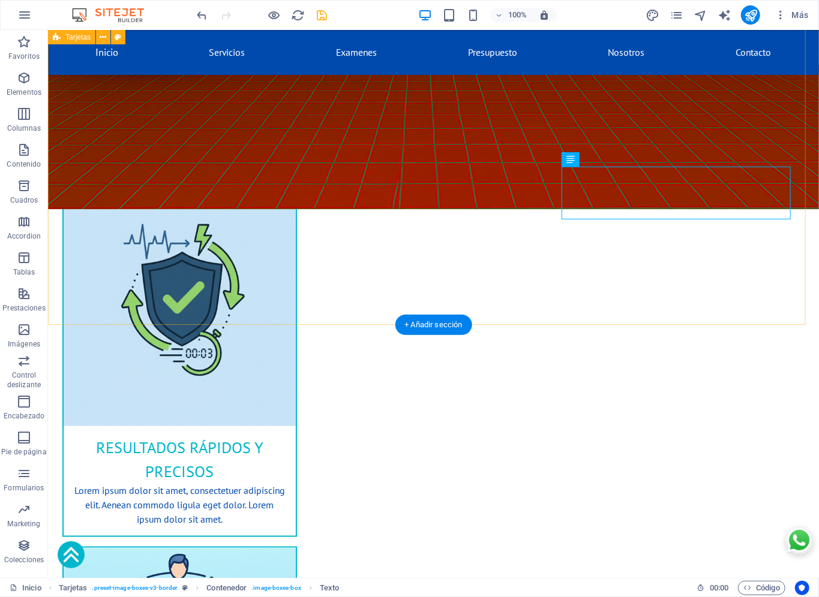
scroll to position [630, 0]
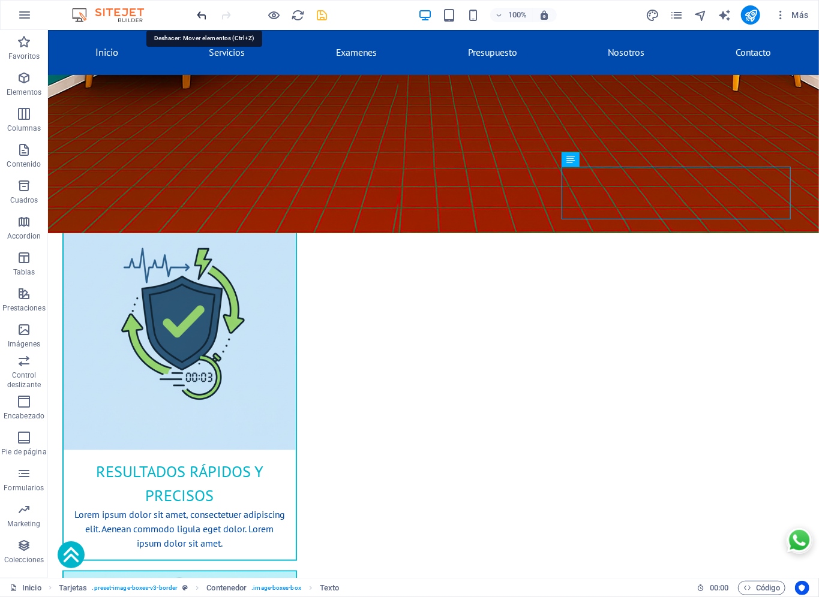
click at [205, 14] on icon "undo" at bounding box center [203, 15] width 14 height 14
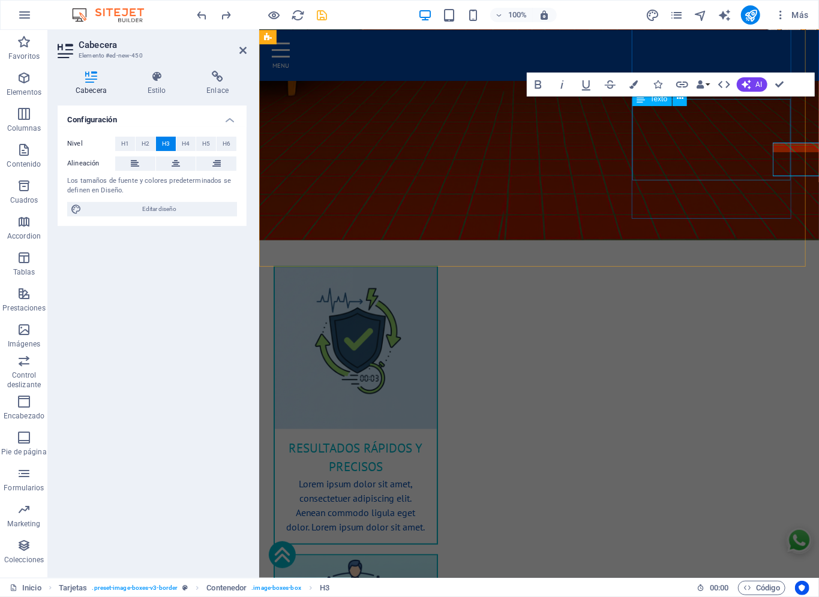
scroll to position [654, 0]
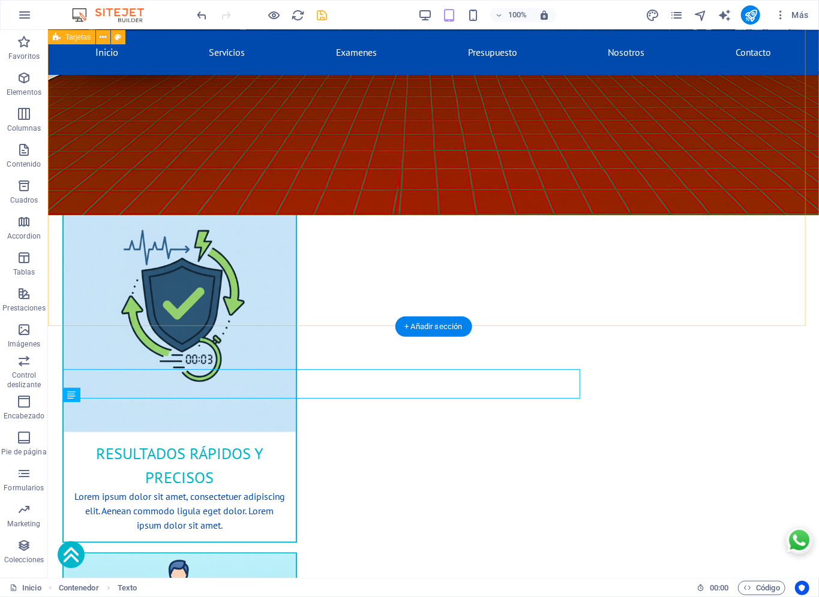
scroll to position [630, 0]
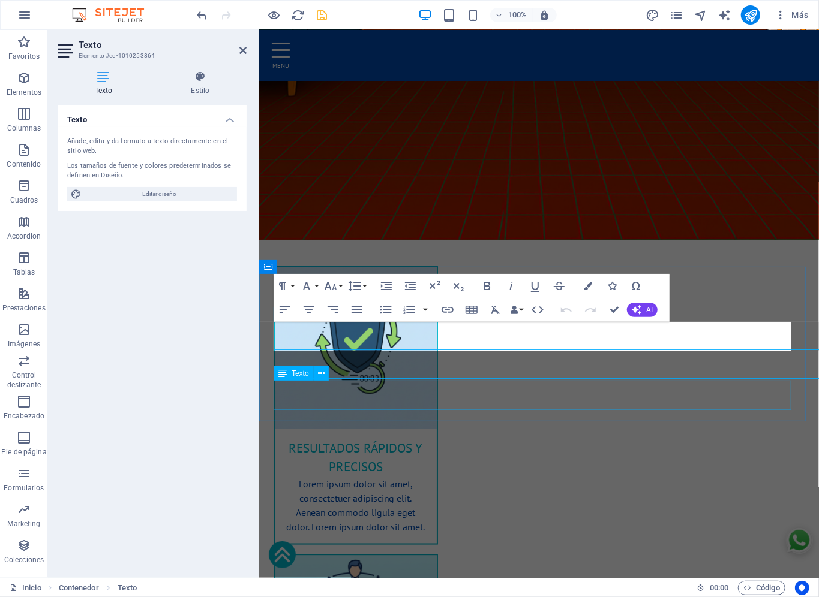
scroll to position [654, 0]
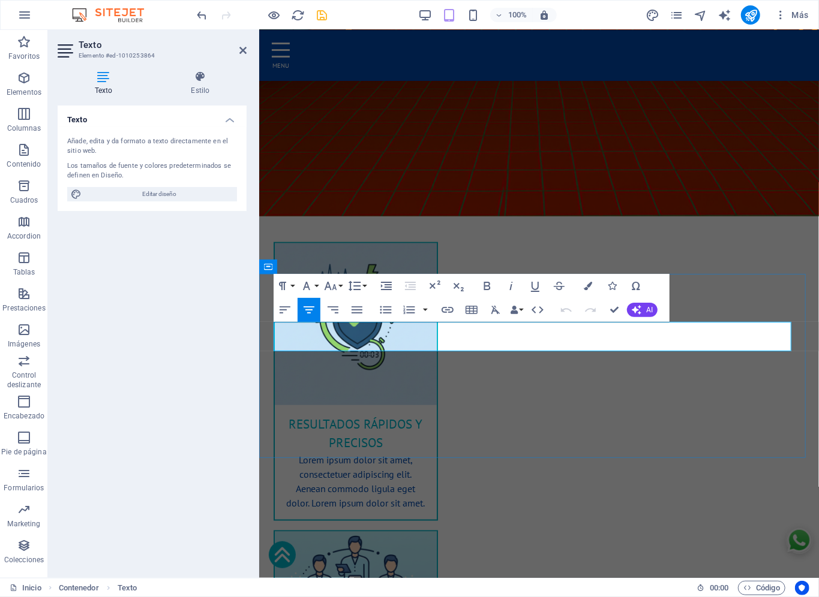
drag, startPoint x: 662, startPoint y: 337, endPoint x: 399, endPoint y: 338, distance: 262.1
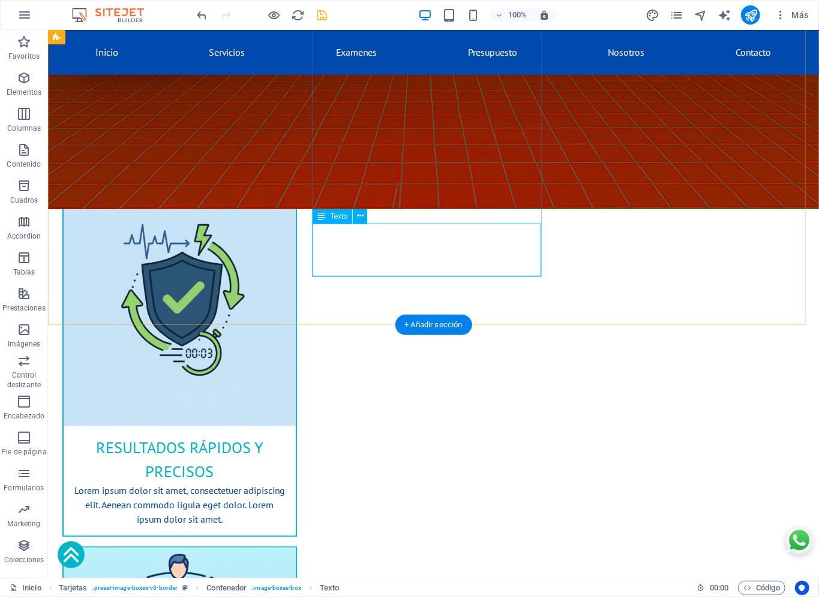
scroll to position [630, 0]
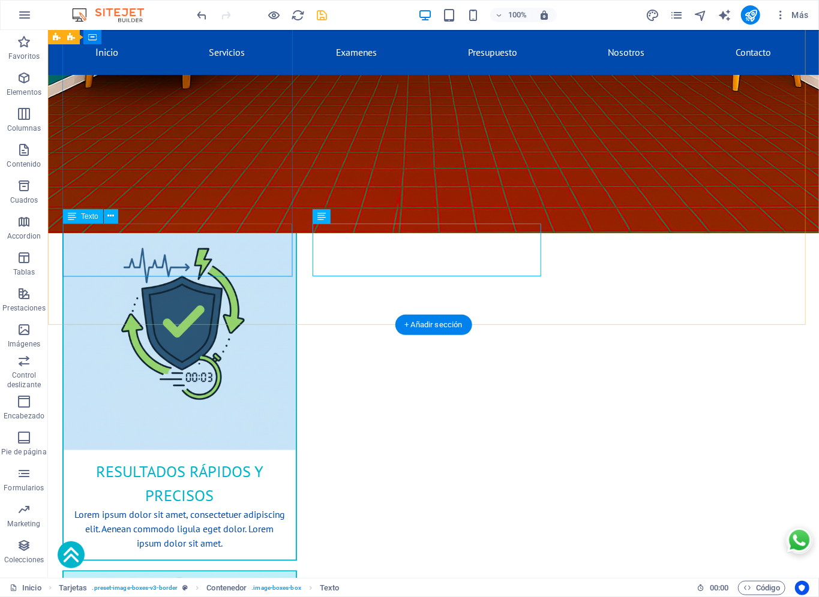
click at [188, 497] on div "Lorem ipsum dolor sit amet, consectetuer adipiscing elit. Aenean commodo ligula…" at bounding box center [179, 533] width 232 height 53
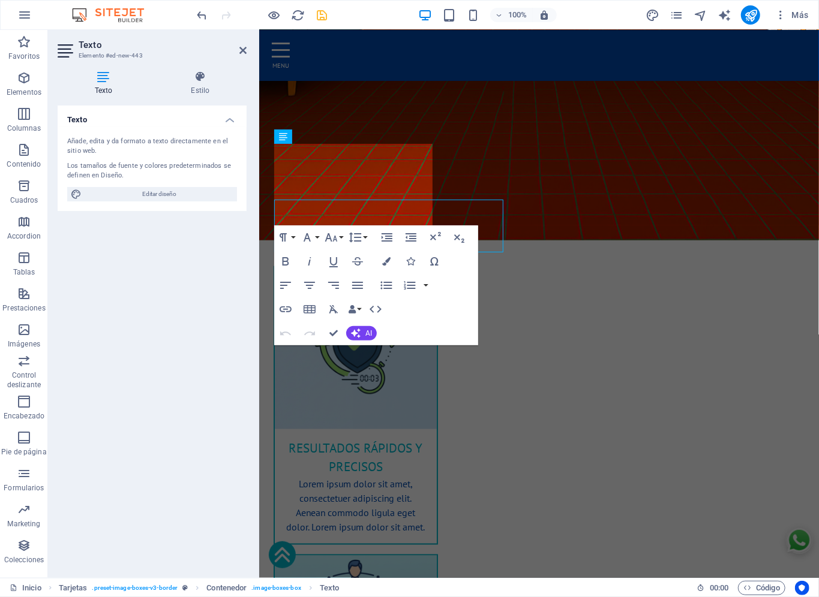
scroll to position [654, 0]
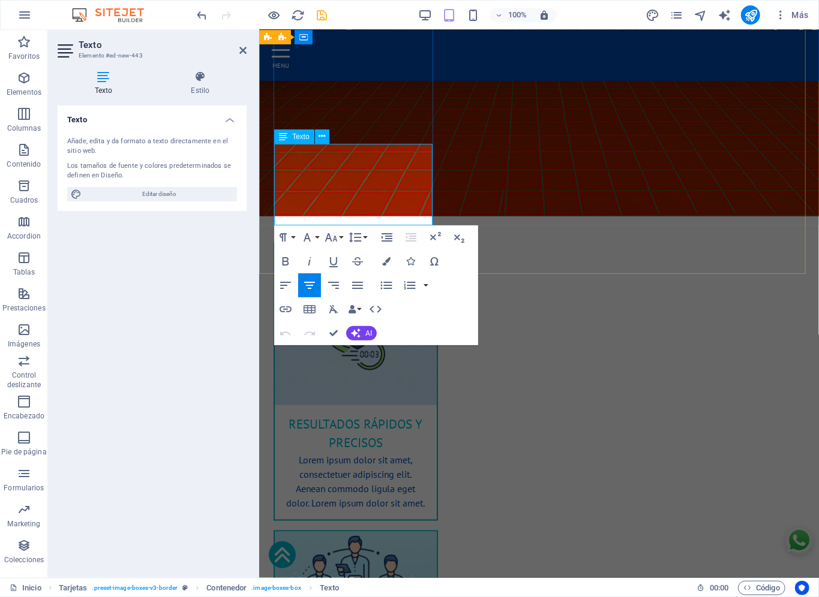
click at [349, 452] on p "Lorem ipsum dolor sit amet, consectetuer adipiscing elit. Aenean commodo ligula…" at bounding box center [355, 481] width 143 height 58
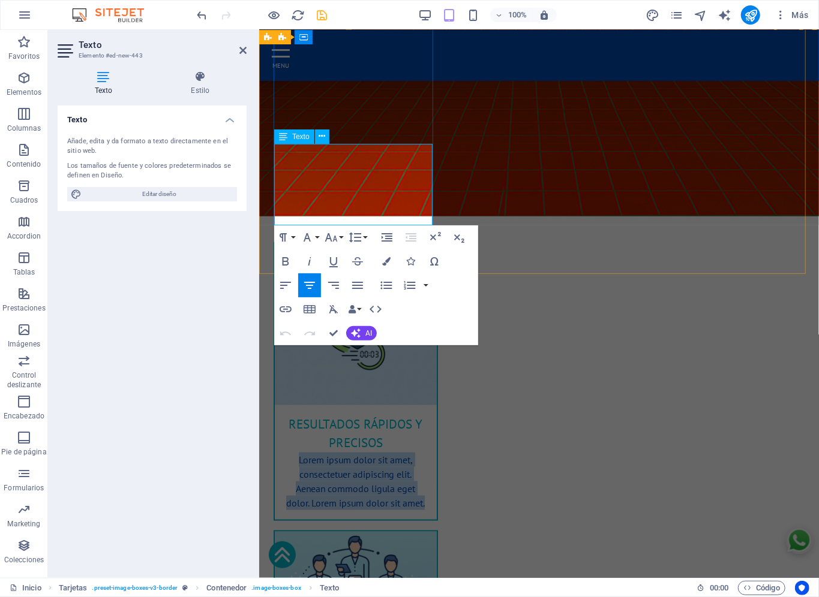
click at [349, 452] on p "Lorem ipsum dolor sit amet, consectetuer adipiscing elit. Aenean commodo ligula…" at bounding box center [355, 481] width 143 height 58
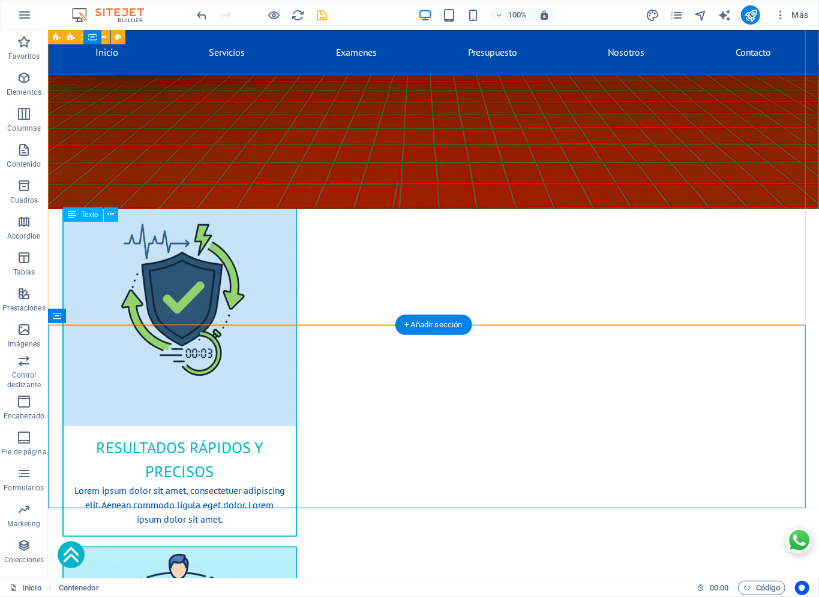
scroll to position [630, 0]
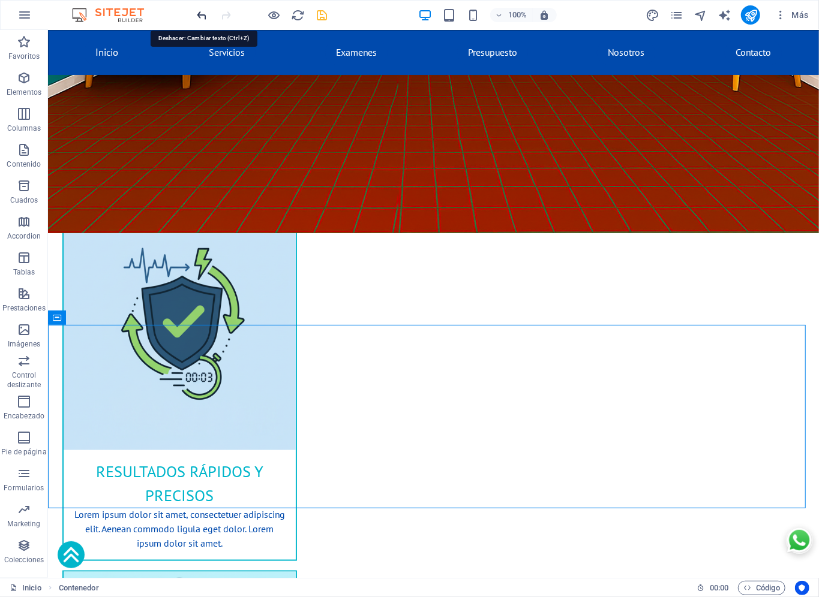
click at [203, 13] on icon "undo" at bounding box center [203, 15] width 14 height 14
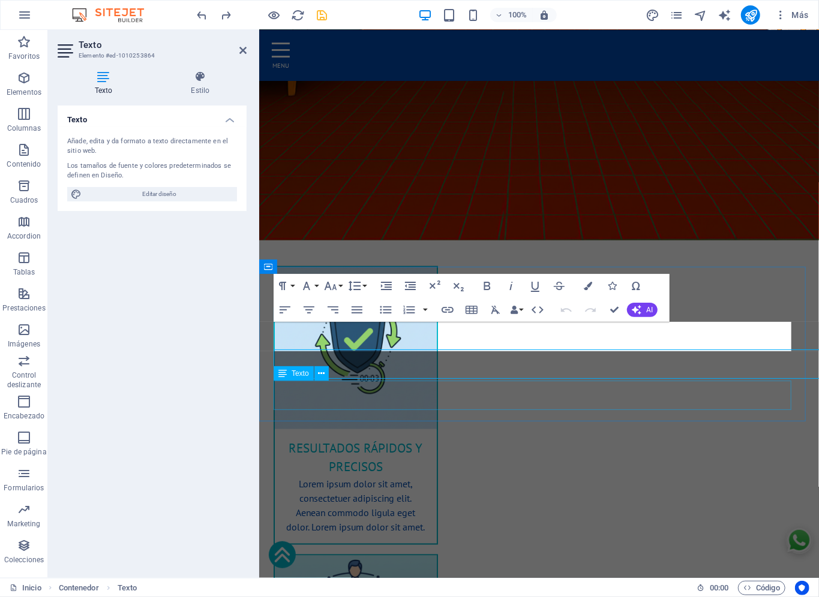
scroll to position [654, 0]
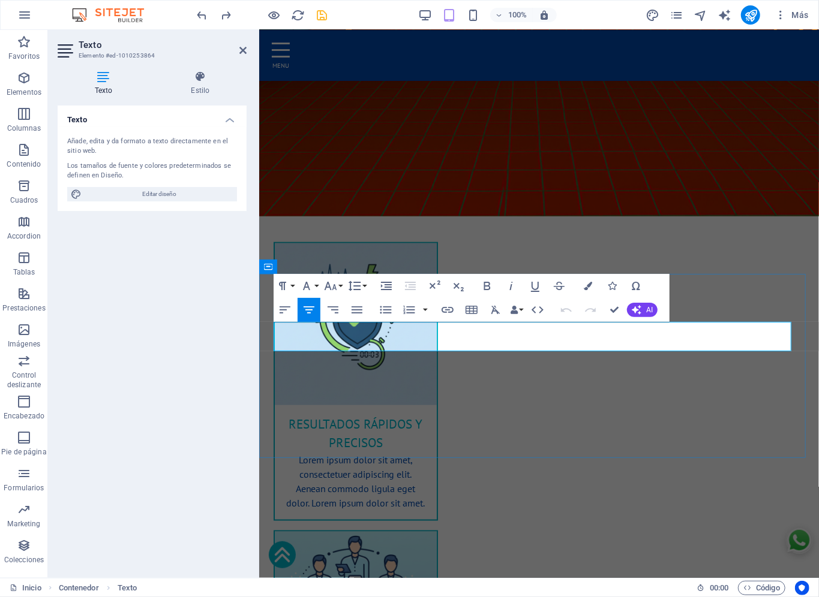
drag, startPoint x: 669, startPoint y: 344, endPoint x: 327, endPoint y: 344, distance: 341.3
click at [392, 452] on div "Lorem ipsum dolor sit amet, consectetuer adipiscing elit. Aenean commodo ligula…" at bounding box center [355, 485] width 162 height 67
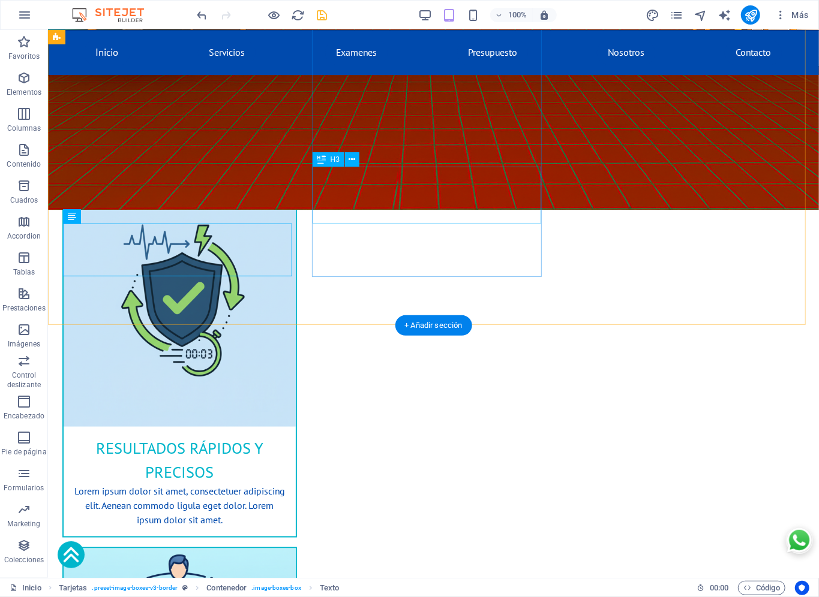
scroll to position [630, 0]
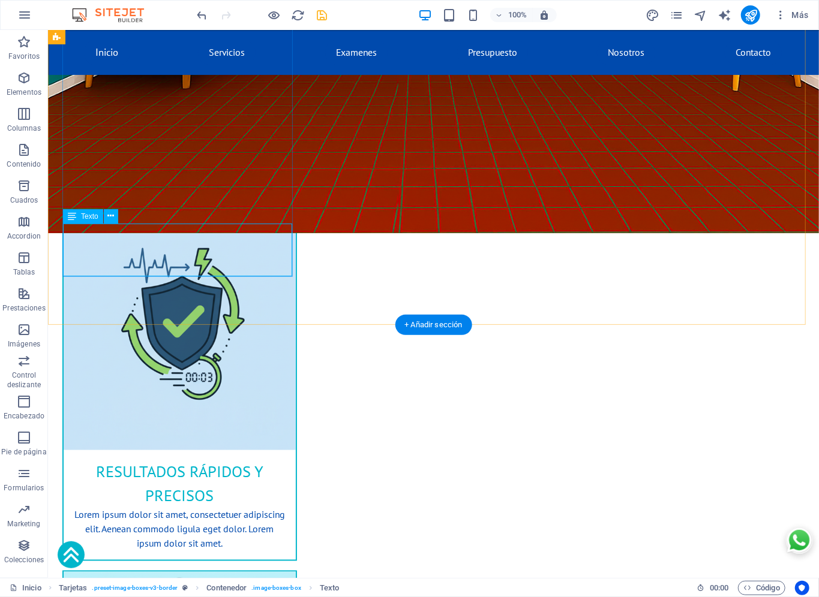
click at [157, 497] on div "Lorem ipsum dolor sit amet, consectetuer adipiscing elit. Aenean commodo ligula…" at bounding box center [179, 533] width 232 height 53
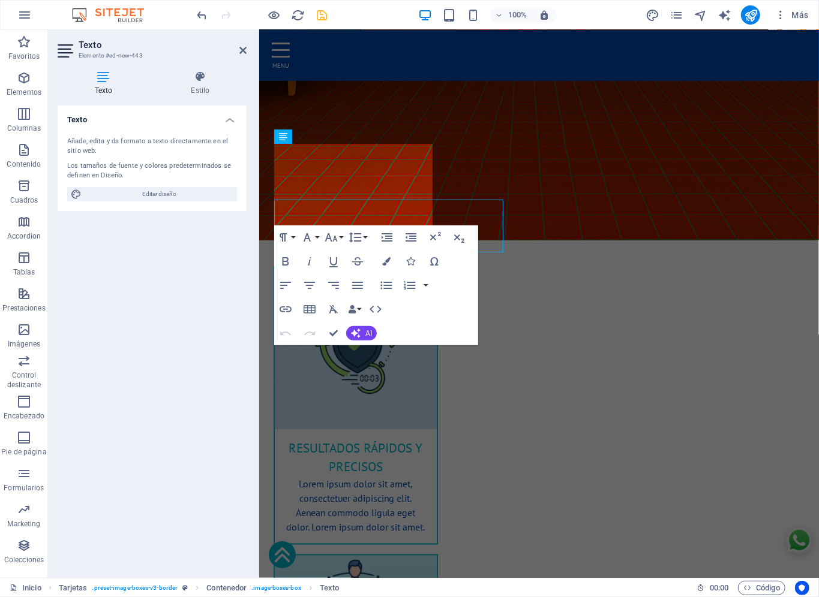
scroll to position [654, 0]
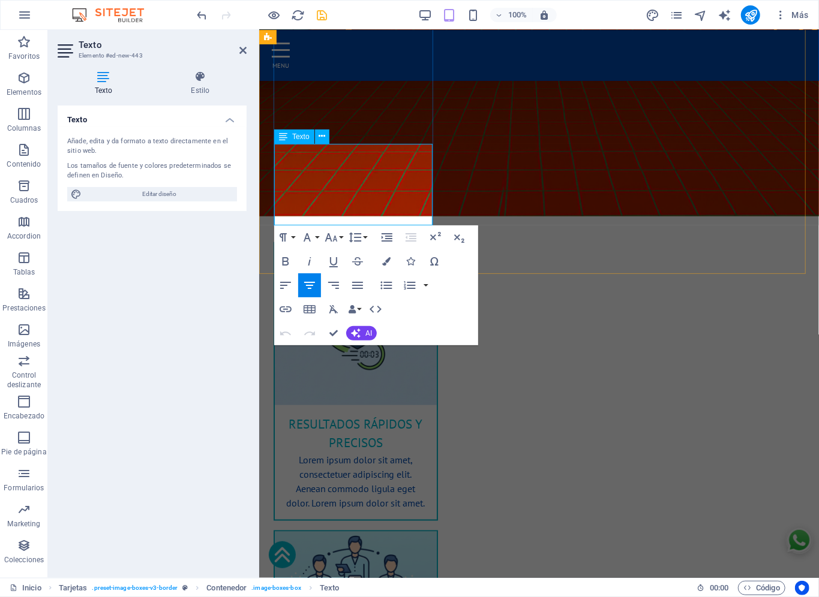
click at [364, 452] on p "Lorem ipsum dolor sit amet, consectetuer adipiscing elit. Aenean commodo ligula…" at bounding box center [355, 481] width 143 height 58
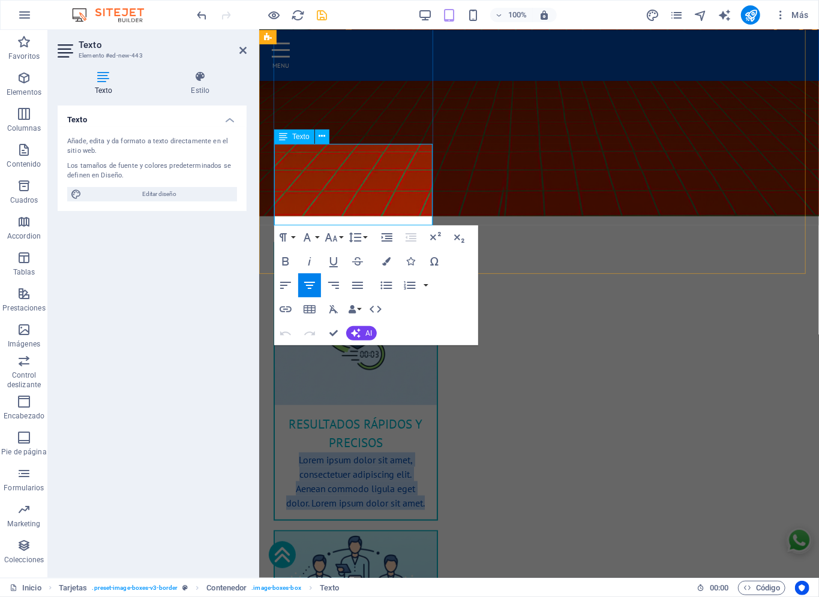
click at [364, 452] on p "Lorem ipsum dolor sit amet, consectetuer adipiscing elit. Aenean commodo ligula…" at bounding box center [355, 481] width 143 height 58
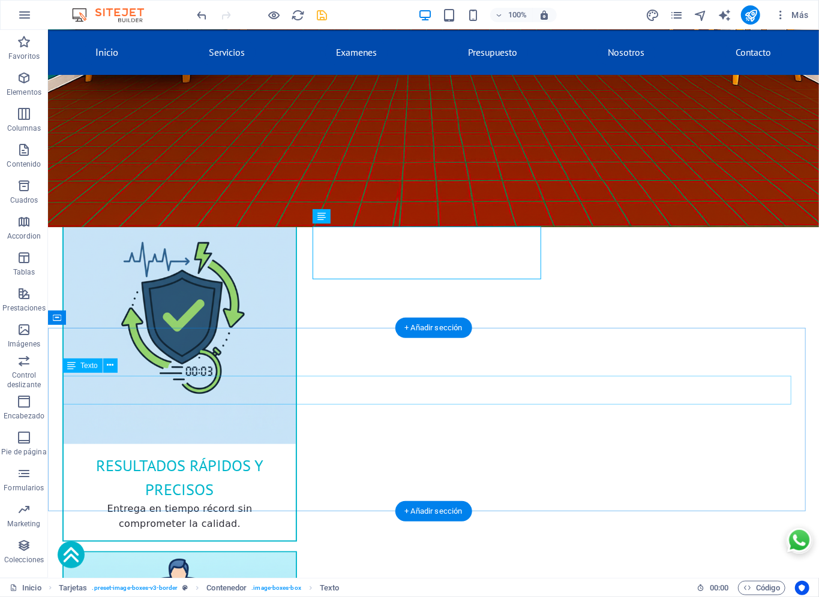
scroll to position [630, 0]
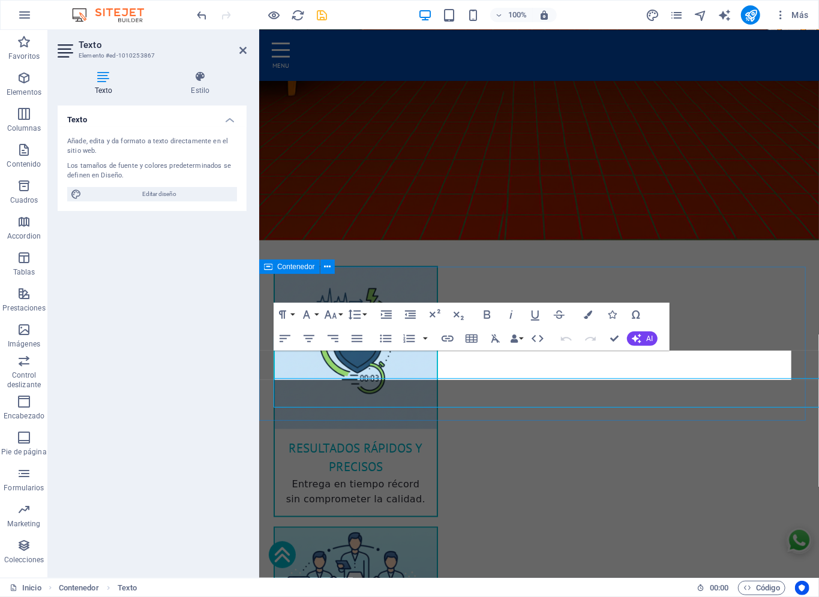
scroll to position [654, 0]
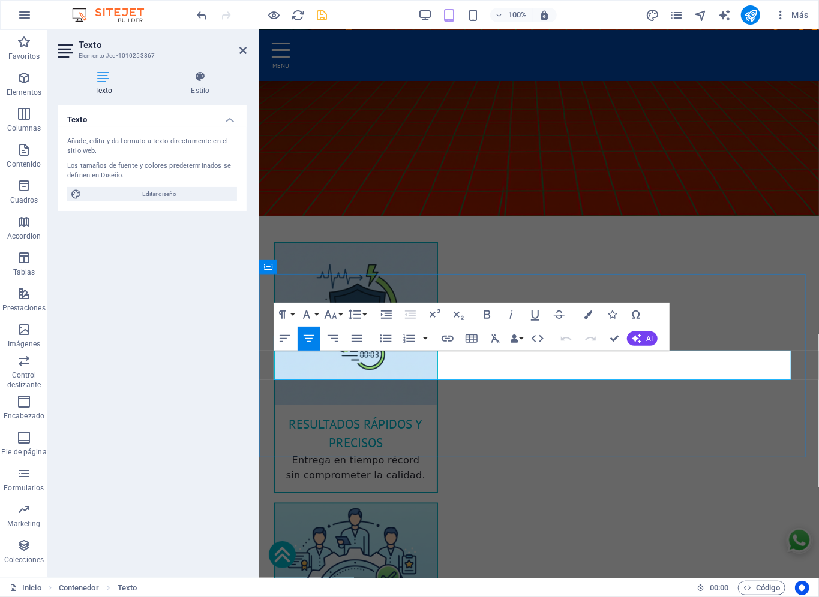
drag, startPoint x: 647, startPoint y: 374, endPoint x: 333, endPoint y: 359, distance: 314.0
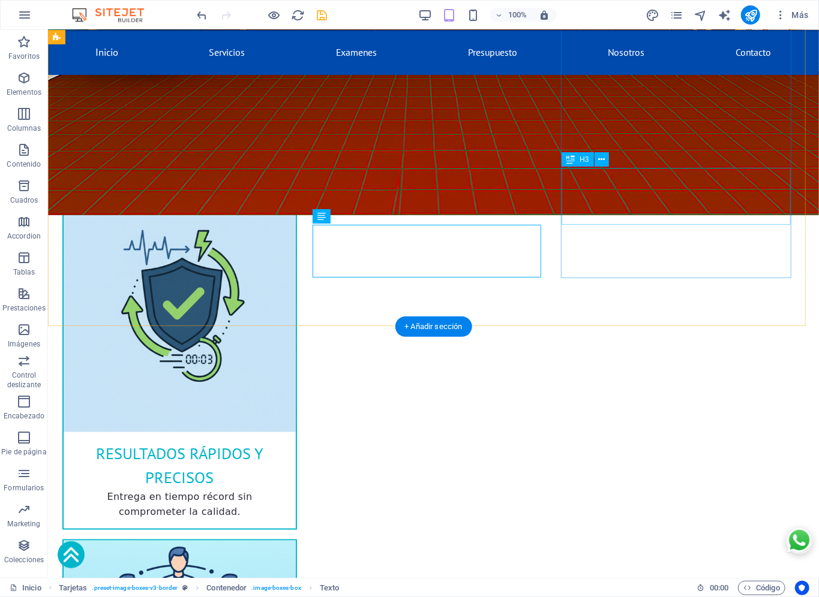
scroll to position [630, 0]
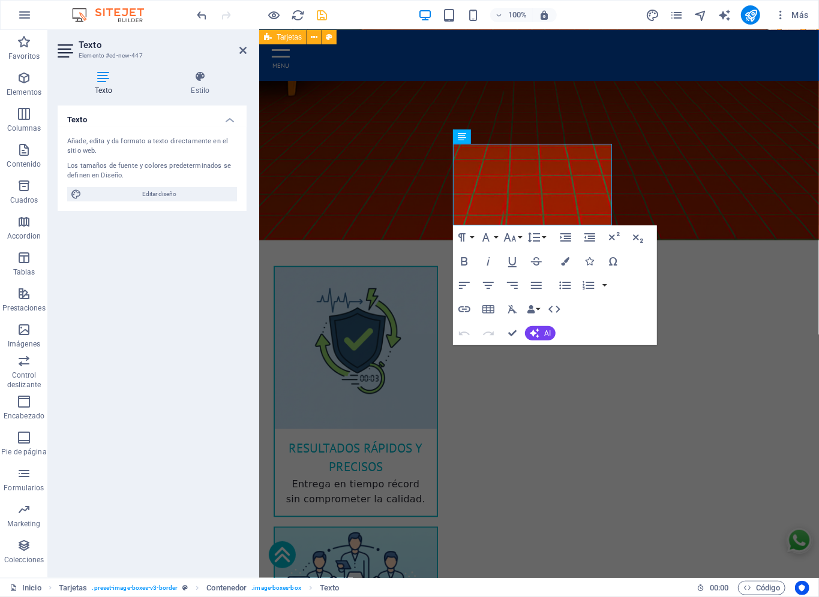
scroll to position [654, 0]
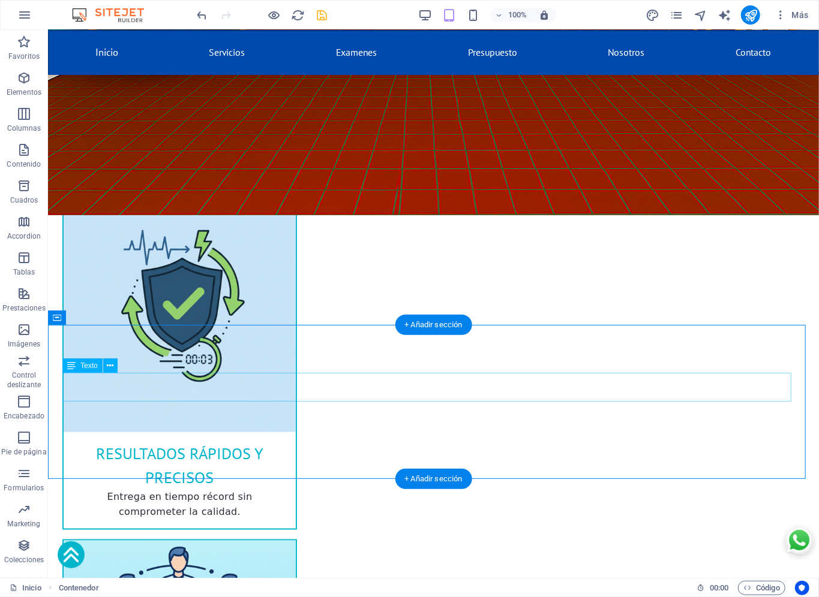
scroll to position [630, 0]
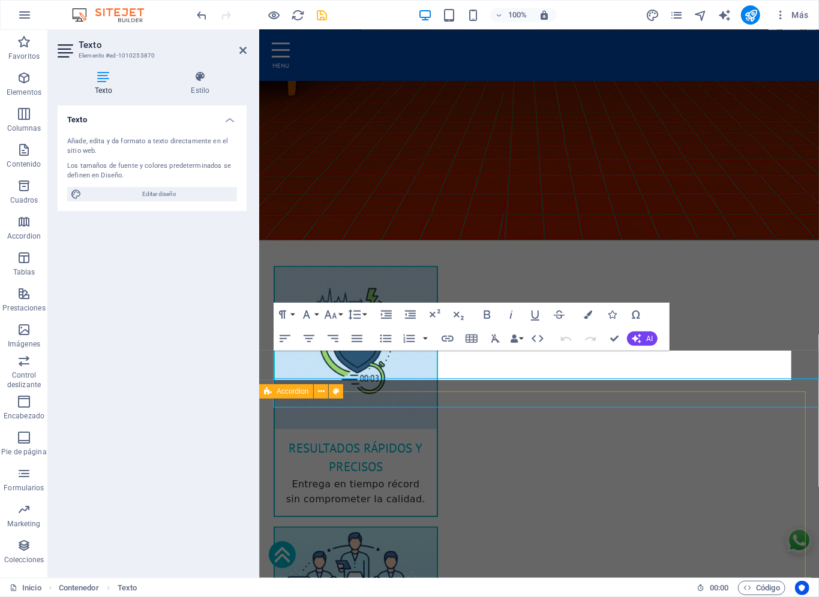
scroll to position [654, 0]
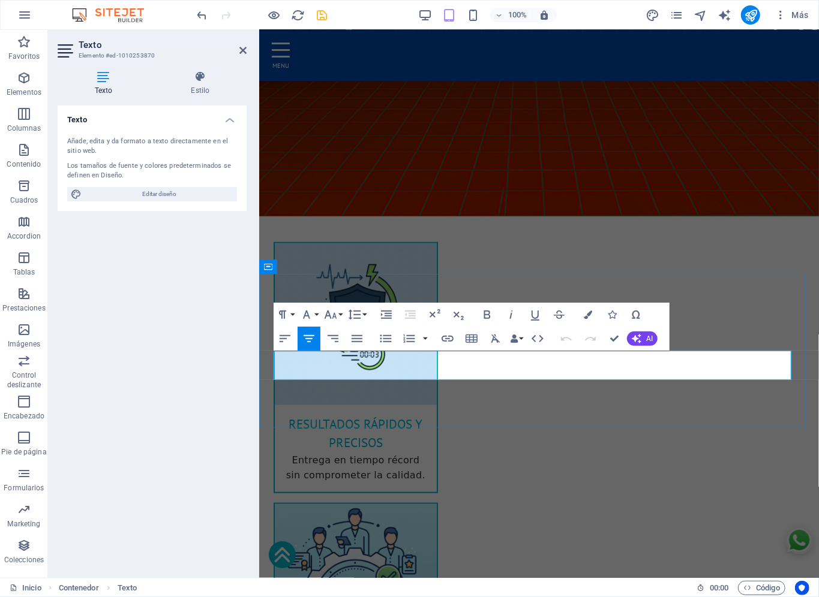
drag, startPoint x: 639, startPoint y: 374, endPoint x: 347, endPoint y: 372, distance: 291.5
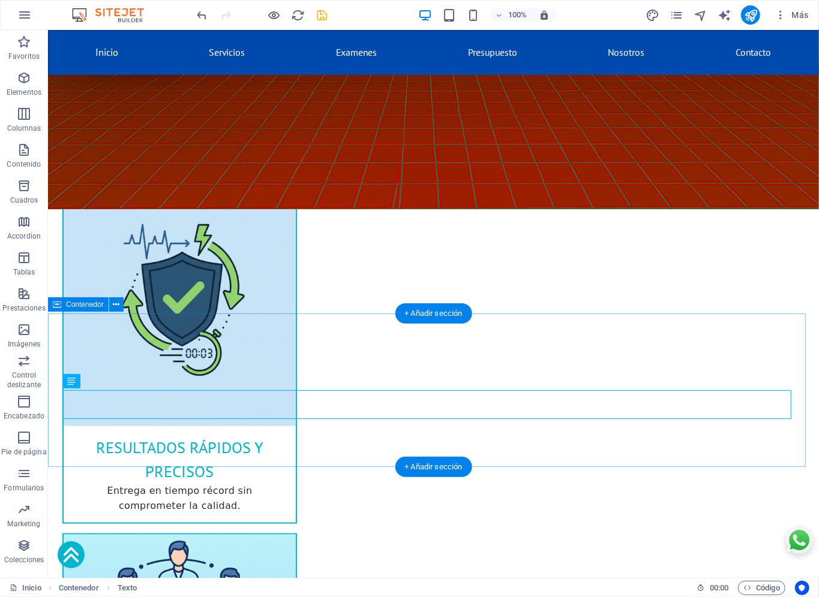
scroll to position [630, 0]
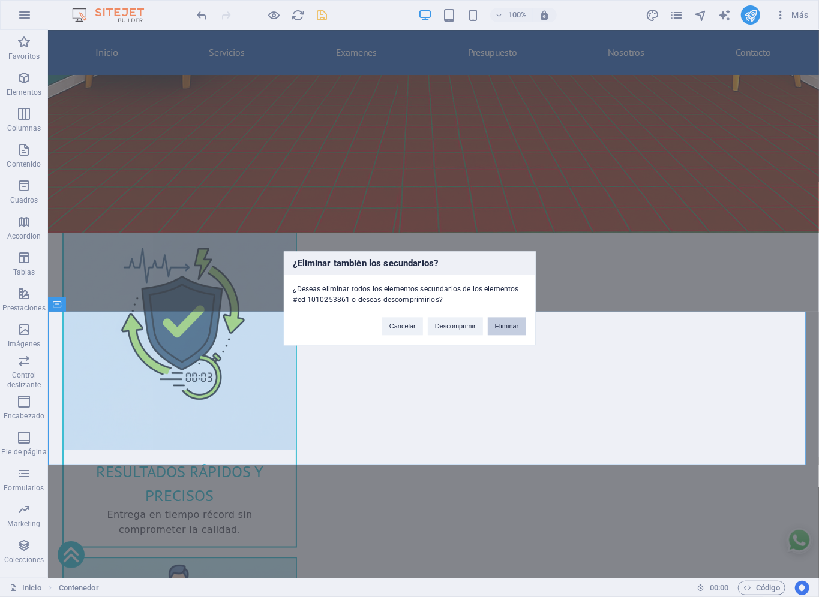
drag, startPoint x: 494, startPoint y: 319, endPoint x: 452, endPoint y: 294, distance: 49.0
click at [494, 319] on button "Eliminar" at bounding box center [507, 327] width 38 height 18
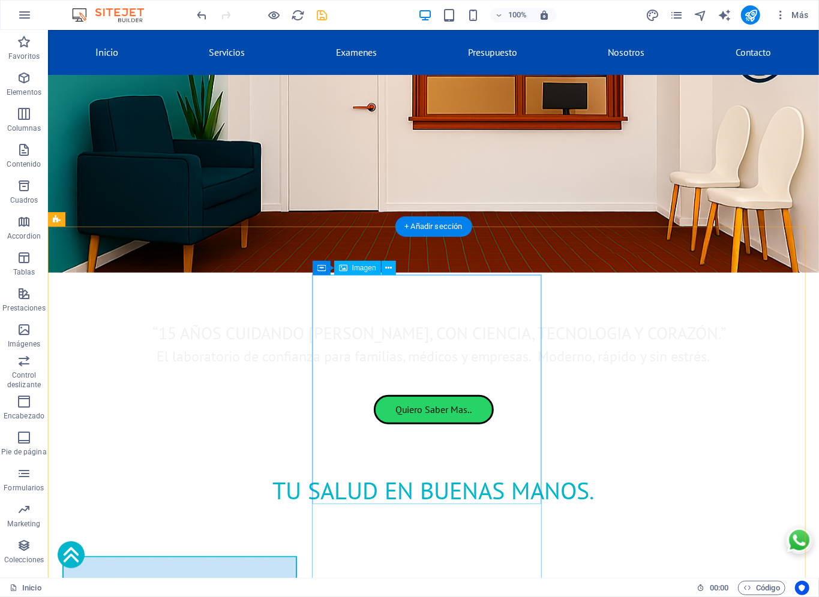
scroll to position [283, 0]
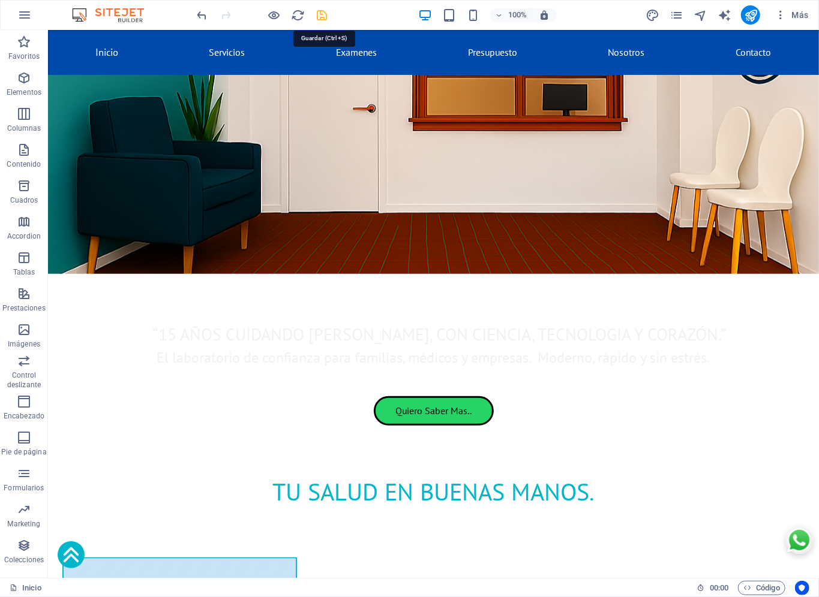
click at [328, 17] on icon "save" at bounding box center [323, 15] width 14 height 14
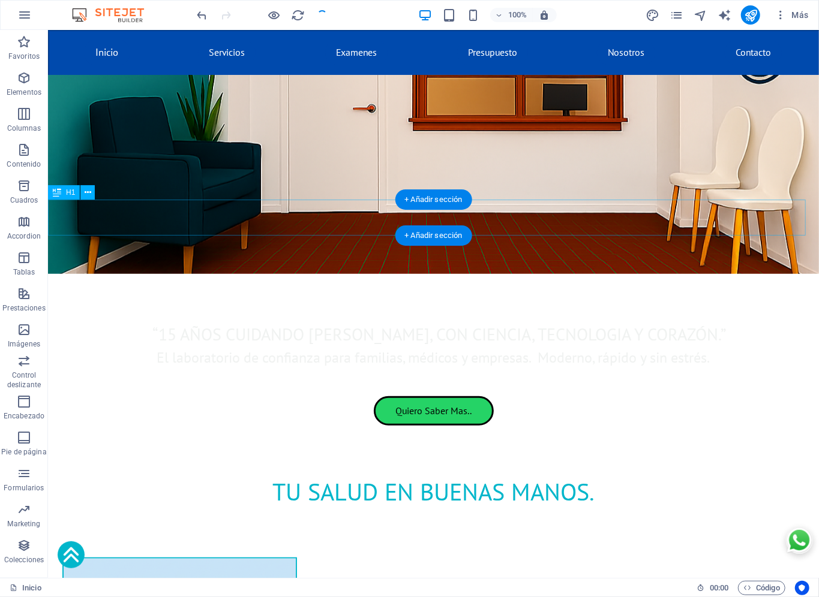
checkbox input "false"
click at [615, 473] on div "Tu Salud en Buenas Manos." at bounding box center [432, 491] width 771 height 36
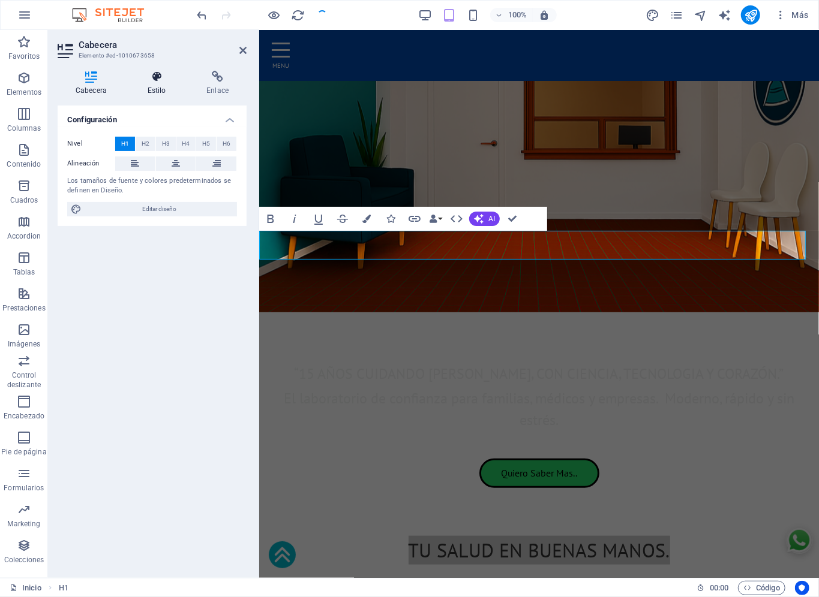
click at [177, 74] on icon at bounding box center [157, 77] width 55 height 12
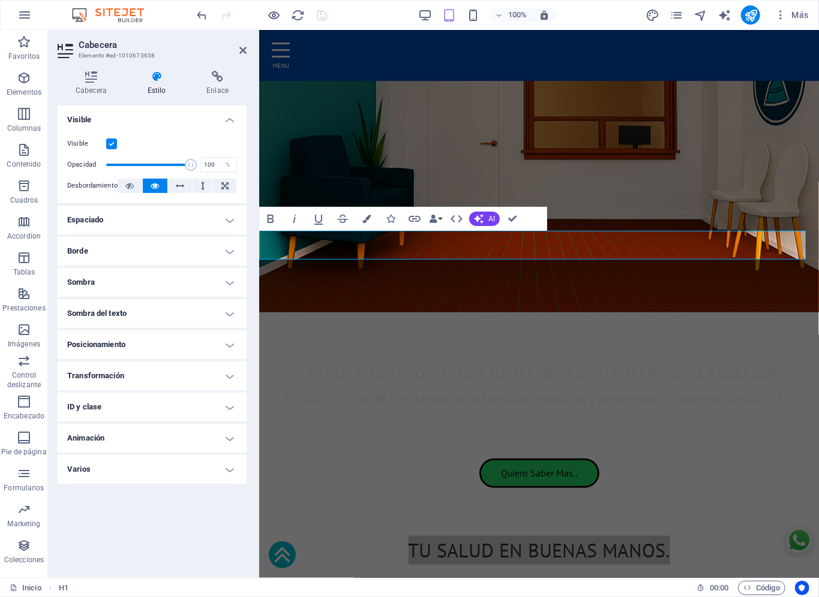
click at [154, 88] on h4 "Estilo" at bounding box center [159, 83] width 59 height 25
click at [156, 80] on icon at bounding box center [157, 77] width 55 height 12
click at [108, 218] on h4 "Espaciado" at bounding box center [152, 220] width 189 height 29
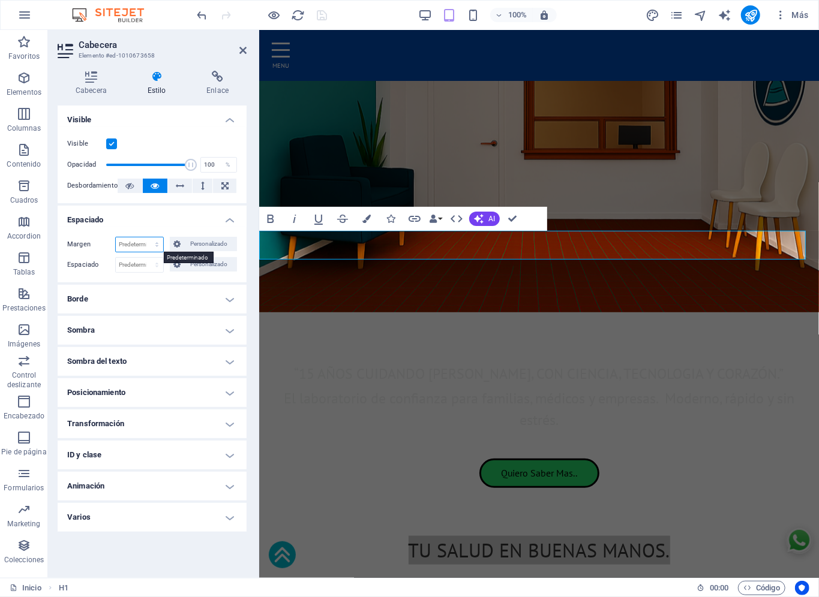
click at [144, 248] on select "Predeterminado automático px % rem vw vh Personalizado" at bounding box center [139, 245] width 47 height 14
select select "px"
click at [146, 238] on select "Predeterminado automático px % rem vw vh Personalizado" at bounding box center [139, 245] width 47 height 14
type input "50"
click at [212, 250] on span "Personalizado" at bounding box center [208, 244] width 49 height 14
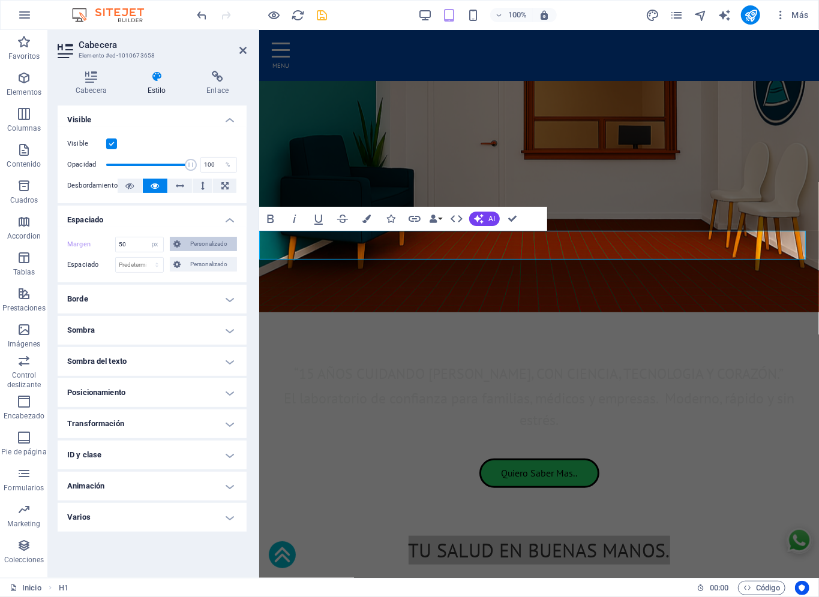
type input "50"
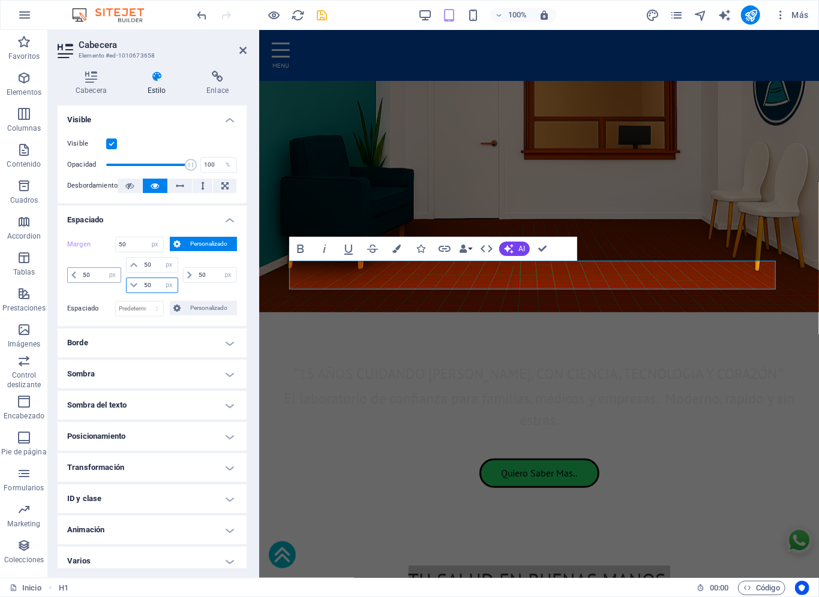
drag, startPoint x: 155, startPoint y: 287, endPoint x: 81, endPoint y: 271, distance: 76.1
click at [81, 271] on div "50 automático px % rem vw vh 50 automático px % rem vw vh 50 automático px % re…" at bounding box center [152, 275] width 170 height 36
type input "50"
drag, startPoint x: 98, startPoint y: 276, endPoint x: 0, endPoint y: 242, distance: 104.1
click at [0, 242] on section "Favoritos Elementos Columnas Contenido Cuadros Accordion Tablas Prestaciones Im…" at bounding box center [409, 304] width 819 height 548
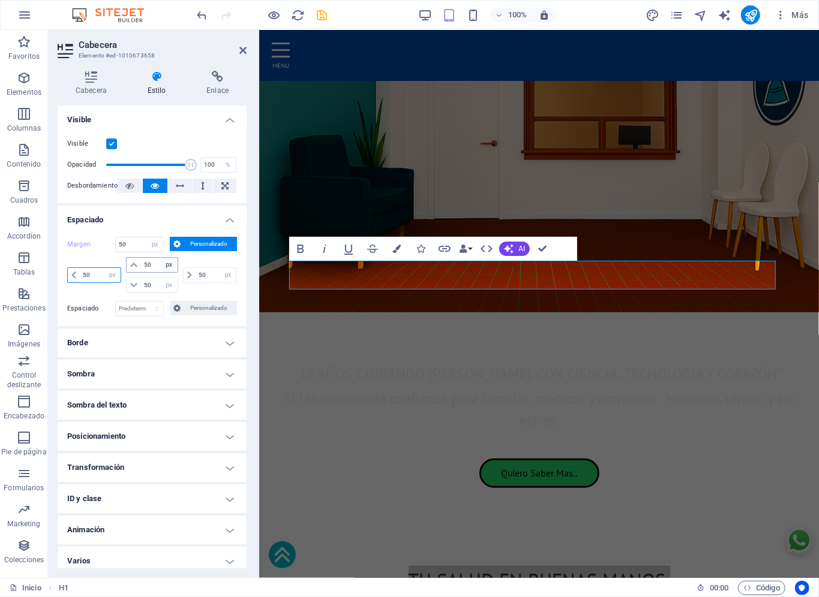
type input "0"
select select "DISABLED_OPTION_VALUE"
type input "0"
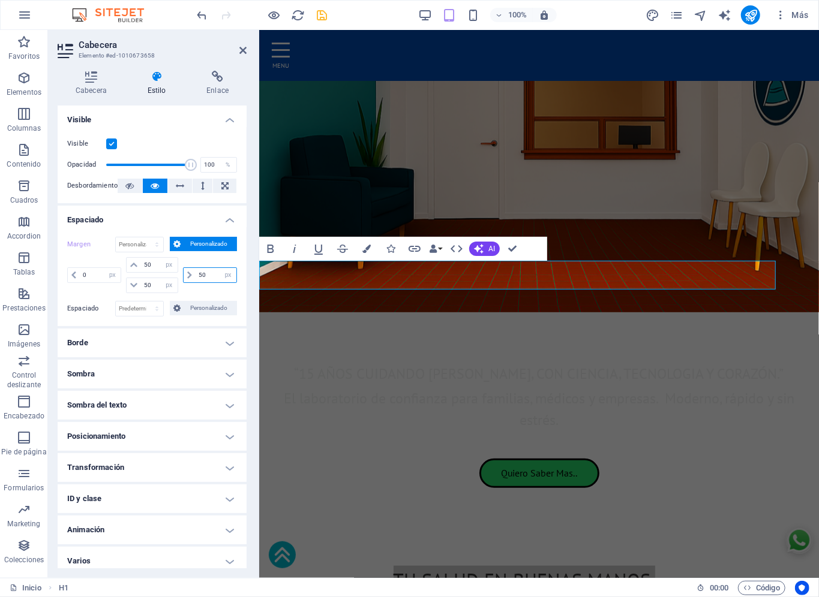
drag, startPoint x: 214, startPoint y: 276, endPoint x: 113, endPoint y: 256, distance: 102.8
click at [113, 256] on div "Margen Predeterminado automático px % rem vw vh Personalizado Personalizado 0 a…" at bounding box center [152, 266] width 170 height 59
type input "0"
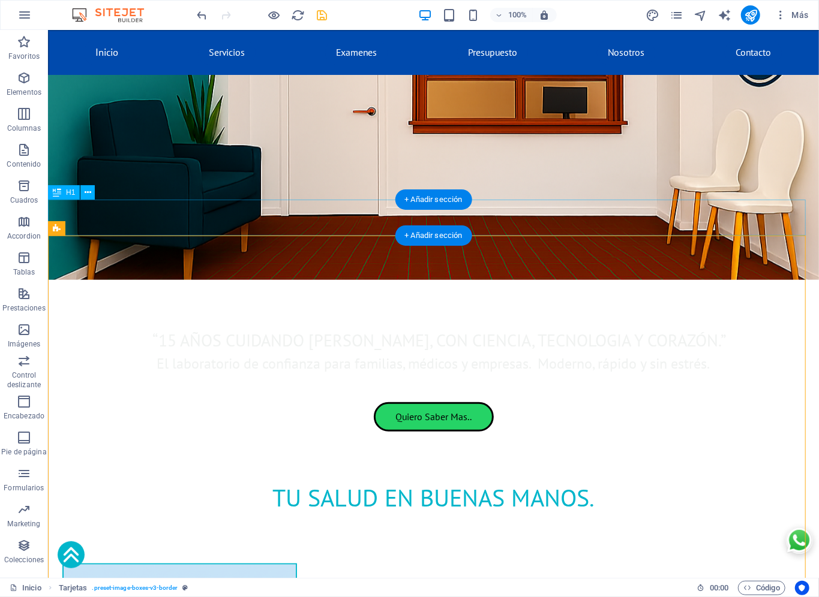
click at [157, 479] on div "Tu Salud en Buenas Manos." at bounding box center [432, 497] width 771 height 36
select select "px"
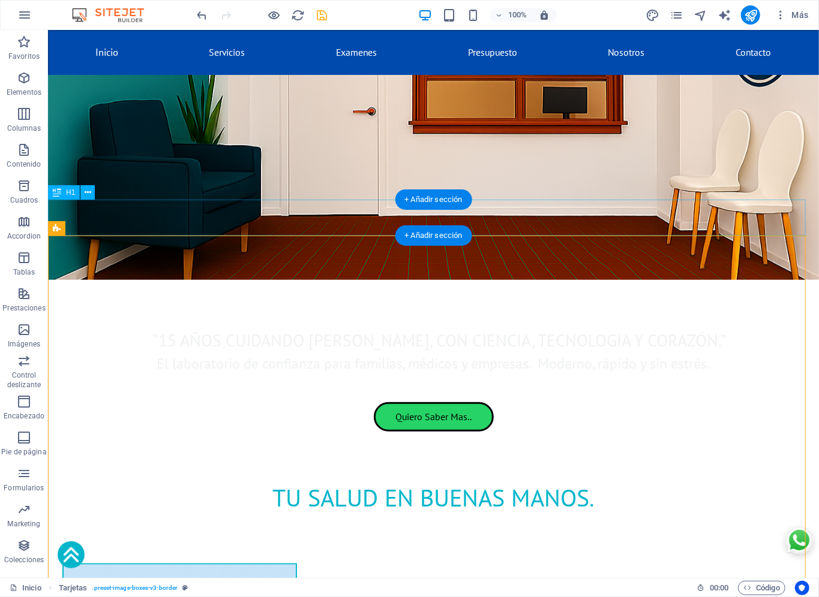
select select "px"
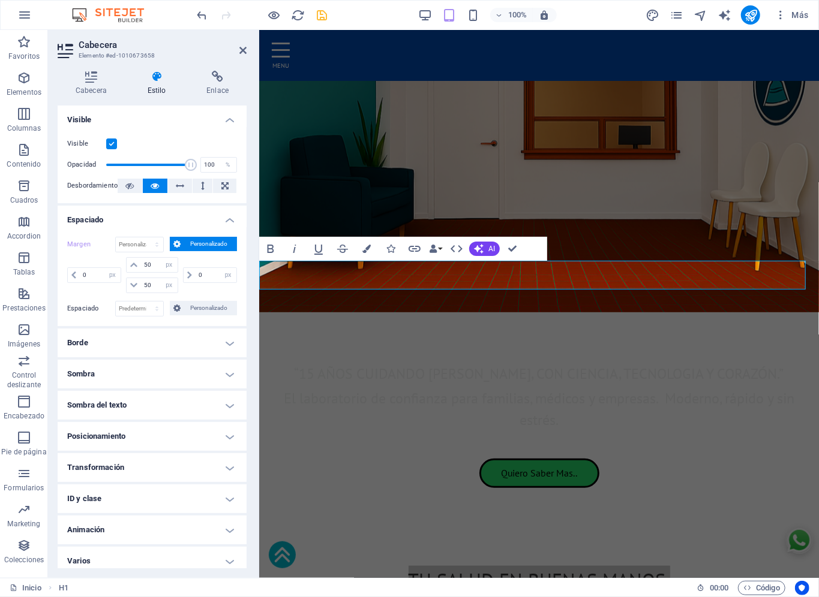
click at [196, 245] on span "Personalizado" at bounding box center [208, 244] width 49 height 14
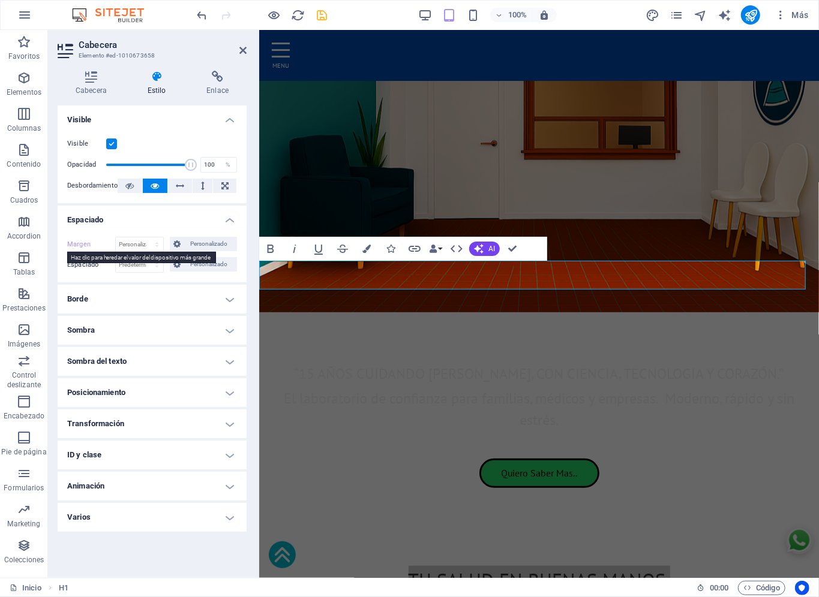
click at [82, 247] on label "Margen" at bounding box center [91, 245] width 48 height 14
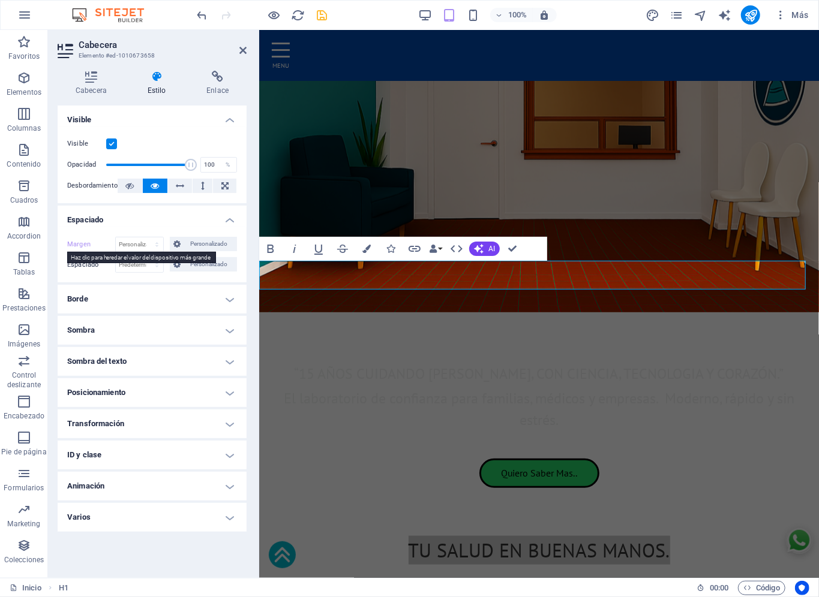
click at [82, 247] on label "Margen" at bounding box center [91, 245] width 48 height 14
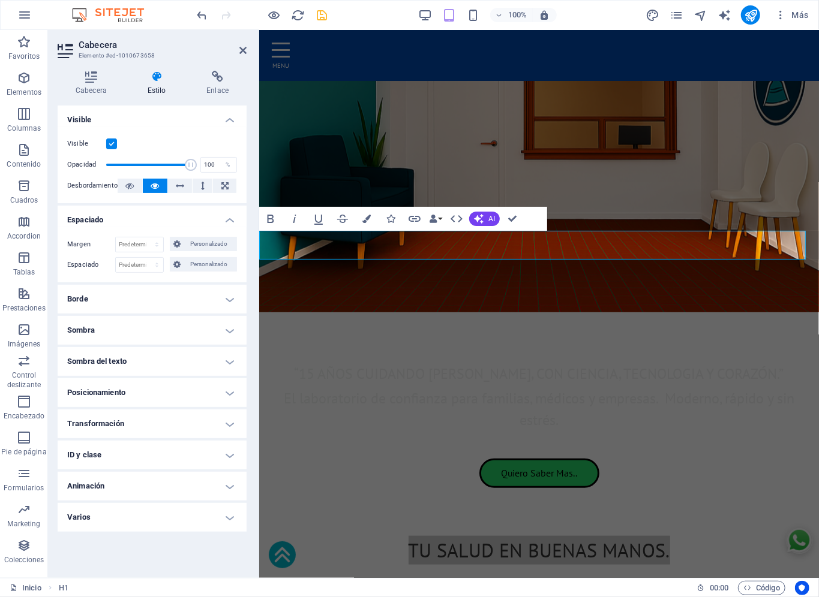
click at [89, 266] on label "Espaciado" at bounding box center [91, 265] width 48 height 14
click at [214, 264] on span "Personalizado" at bounding box center [208, 264] width 49 height 14
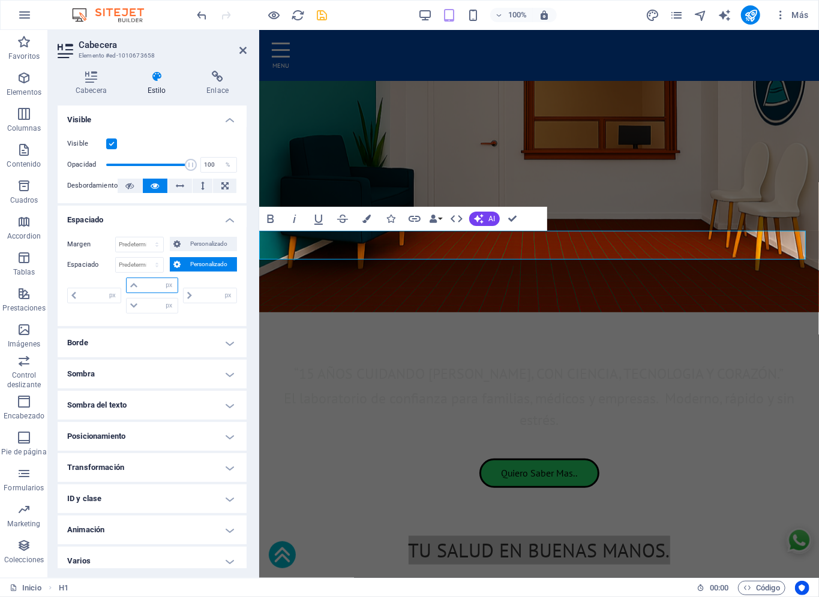
click at [148, 284] on input "number" at bounding box center [159, 285] width 36 height 14
type input "50"
click at [149, 305] on input "number" at bounding box center [159, 306] width 36 height 14
type input "0"
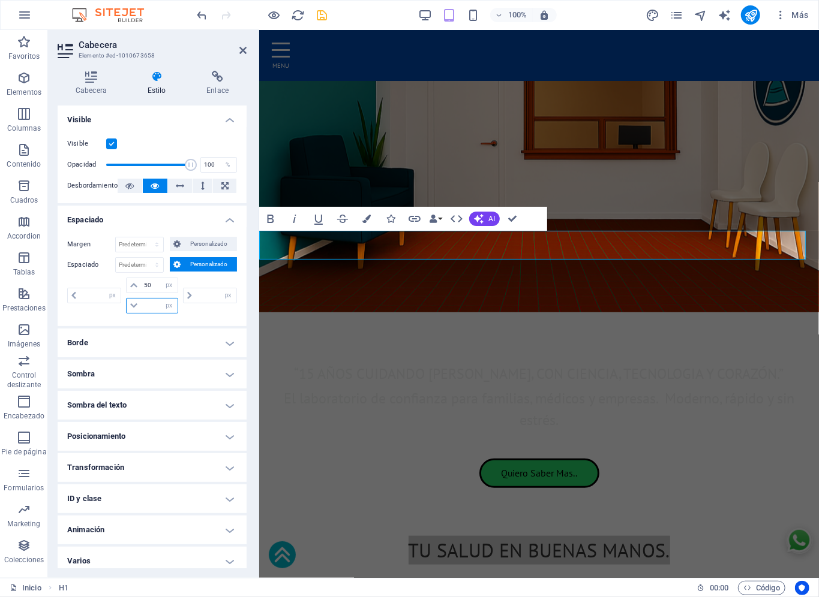
type input "0"
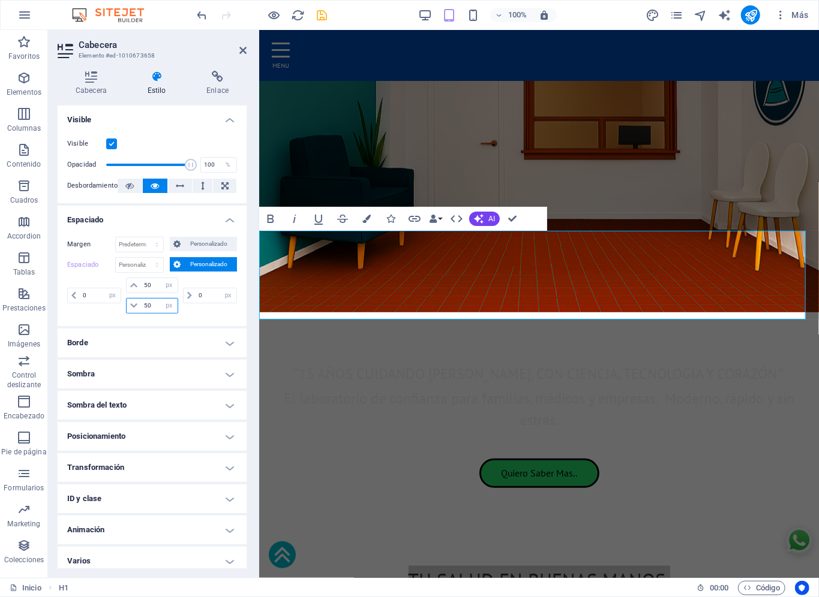
type input "50"
click at [332, 497] on h1 "Tu Salud en Buenas Manos." at bounding box center [539, 580] width 560 height 29
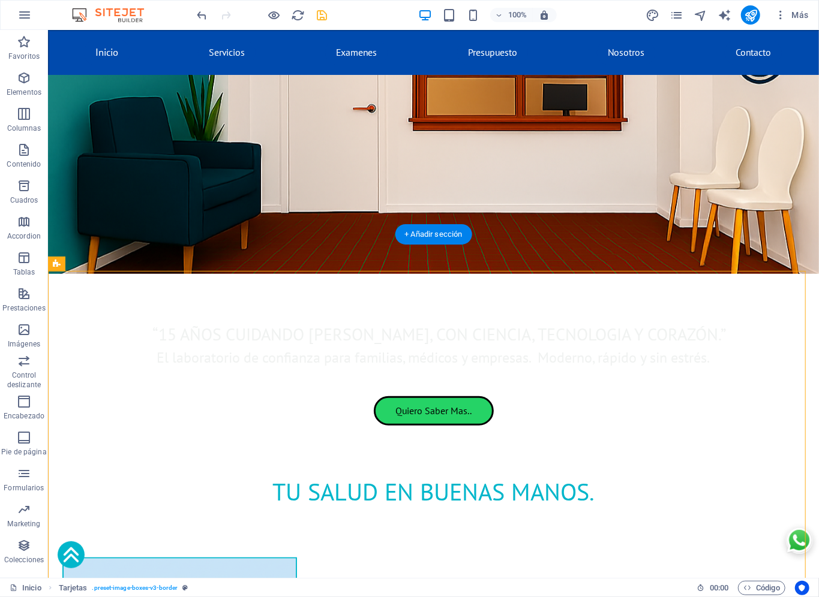
scroll to position [176, 0]
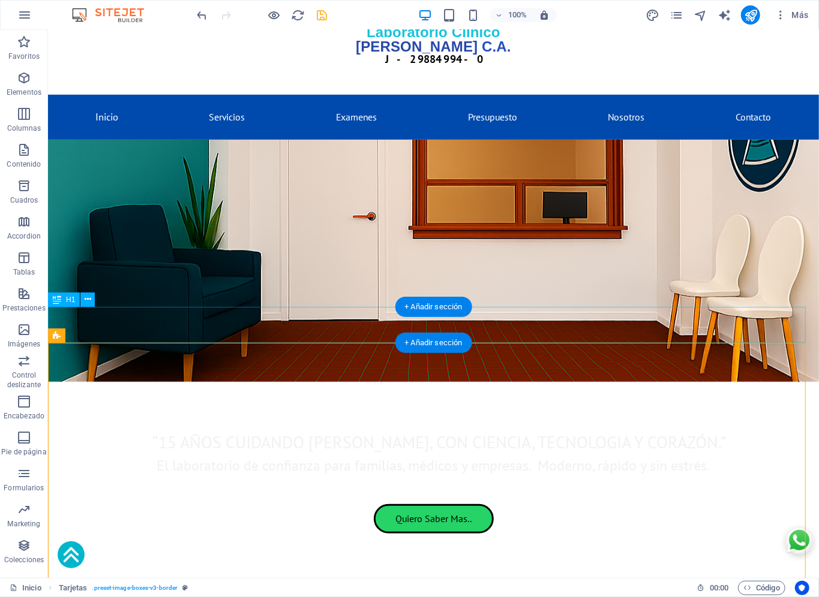
click at [221, 497] on div "Tu Salud en Buenas Manos." at bounding box center [432, 599] width 771 height 36
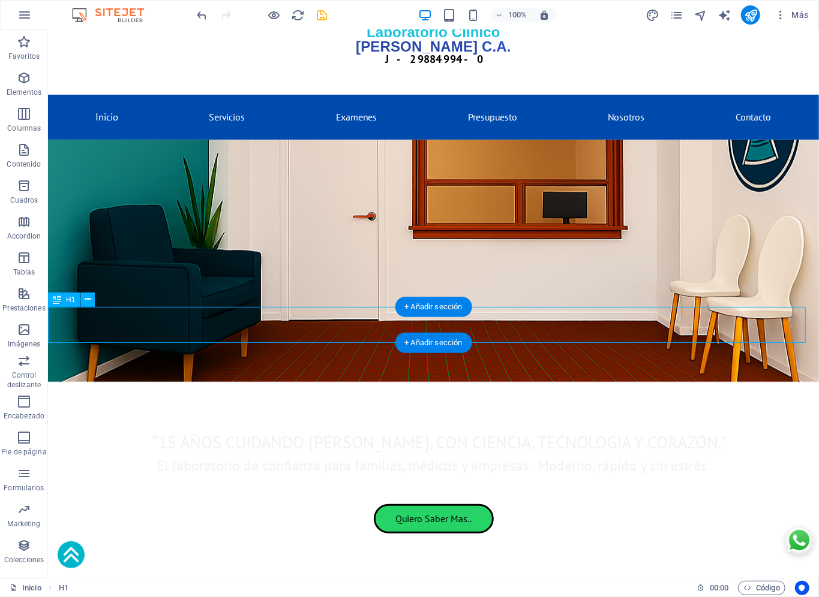
click at [336, 497] on div "Tu Salud en Buenas Manos." at bounding box center [432, 599] width 771 height 36
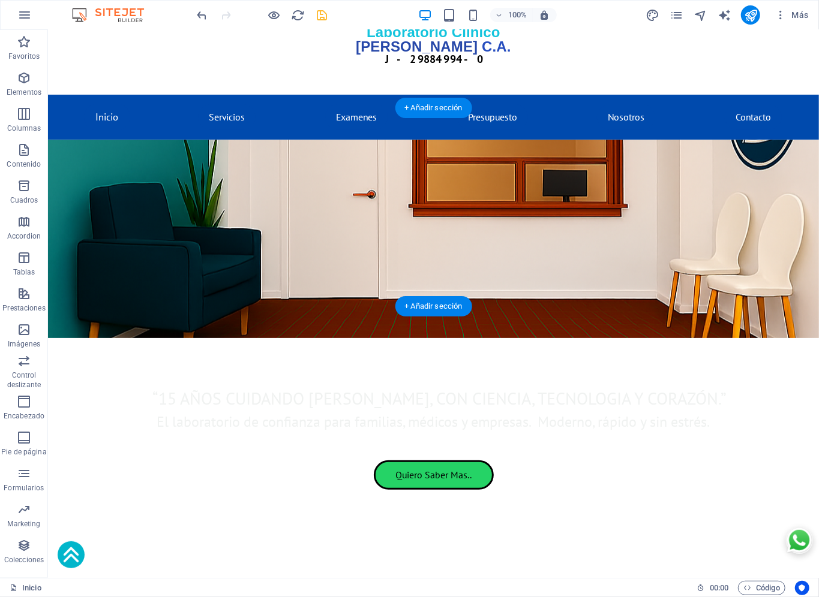
click at [196, 276] on figure at bounding box center [432, 238] width 771 height 199
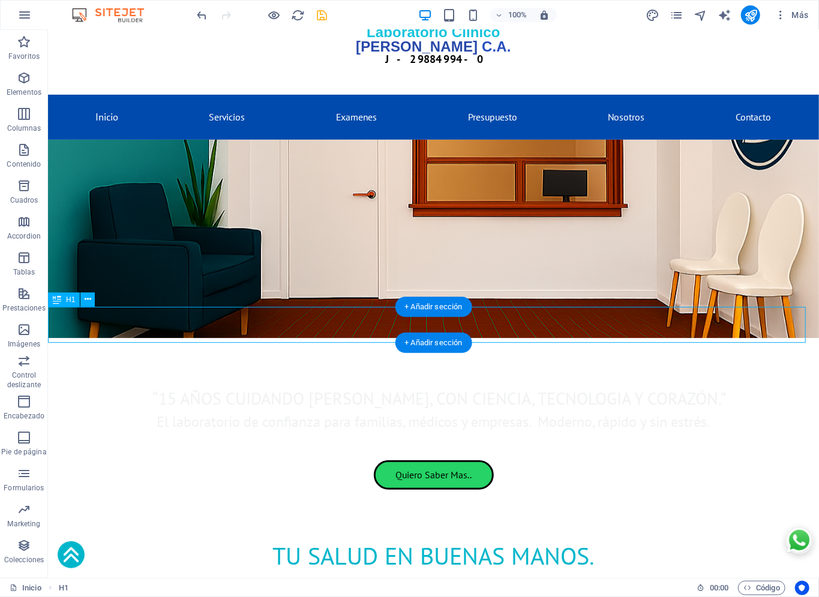
click at [225, 497] on div "Tu Salud en Buenas Manos." at bounding box center [432, 555] width 771 height 36
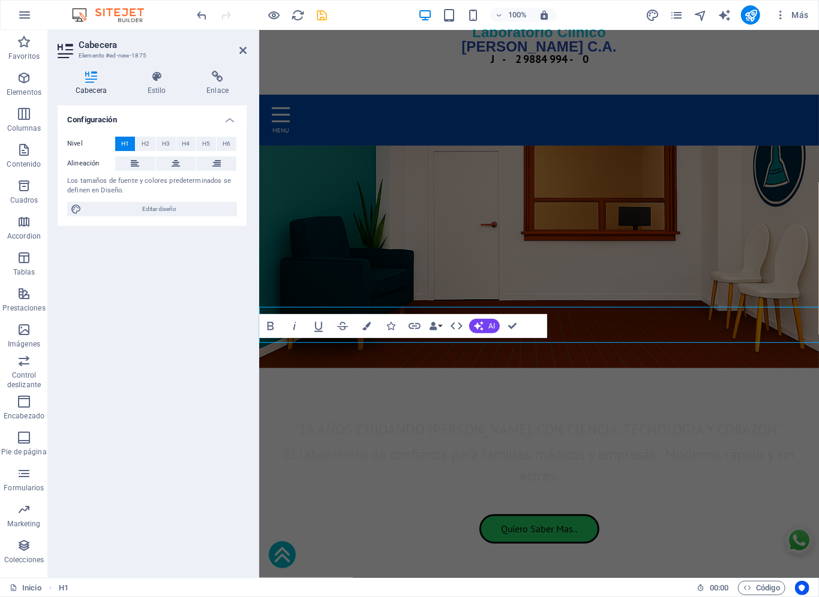
select select "px"
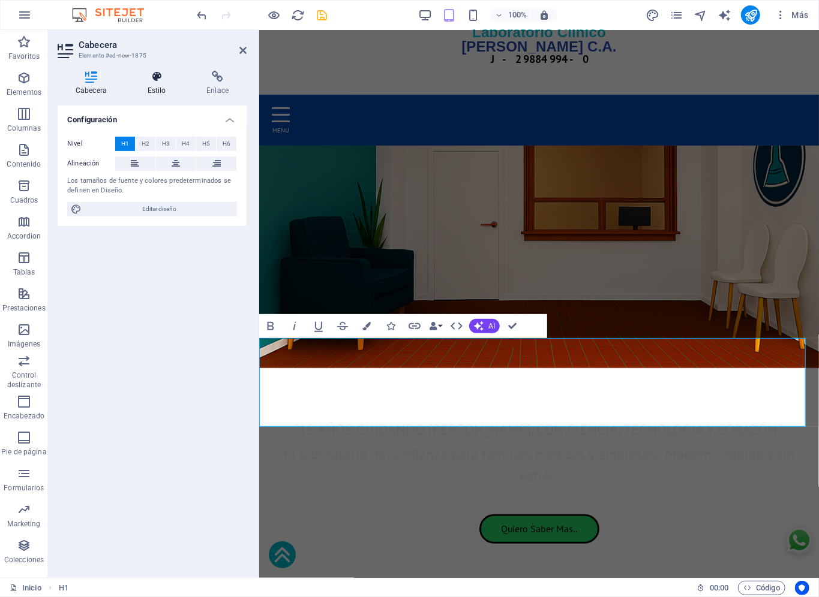
click at [156, 83] on h4 "Estilo" at bounding box center [159, 83] width 59 height 25
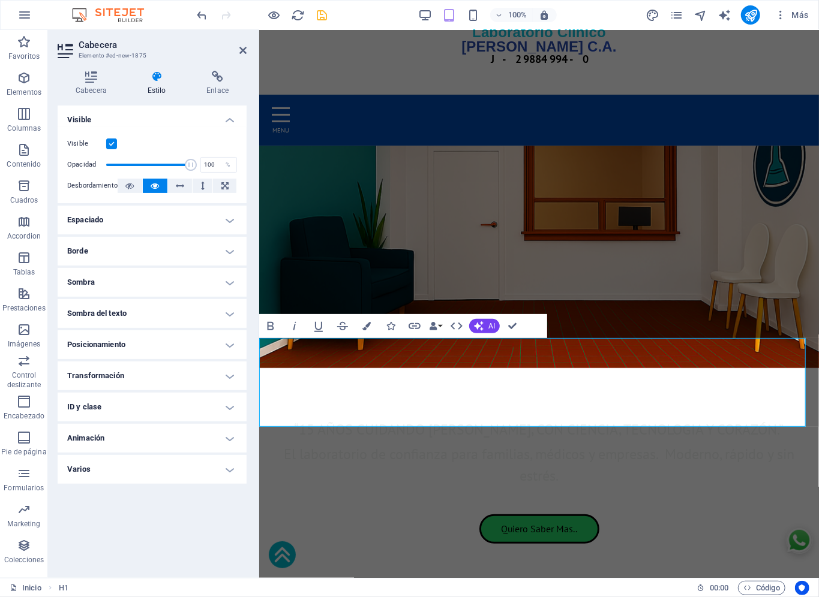
click at [135, 218] on h4 "Espaciado" at bounding box center [152, 220] width 189 height 29
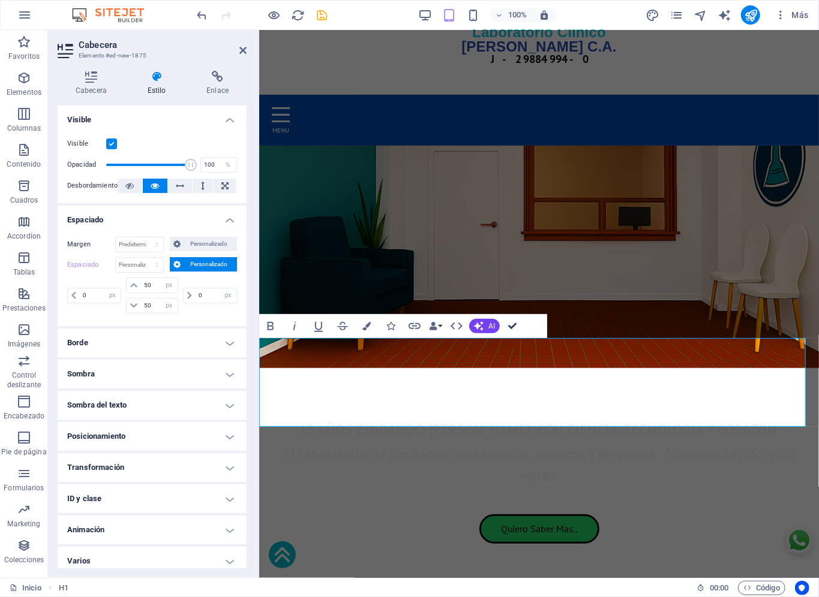
drag, startPoint x: 515, startPoint y: 324, endPoint x: 467, endPoint y: 295, distance: 56.8
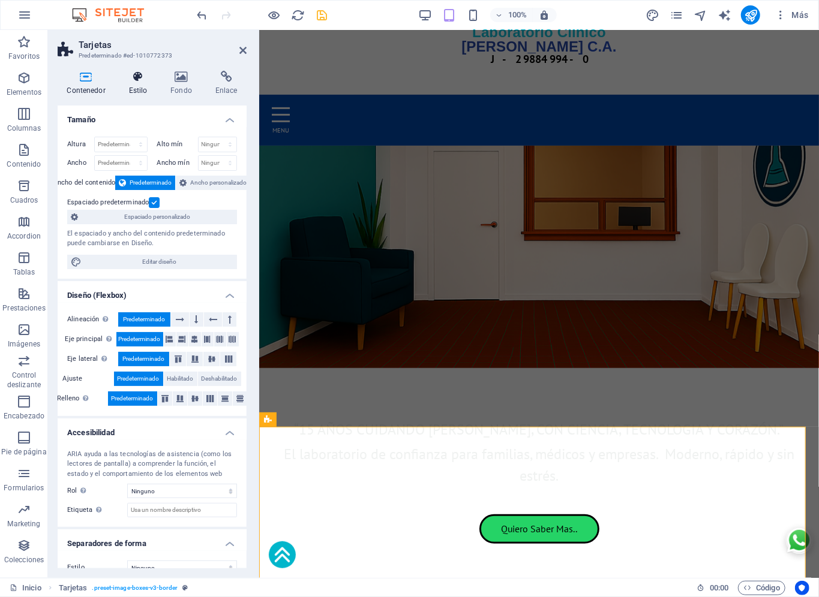
click at [137, 74] on icon at bounding box center [137, 77] width 37 height 12
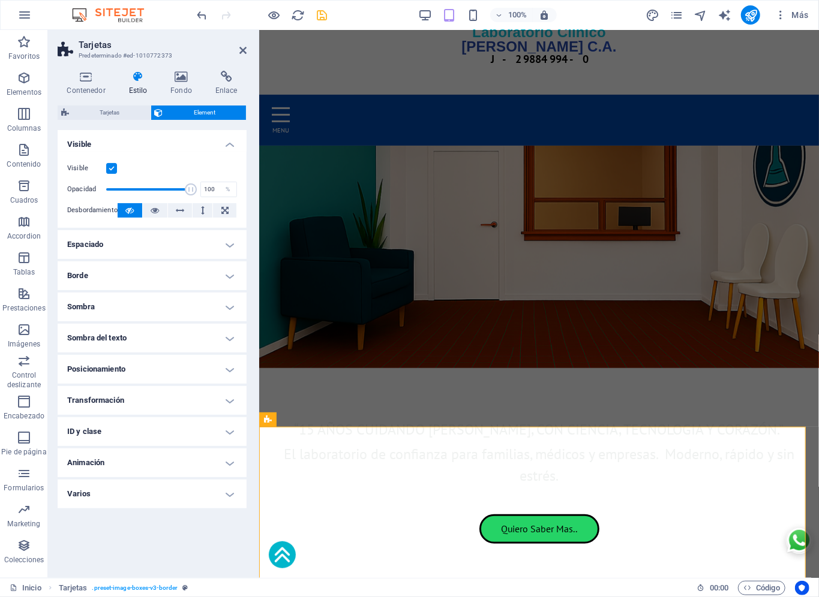
click at [184, 251] on h4 "Espaciado" at bounding box center [152, 244] width 189 height 29
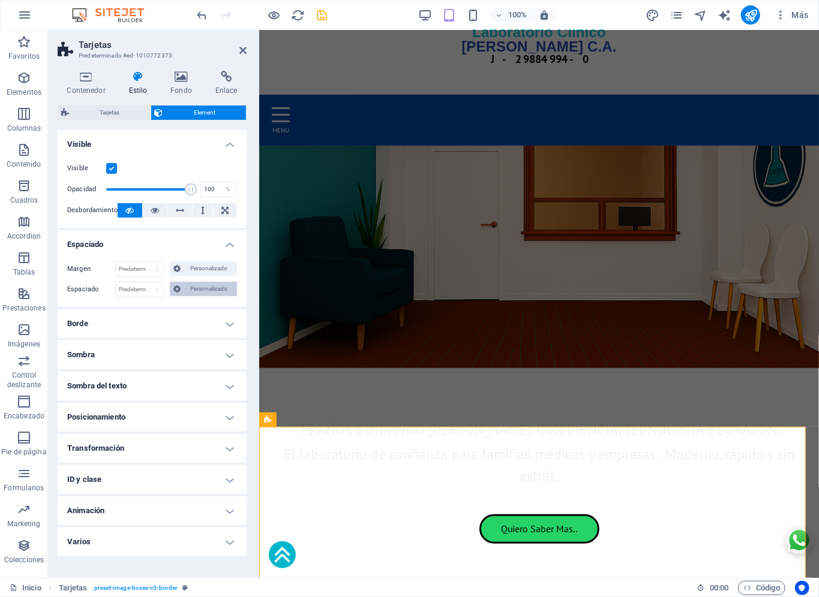
click at [207, 287] on span "Personalizado" at bounding box center [208, 289] width 49 height 14
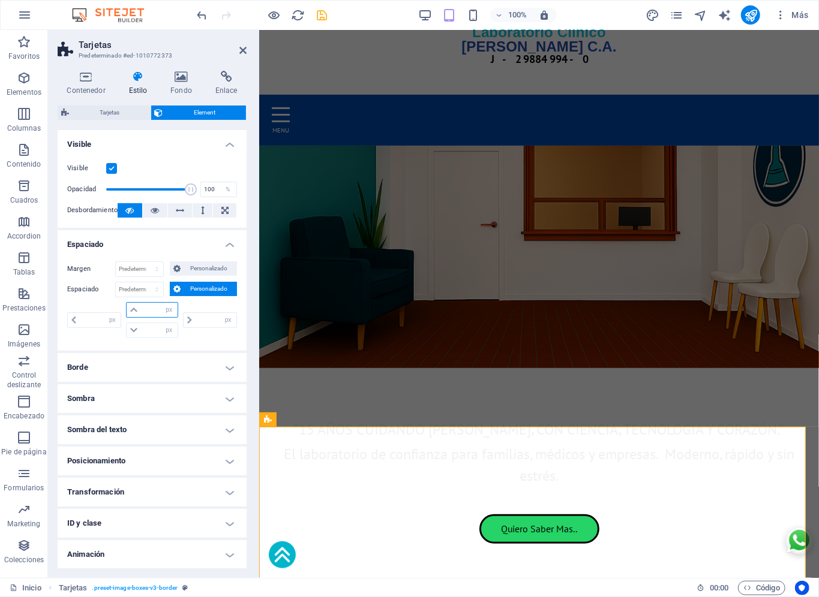
click at [152, 314] on input "number" at bounding box center [159, 310] width 36 height 14
type input "0"
click at [155, 332] on input "number" at bounding box center [159, 330] width 36 height 14
type input "0"
select select "px"
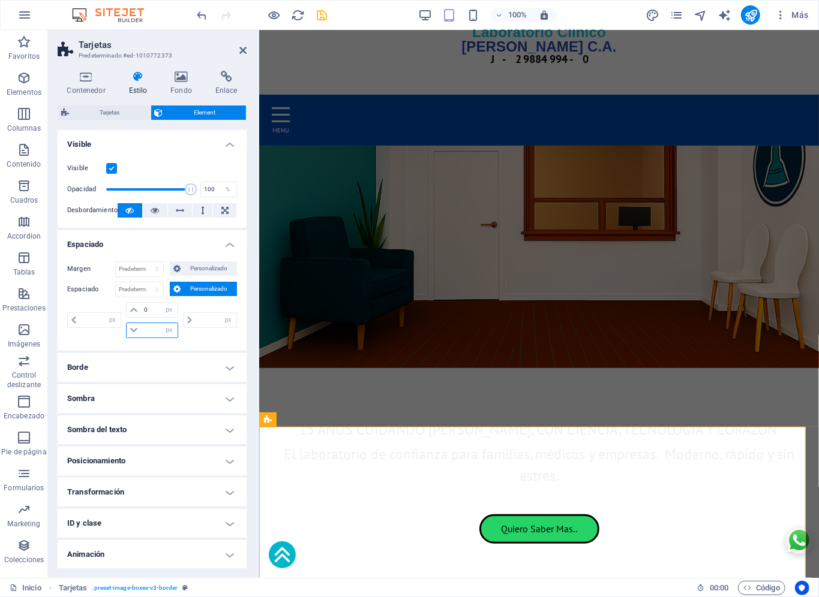
type input "0"
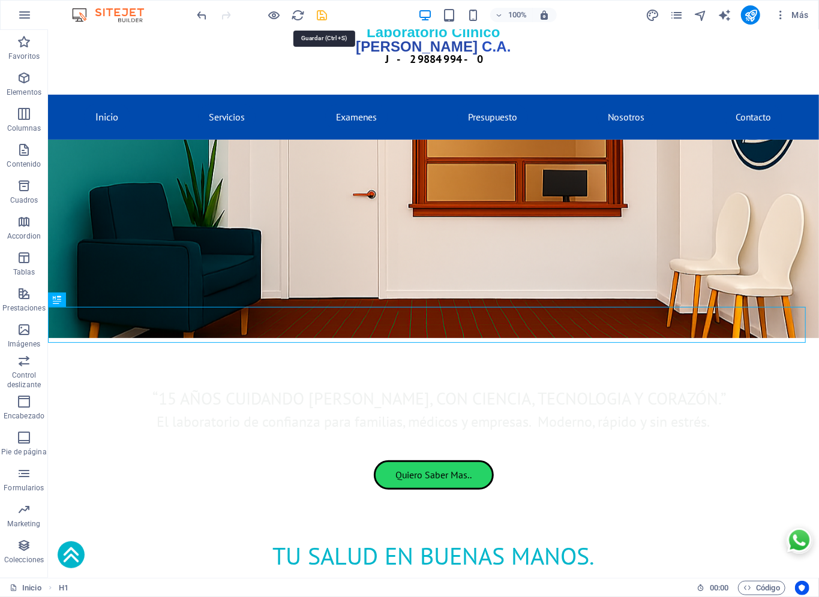
click at [320, 19] on icon "save" at bounding box center [323, 15] width 14 height 14
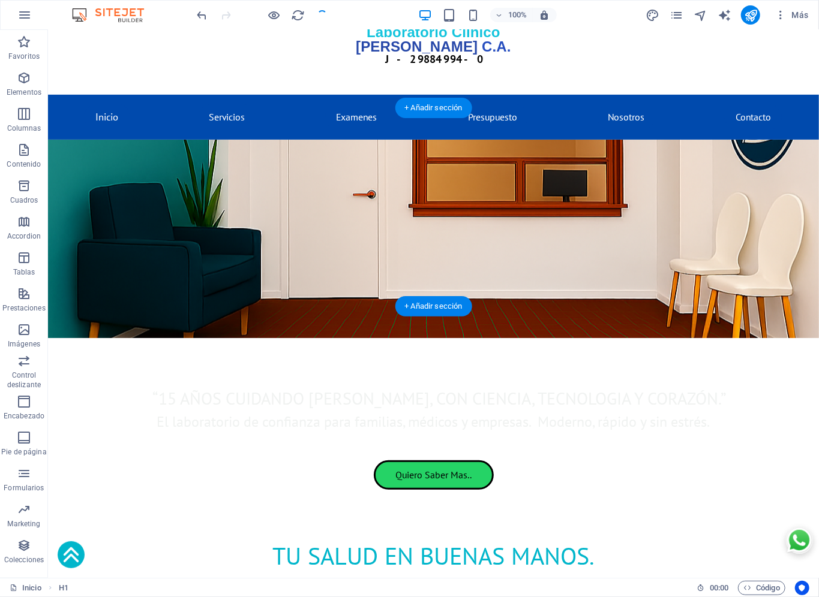
checkbox input "false"
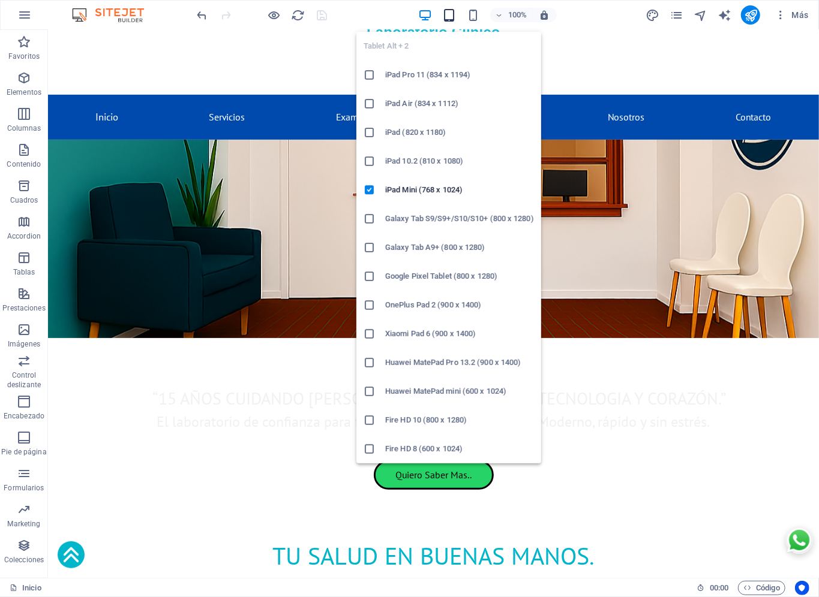
drag, startPoint x: 454, startPoint y: 16, endPoint x: 446, endPoint y: 13, distance: 8.2
click at [453, 13] on icon "button" at bounding box center [449, 15] width 14 height 14
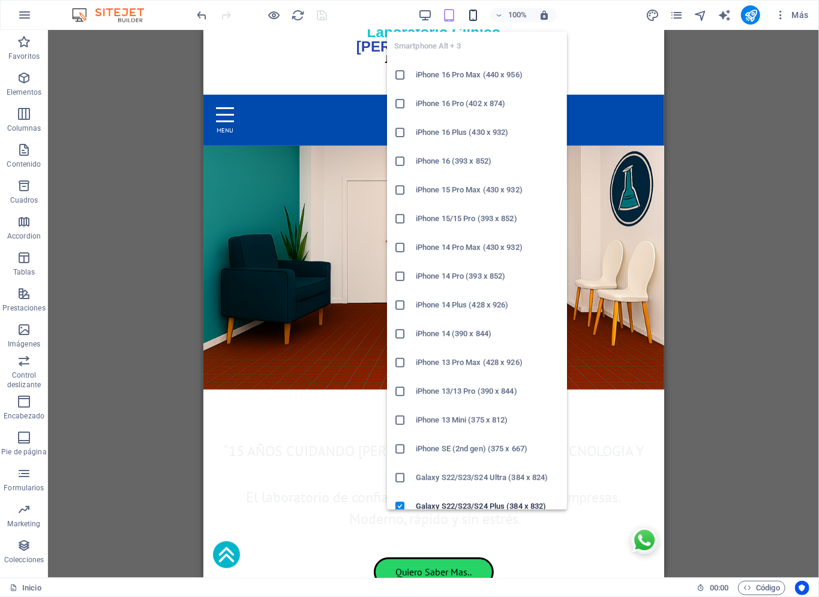
click at [479, 14] on icon "button" at bounding box center [473, 15] width 14 height 14
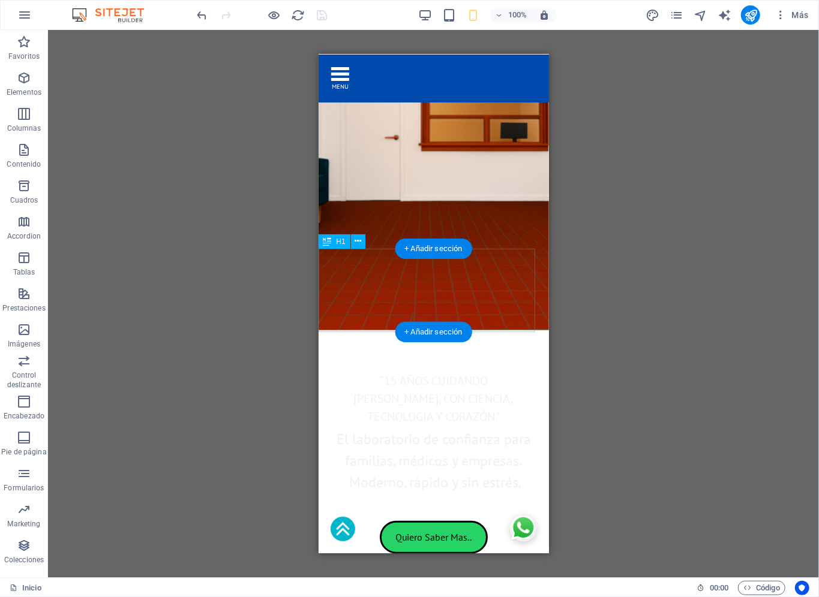
scroll to position [335, 0]
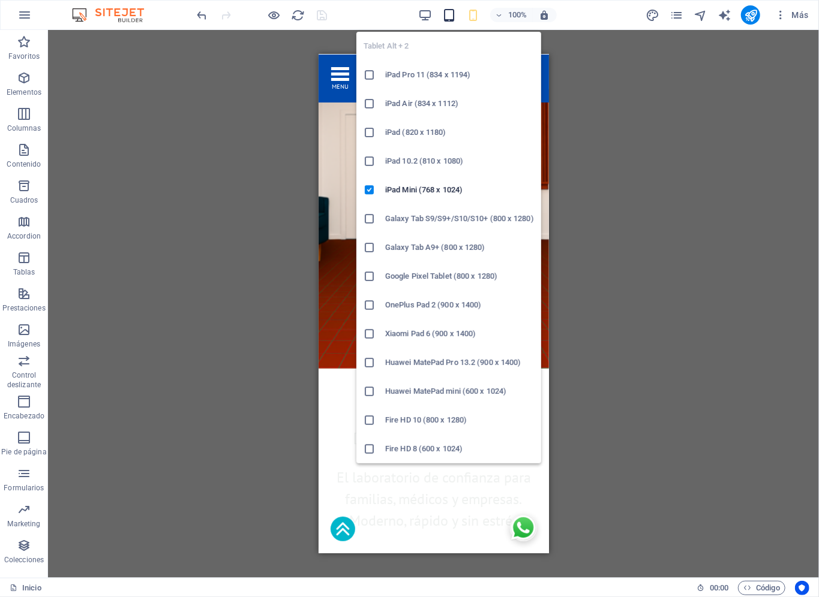
click at [448, 15] on icon "button" at bounding box center [449, 15] width 14 height 14
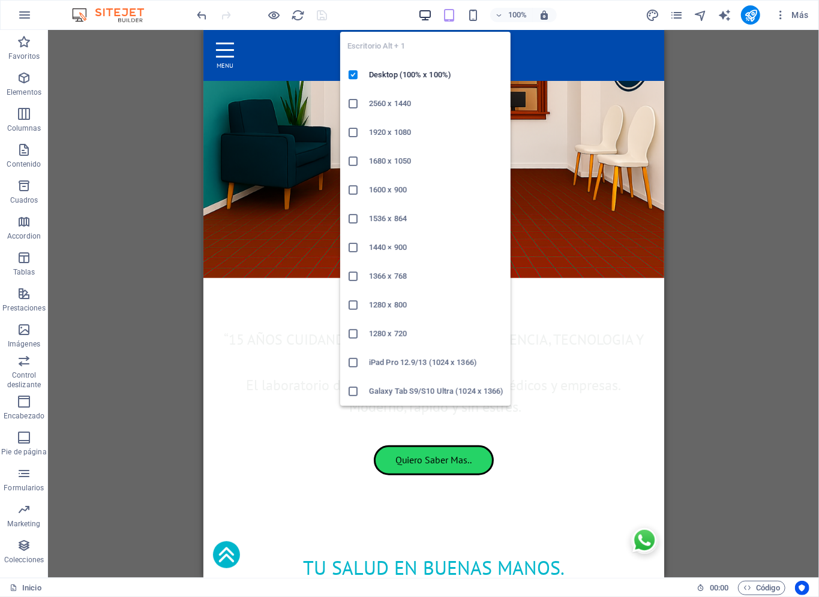
click at [428, 17] on icon "button" at bounding box center [425, 15] width 14 height 14
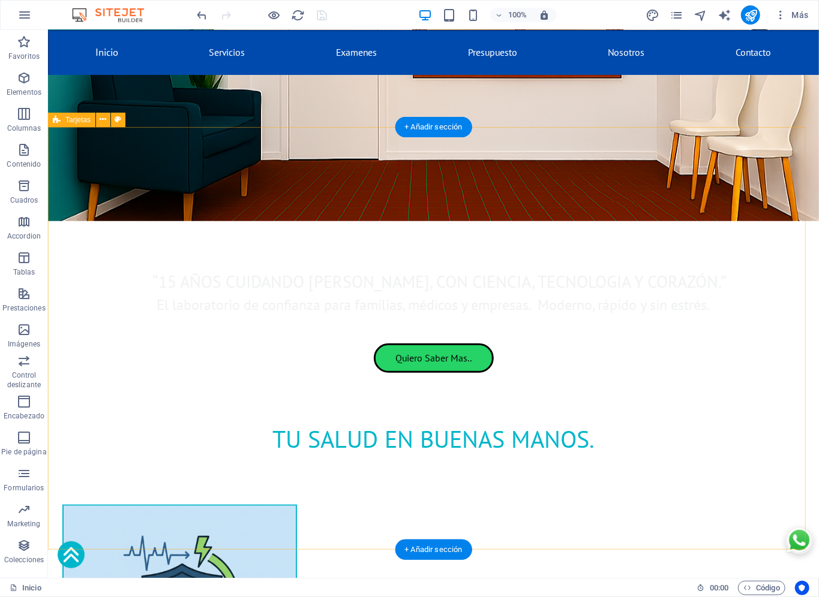
scroll to position [468, 0]
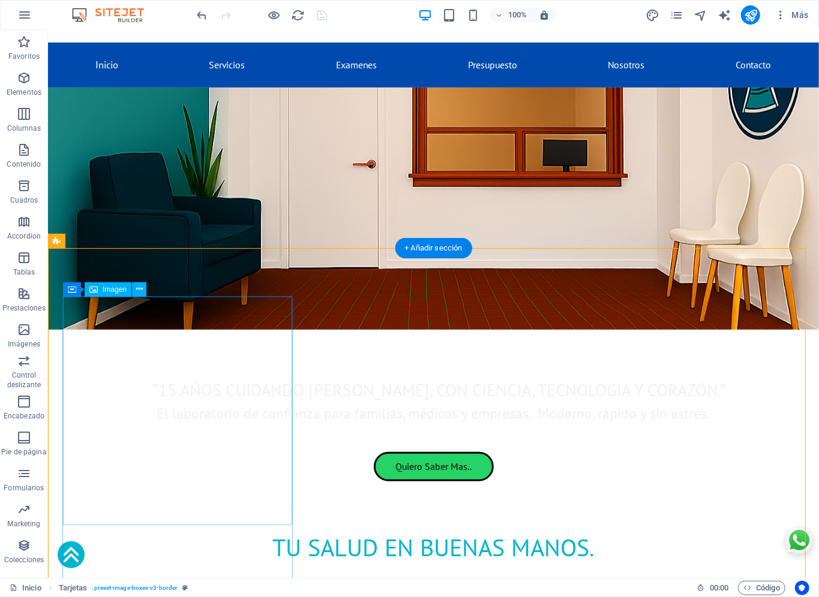
scroll to position [228, 0]
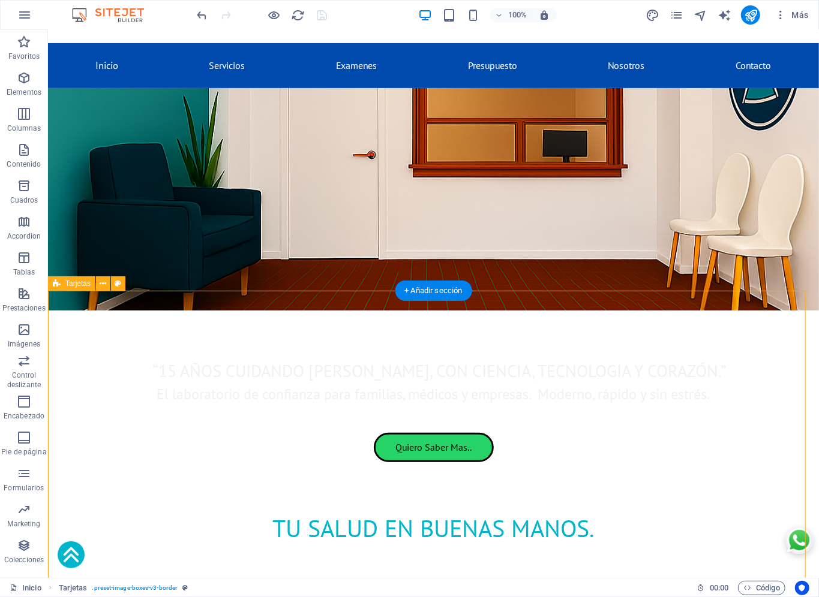
select select "px"
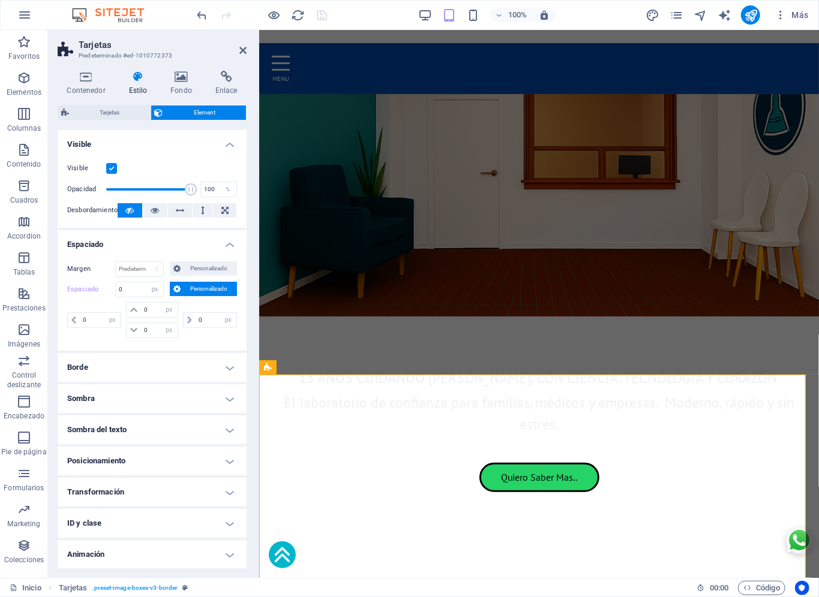
drag, startPoint x: 141, startPoint y: 76, endPoint x: 139, endPoint y: 90, distance: 13.9
click at [142, 76] on icon at bounding box center [137, 77] width 37 height 12
click at [142, 79] on icon at bounding box center [137, 77] width 37 height 12
drag, startPoint x: 155, startPoint y: 311, endPoint x: 91, endPoint y: 294, distance: 66.9
click at [91, 294] on div "Espaciado 0 Predeterminado px rem % vh vw Personalizado Personalizado 0 px rem …" at bounding box center [152, 311] width 170 height 59
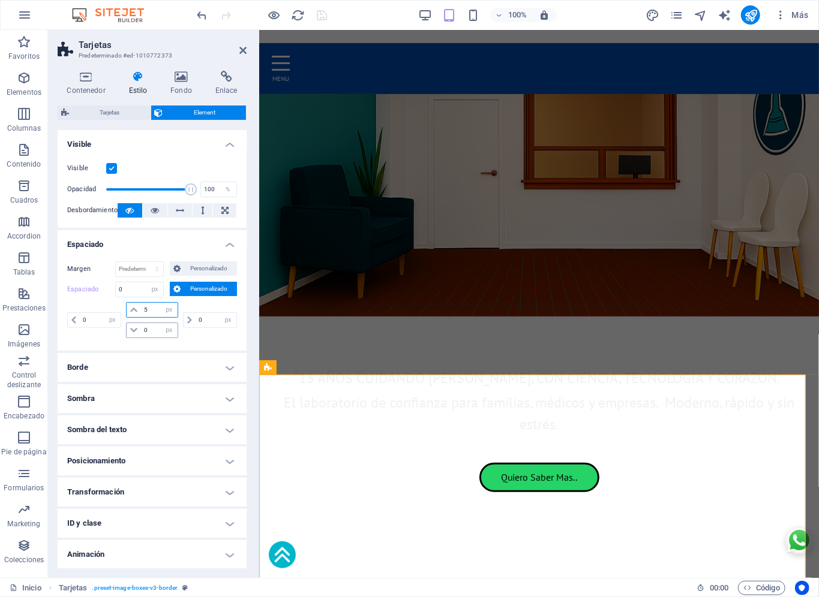
type input "50"
select select "DISABLED_OPTION_VALUE"
type input "50"
drag, startPoint x: 154, startPoint y: 330, endPoint x: 5, endPoint y: 304, distance: 151.7
click at [0, 302] on section "Favoritos Elementos Columnas Contenido Cuadros Accordion Tablas Prestaciones Im…" at bounding box center [409, 304] width 819 height 548
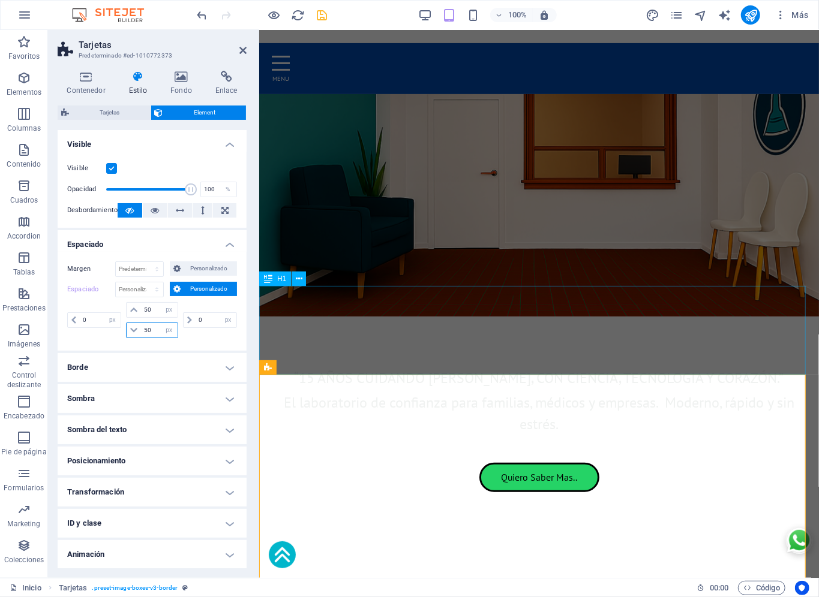
type input "50"
click at [333, 497] on div "Tu Salud en Buenas Manos." at bounding box center [539, 584] width 560 height 89
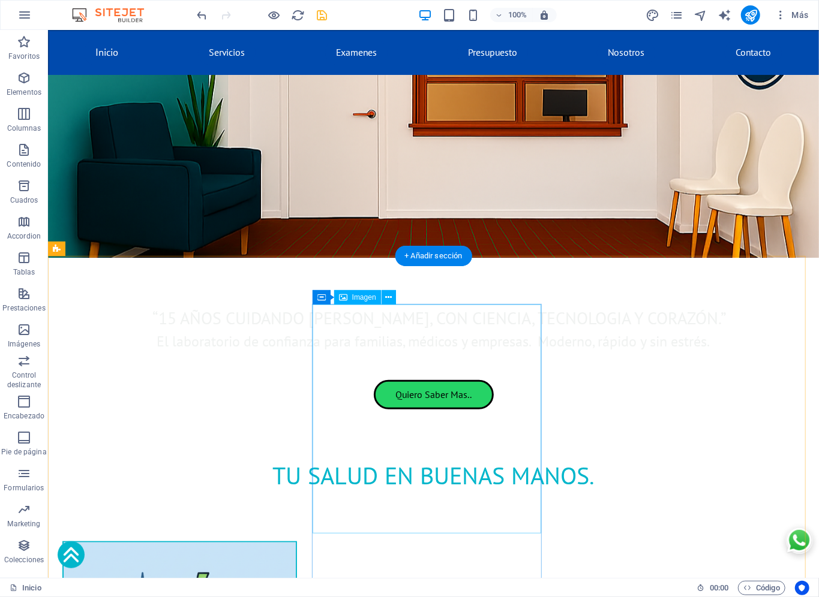
scroll to position [255, 0]
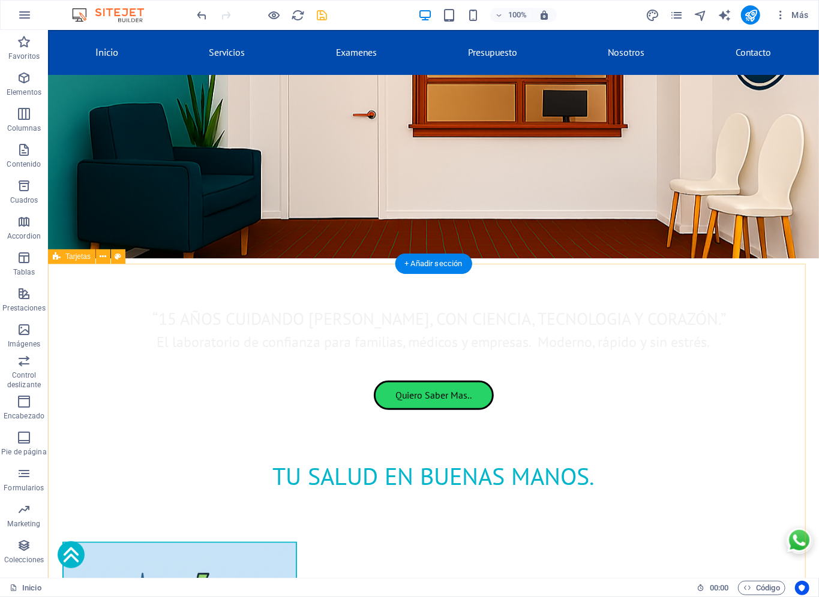
select select "px"
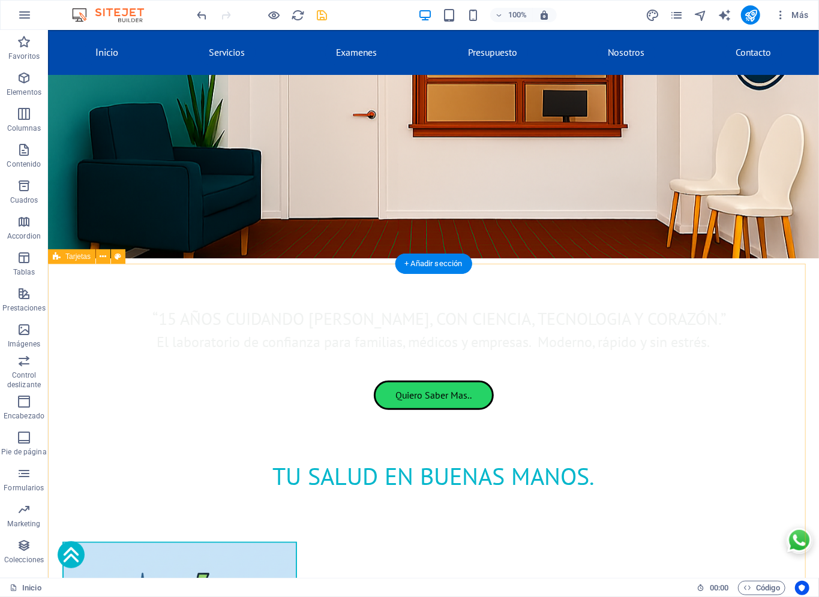
select select "px"
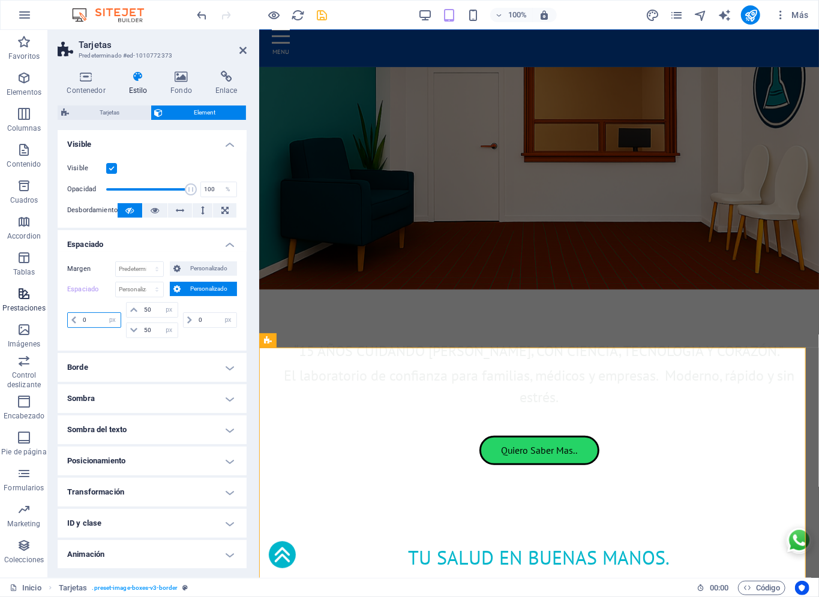
drag, startPoint x: 100, startPoint y: 317, endPoint x: 0, endPoint y: 296, distance: 102.3
click at [0, 296] on section "Favoritos Elementos Columnas Contenido Cuadros Accordion Tablas Prestaciones Im…" at bounding box center [409, 304] width 819 height 548
type input "20"
drag, startPoint x: 212, startPoint y: 318, endPoint x: 99, endPoint y: 296, distance: 114.8
click at [99, 296] on div "Espaciado Predeterminado px rem % vh vw Personalizado Personalizado 20 px rem %…" at bounding box center [152, 311] width 170 height 59
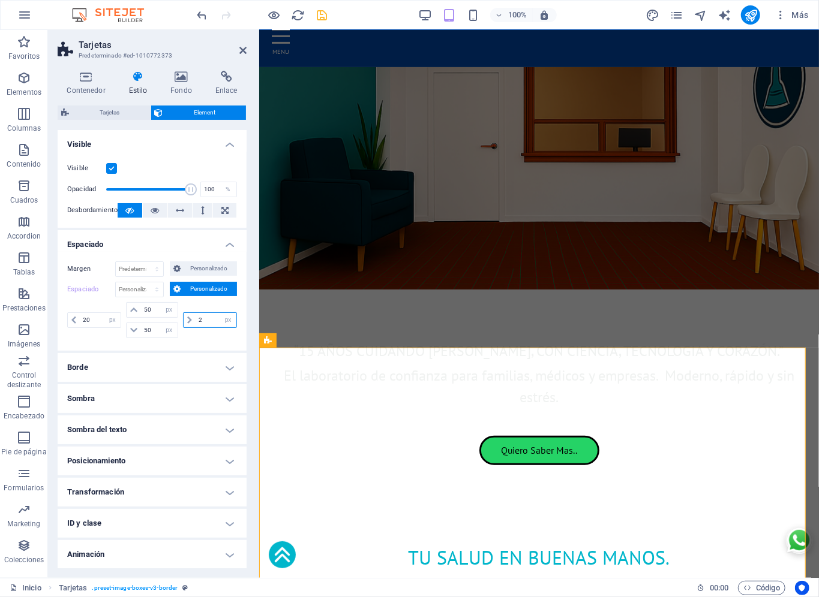
type input "20"
drag, startPoint x: 317, startPoint y: 284, endPoint x: 509, endPoint y: 291, distance: 191.5
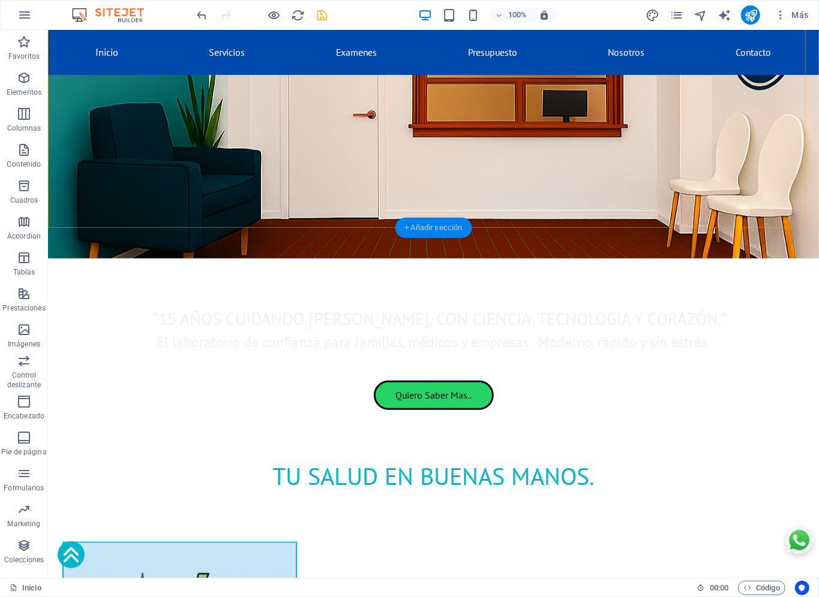
click at [429, 230] on div "+ Añadir sección" at bounding box center [433, 228] width 77 height 20
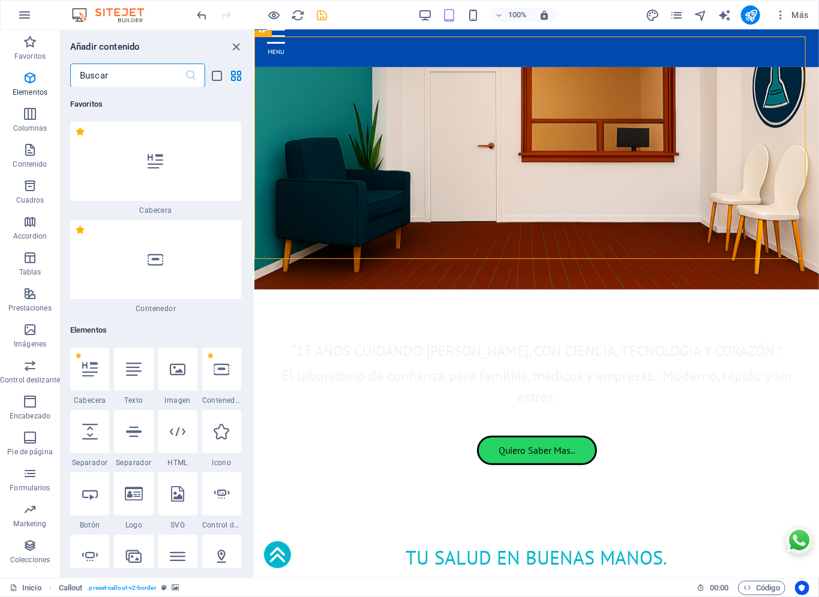
scroll to position [4040, 0]
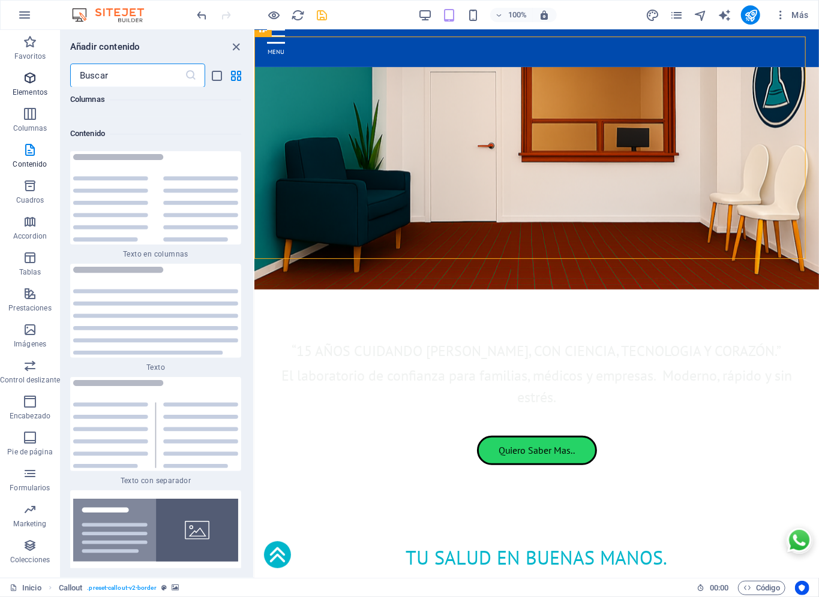
click at [34, 82] on icon "button" at bounding box center [30, 78] width 14 height 14
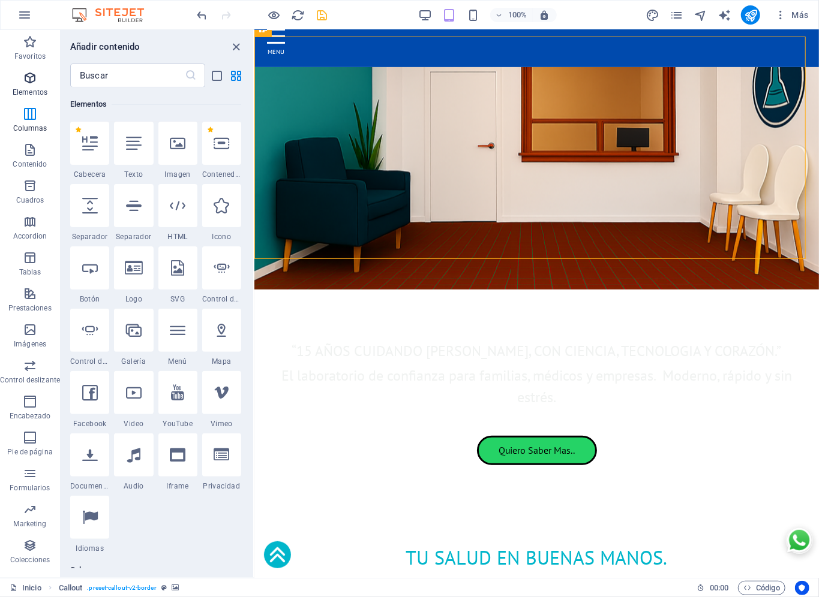
scroll to position [226, 0]
click at [92, 208] on icon at bounding box center [90, 207] width 16 height 16
click at [254, 208] on div "Arrastra aquí para reemplazar el contenido existente. Si quieres crear un eleme…" at bounding box center [536, 304] width 564 height 548
select select "px"
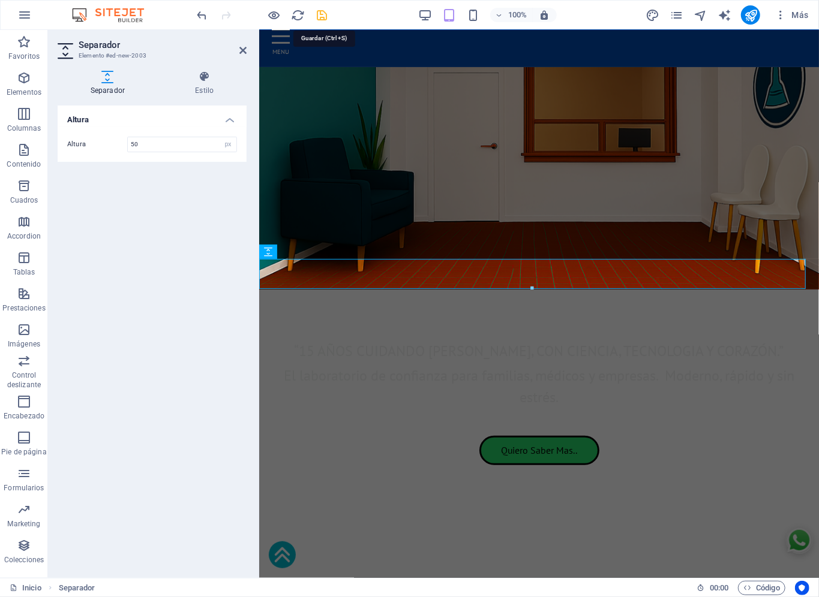
click at [319, 12] on icon "save" at bounding box center [323, 15] width 14 height 14
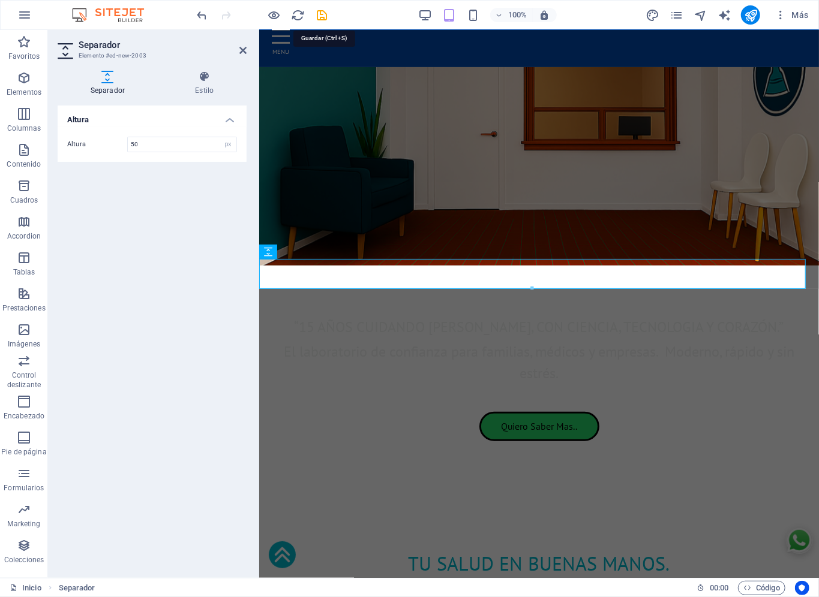
checkbox input "false"
